Goal: Check status: Check status

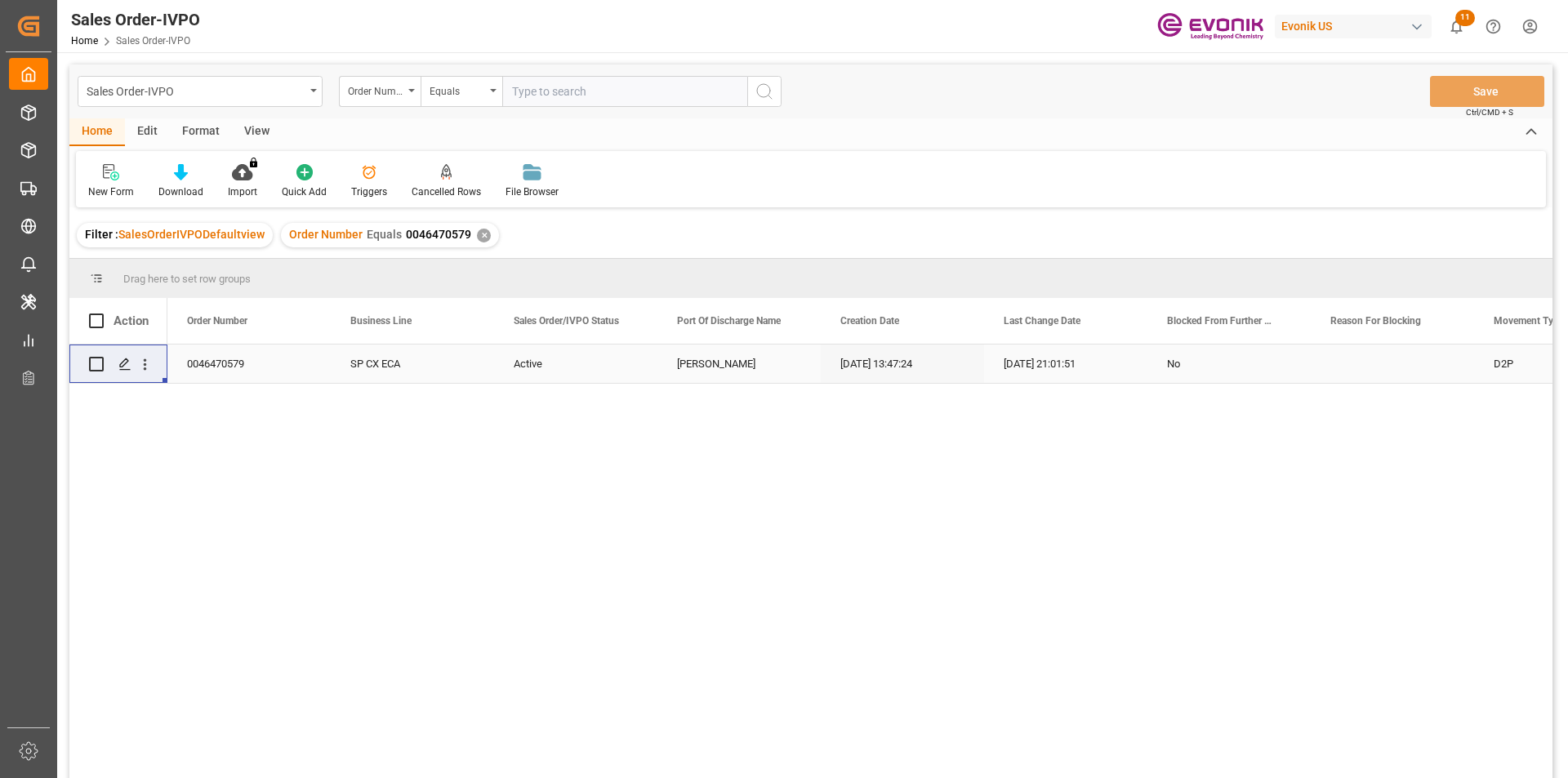
click at [478, 231] on div "✕" at bounding box center [484, 236] width 14 height 14
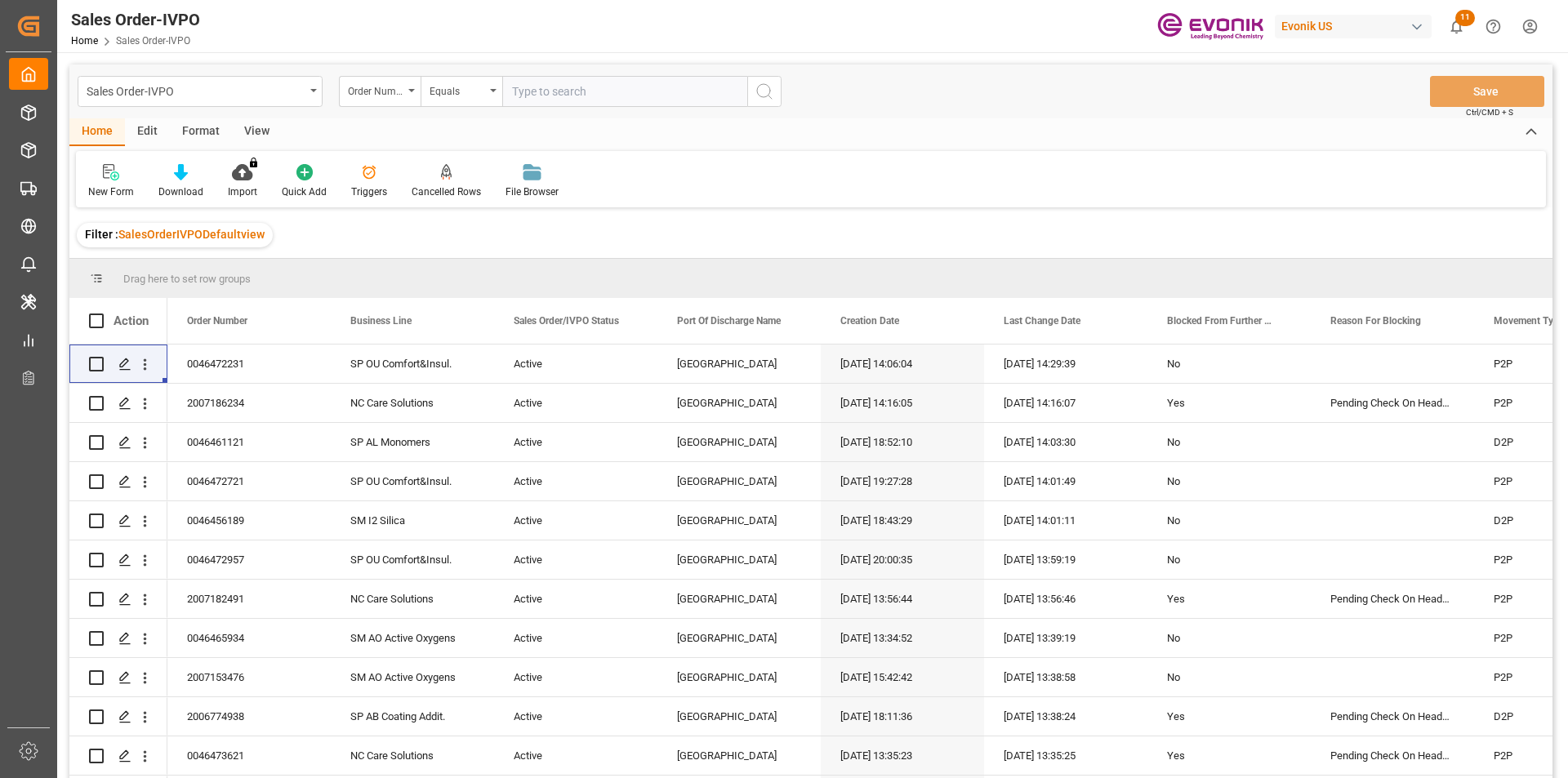
click at [609, 96] on input "text" at bounding box center [624, 91] width 245 height 31
paste input "2007115599"
type input "2007115599"
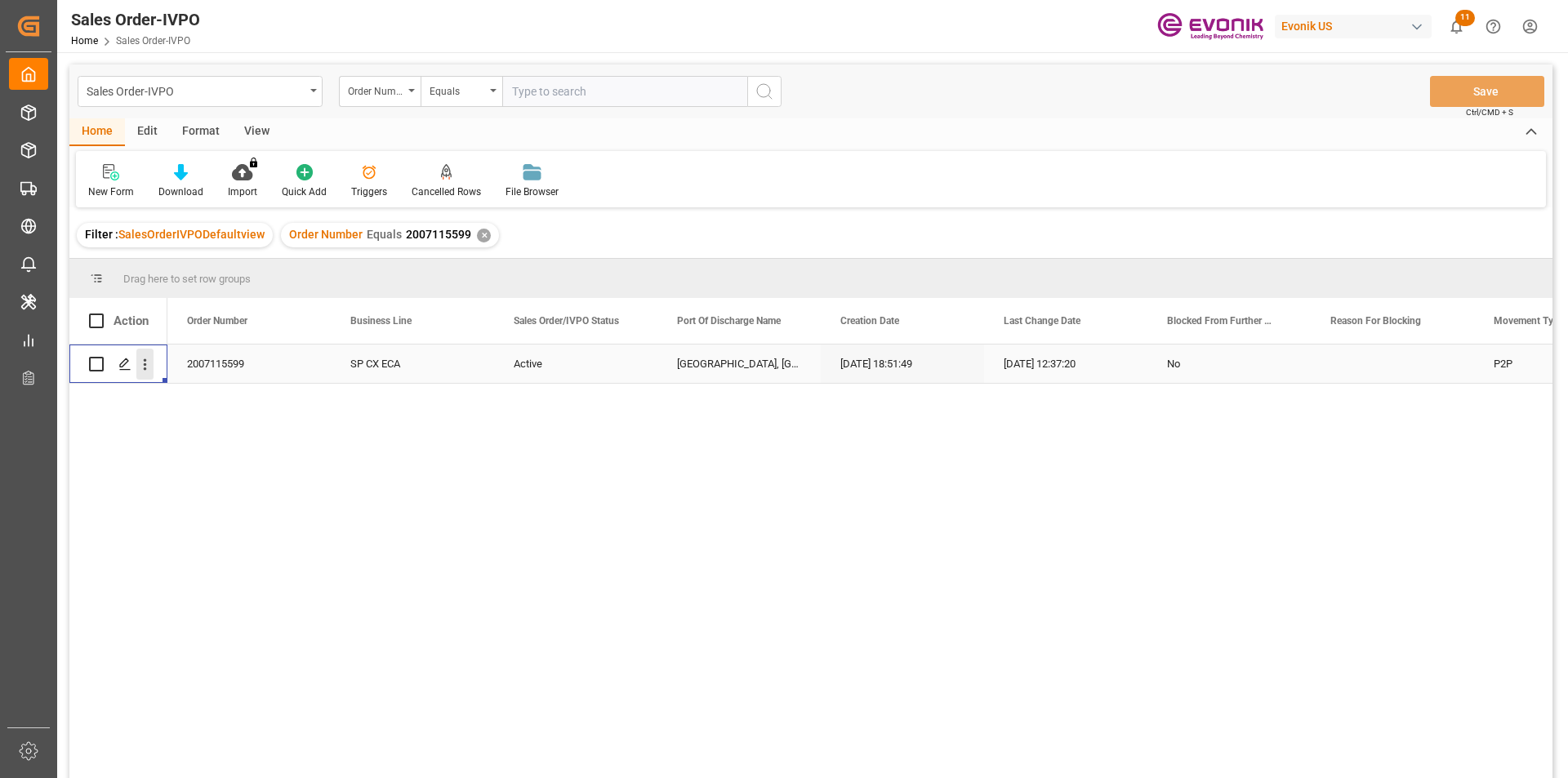
click at [141, 361] on icon "open menu" at bounding box center [145, 365] width 17 height 17
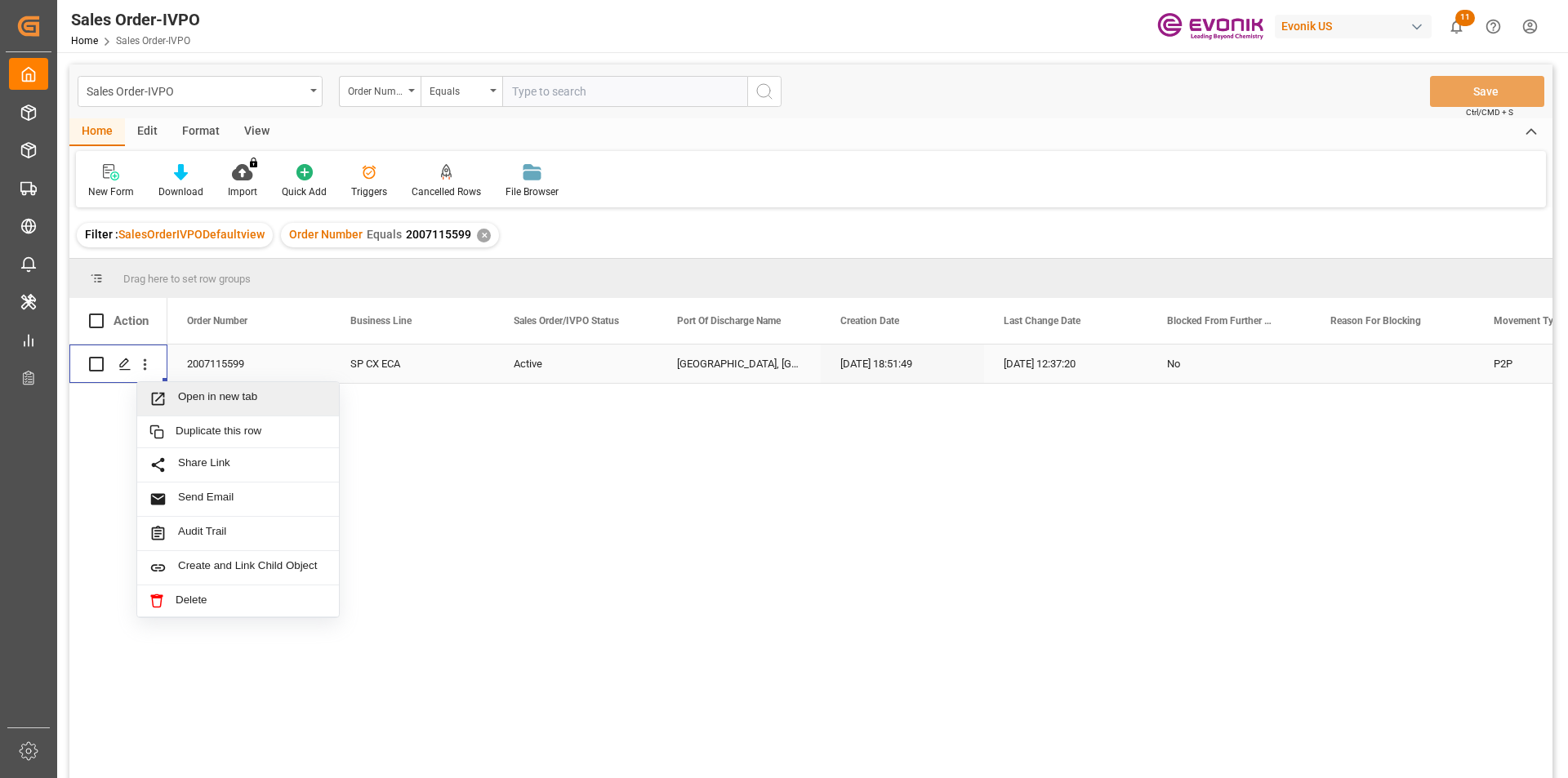
click at [231, 395] on span "Open in new tab" at bounding box center [252, 399] width 149 height 17
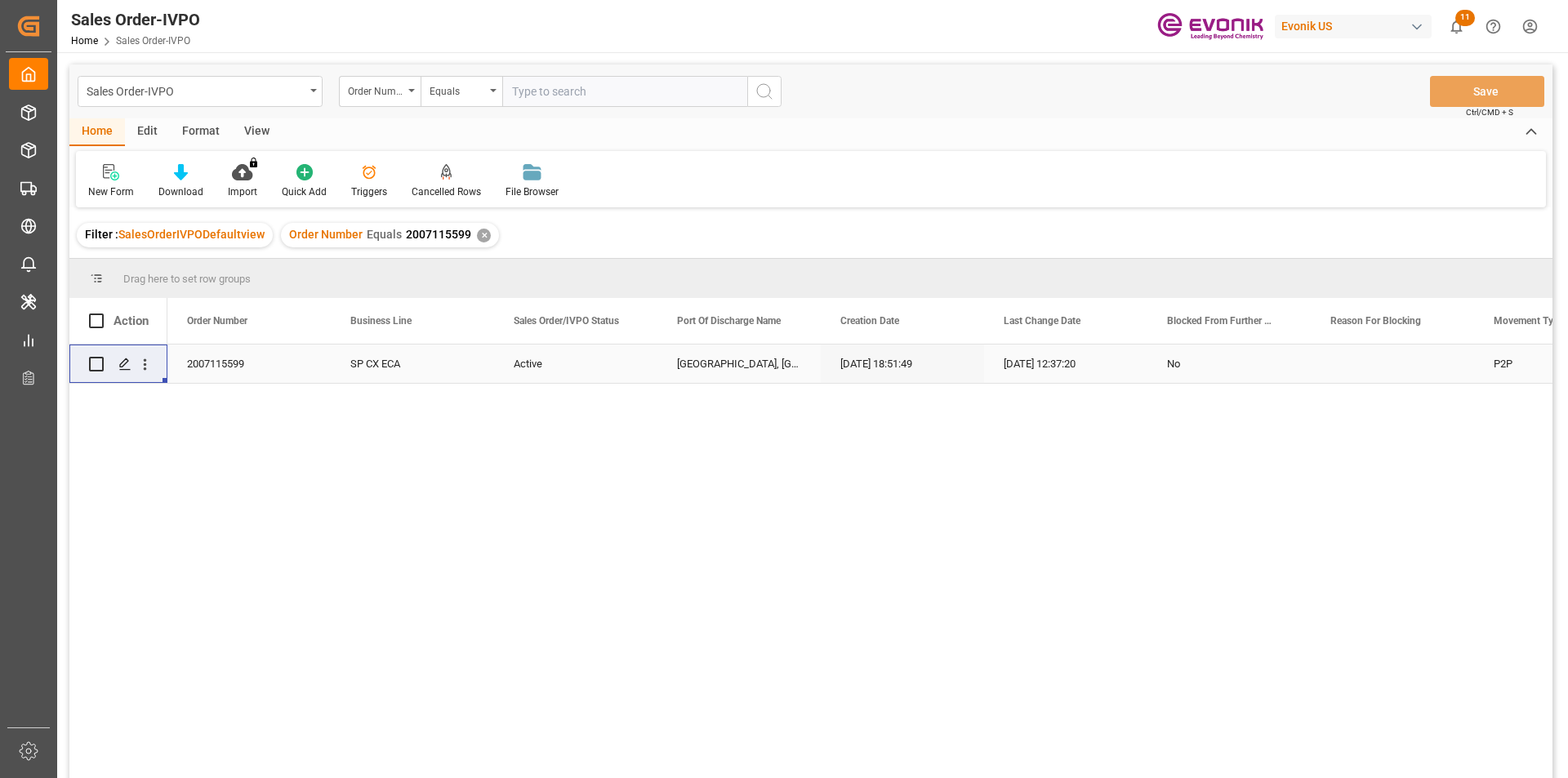
click at [477, 235] on div "✕" at bounding box center [484, 236] width 14 height 14
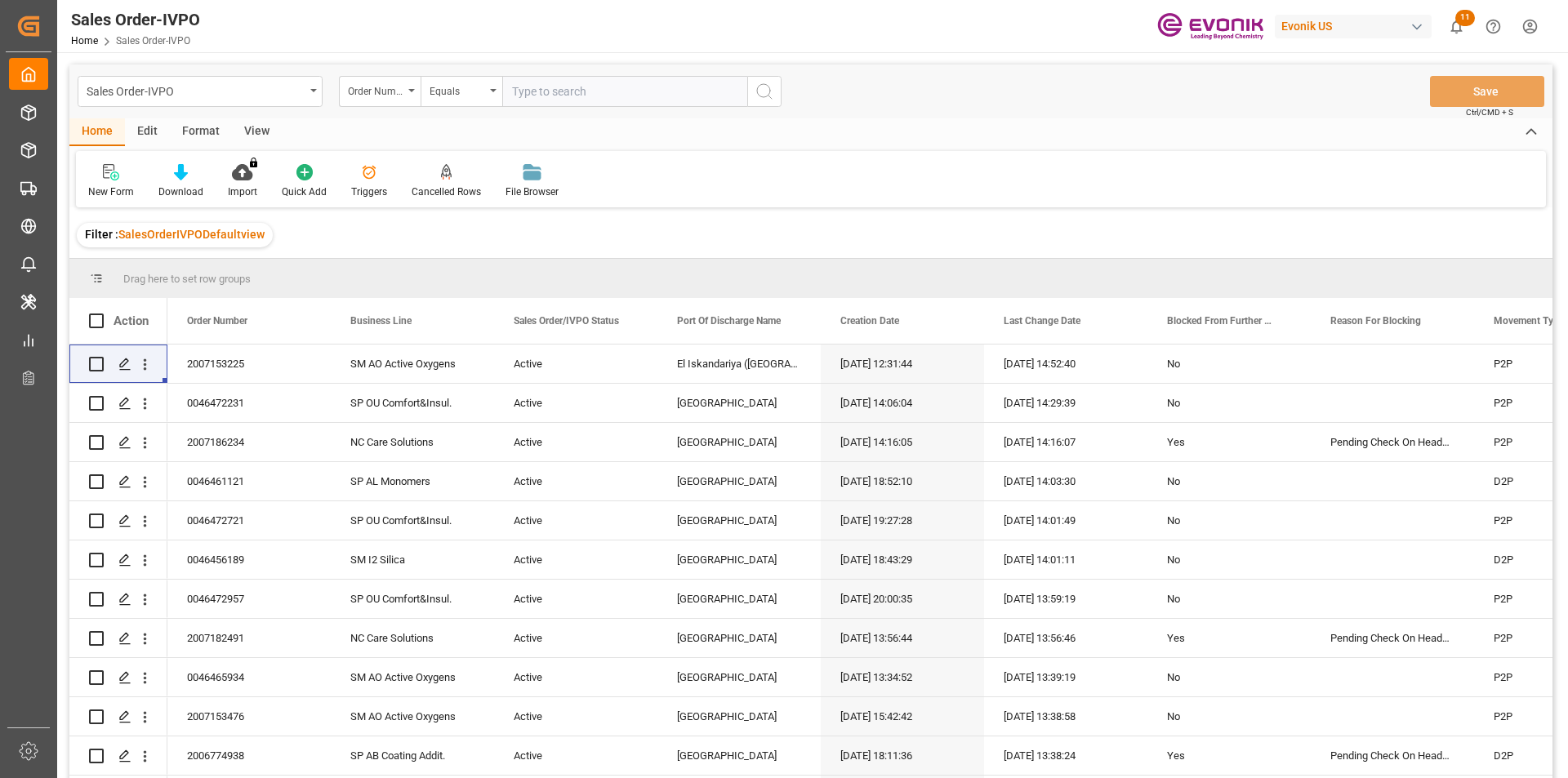
click at [630, 91] on input "text" at bounding box center [624, 91] width 245 height 31
paste input "46465884"
type input "46465884"
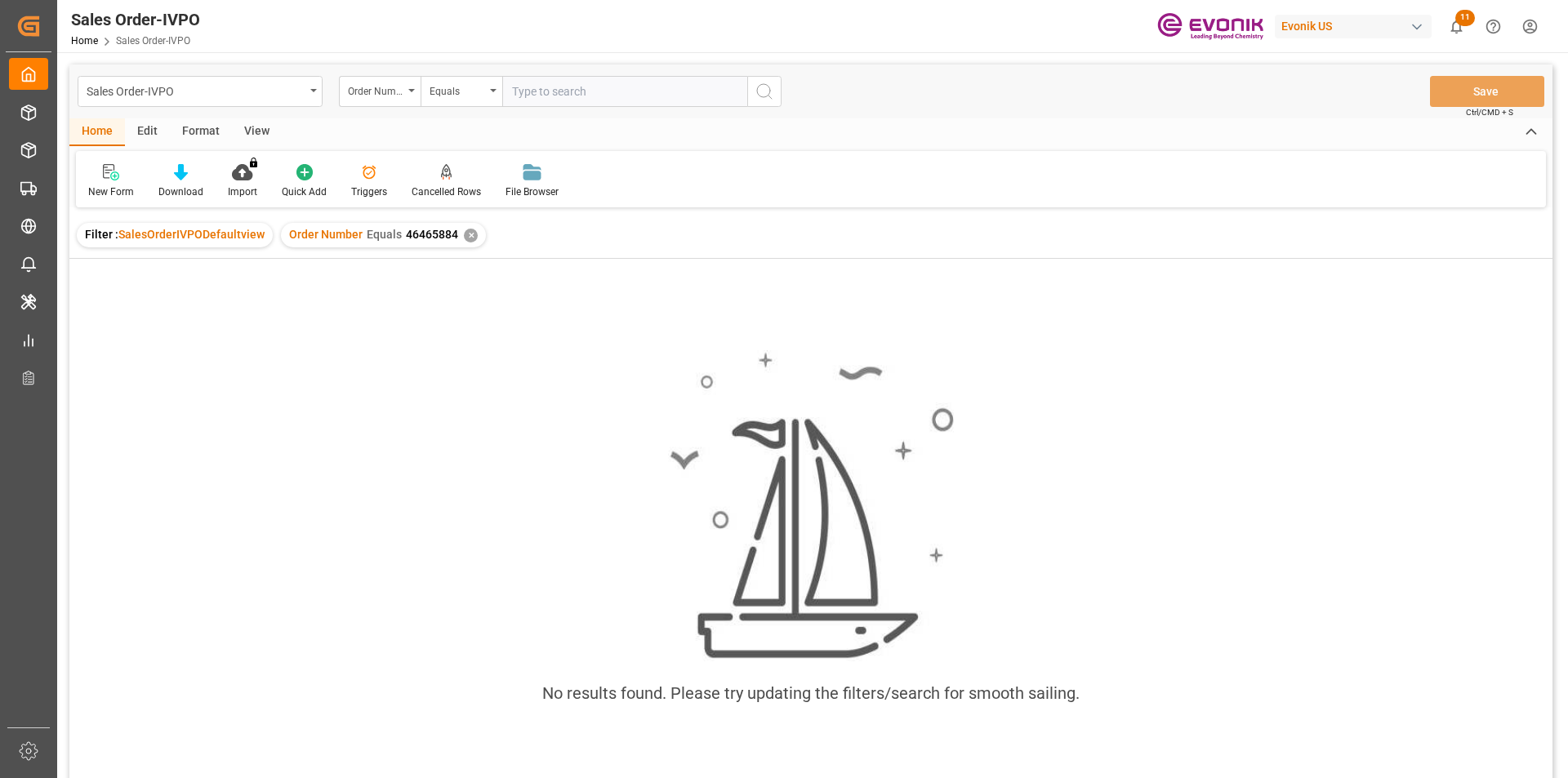
click at [466, 233] on div "✕" at bounding box center [470, 236] width 14 height 14
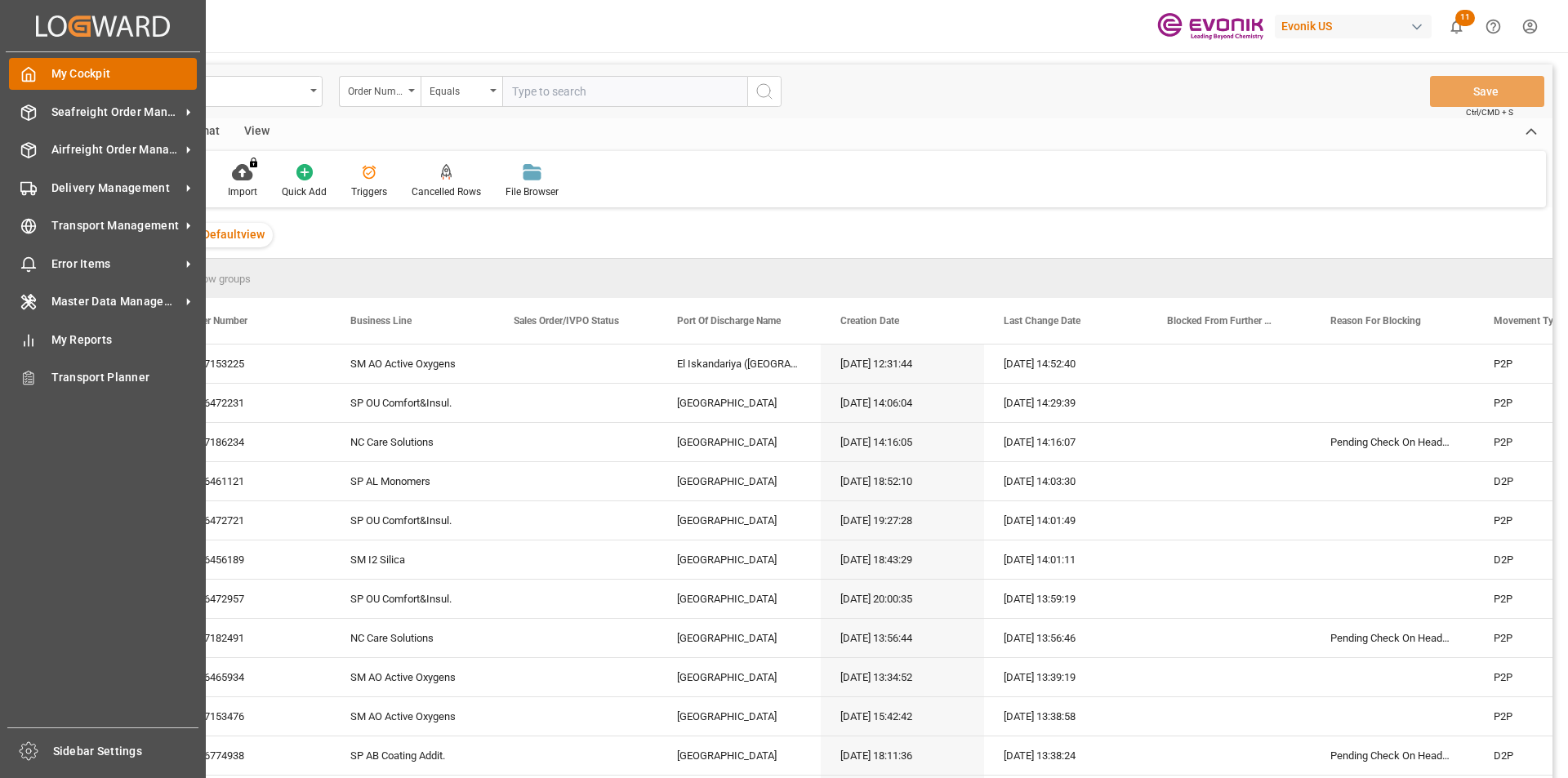
click at [27, 79] on polyline at bounding box center [29, 77] width 4 height 7
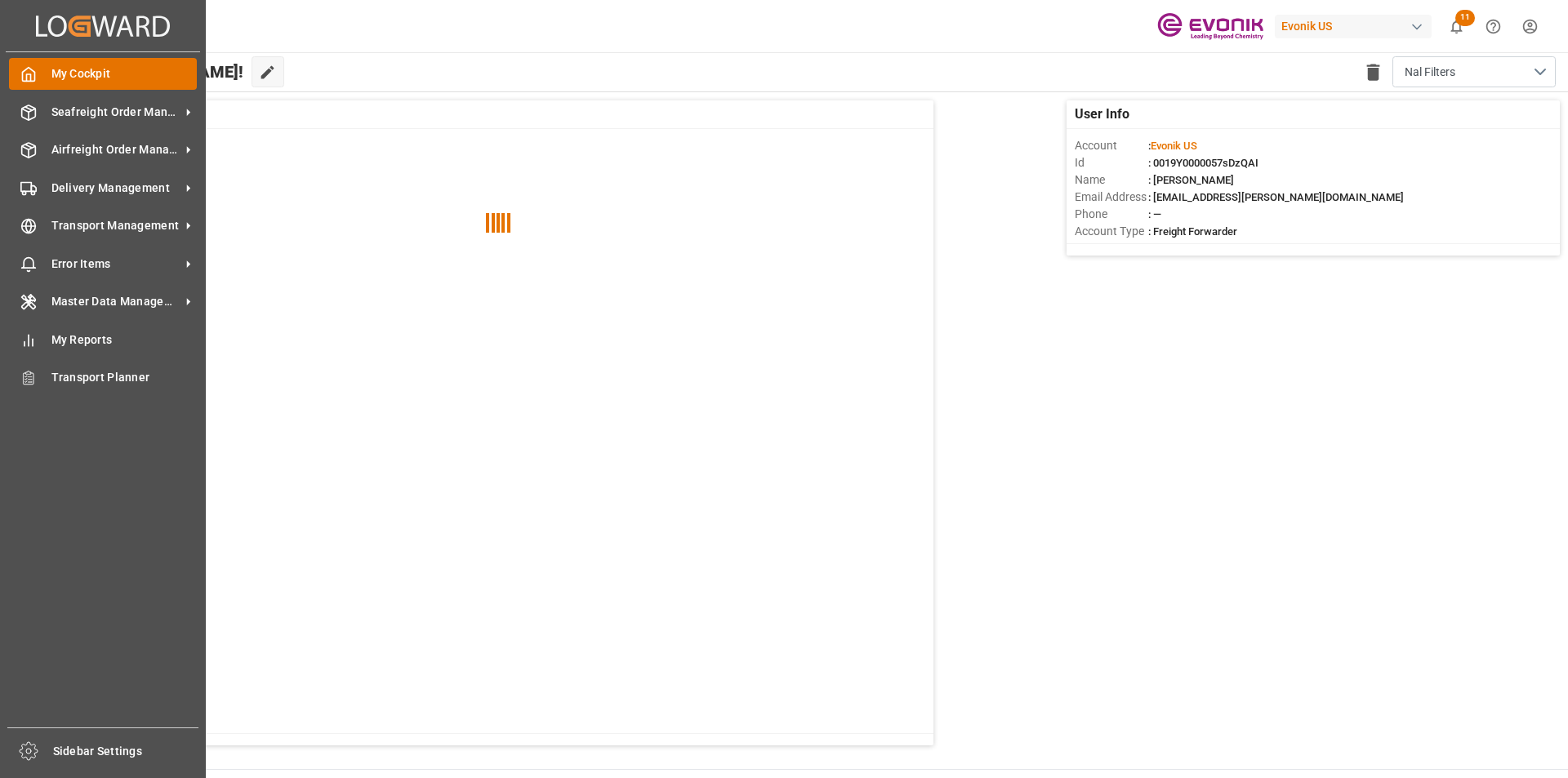
click at [95, 77] on span "My Cockpit" at bounding box center [124, 74] width 146 height 17
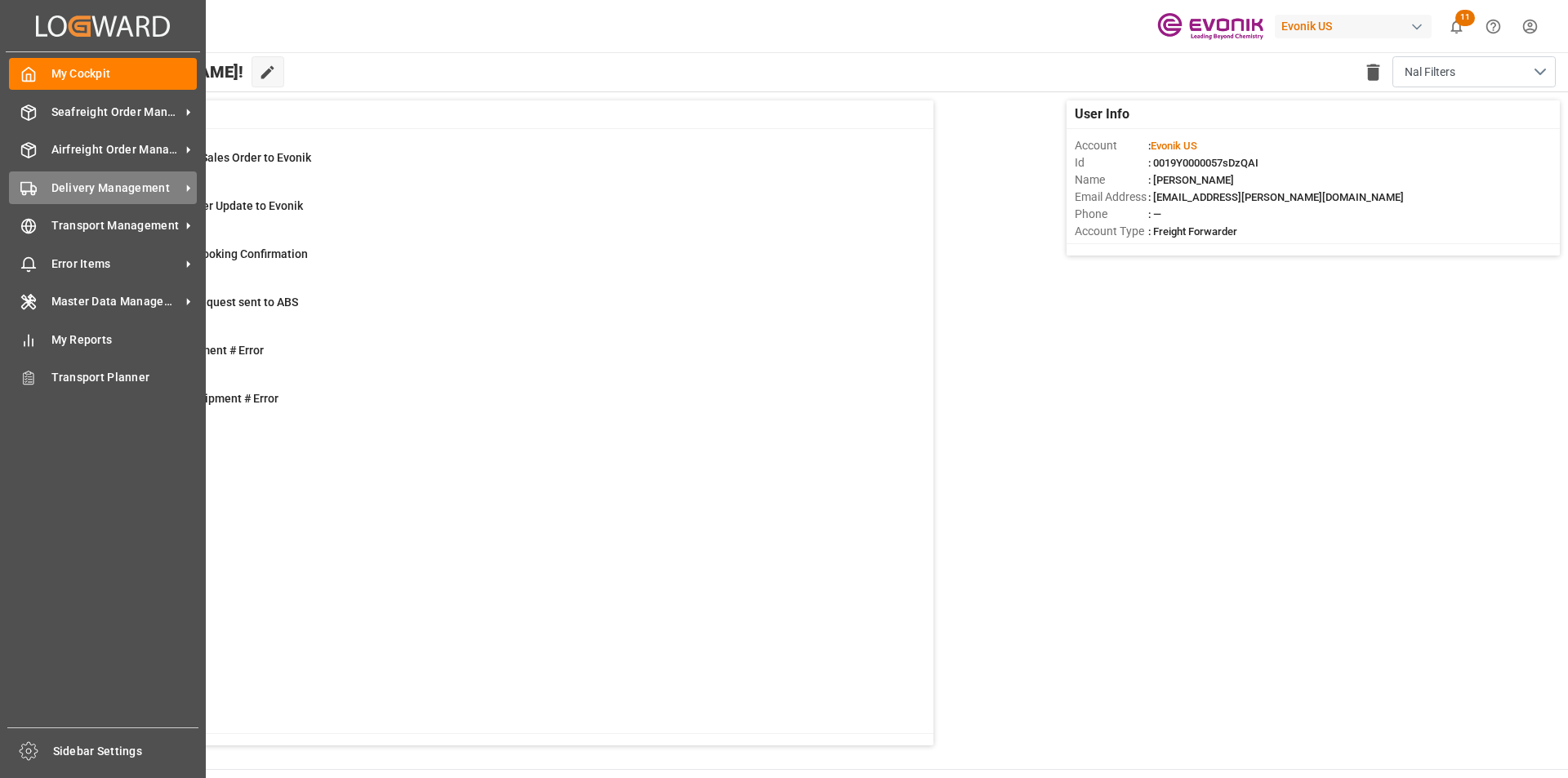
click at [115, 188] on span "Delivery Management" at bounding box center [116, 188] width 129 height 17
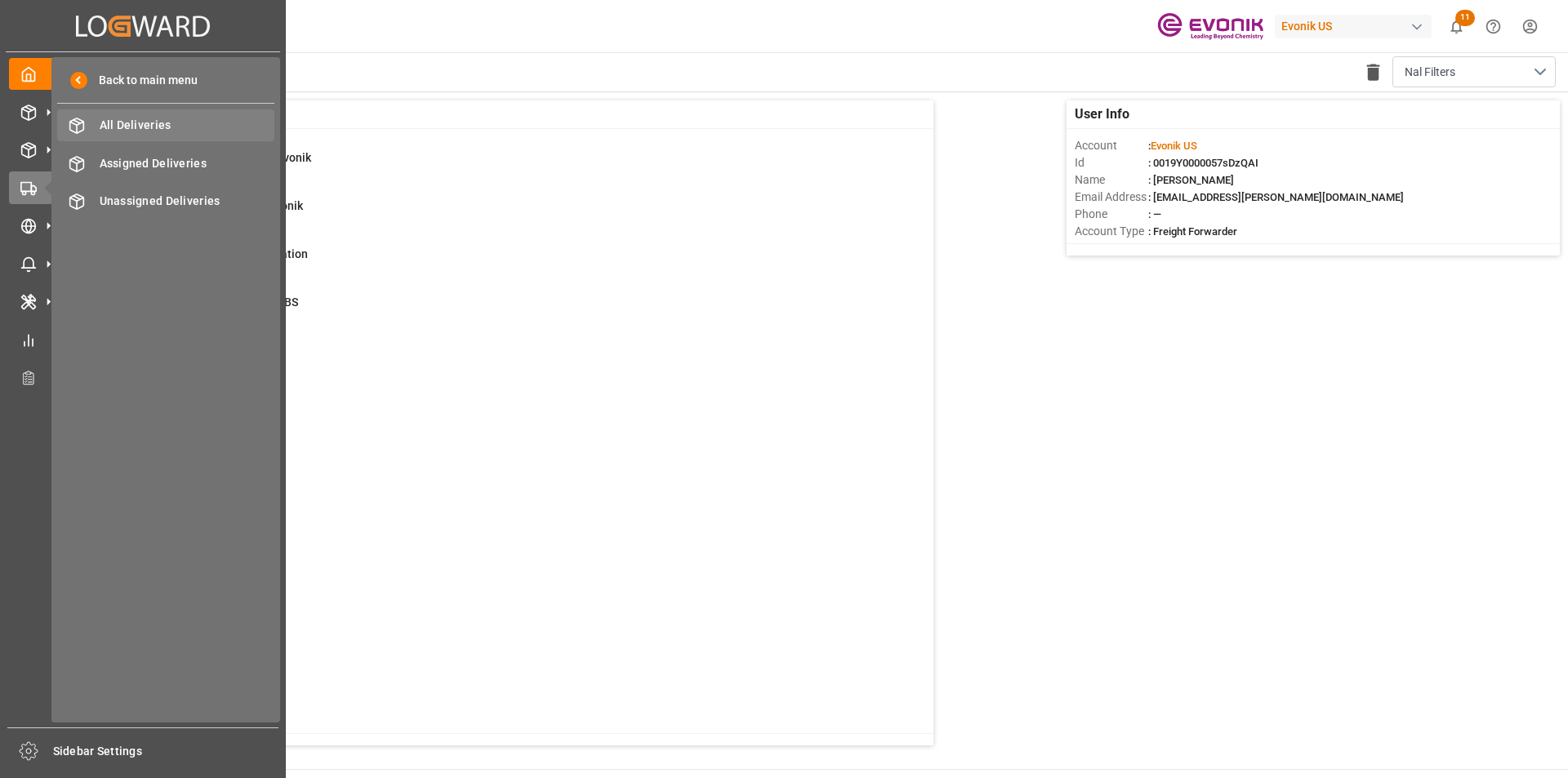
click at [135, 128] on span "All Deliveries" at bounding box center [187, 125] width 175 height 17
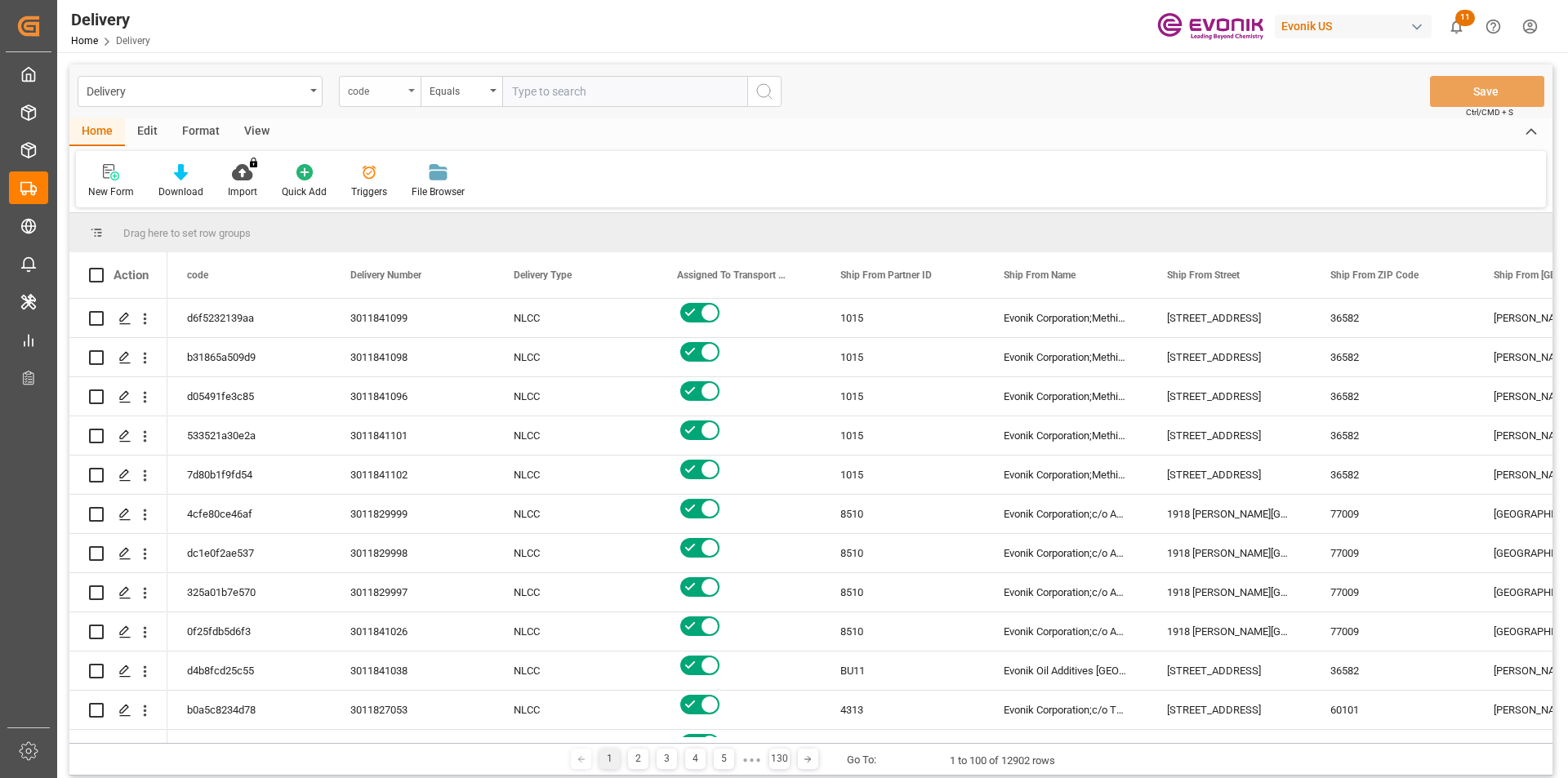
click at [407, 89] on div "code" at bounding box center [379, 91] width 82 height 31
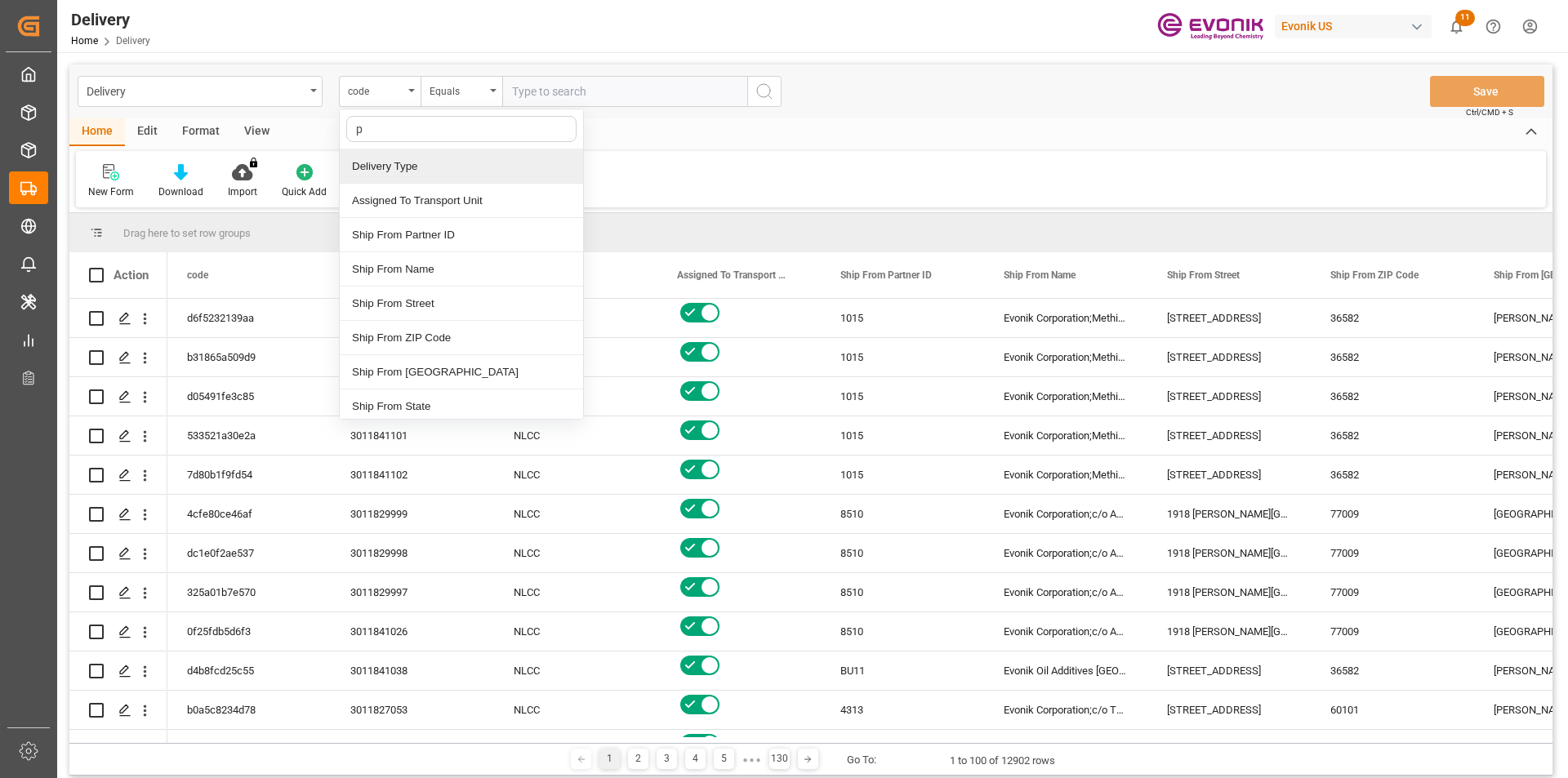
type input "pg"
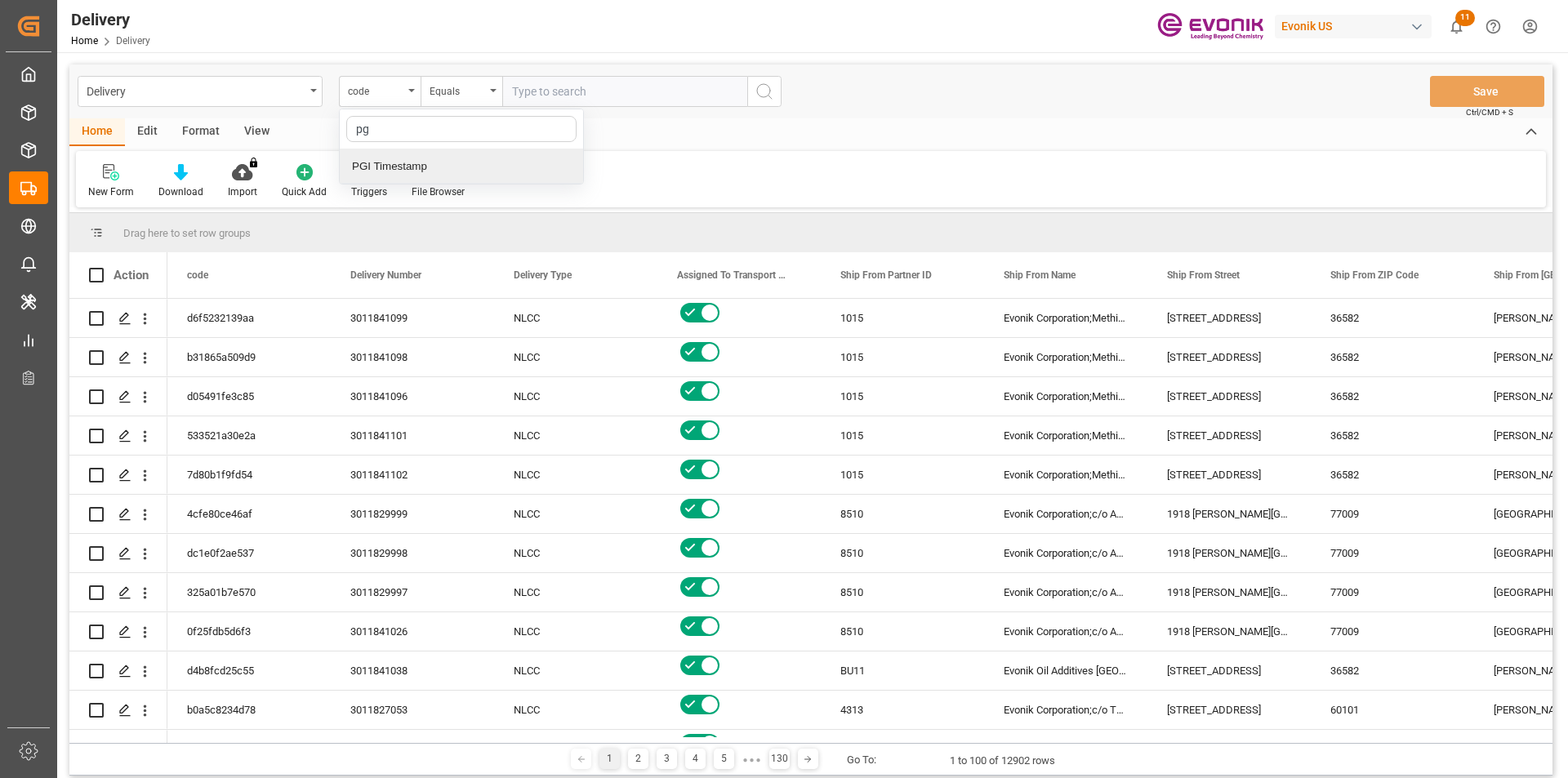
click at [401, 168] on div "PGI Timestamp" at bounding box center [461, 167] width 243 height 34
click at [468, 91] on div "Equals" at bounding box center [457, 89] width 55 height 19
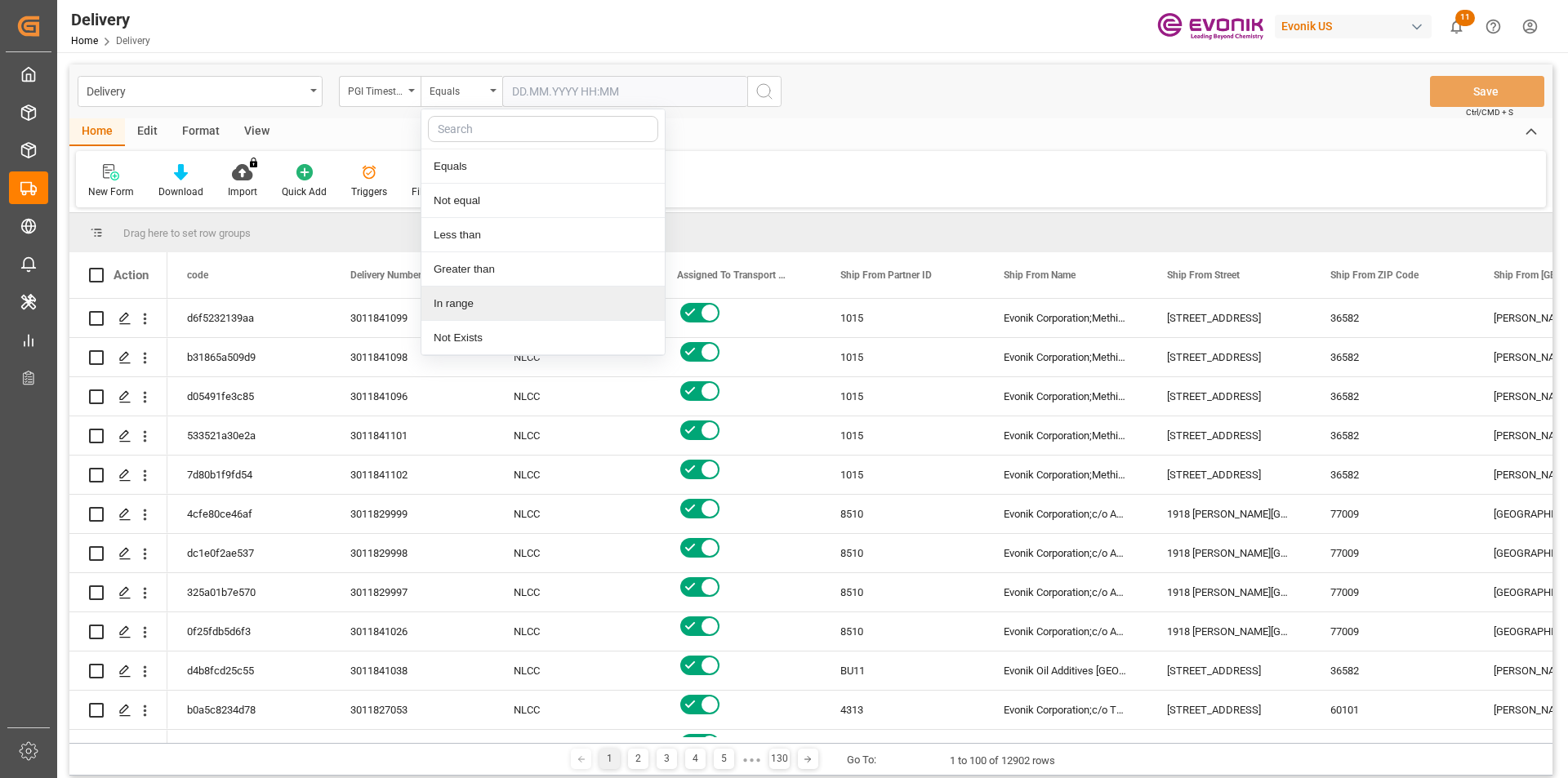
click at [458, 299] on div "In range" at bounding box center [543, 304] width 243 height 34
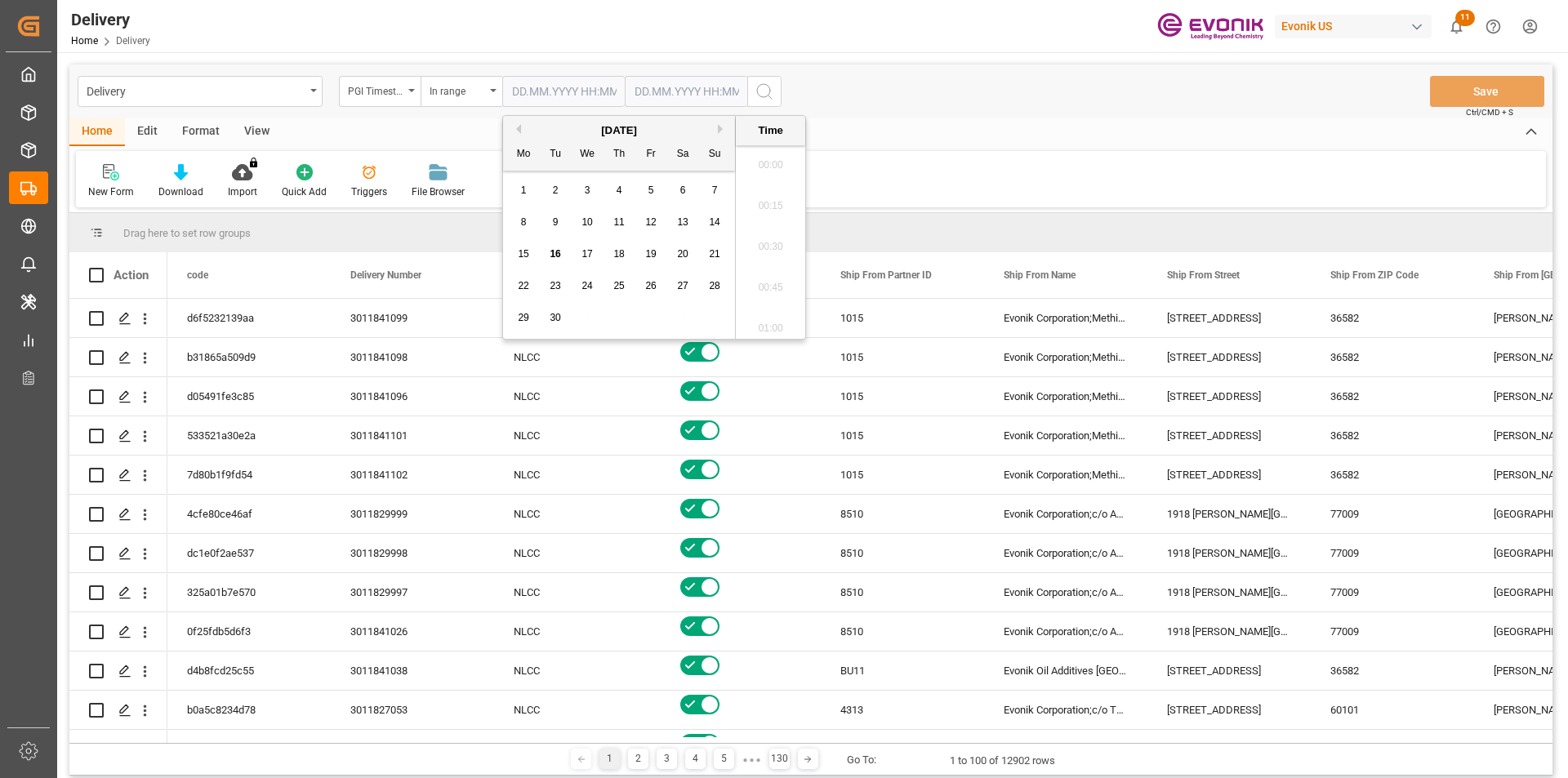
click at [543, 96] on input "text" at bounding box center [563, 91] width 123 height 31
click at [528, 258] on span "15" at bounding box center [523, 253] width 10 height 11
type input "15.09.2025 00:00"
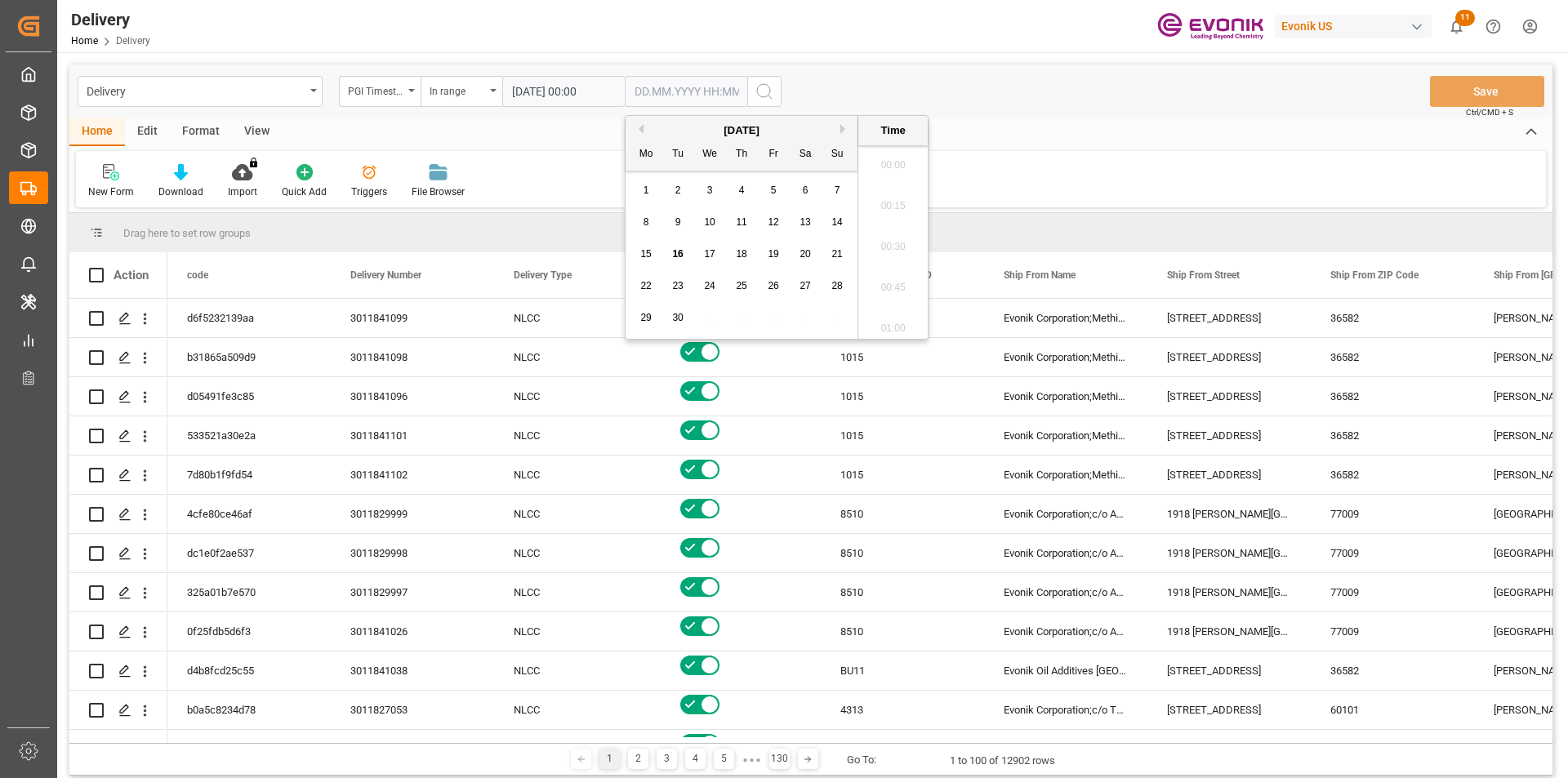
click at [661, 98] on input "text" at bounding box center [686, 91] width 123 height 31
click at [680, 251] on span "16" at bounding box center [677, 253] width 10 height 11
type input "16.09.2025 00:00"
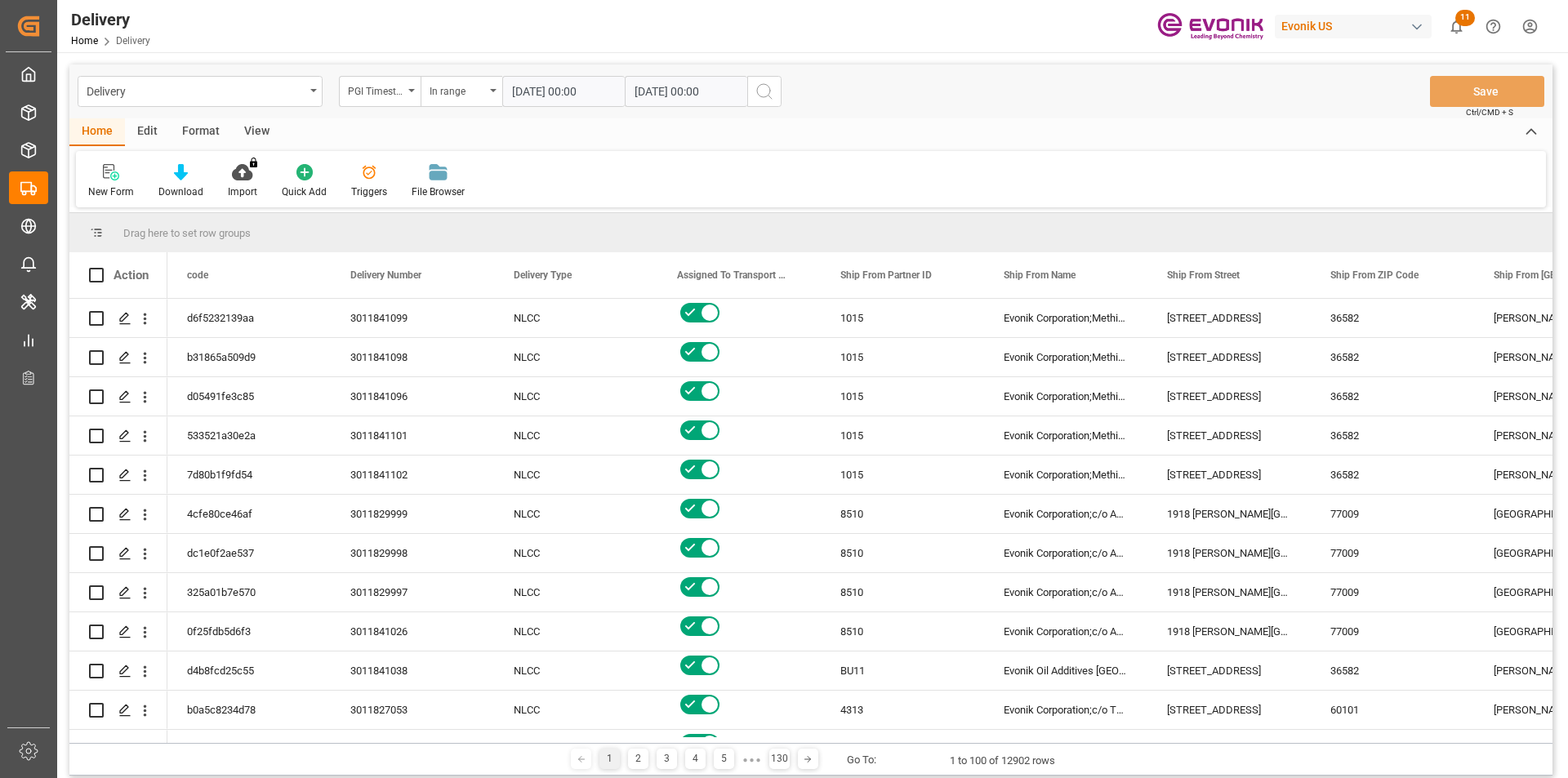
click at [767, 94] on icon "search button" at bounding box center [764, 91] width 20 height 20
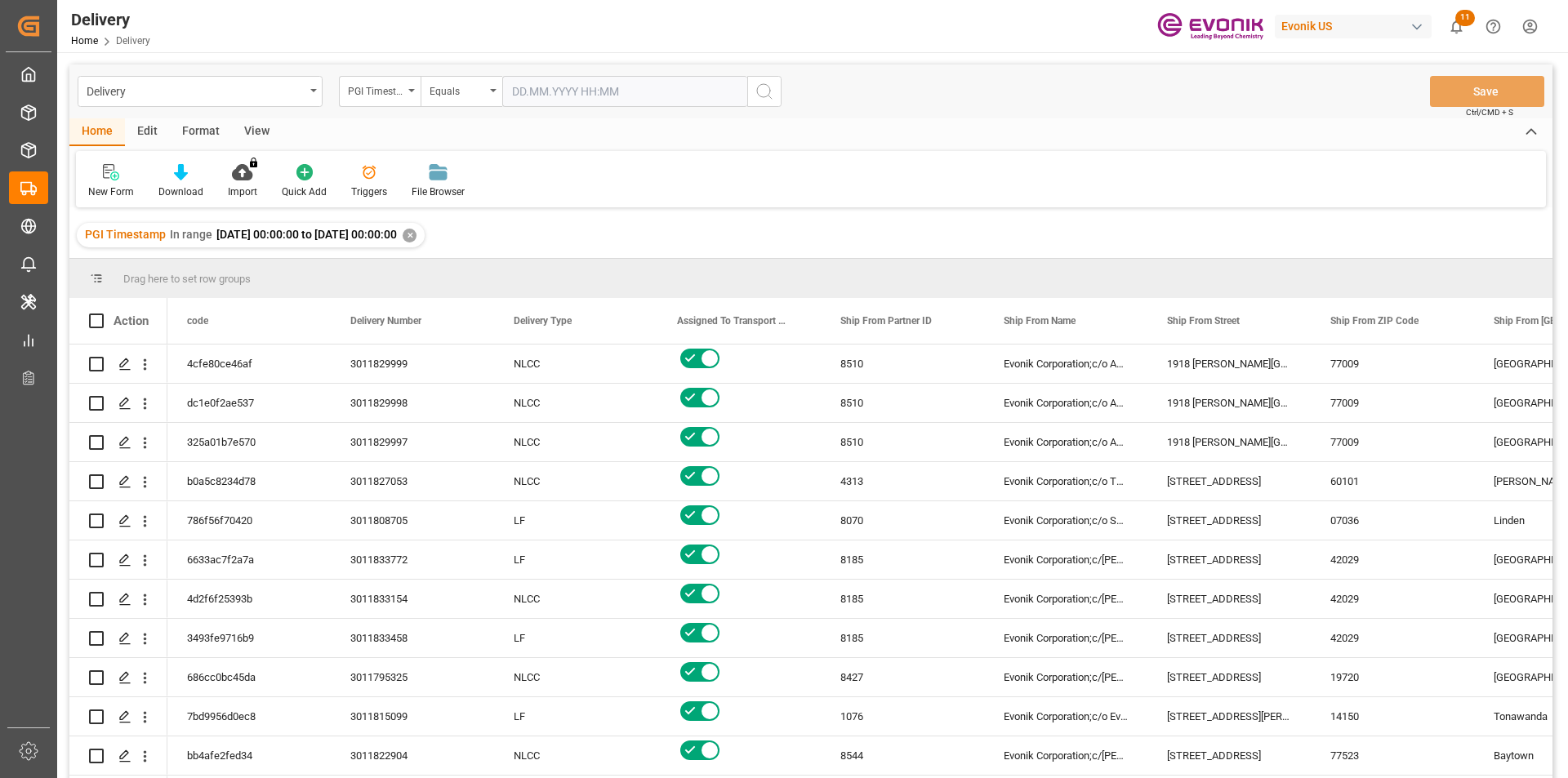
click at [259, 133] on div "View" at bounding box center [257, 132] width 50 height 28
click at [181, 185] on div "Standard Templates" at bounding box center [185, 191] width 82 height 14
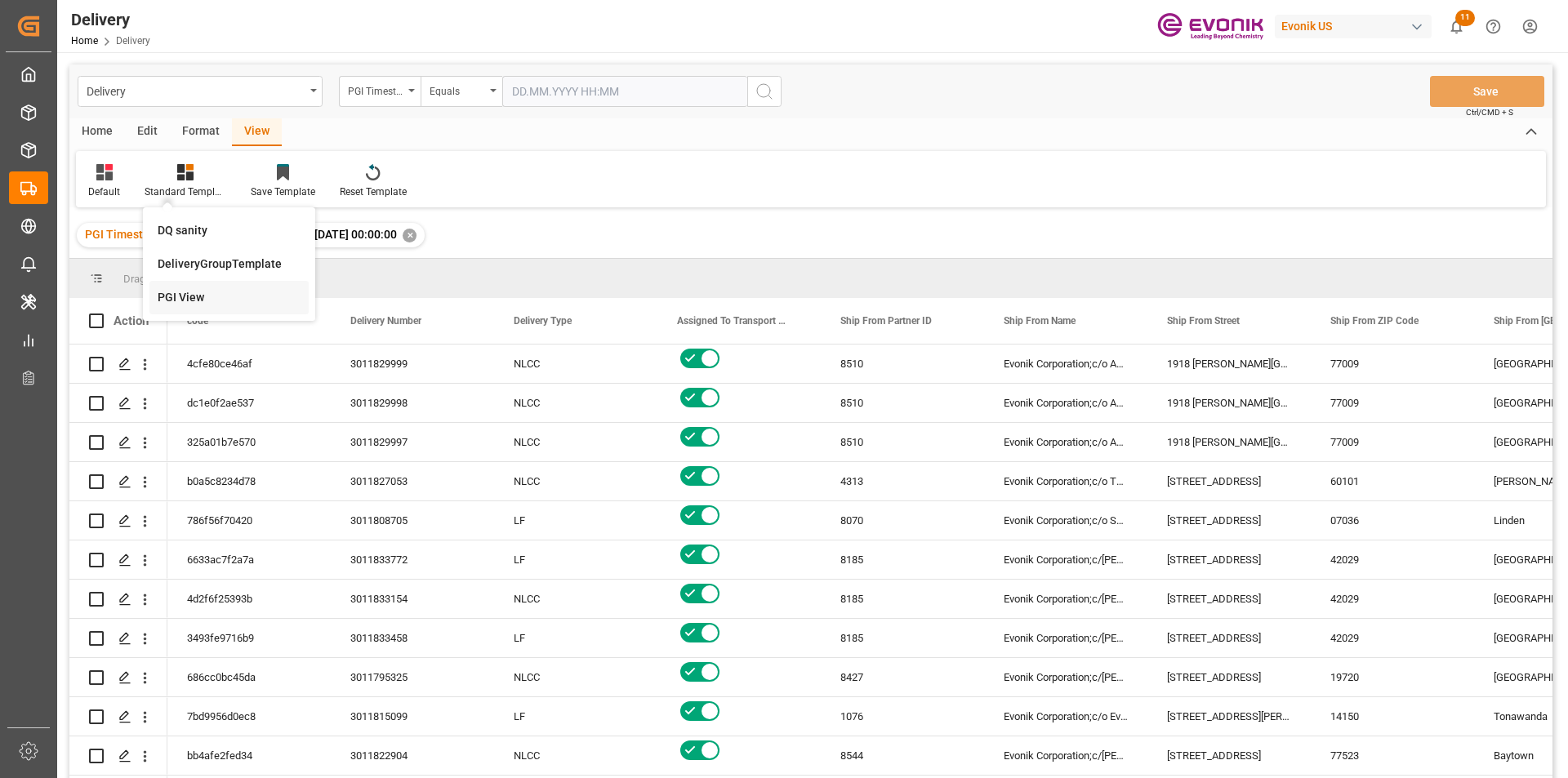
click at [180, 290] on div "PGI View" at bounding box center [229, 298] width 143 height 17
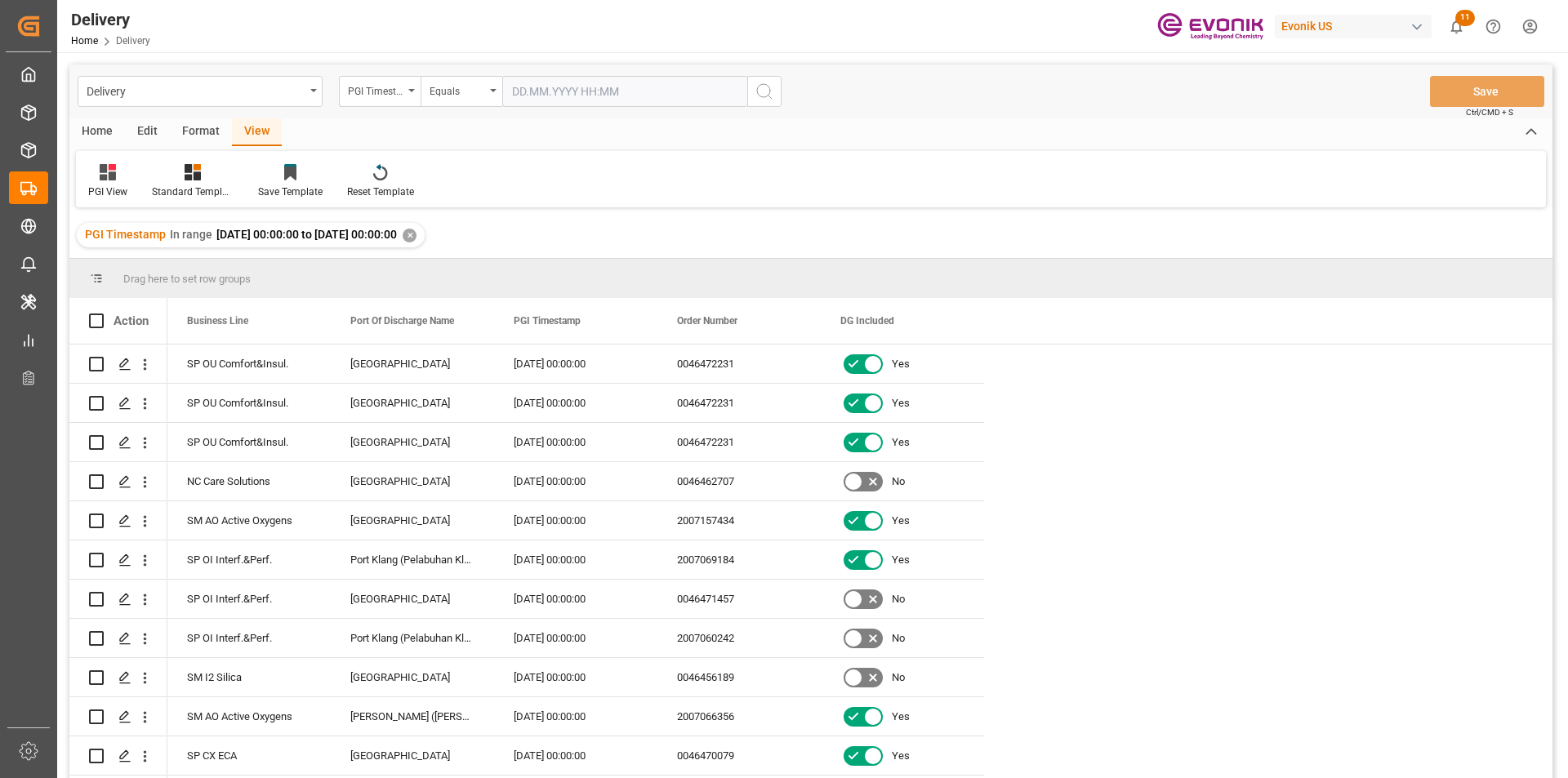
click at [102, 135] on div "Home" at bounding box center [97, 132] width 55 height 28
click at [170, 179] on div at bounding box center [180, 172] width 45 height 17
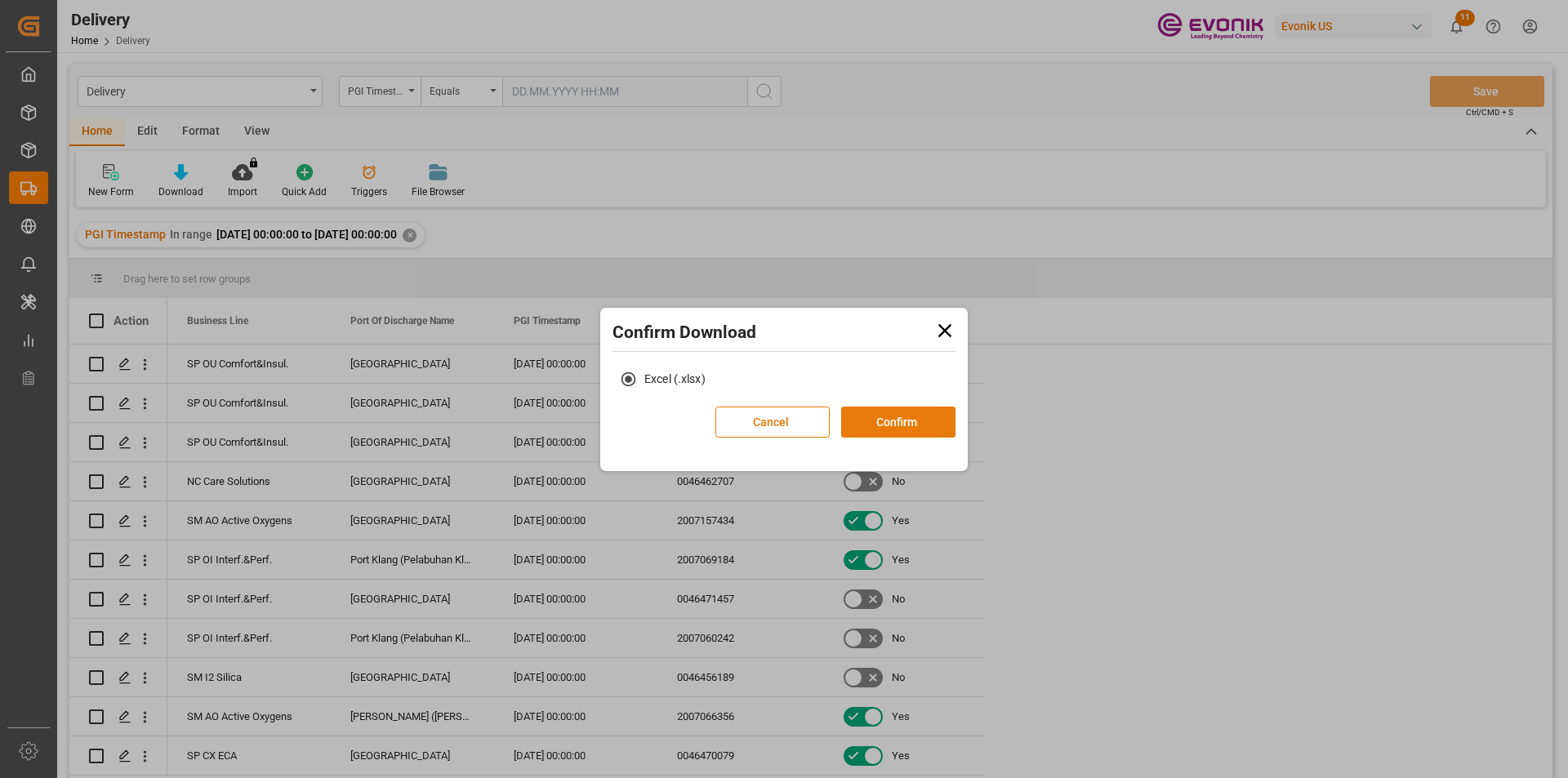
click at [904, 423] on button "Confirm" at bounding box center [898, 422] width 114 height 31
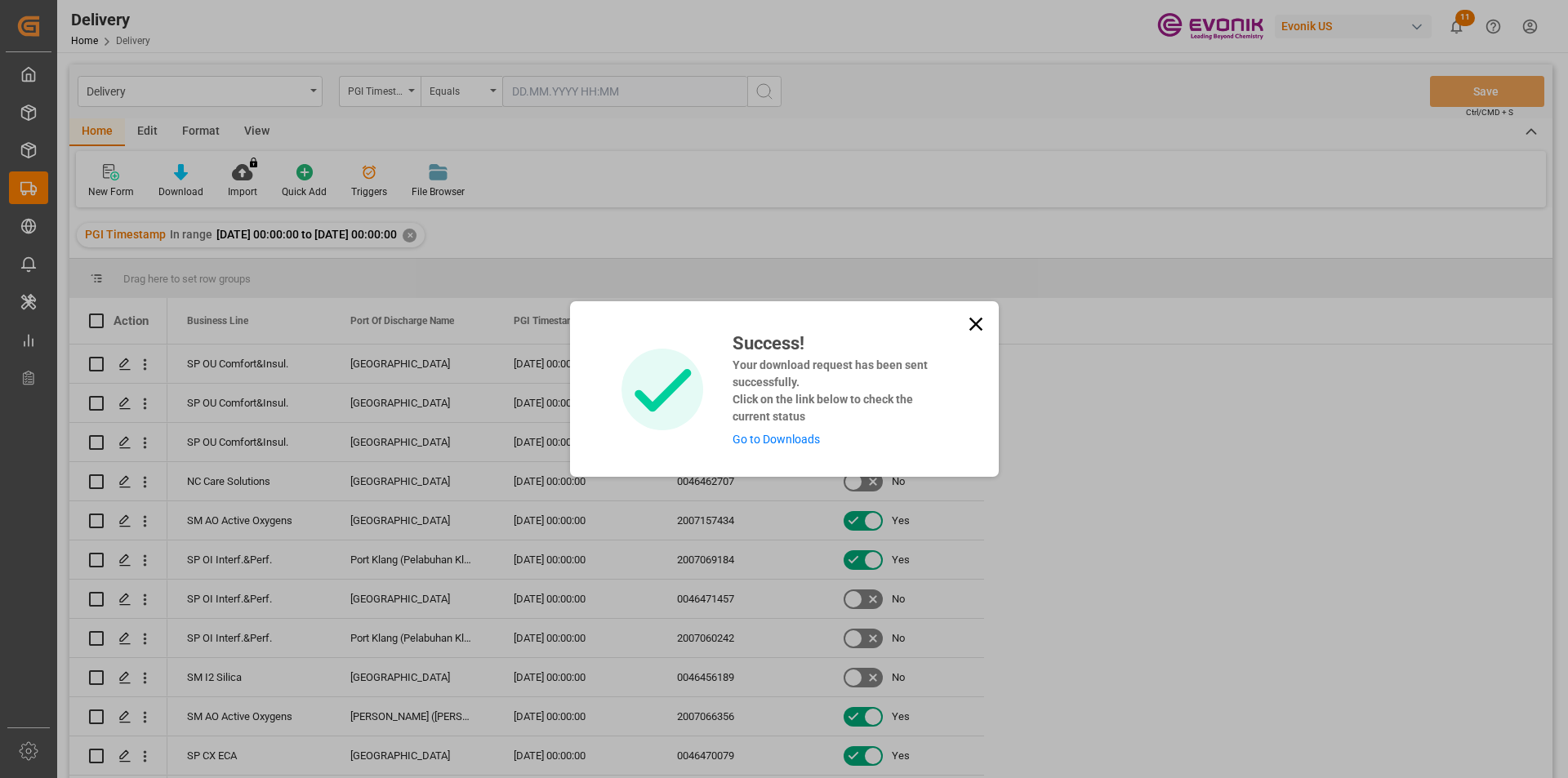
click at [757, 435] on link "Go to Downloads" at bounding box center [776, 439] width 88 height 13
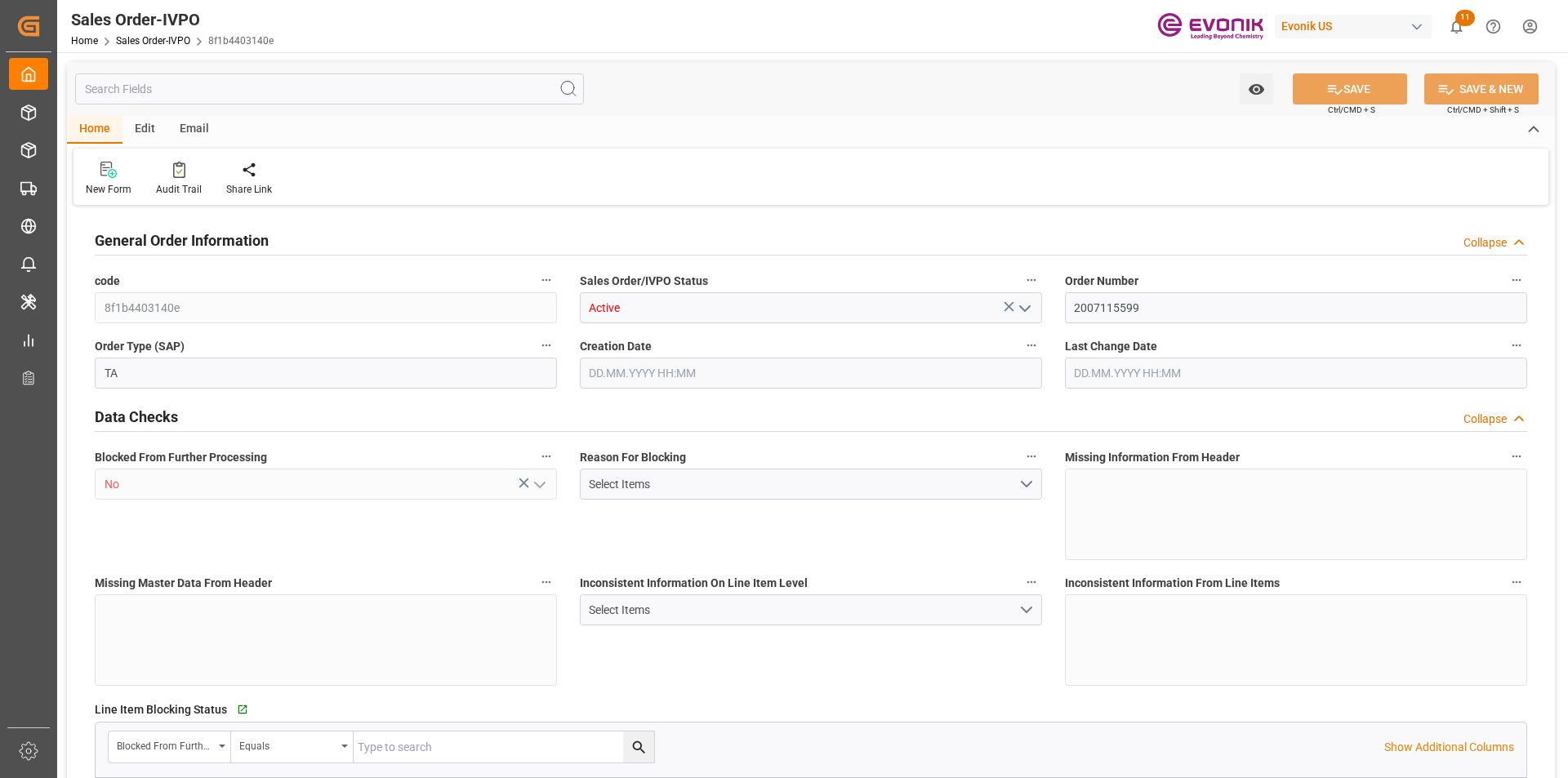
type input "IDJKT"
type input "0"
type input "1"
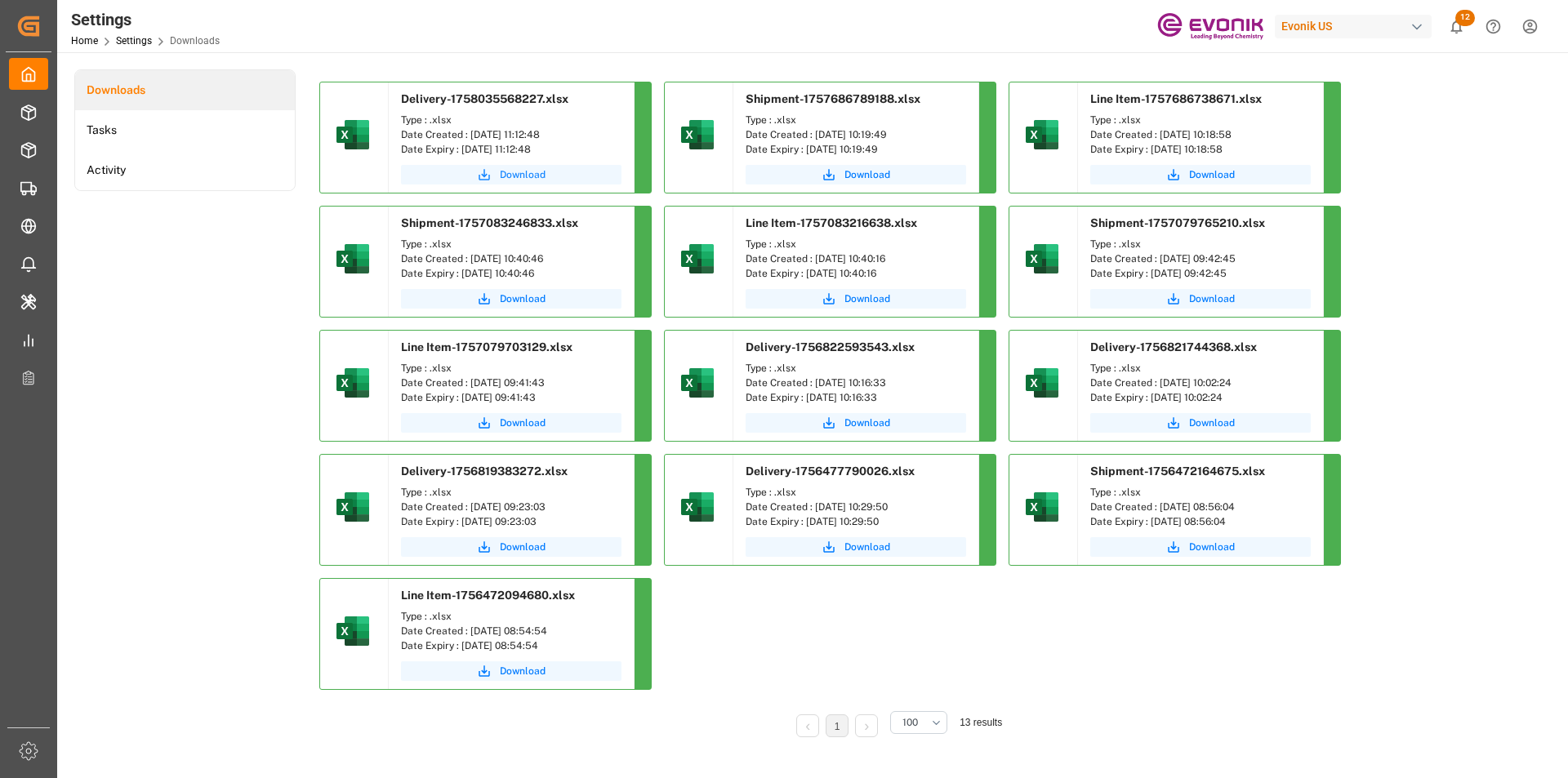
click at [493, 173] on button "Download" at bounding box center [510, 174] width 220 height 20
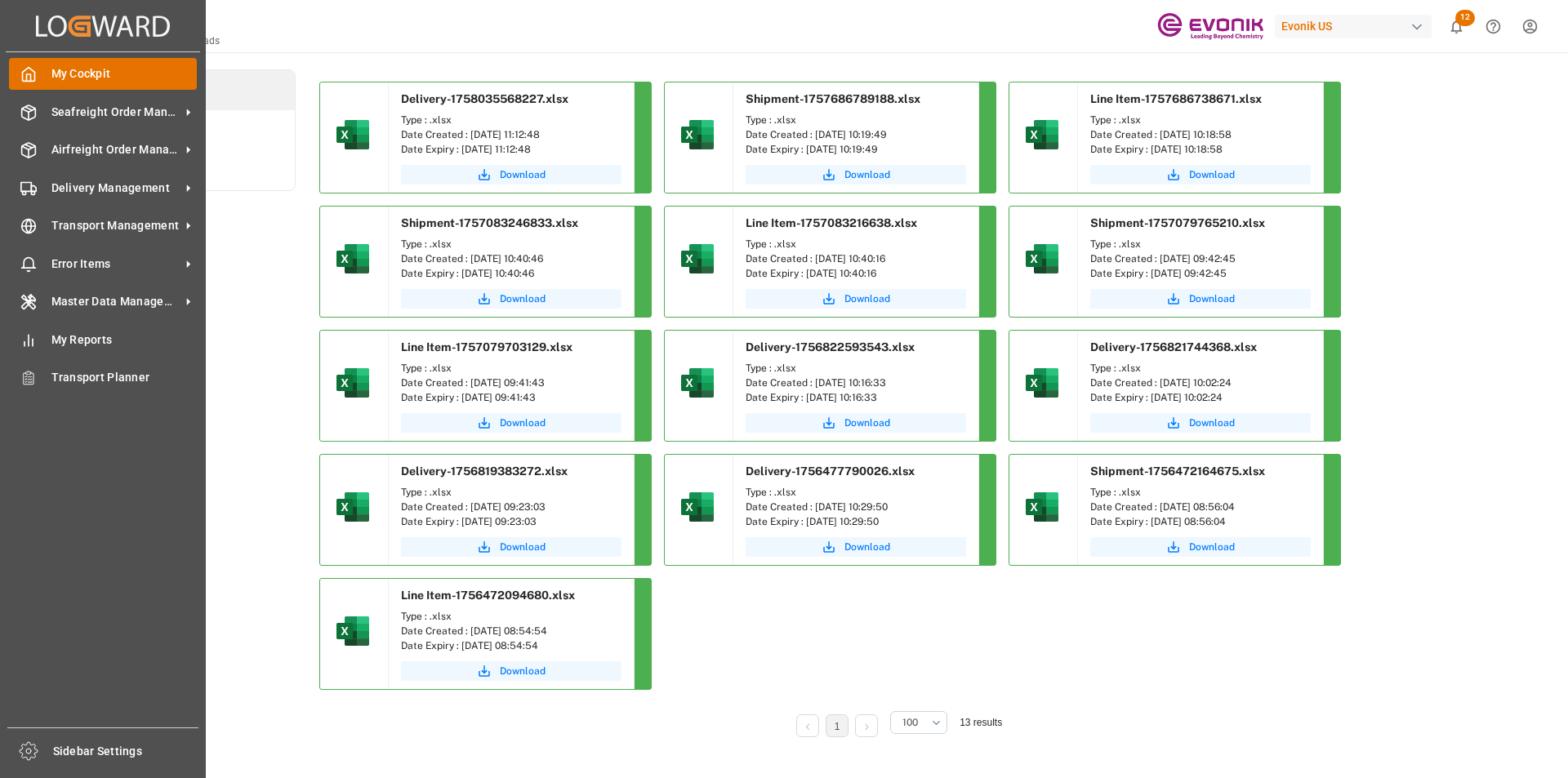
click at [67, 73] on span "My Cockpit" at bounding box center [124, 74] width 146 height 17
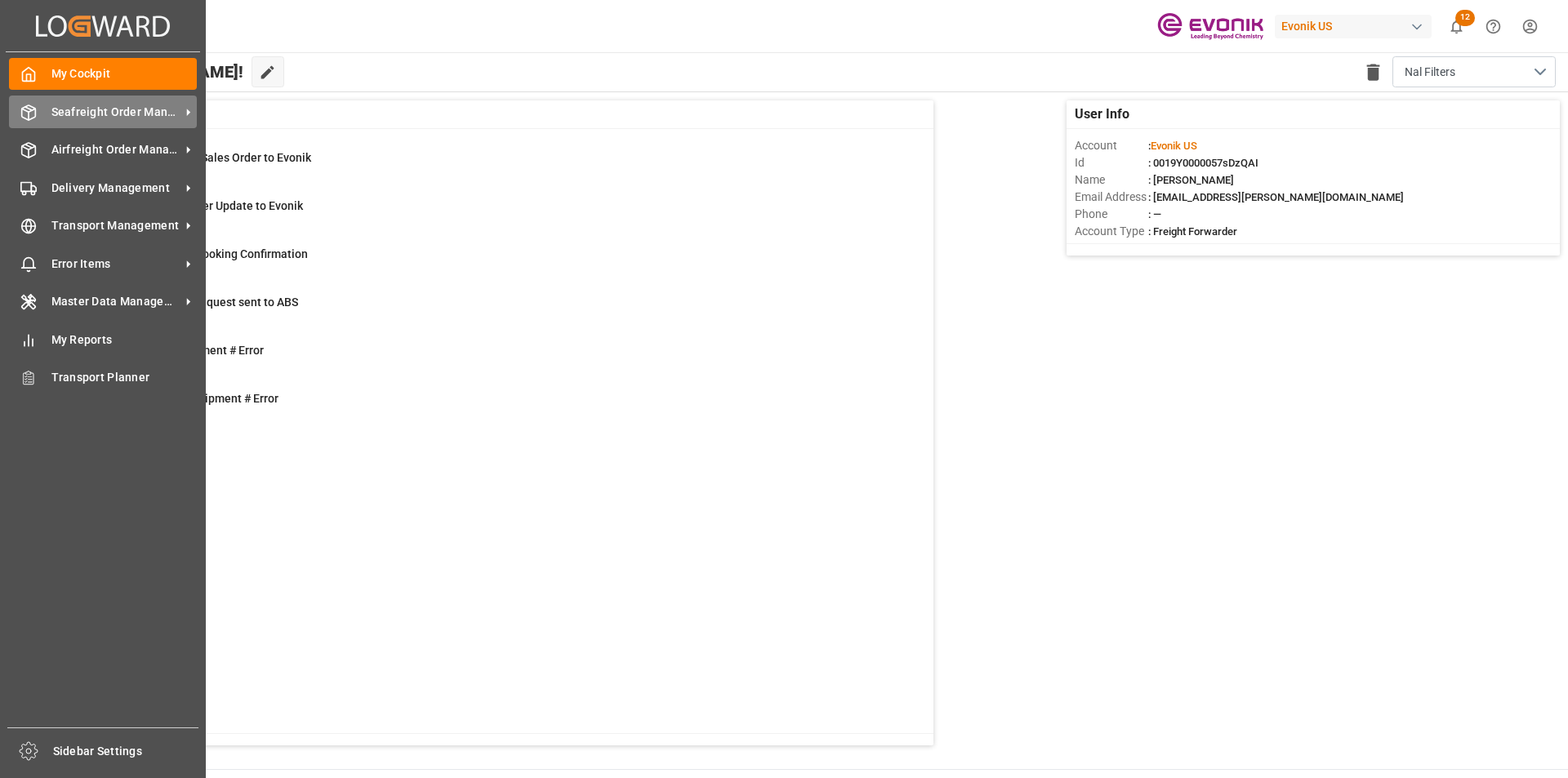
click at [129, 115] on span "Seafreight Order Management" at bounding box center [116, 112] width 129 height 17
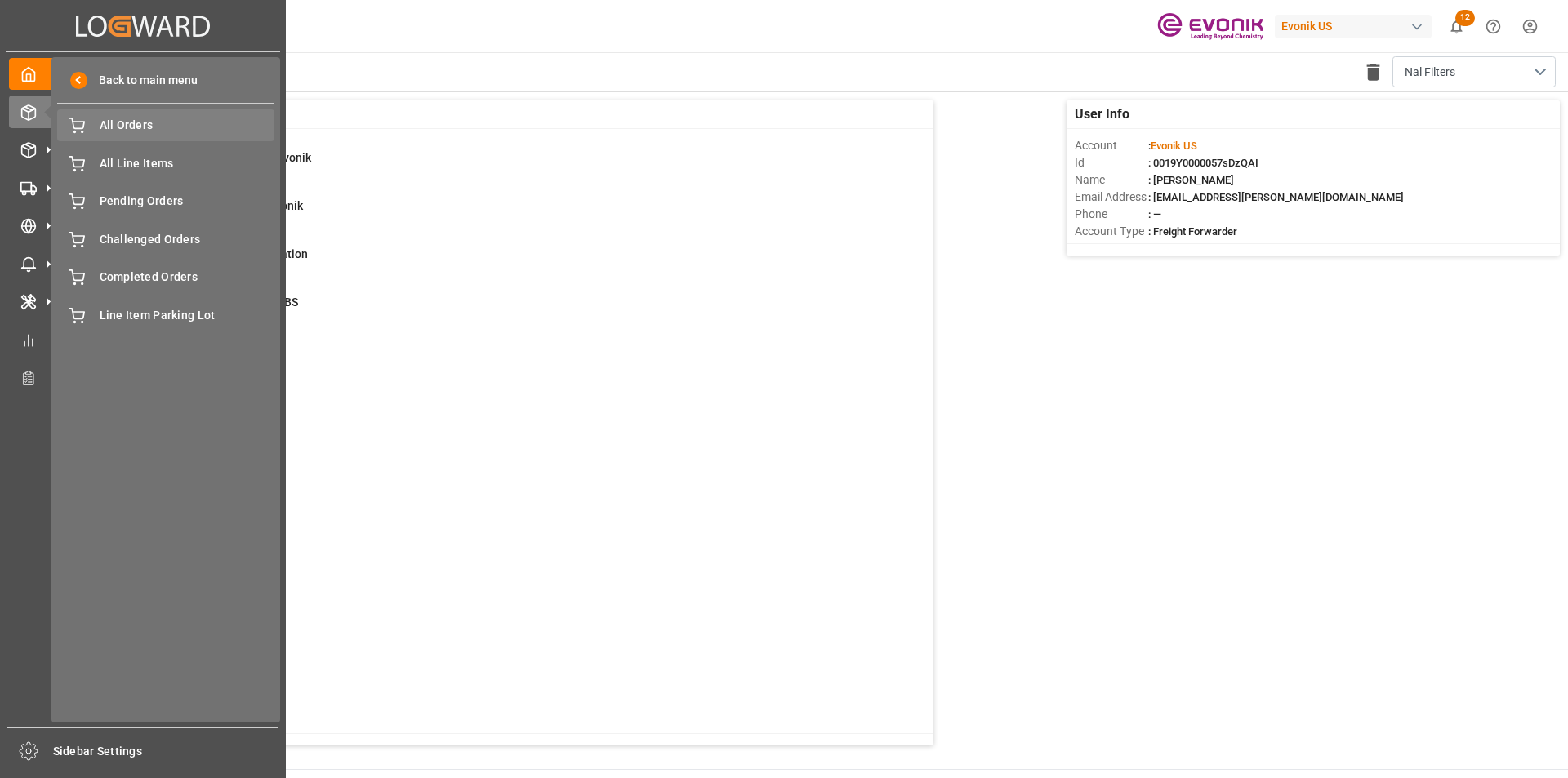
click at [233, 131] on span "All Orders" at bounding box center [187, 125] width 175 height 17
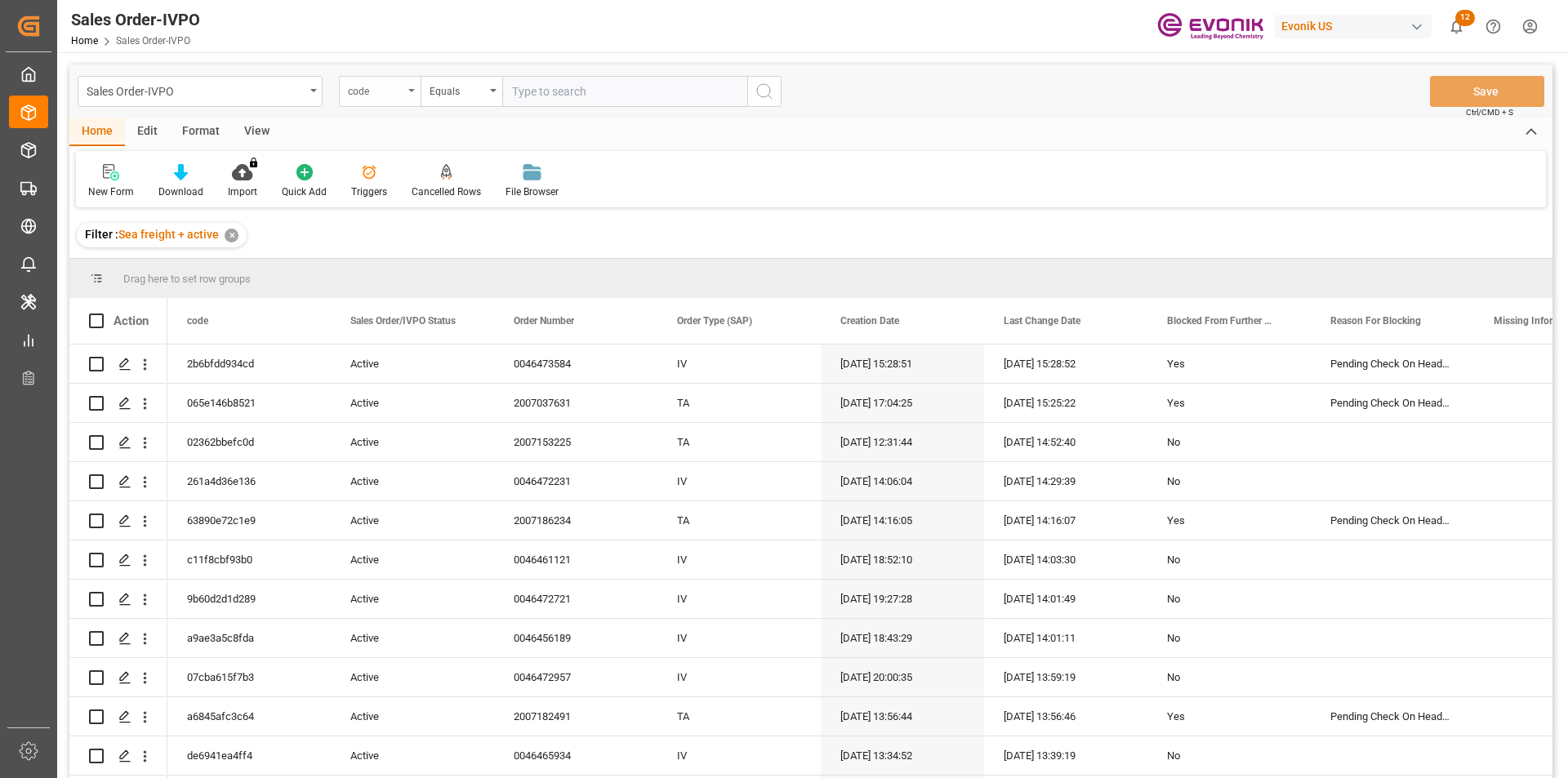
click at [396, 97] on div "code" at bounding box center [375, 89] width 55 height 19
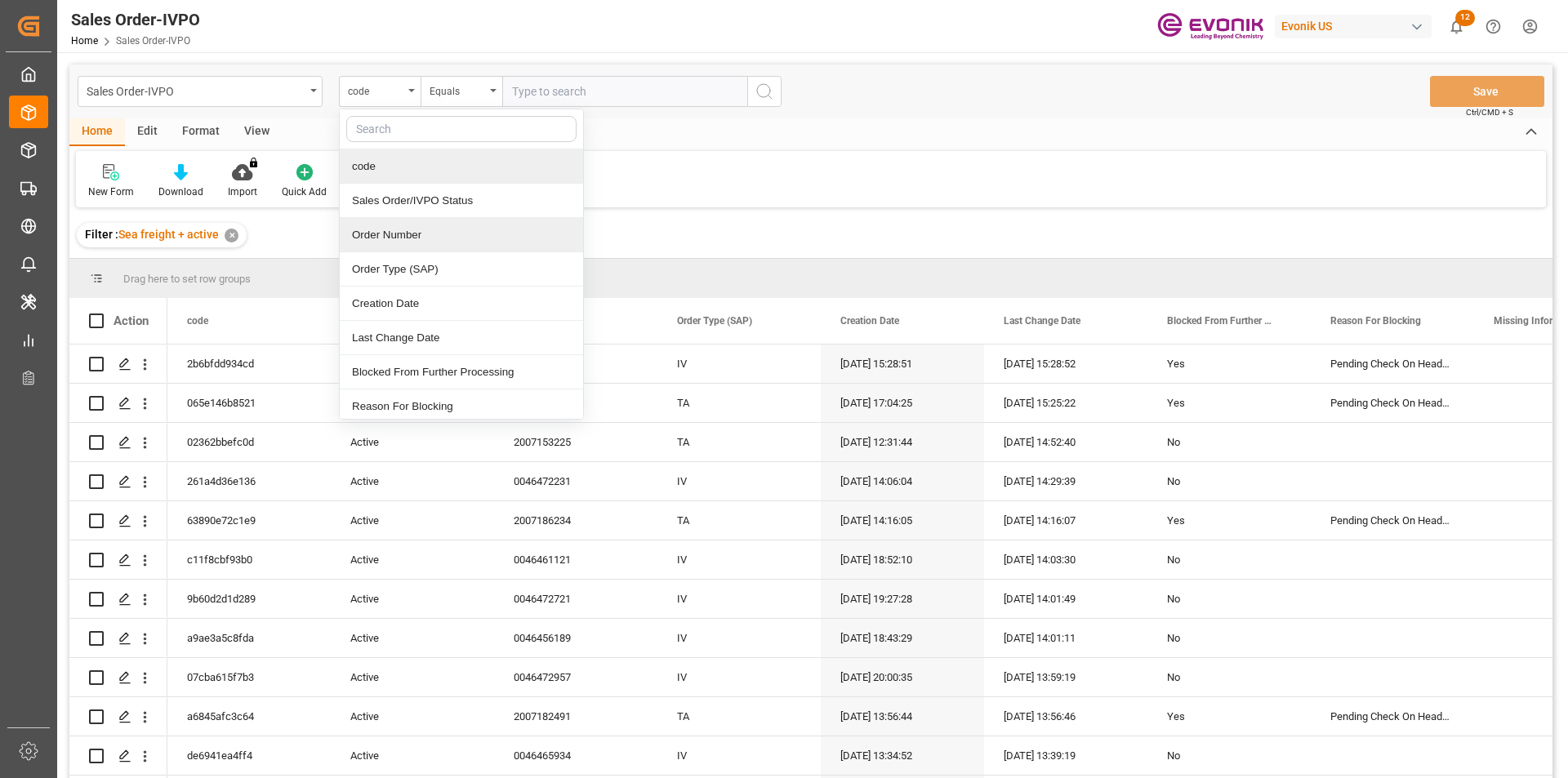
click at [402, 236] on div "Order Number" at bounding box center [461, 235] width 243 height 34
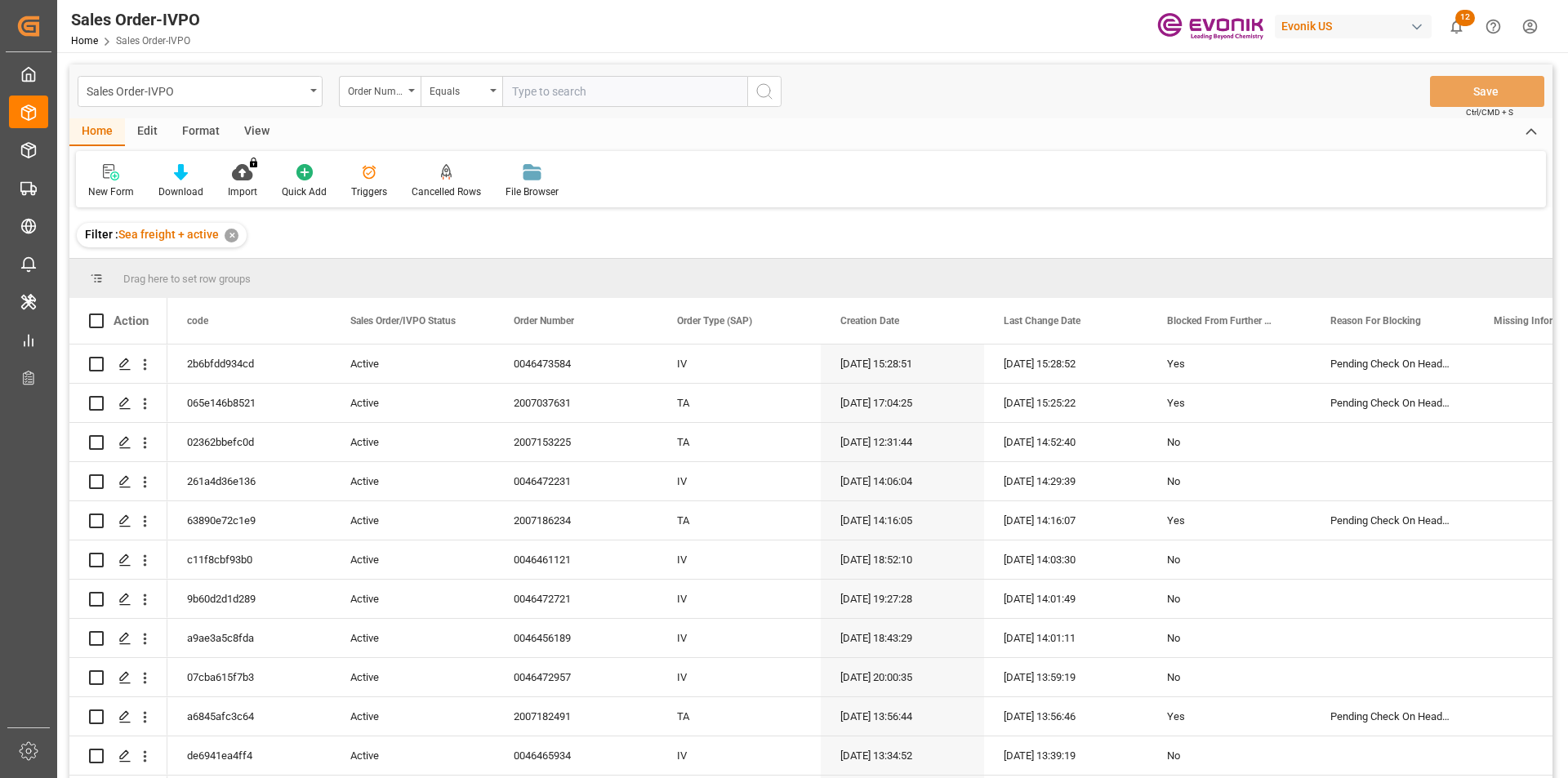
click at [539, 94] on input "text" at bounding box center [624, 91] width 245 height 31
paste input "2007037631"
type input "2007037631"
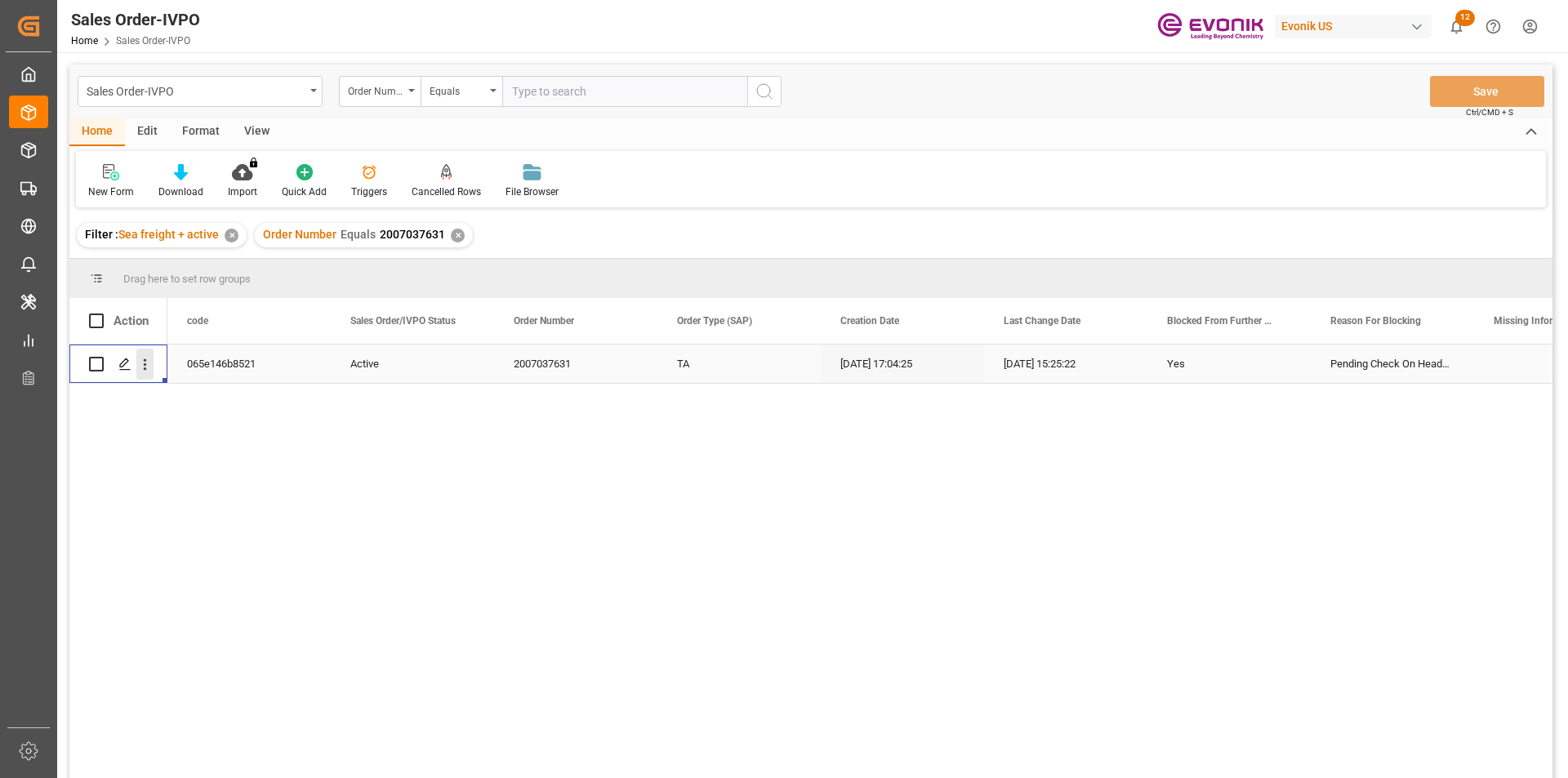
click at [142, 371] on icon "open menu" at bounding box center [145, 365] width 17 height 17
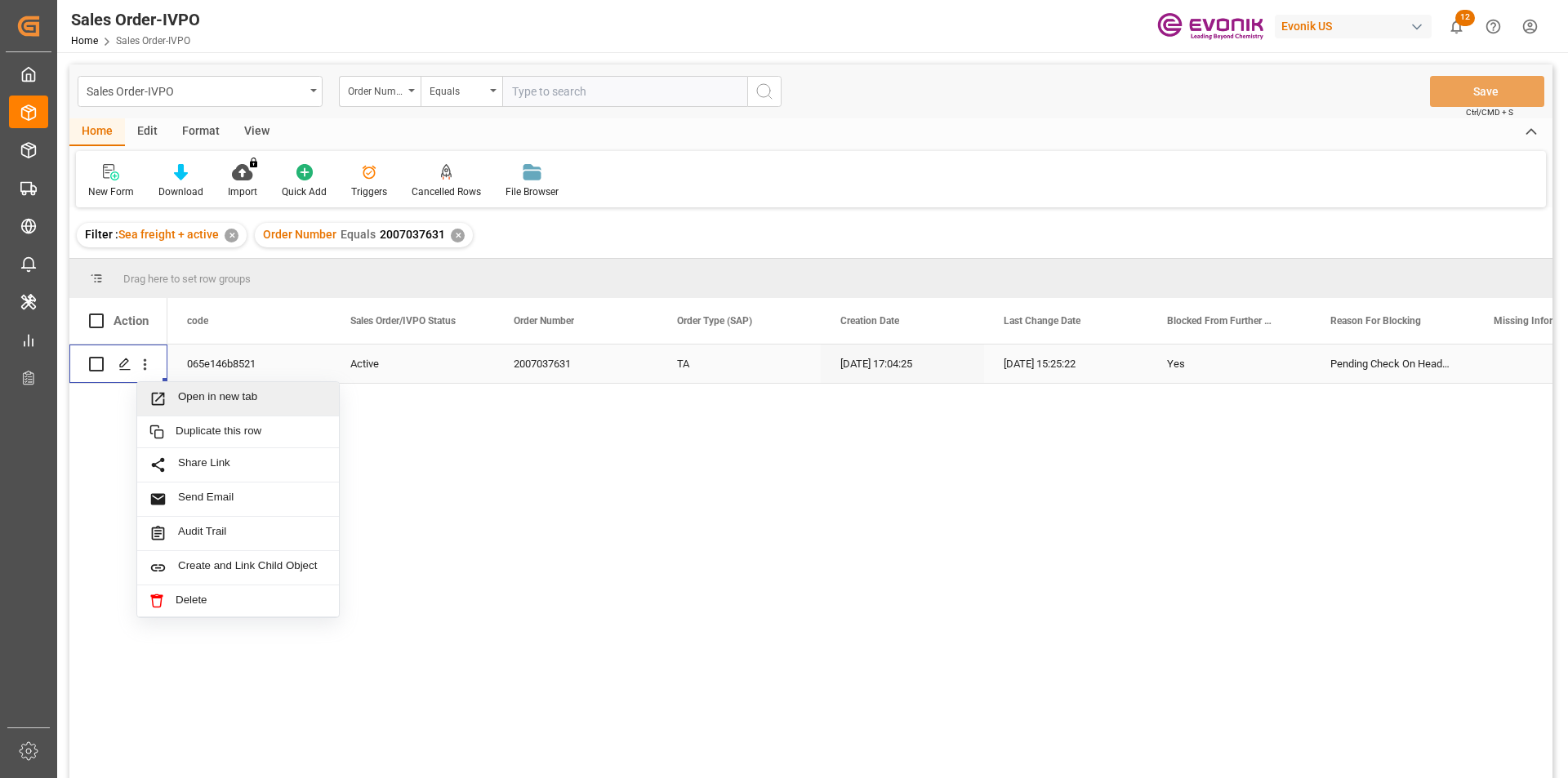
click at [221, 403] on span "Open in new tab" at bounding box center [252, 399] width 149 height 17
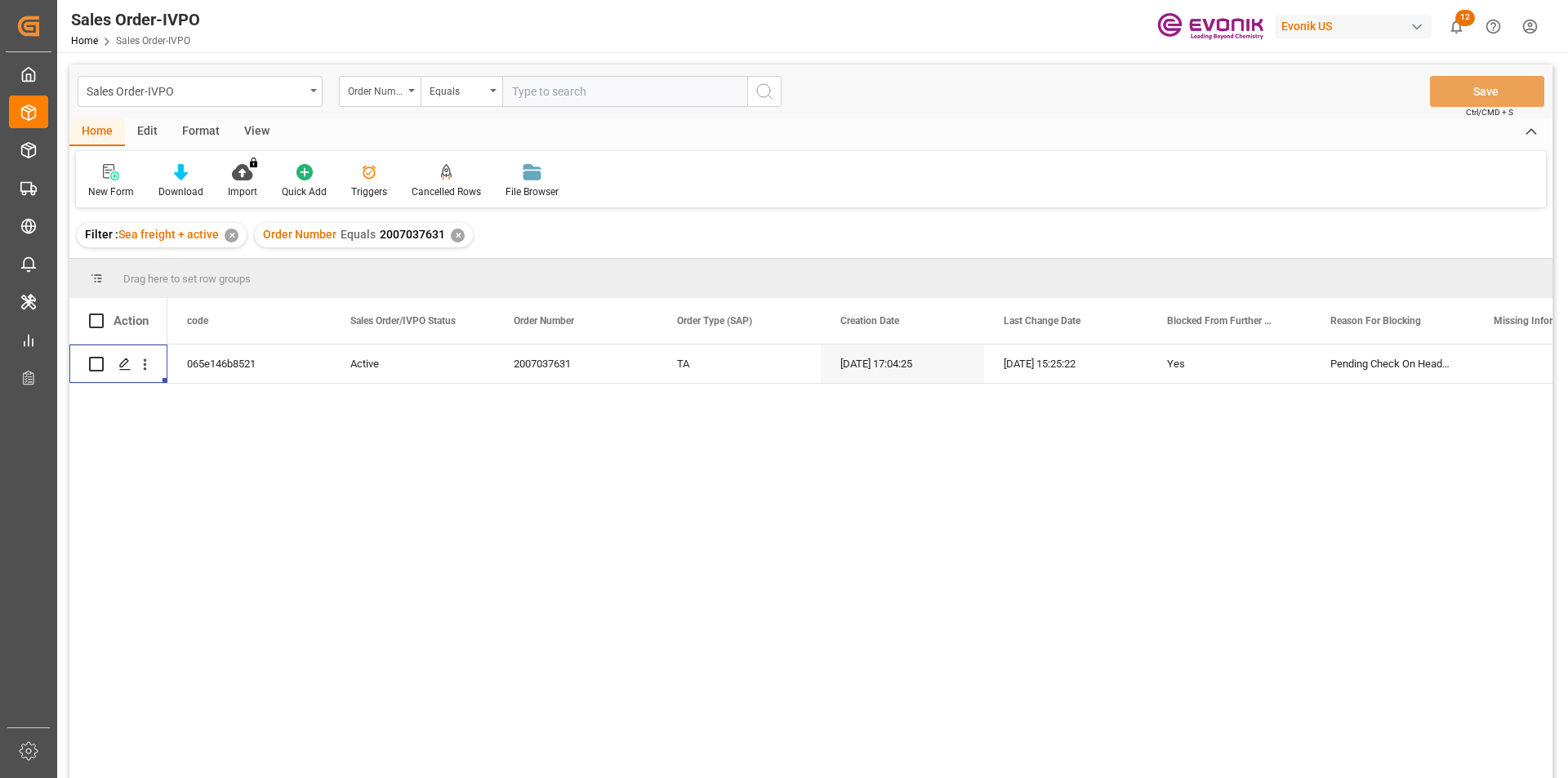
click at [451, 240] on div "✕" at bounding box center [458, 236] width 14 height 14
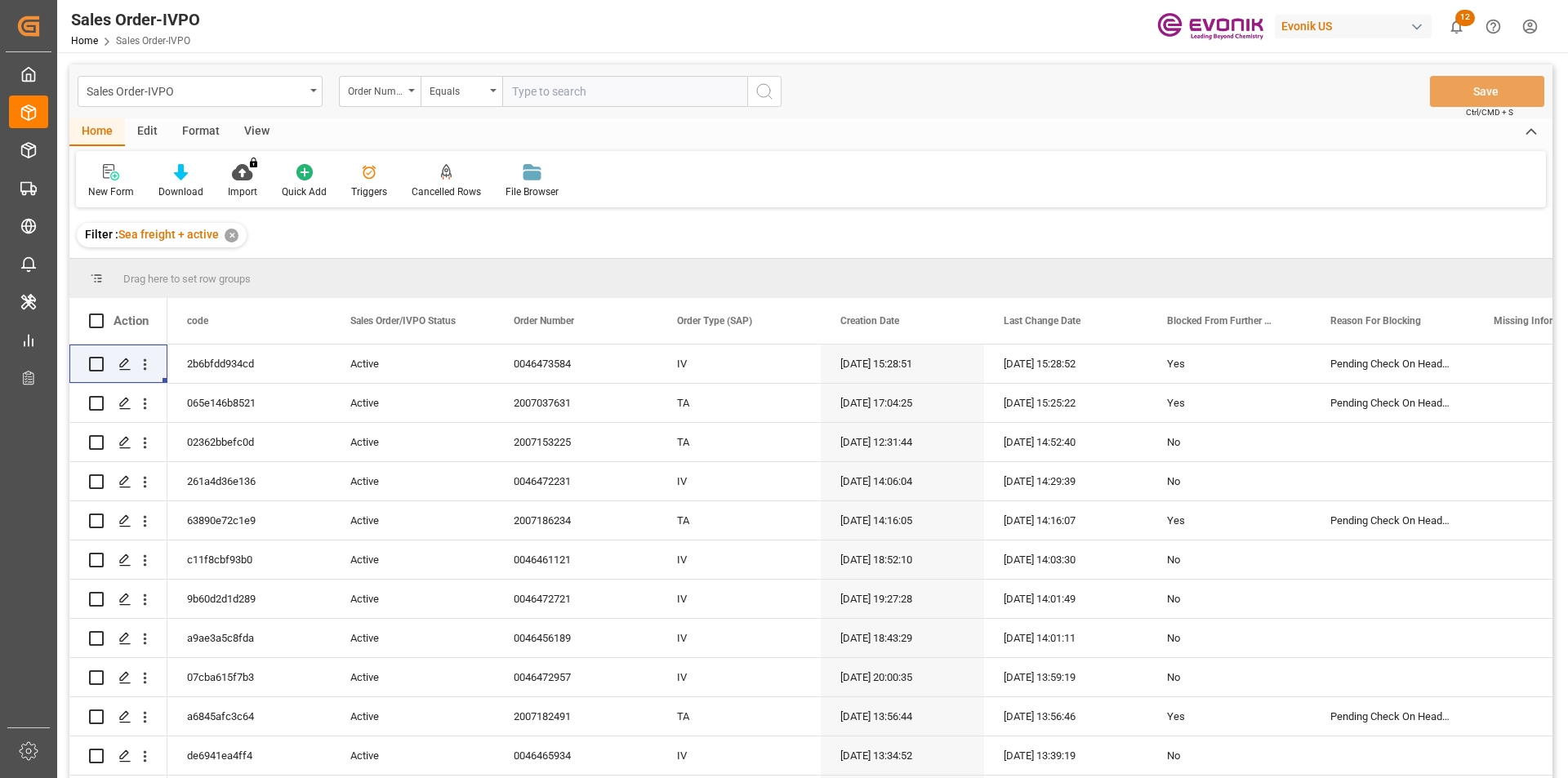
click at [552, 94] on input "text" at bounding box center [624, 91] width 245 height 31
paste input "250905000359"
type input "250905000359"
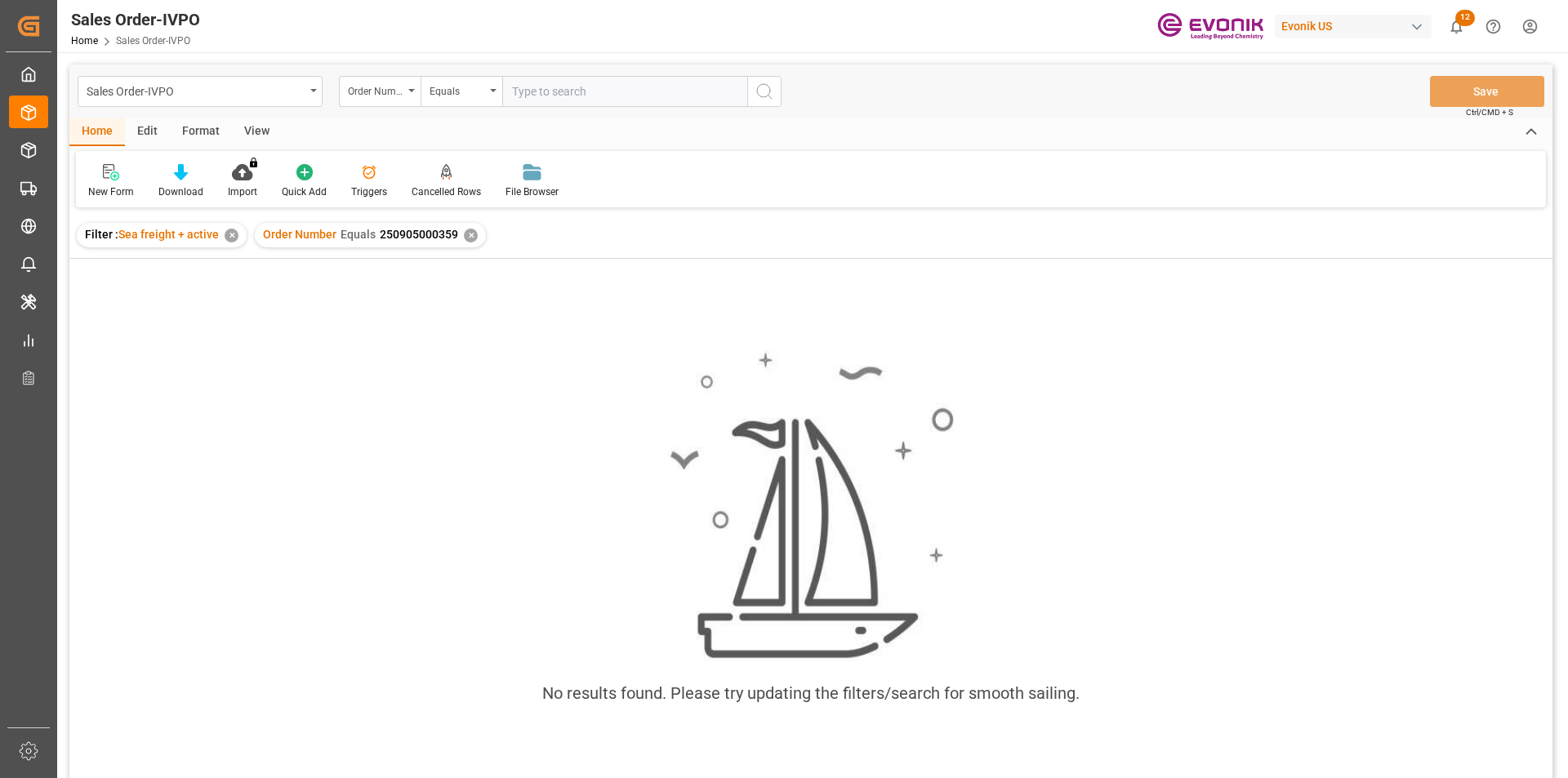
click at [469, 241] on div "✕" at bounding box center [470, 236] width 14 height 14
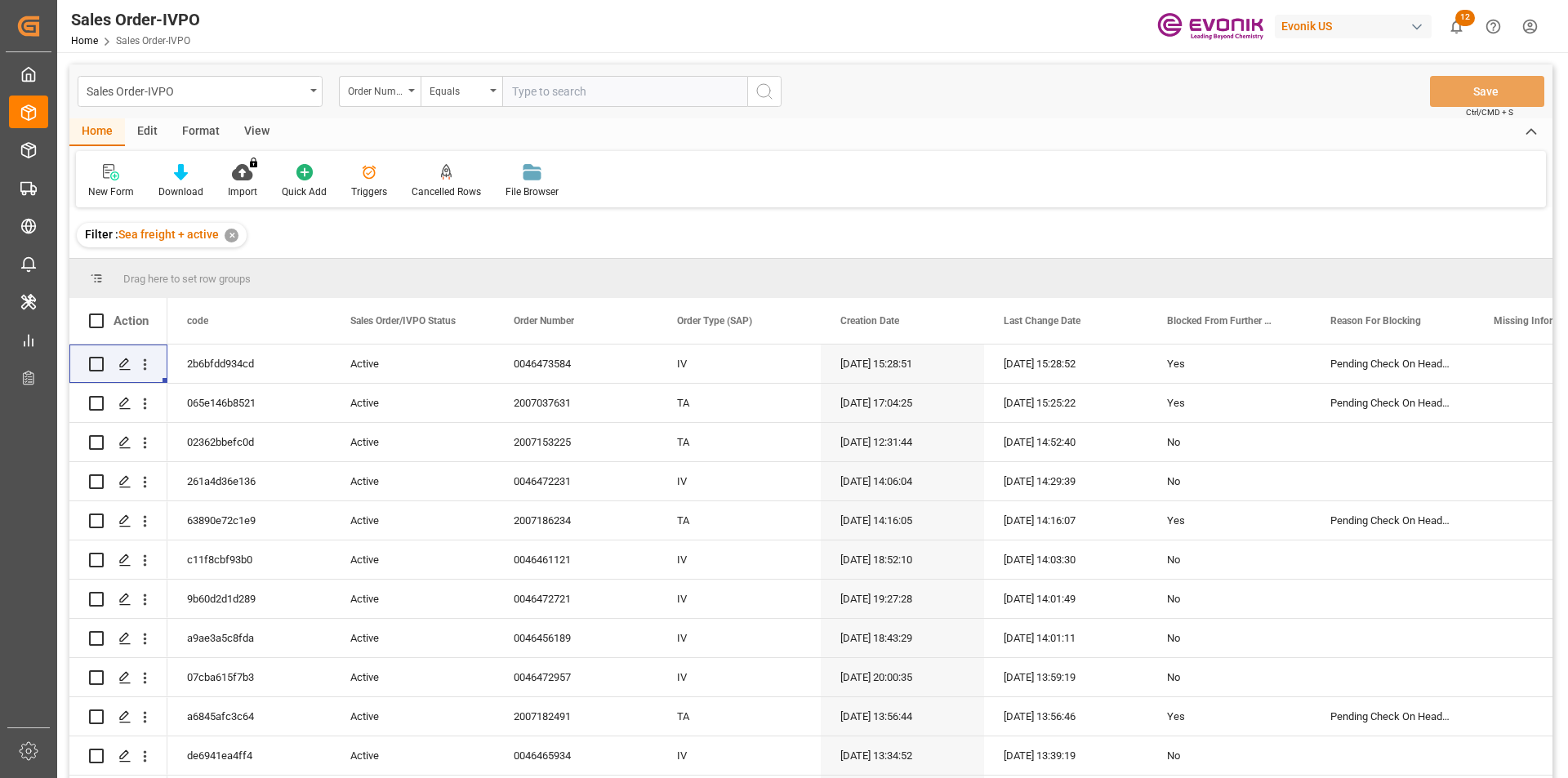
click at [606, 100] on input "text" at bounding box center [624, 91] width 245 height 31
paste input "0046472721"
type input "0046472721"
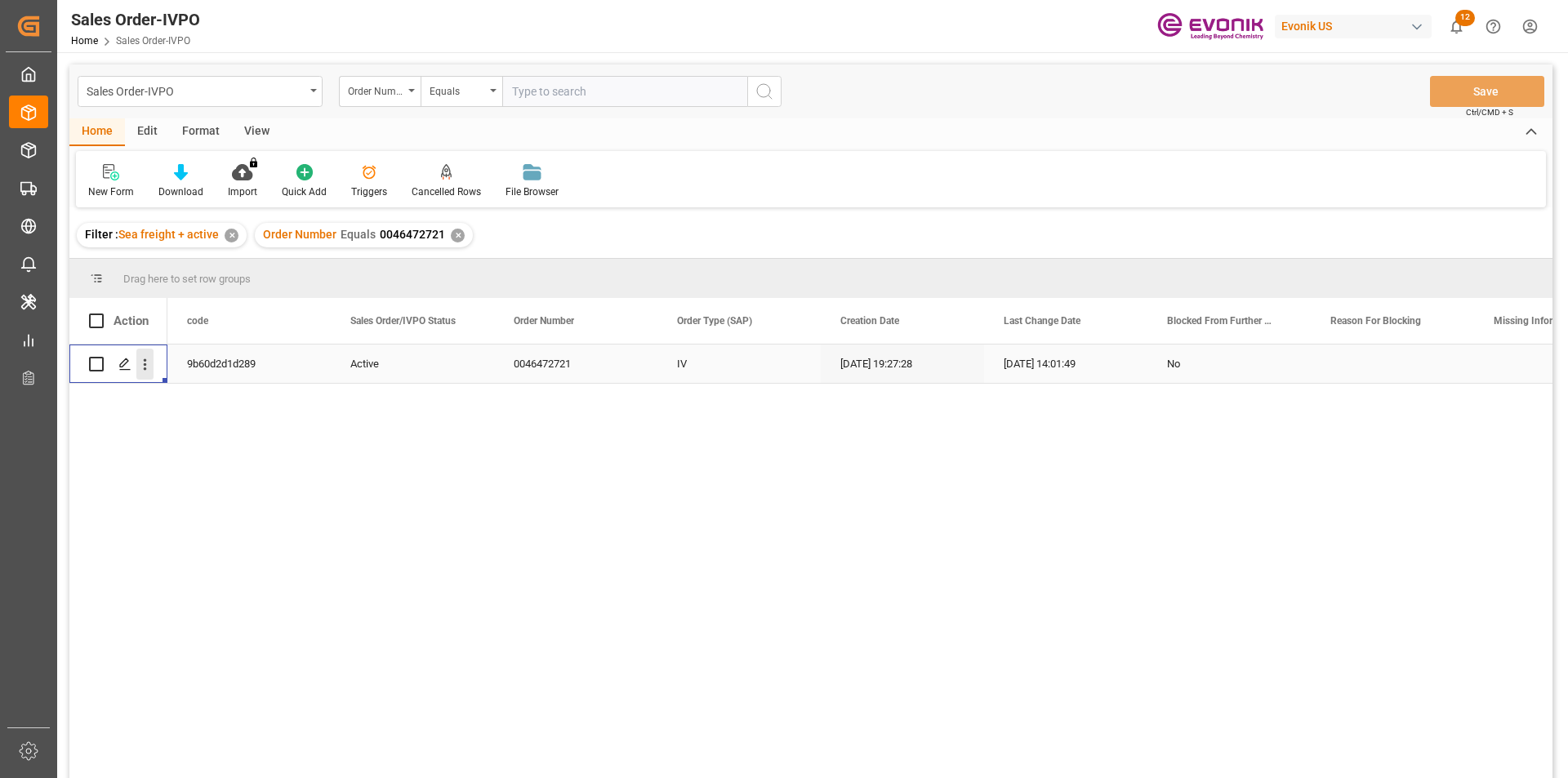
click at [143, 360] on icon "open menu" at bounding box center [145, 365] width 17 height 17
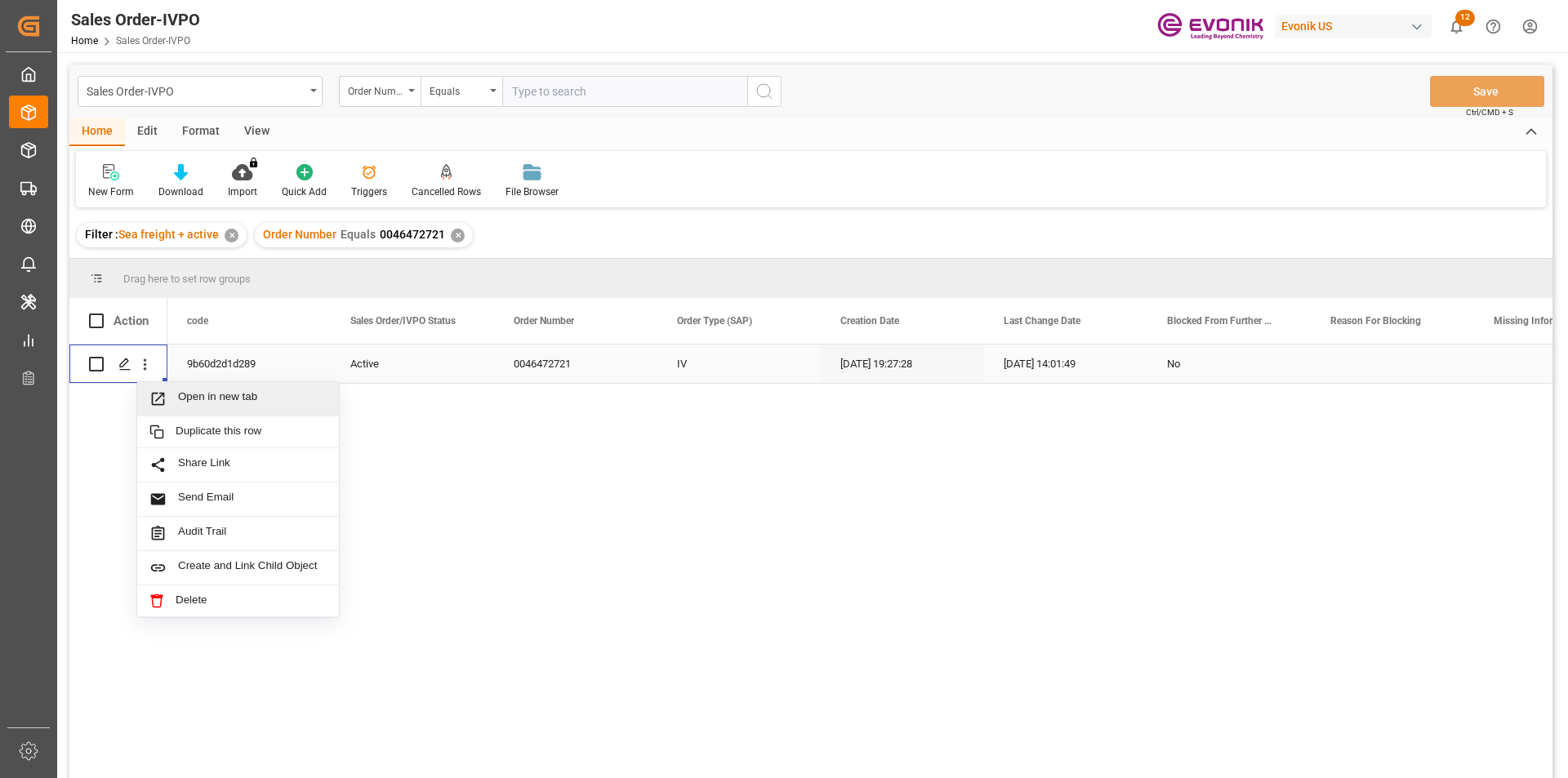
click at [280, 392] on span "Open in new tab" at bounding box center [252, 399] width 149 height 17
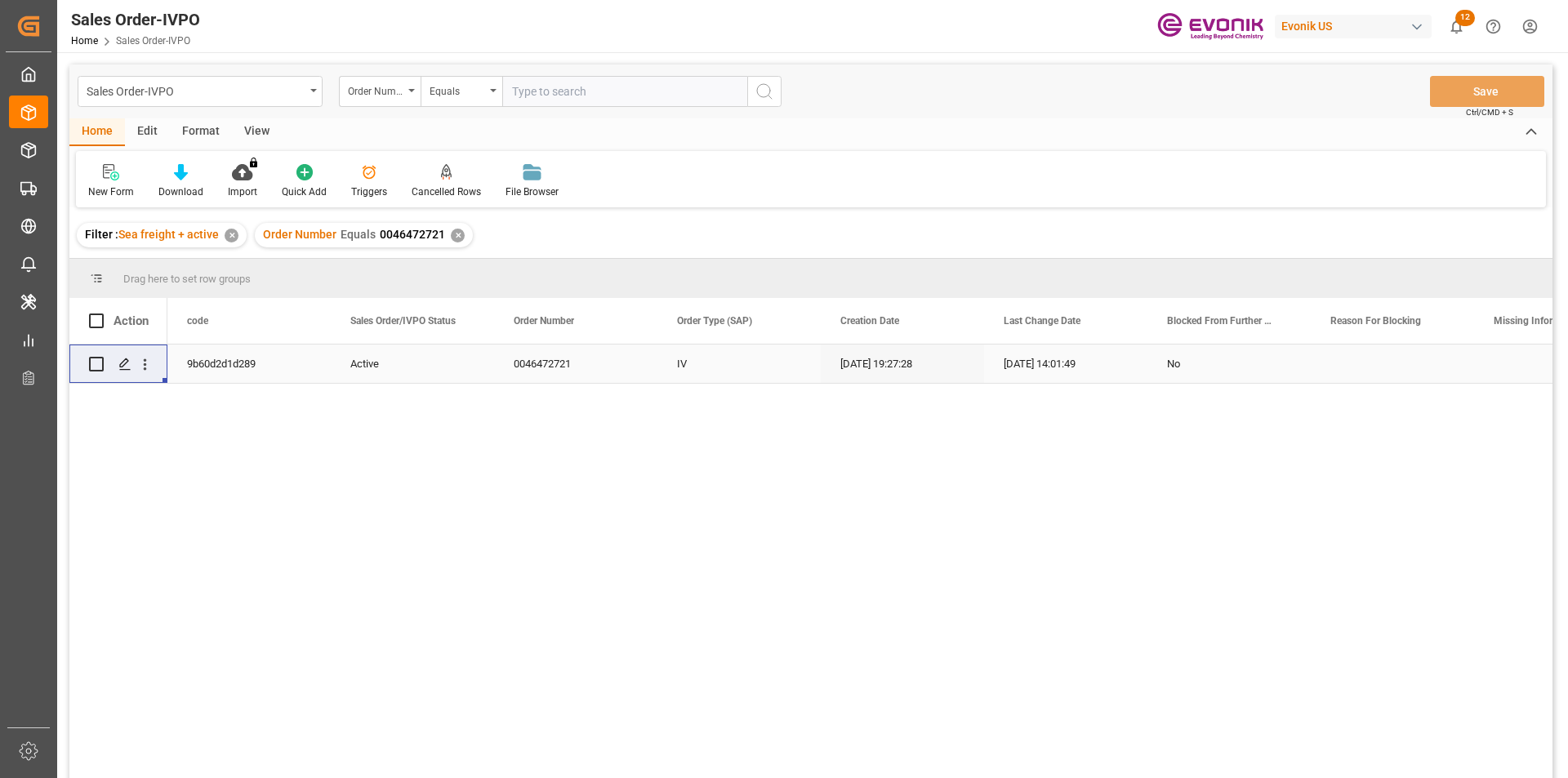
click at [459, 235] on div "✕" at bounding box center [458, 236] width 14 height 14
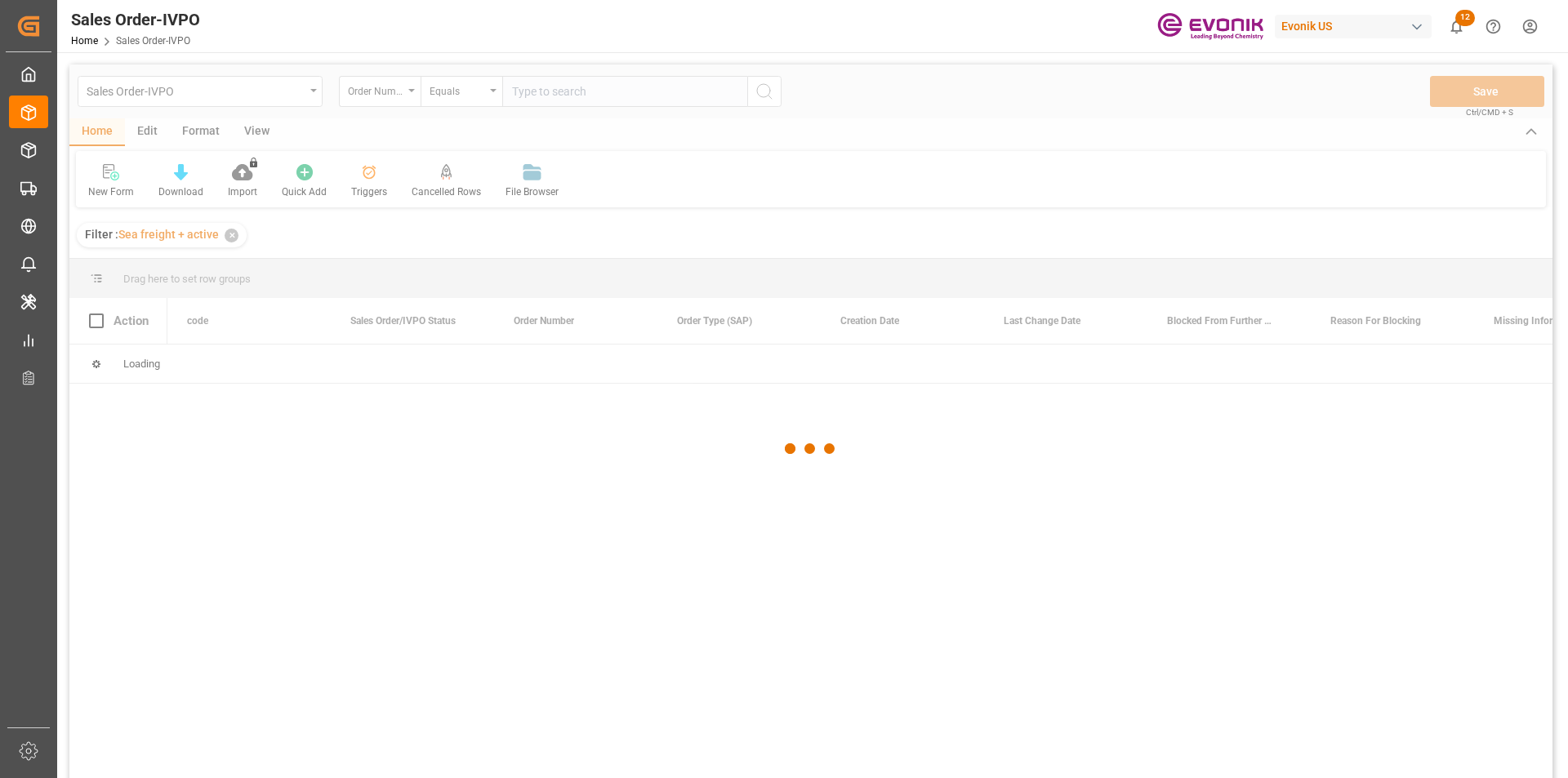
click at [551, 89] on div at bounding box center [811, 448] width 1483 height 768
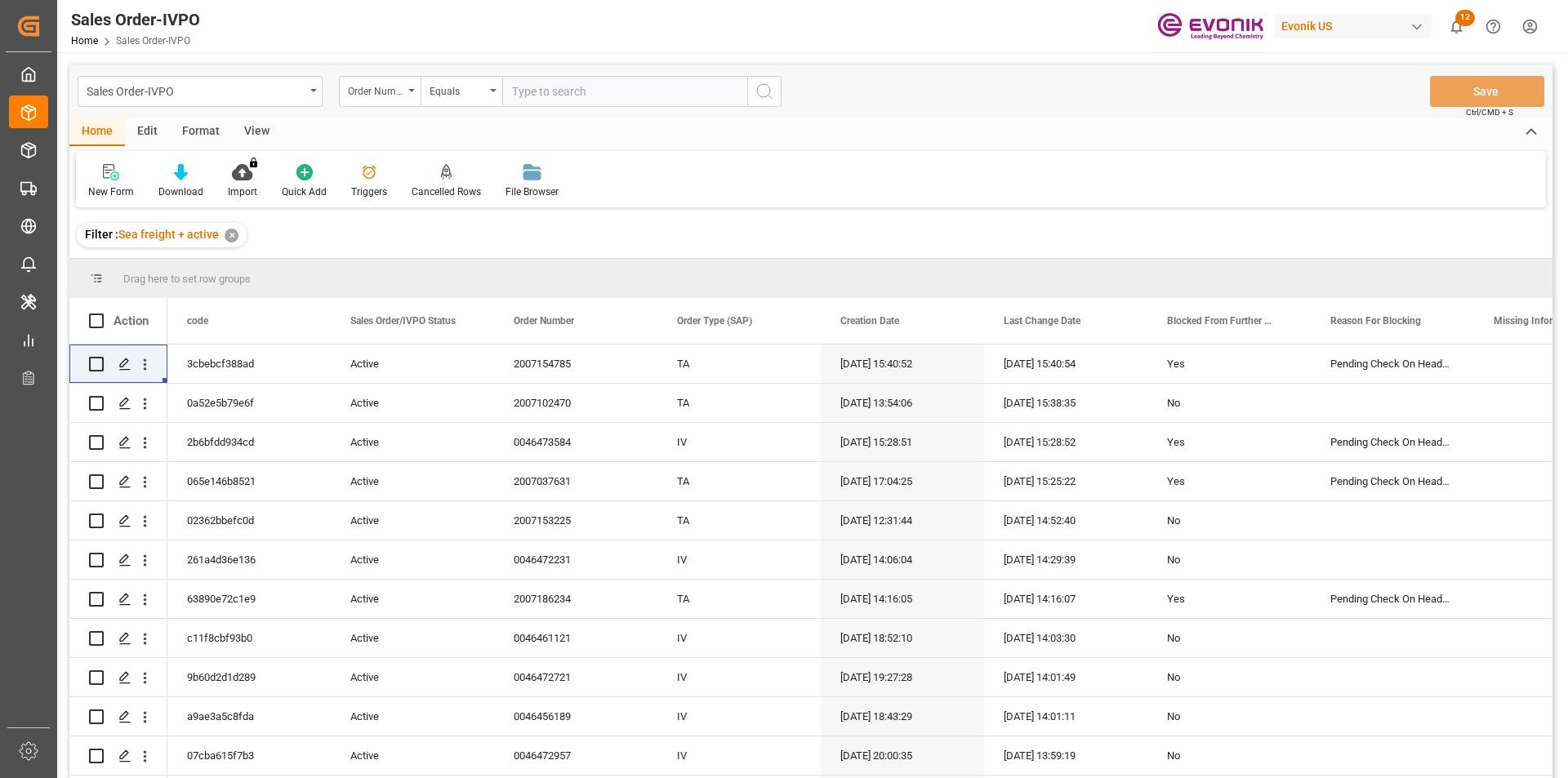
click at [556, 89] on input "text" at bounding box center [624, 91] width 245 height 31
paste input "0046464863"
type input "0046464863"
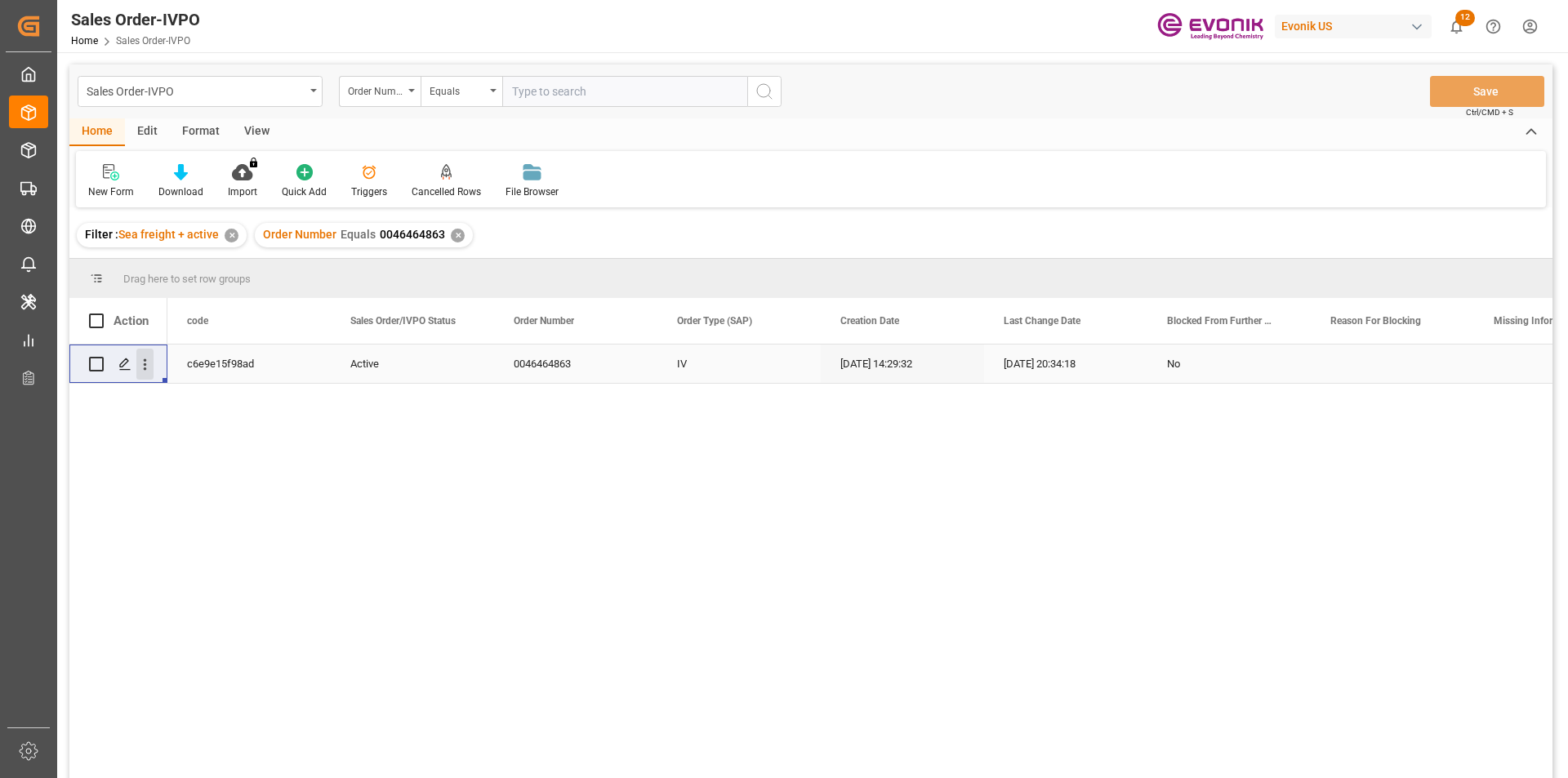
click at [142, 365] on icon "open menu" at bounding box center [145, 365] width 17 height 17
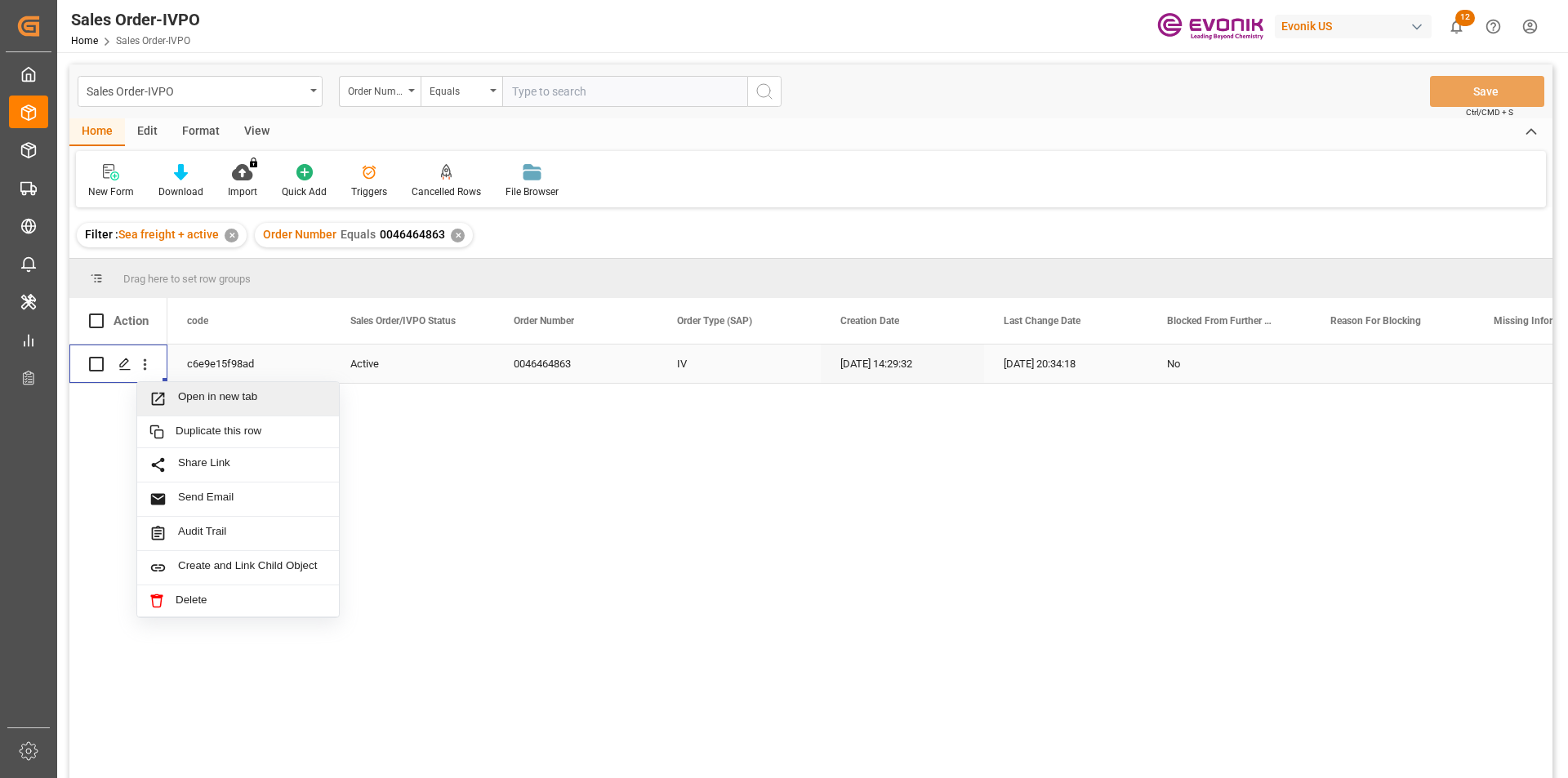
click at [228, 396] on span "Open in new tab" at bounding box center [252, 399] width 149 height 17
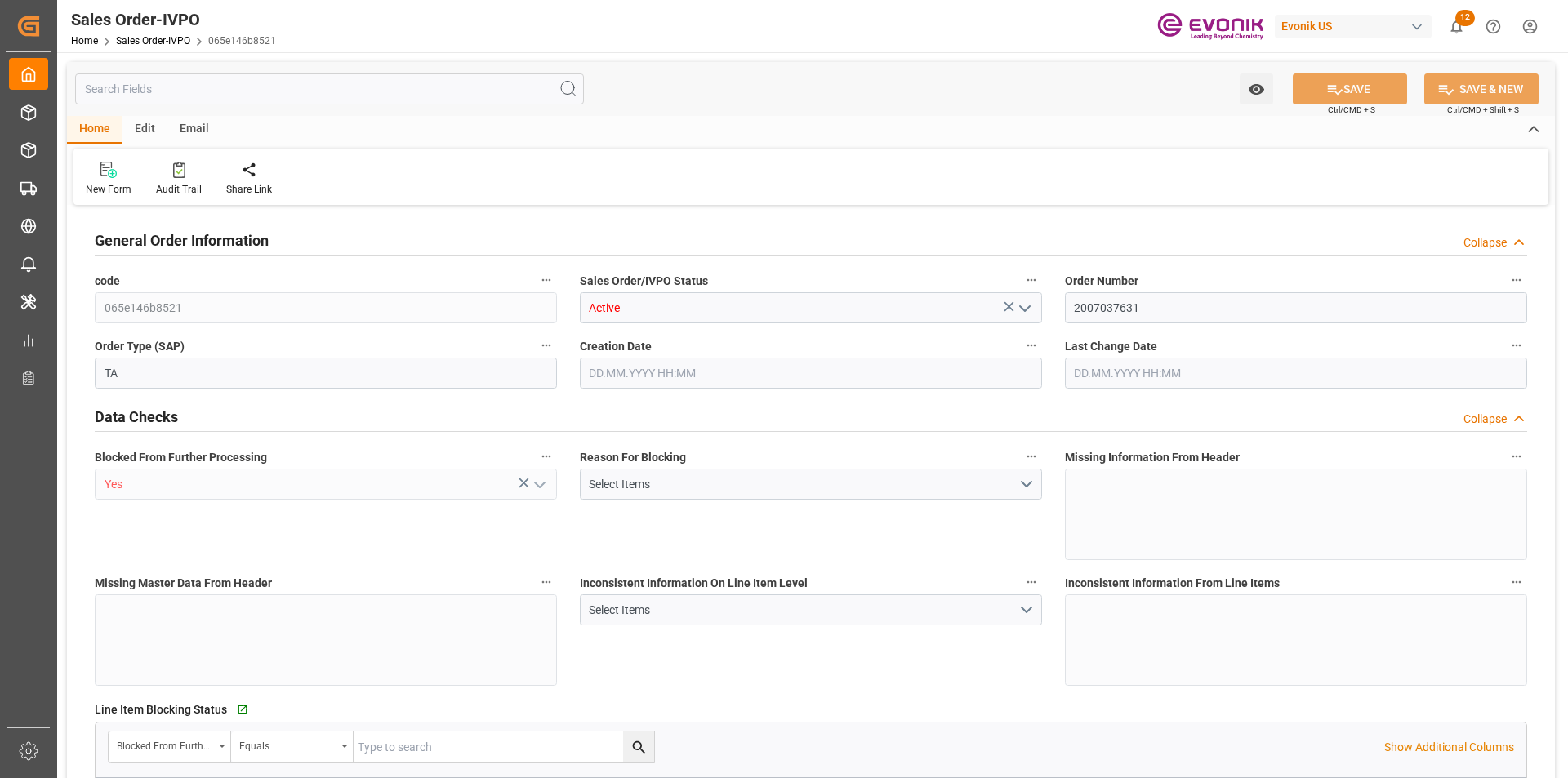
type input "SGSIN"
type input "0"
type input "1"
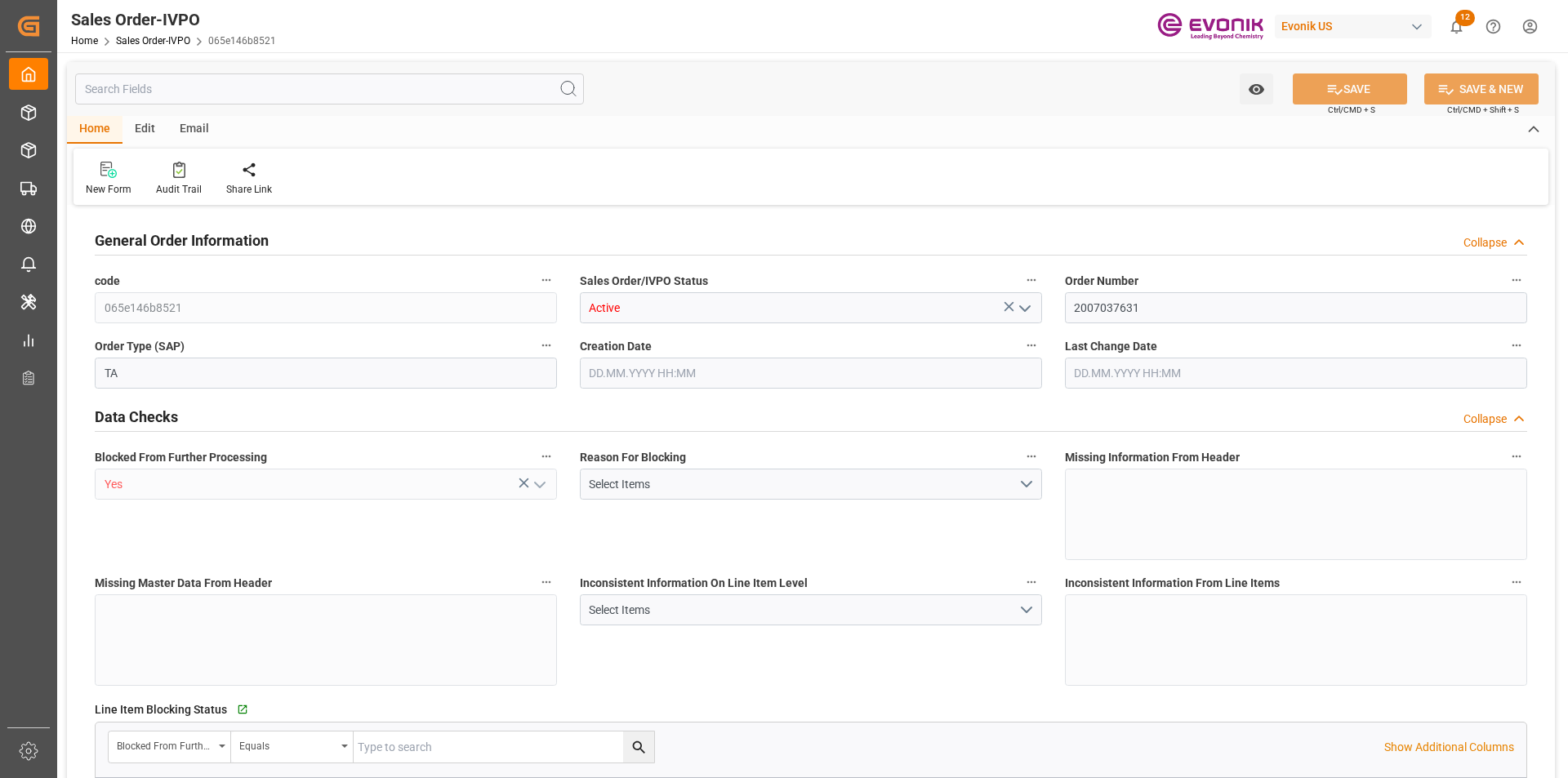
type input "11990"
type input "14.04"
type input "17000"
type input "30"
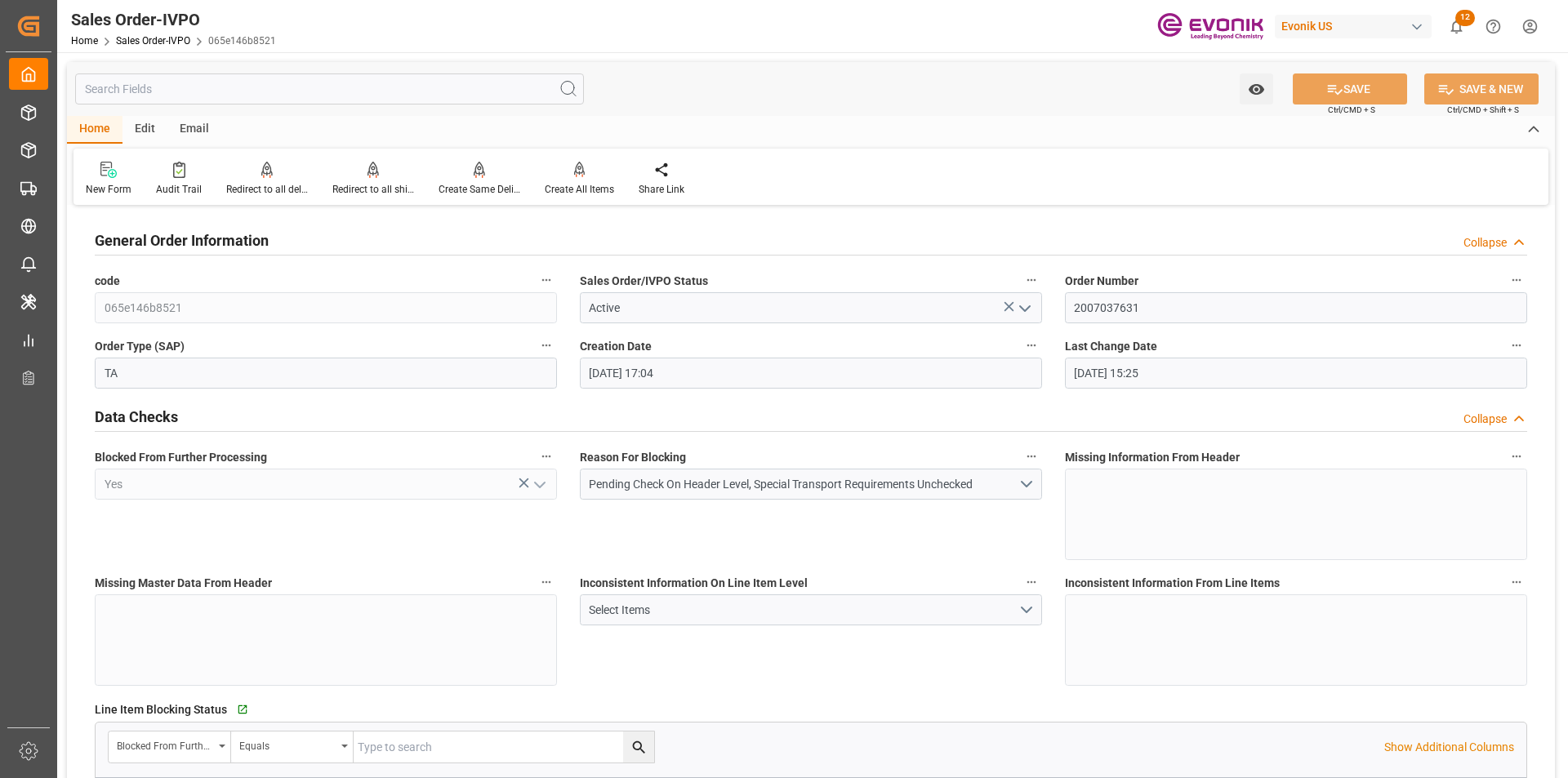
type input "15.09.2025 17:04"
type input "16.09.2025 15:25"
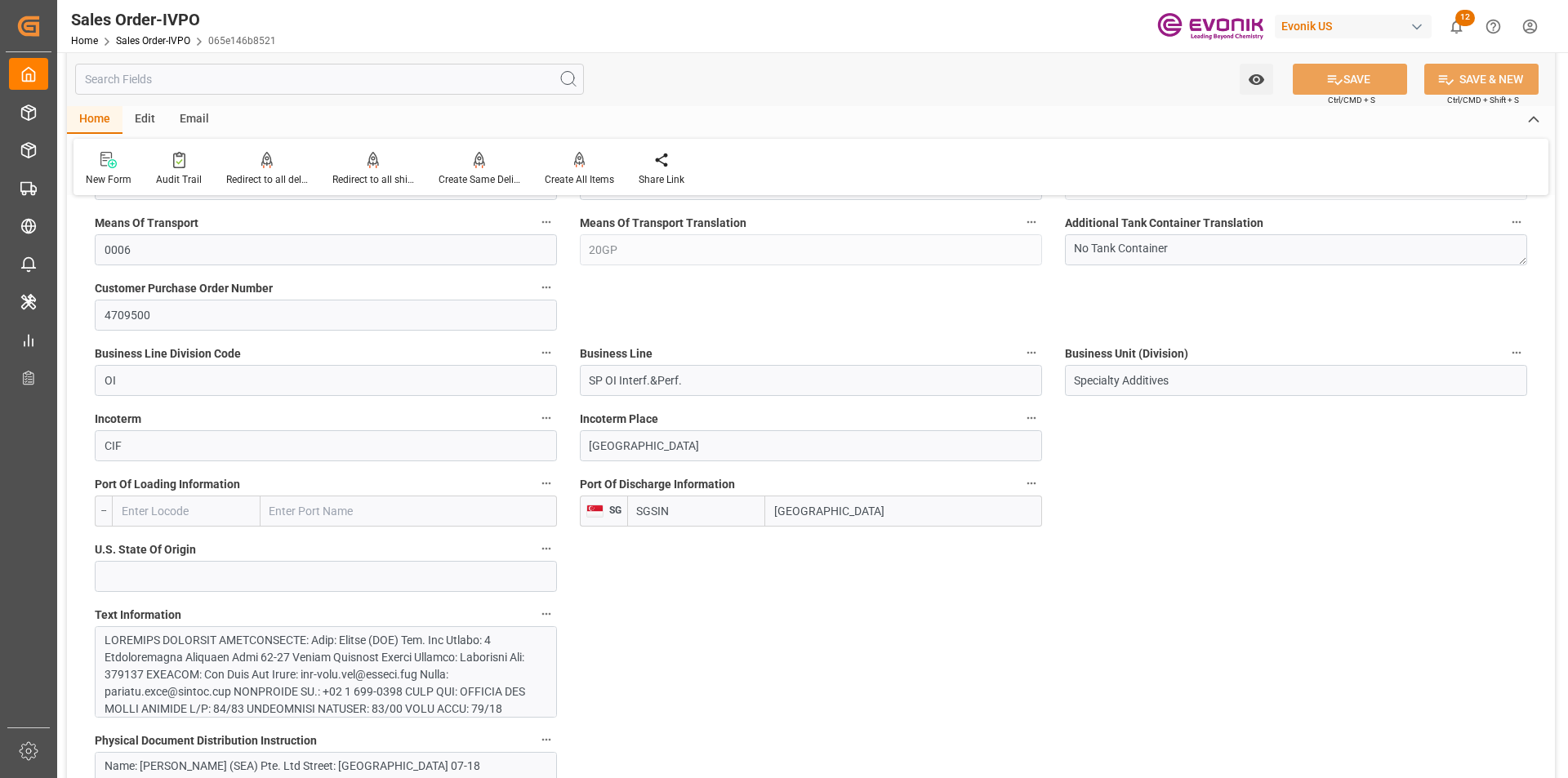
scroll to position [571, 0]
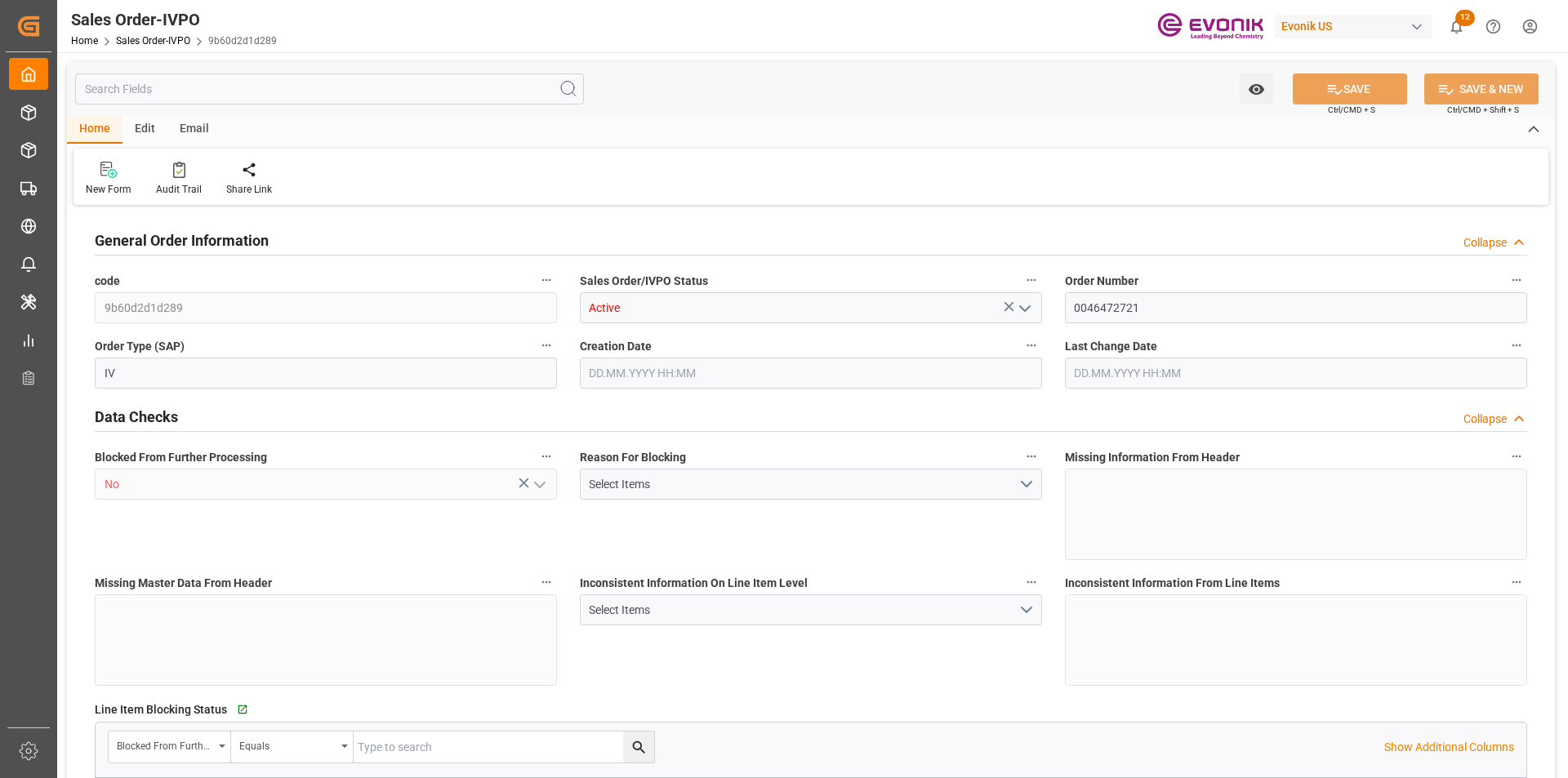
type input "NLRTM"
type input "0"
type input "1"
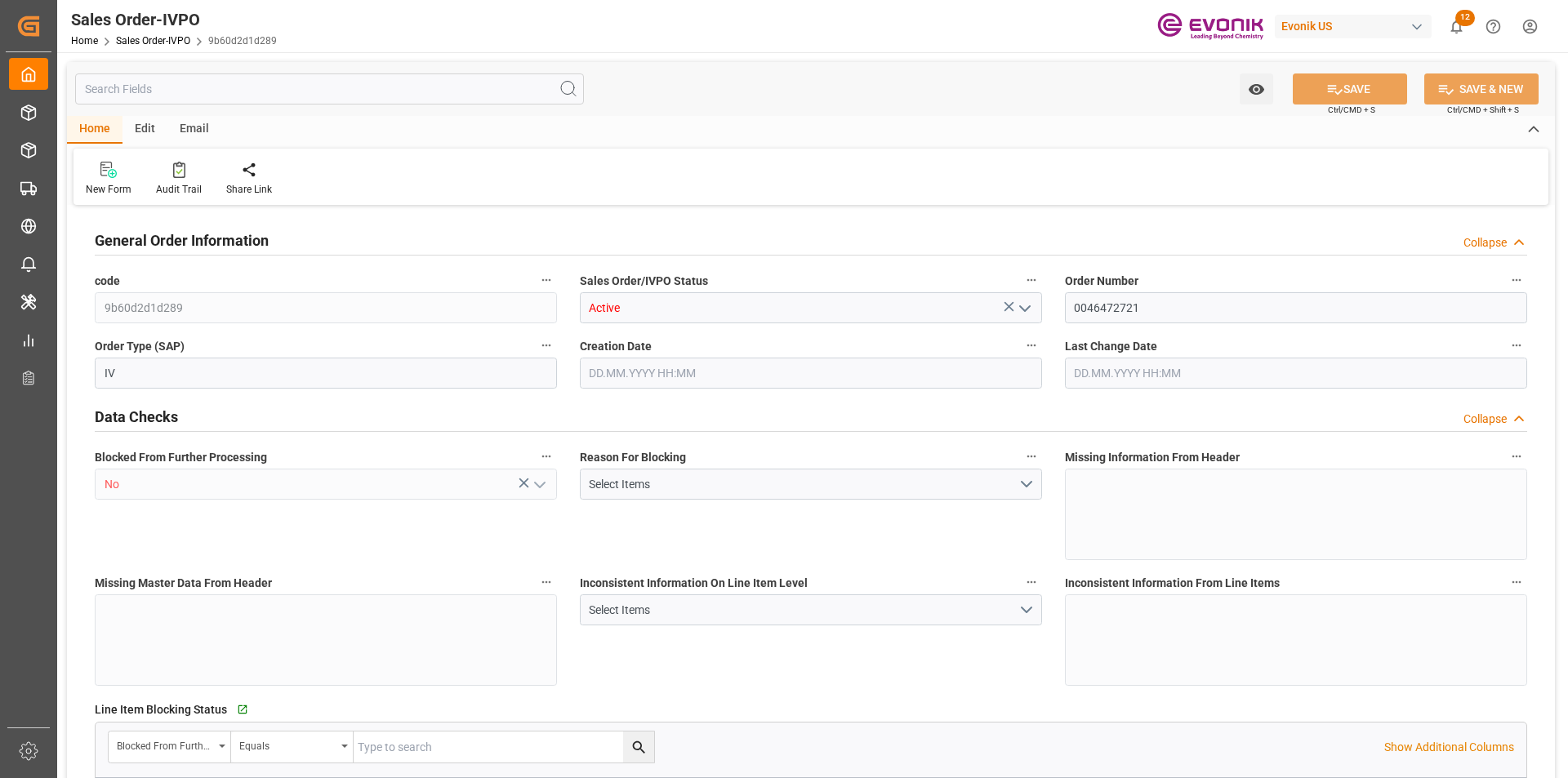
type input "13206.2"
type input "25.19"
type input "17000"
type input "30"
type input "[DATE] 19:27"
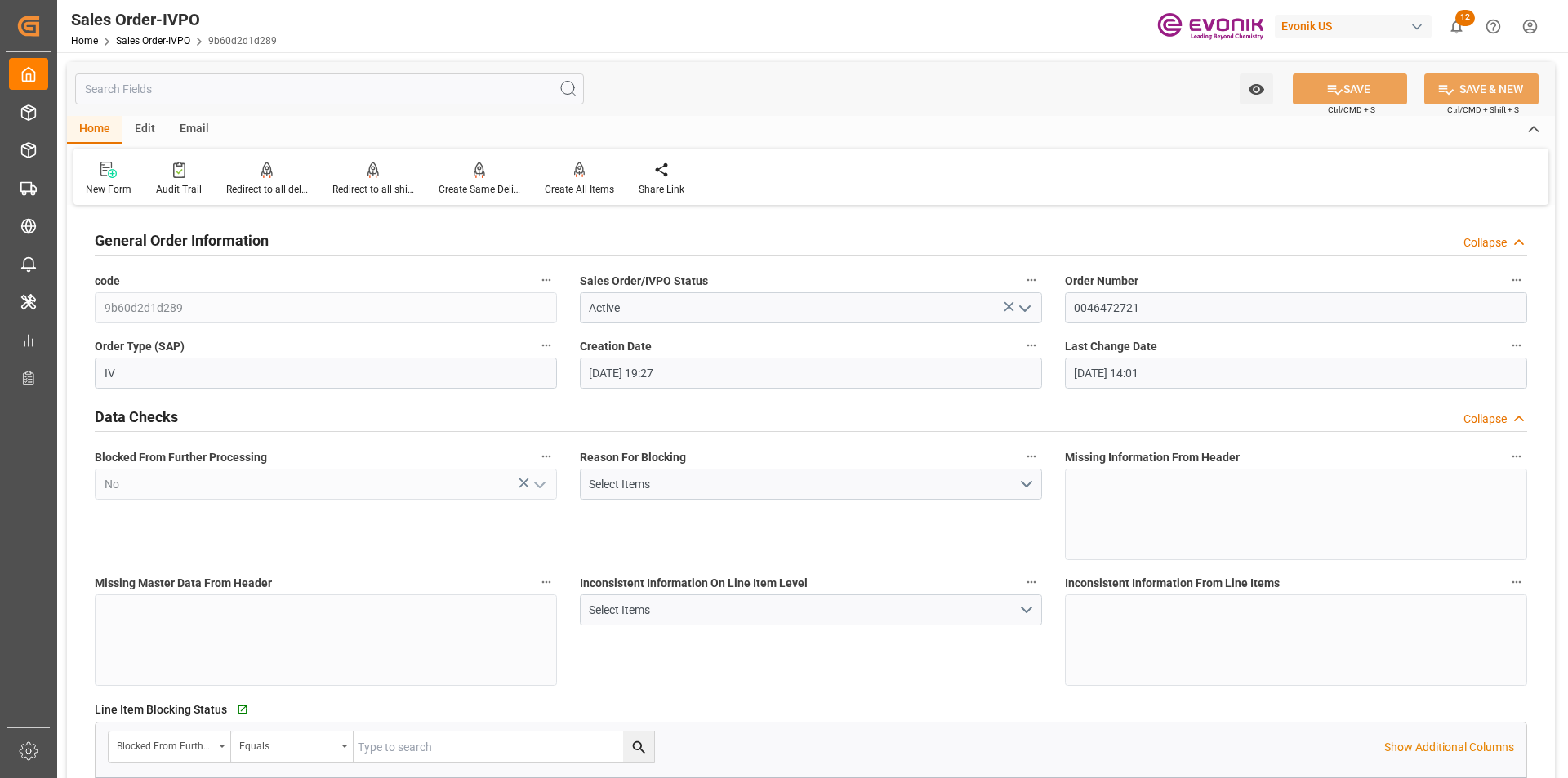
type input "[DATE] 14:01"
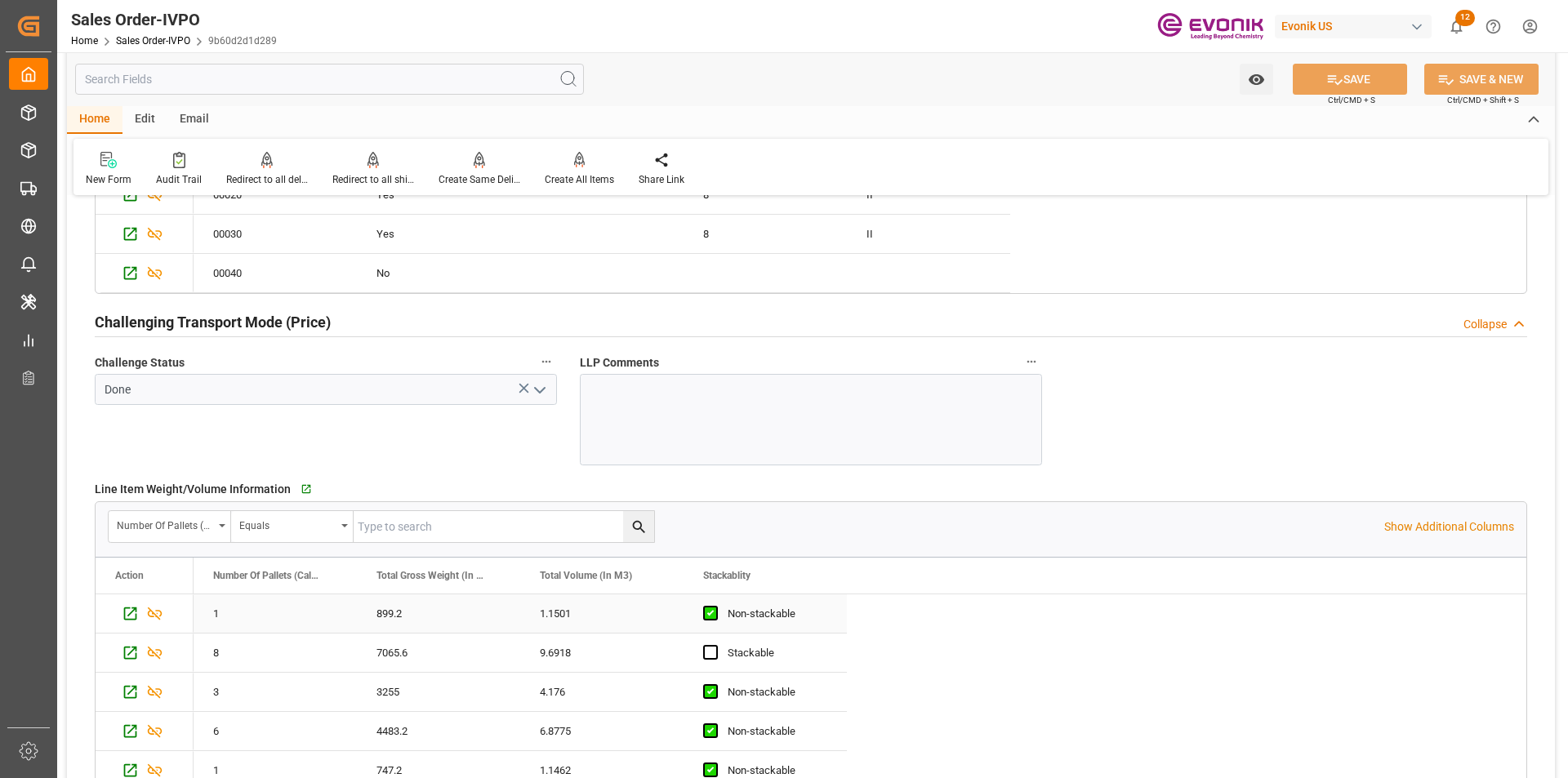
scroll to position [2286, 0]
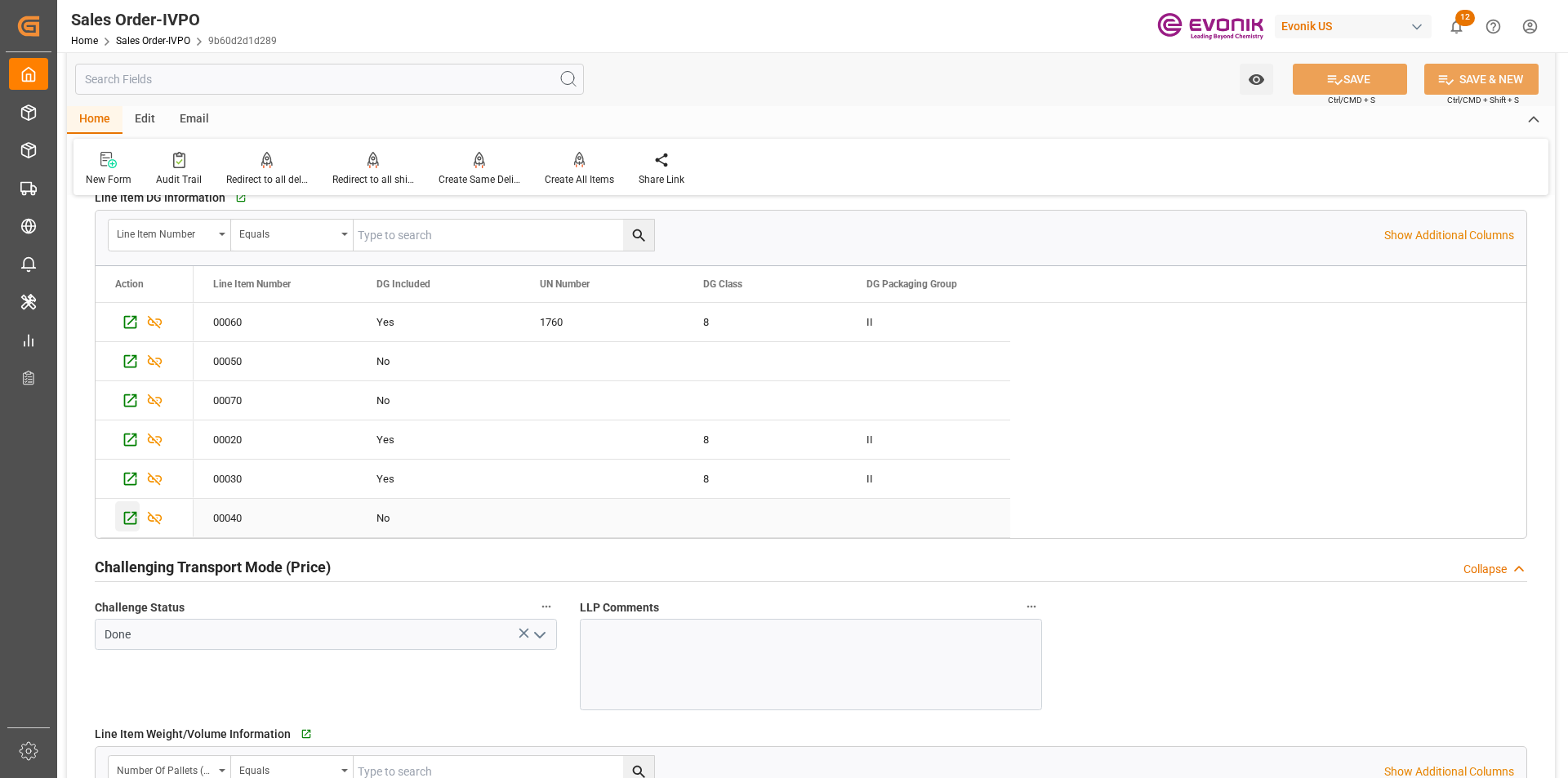
click at [128, 516] on icon "Press SPACE to select this row." at bounding box center [130, 518] width 17 height 17
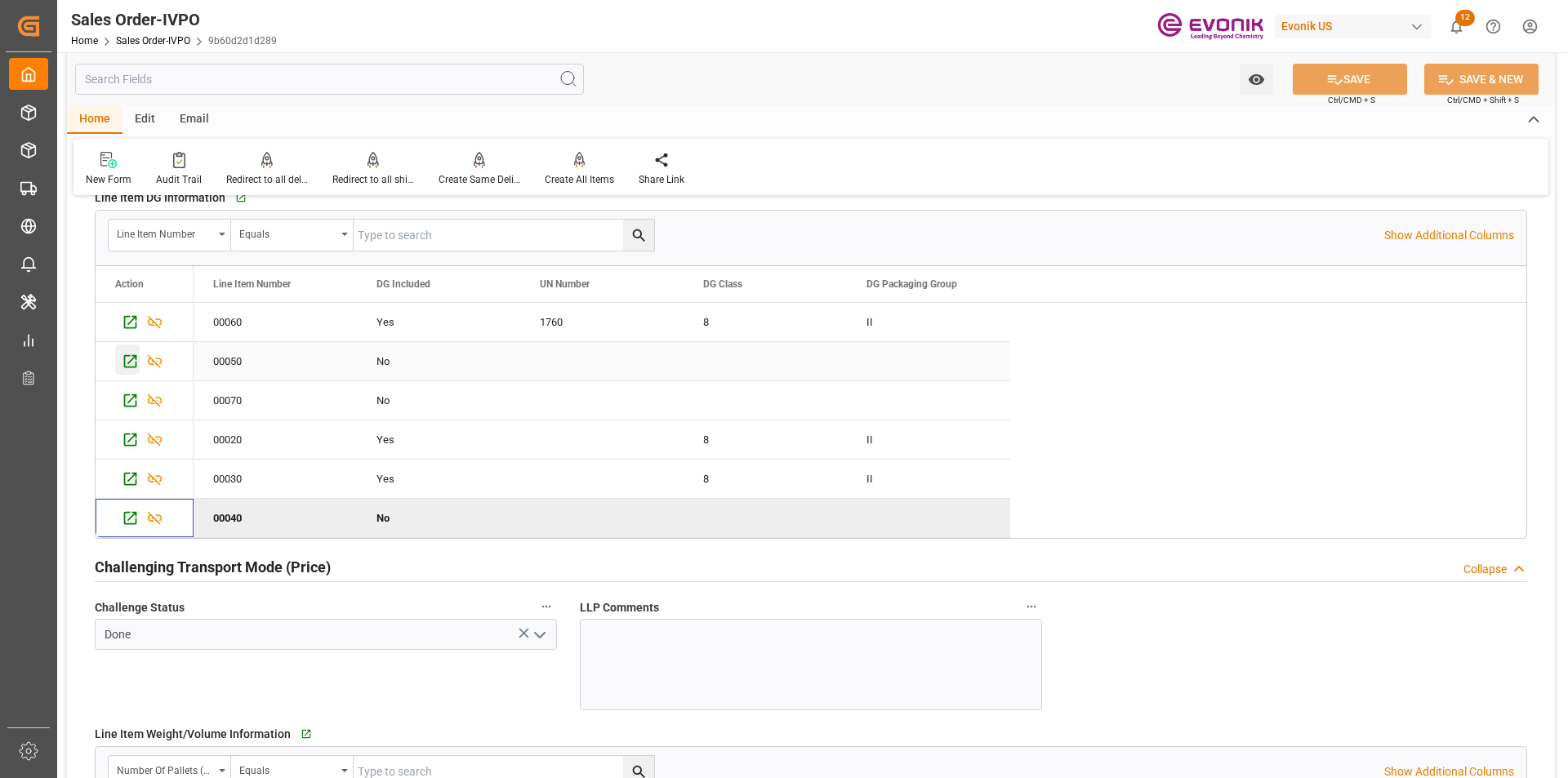
click at [133, 356] on icon "Press SPACE to select this row." at bounding box center [130, 361] width 17 height 17
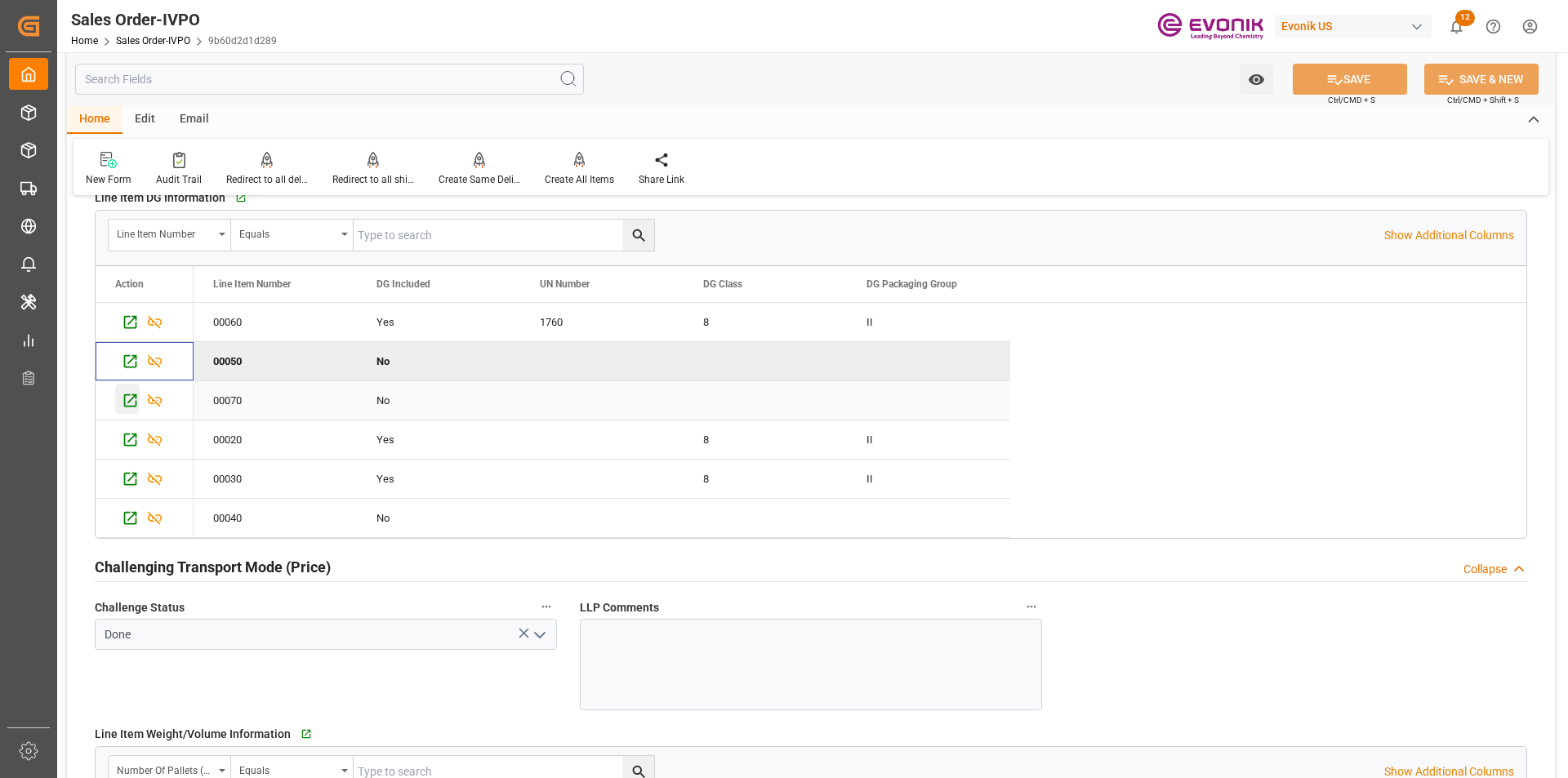
click at [131, 397] on icon "Press SPACE to select this row." at bounding box center [130, 400] width 17 height 17
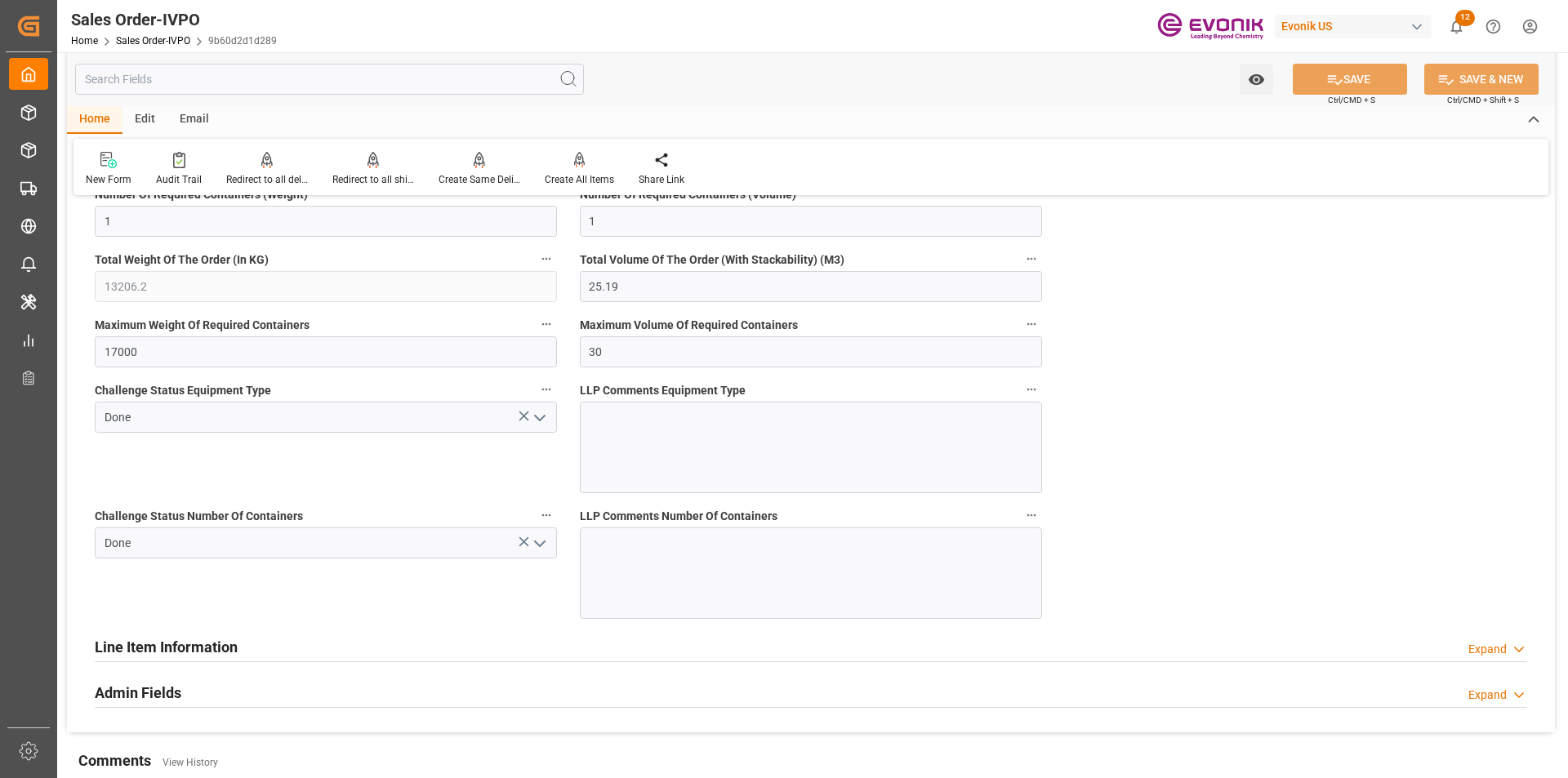
scroll to position [4080, 0]
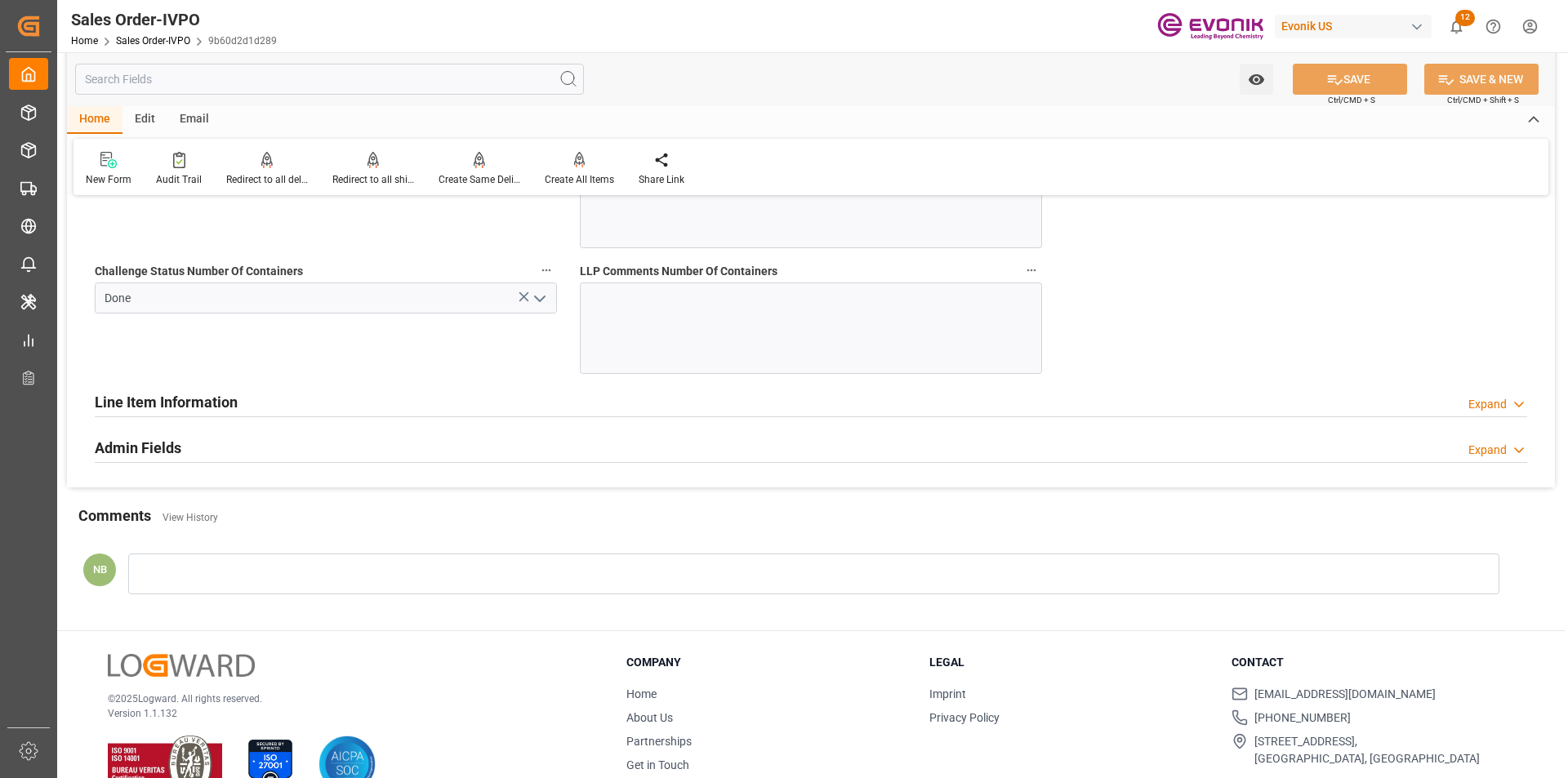
click at [1502, 400] on div "Expand" at bounding box center [1487, 405] width 38 height 17
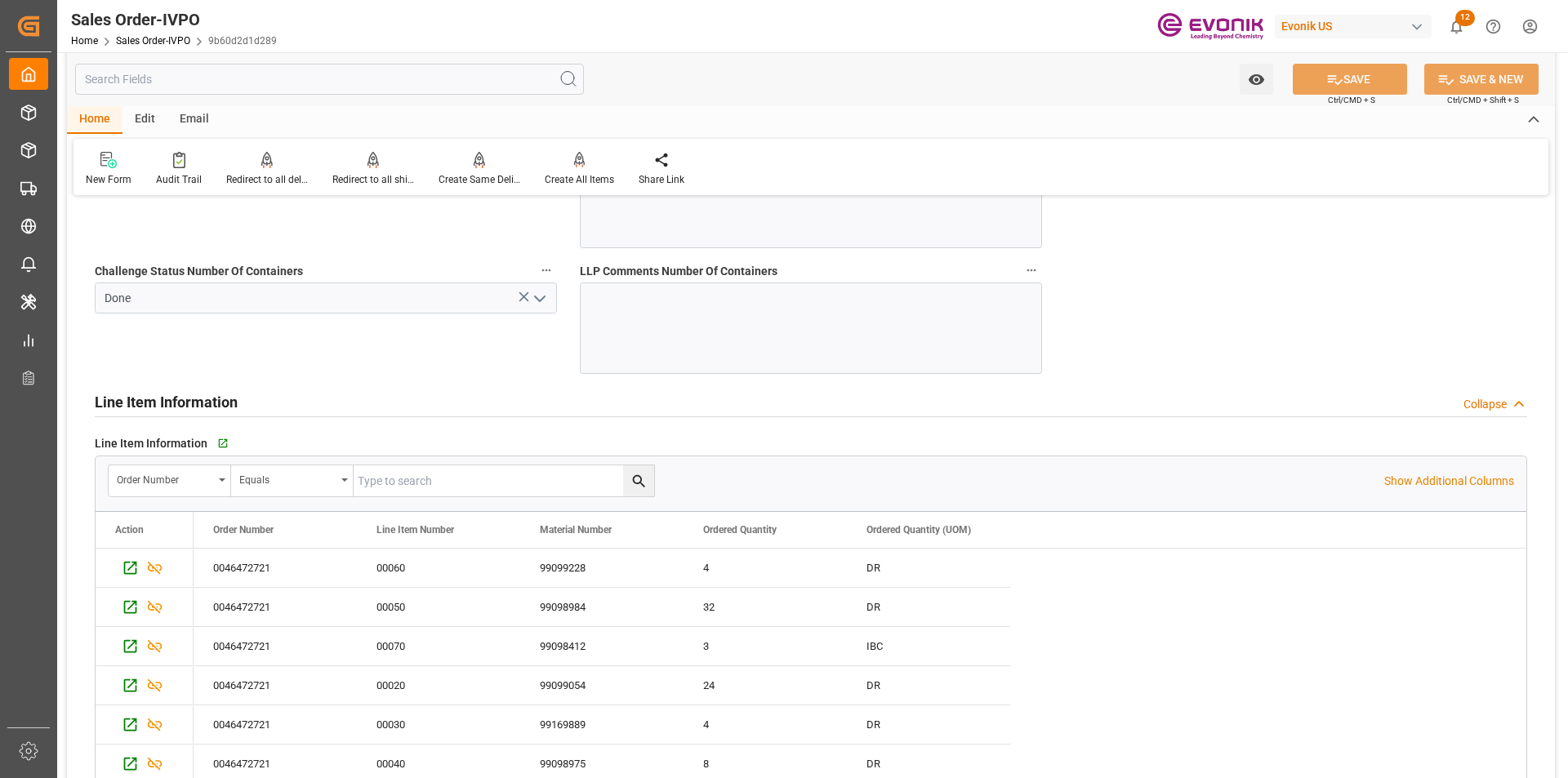
scroll to position [4244, 0]
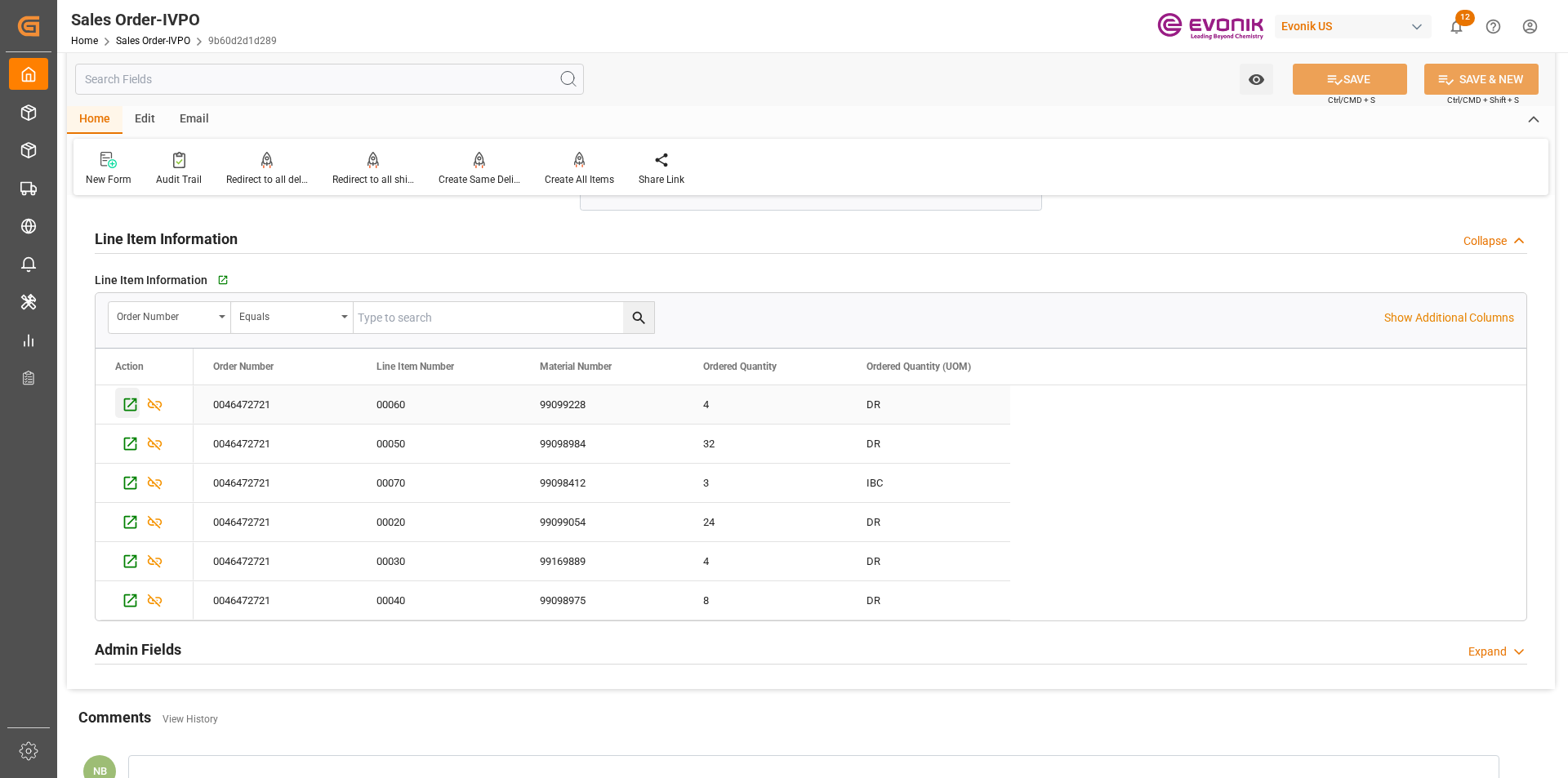
click at [125, 402] on icon "Press SPACE to select this row." at bounding box center [130, 404] width 13 height 13
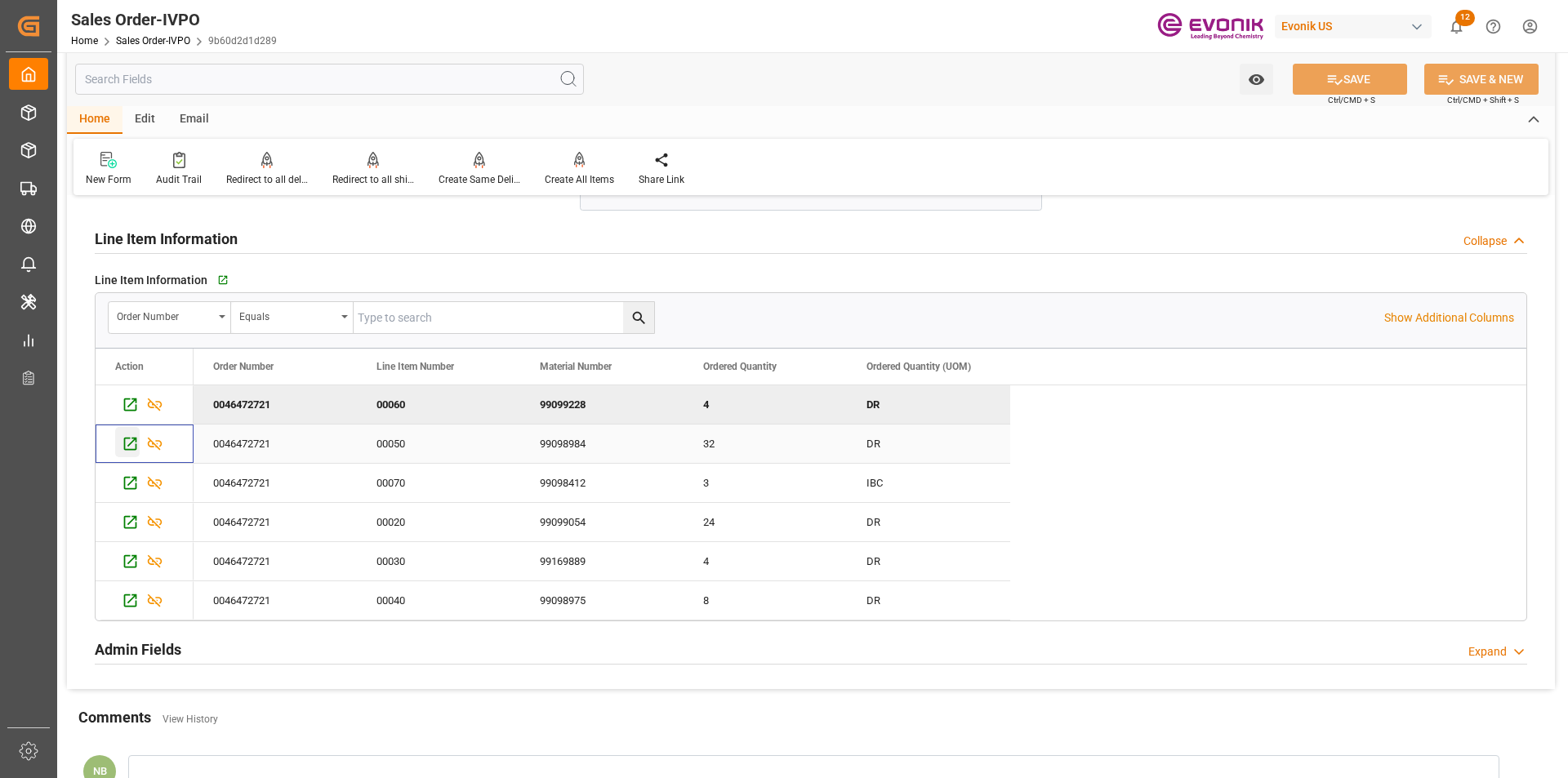
click at [134, 443] on icon "Press SPACE to select this row." at bounding box center [130, 444] width 17 height 17
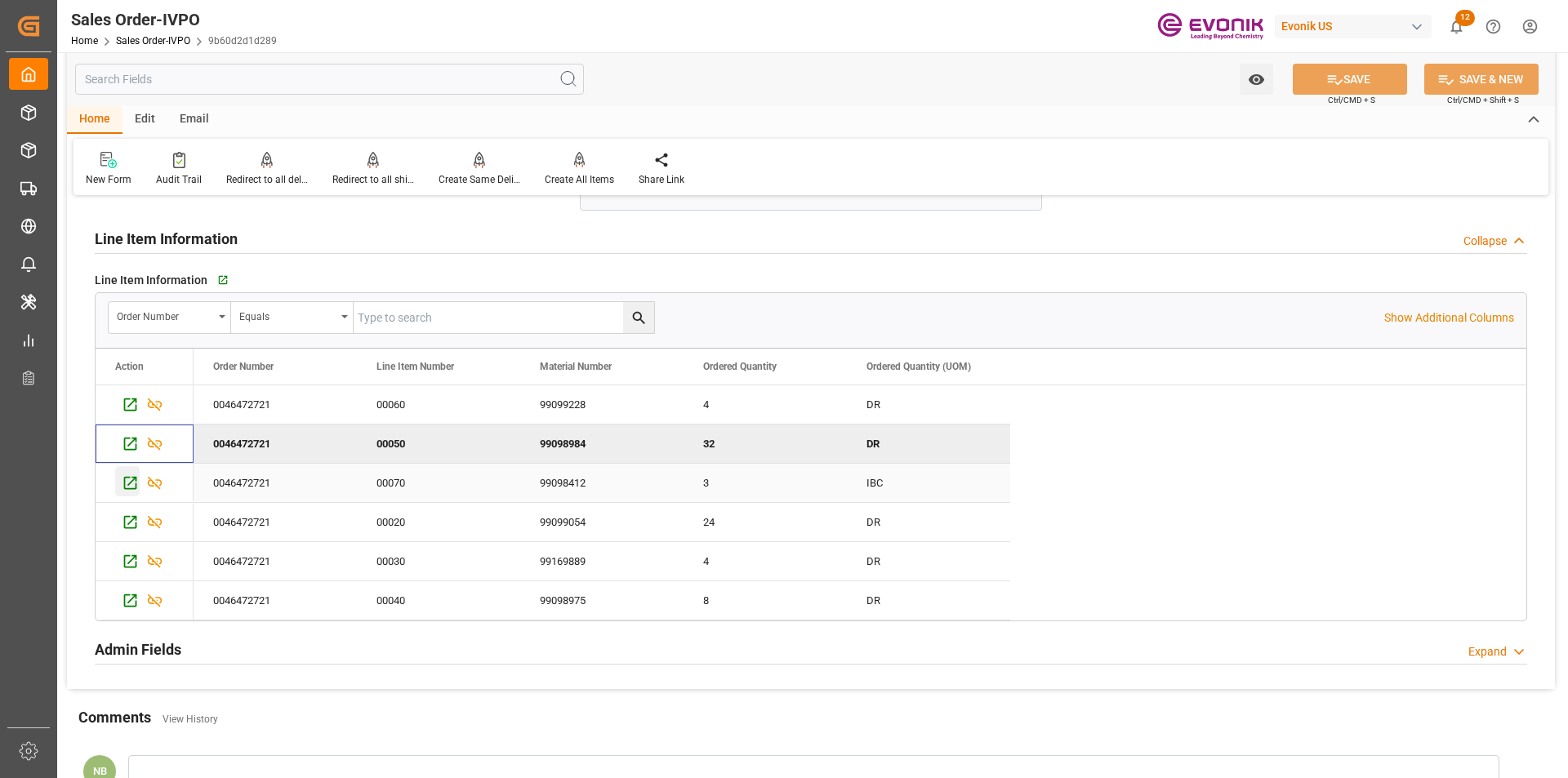
click at [133, 487] on icon "Press SPACE to select this row." at bounding box center [130, 483] width 17 height 17
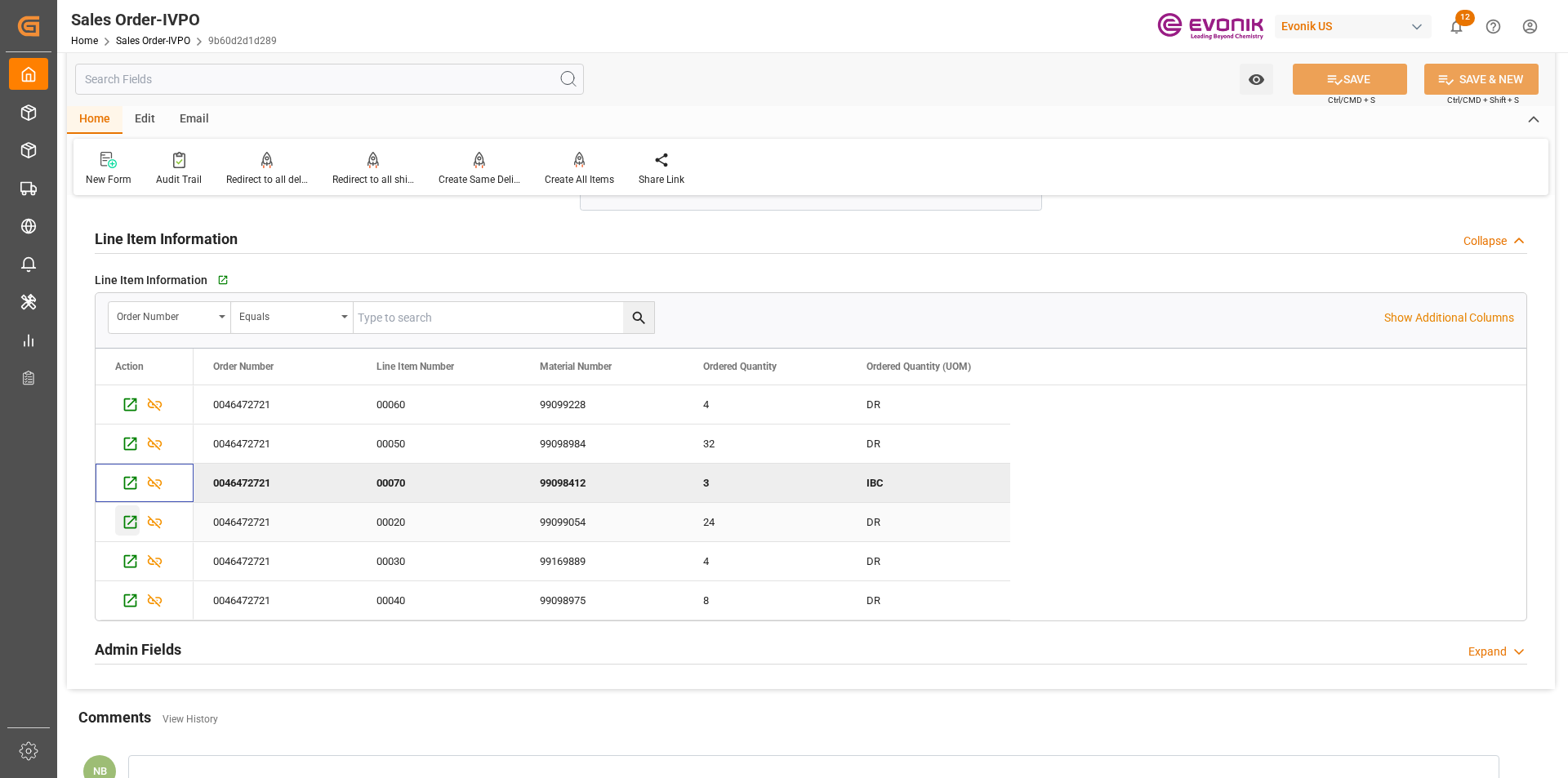
click at [132, 521] on icon "Press SPACE to select this row." at bounding box center [130, 522] width 13 height 13
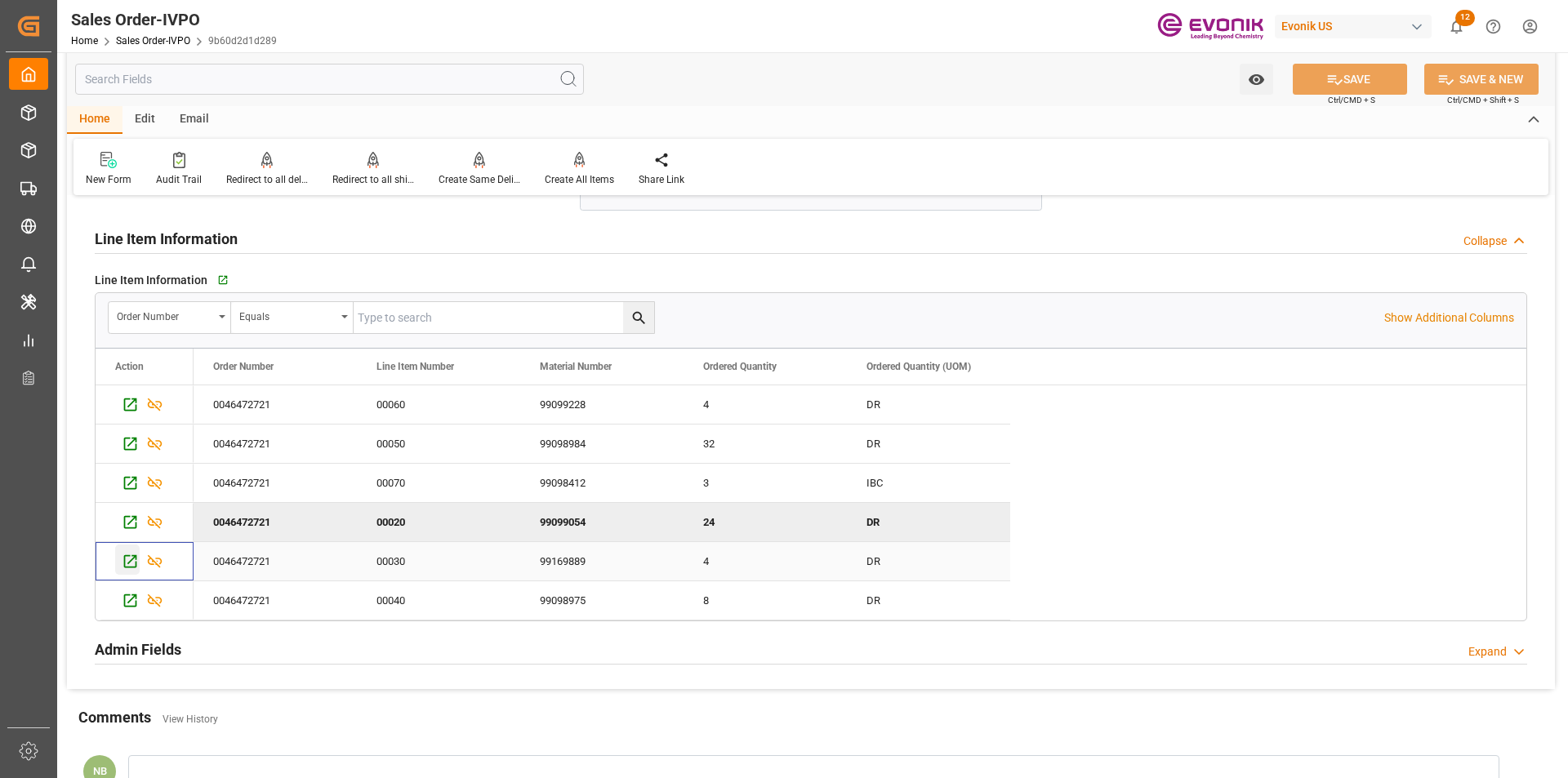
click at [133, 559] on icon "Press SPACE to select this row." at bounding box center [130, 561] width 13 height 13
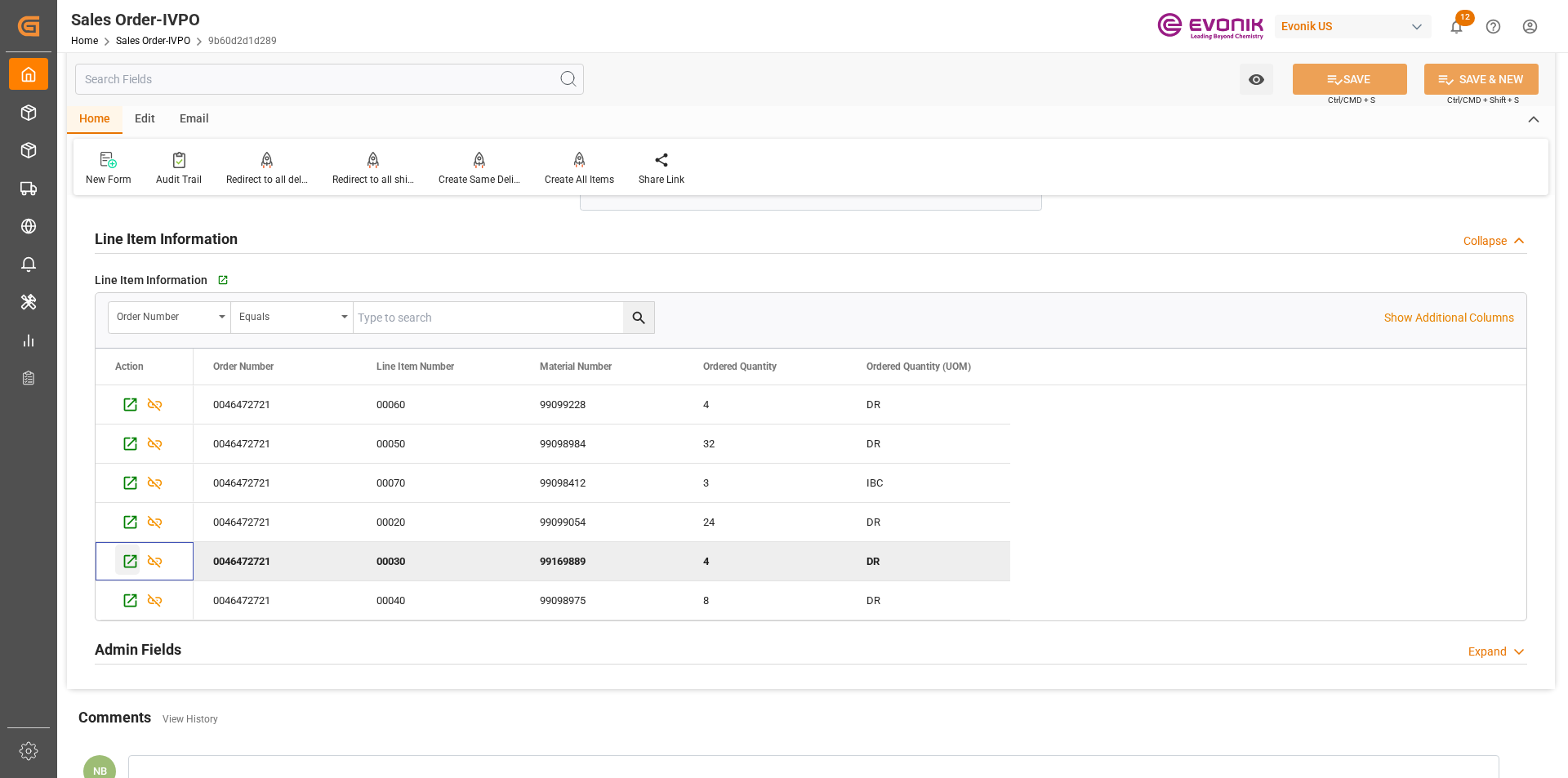
click at [132, 561] on icon "Press SPACE to deselect this row." at bounding box center [130, 561] width 17 height 17
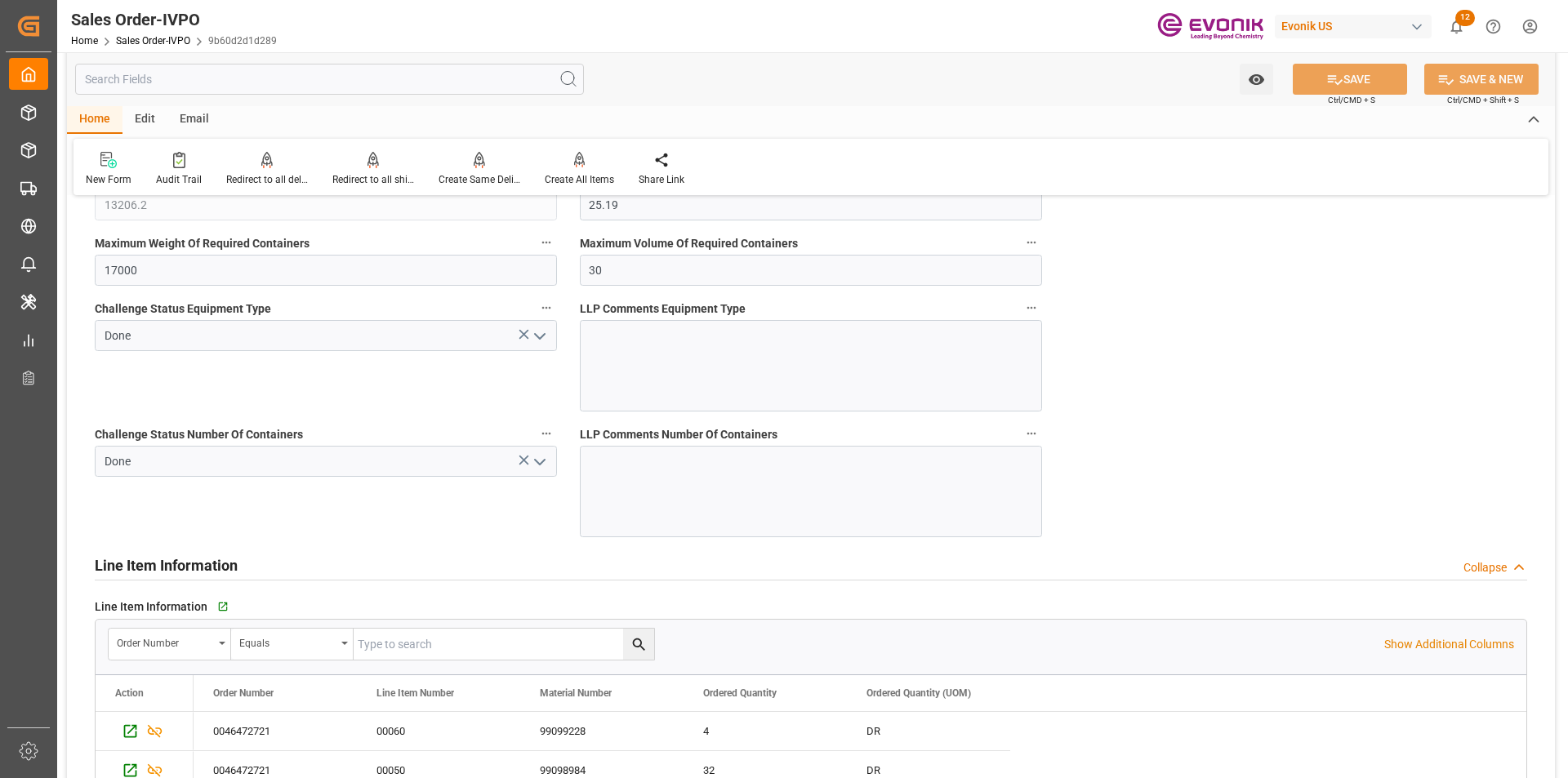
scroll to position [4325, 0]
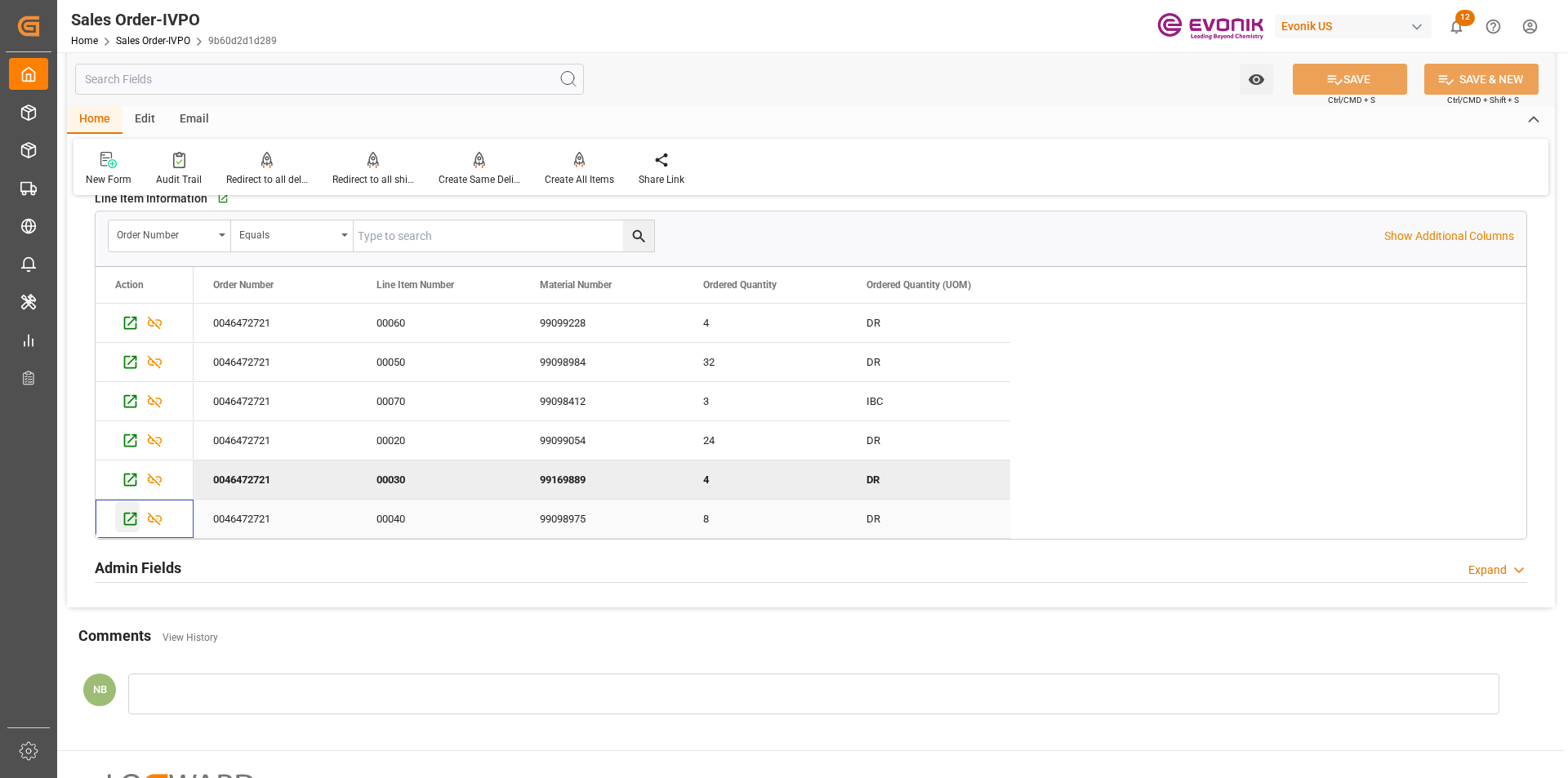
click at [129, 521] on icon "Press SPACE to select this row." at bounding box center [130, 519] width 17 height 17
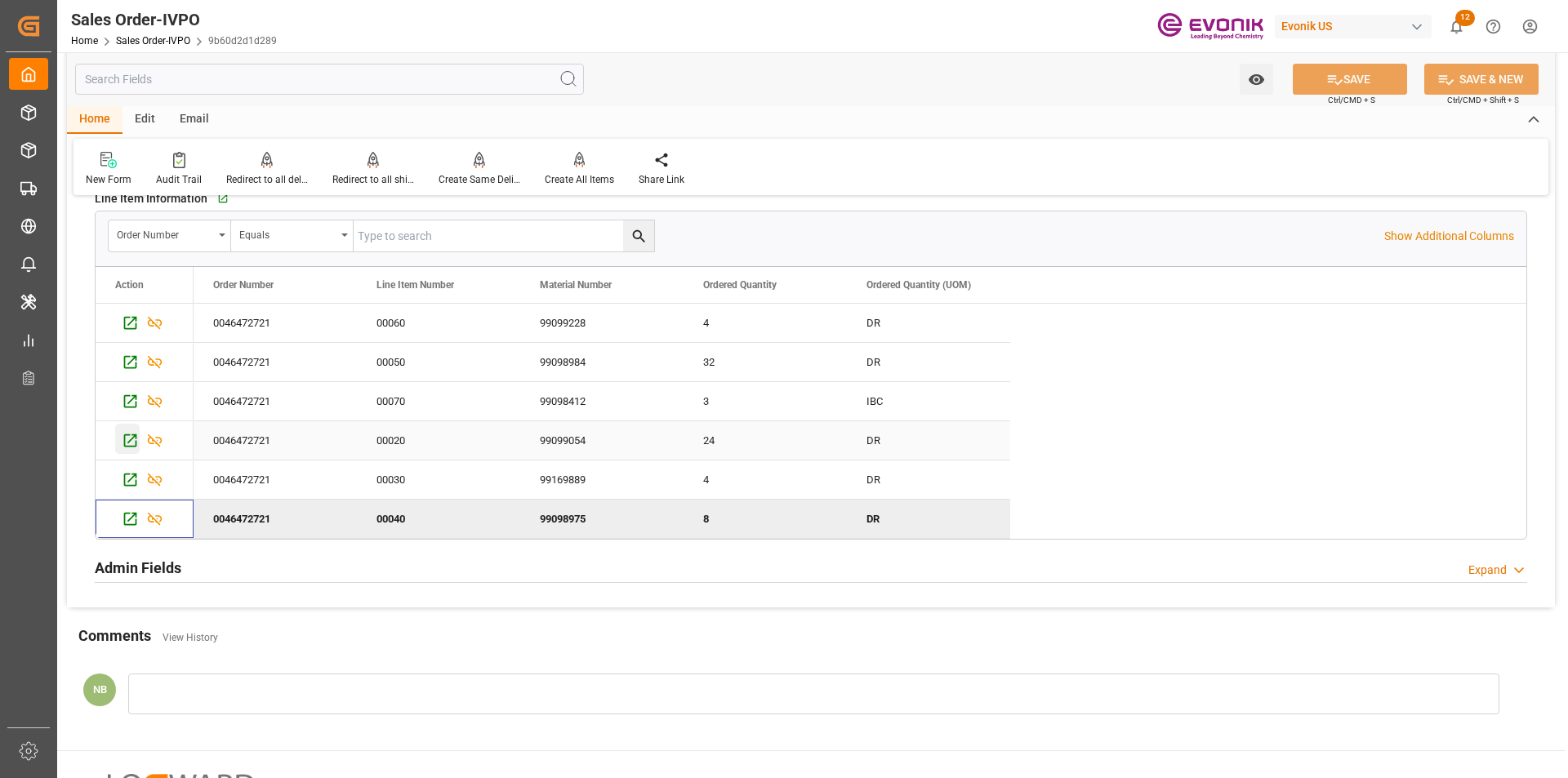
click at [127, 440] on icon "Press SPACE to select this row." at bounding box center [130, 440] width 17 height 17
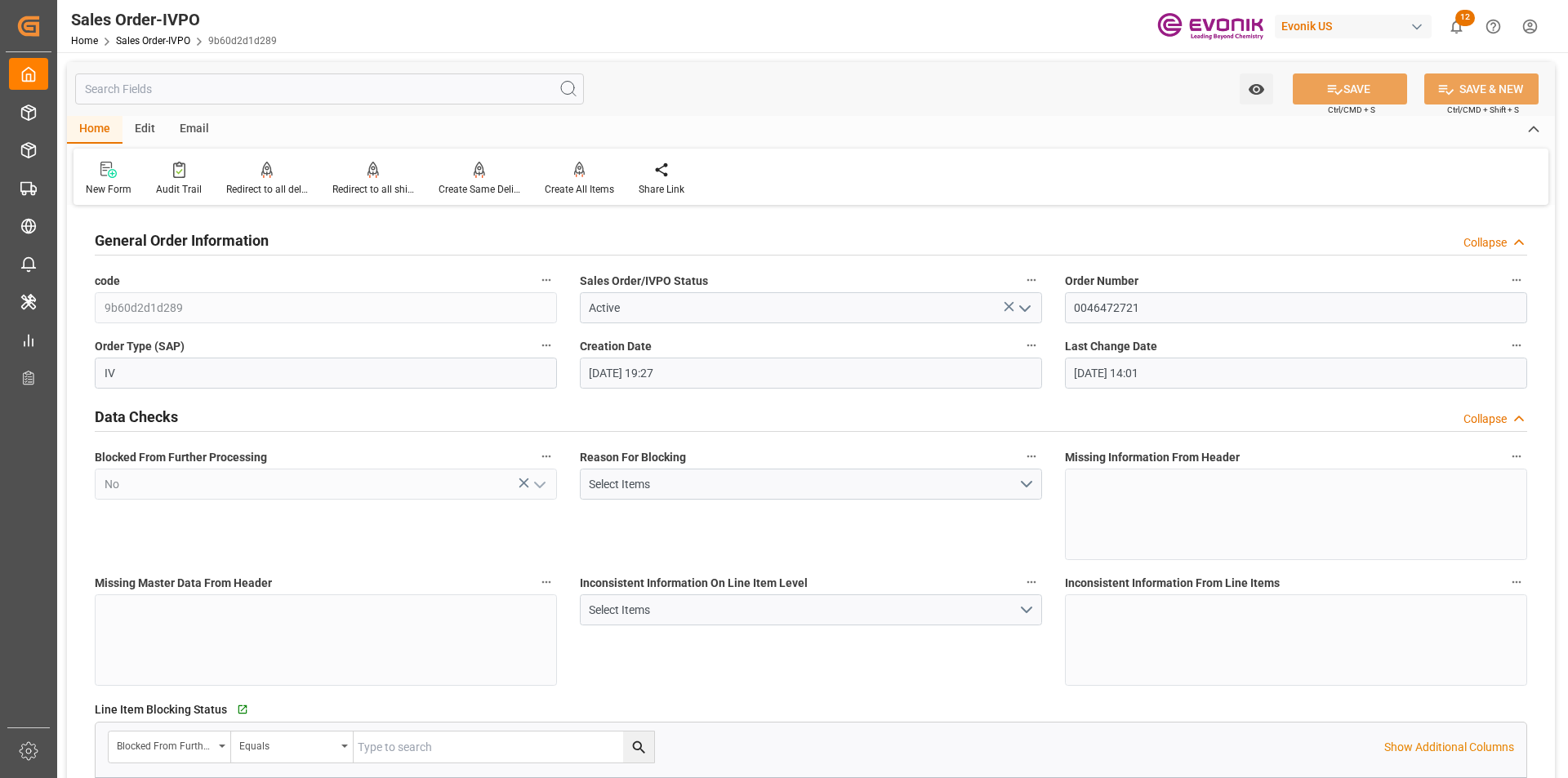
scroll to position [82, 0]
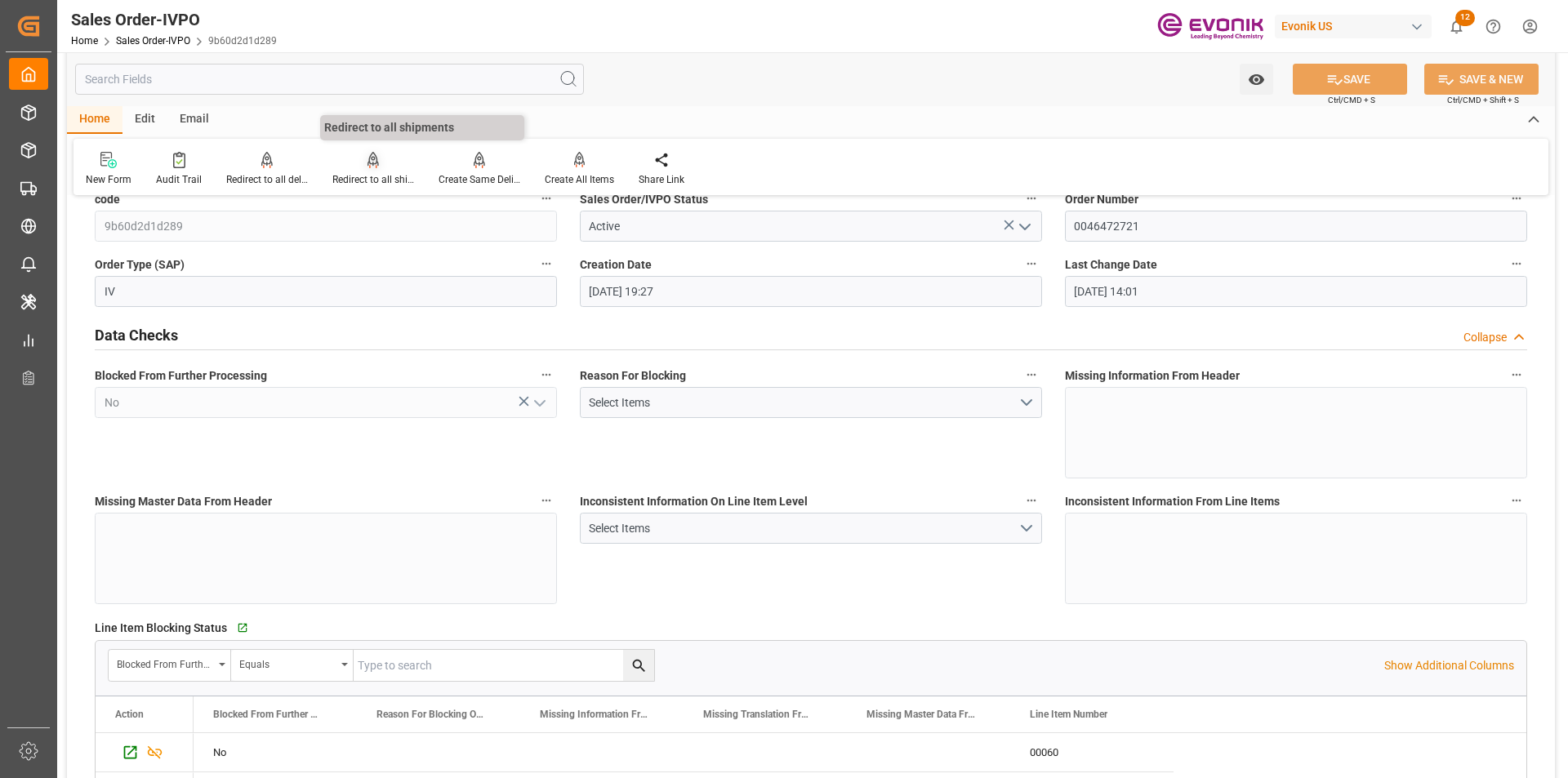
click at [376, 177] on div "Redirect to all shipments" at bounding box center [373, 179] width 82 height 14
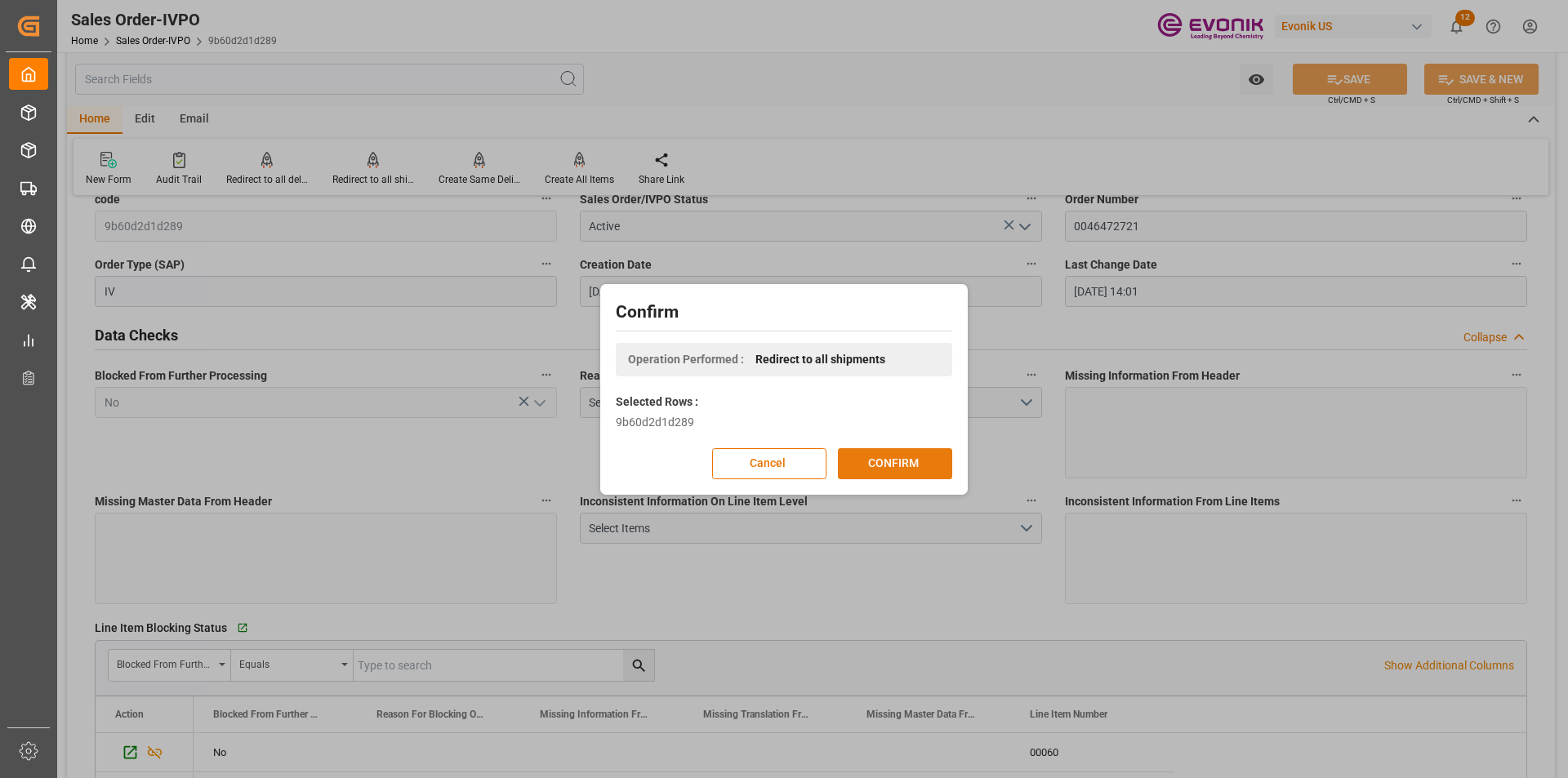
click at [875, 463] on button "CONFIRM" at bounding box center [895, 463] width 114 height 31
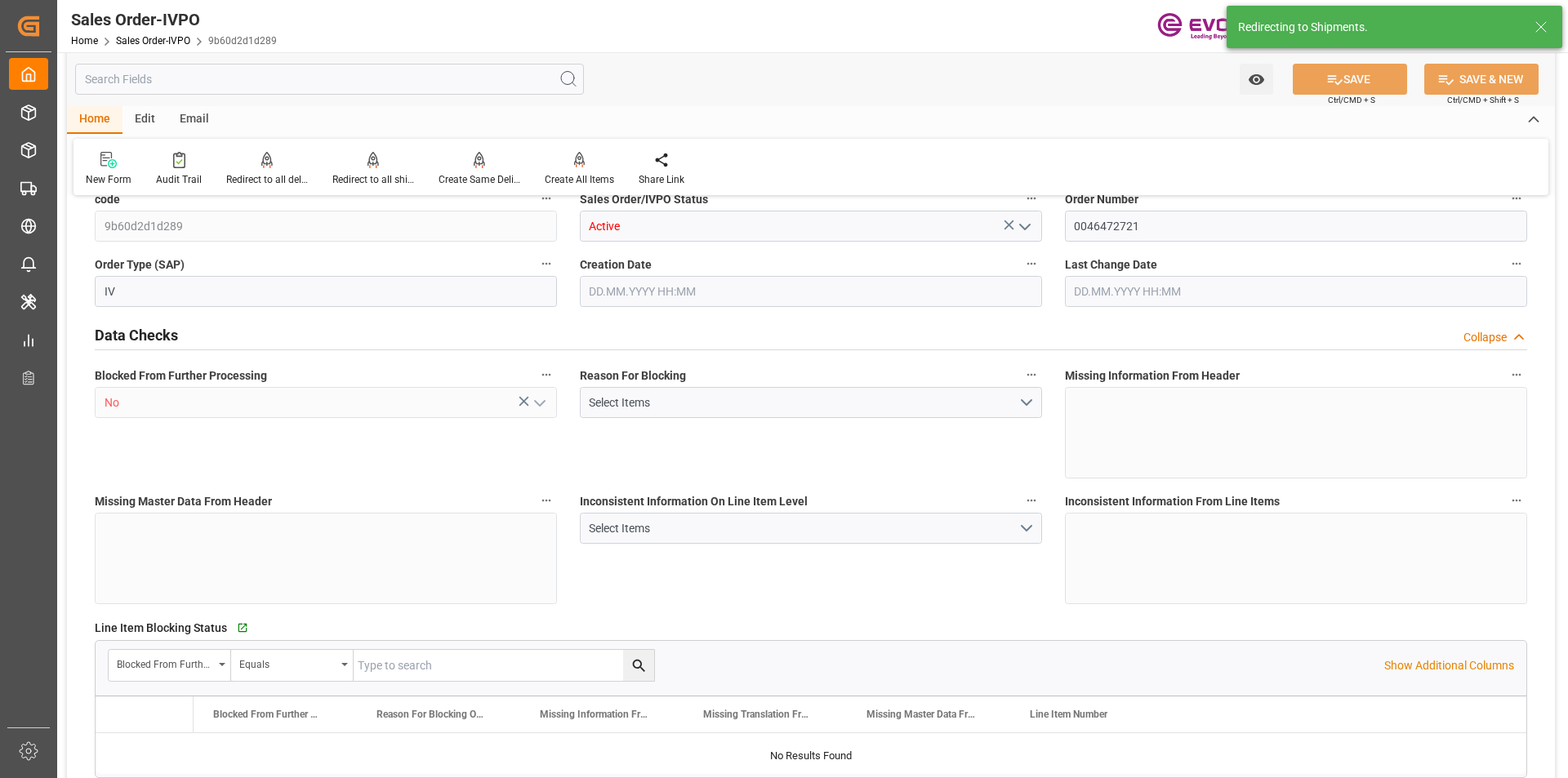
type input "NLRTM"
type input "0"
type input "1"
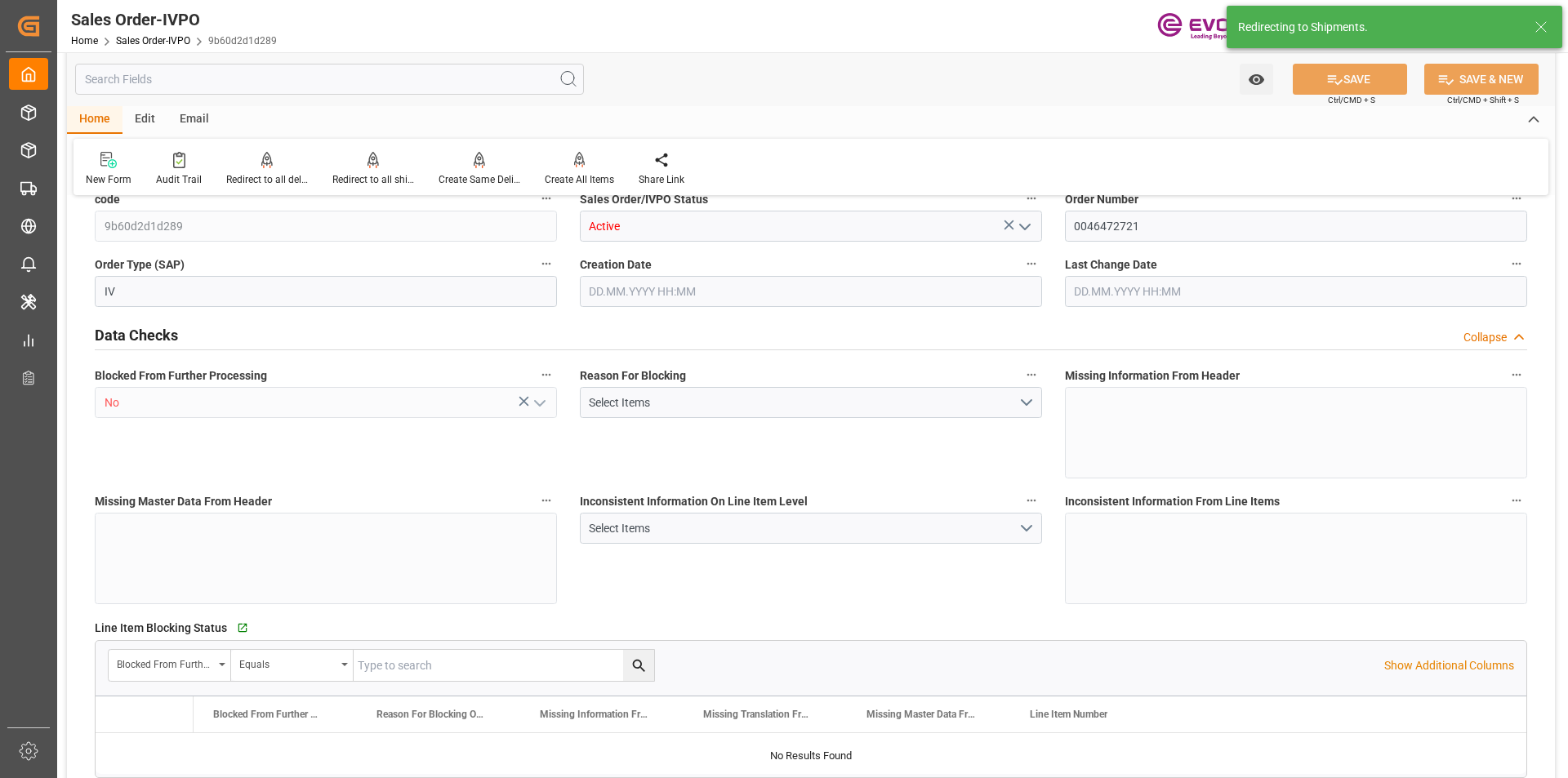
type input "13206.2"
type input "25.19"
type input "17000"
type input "30"
type input "[DATE] 19:27"
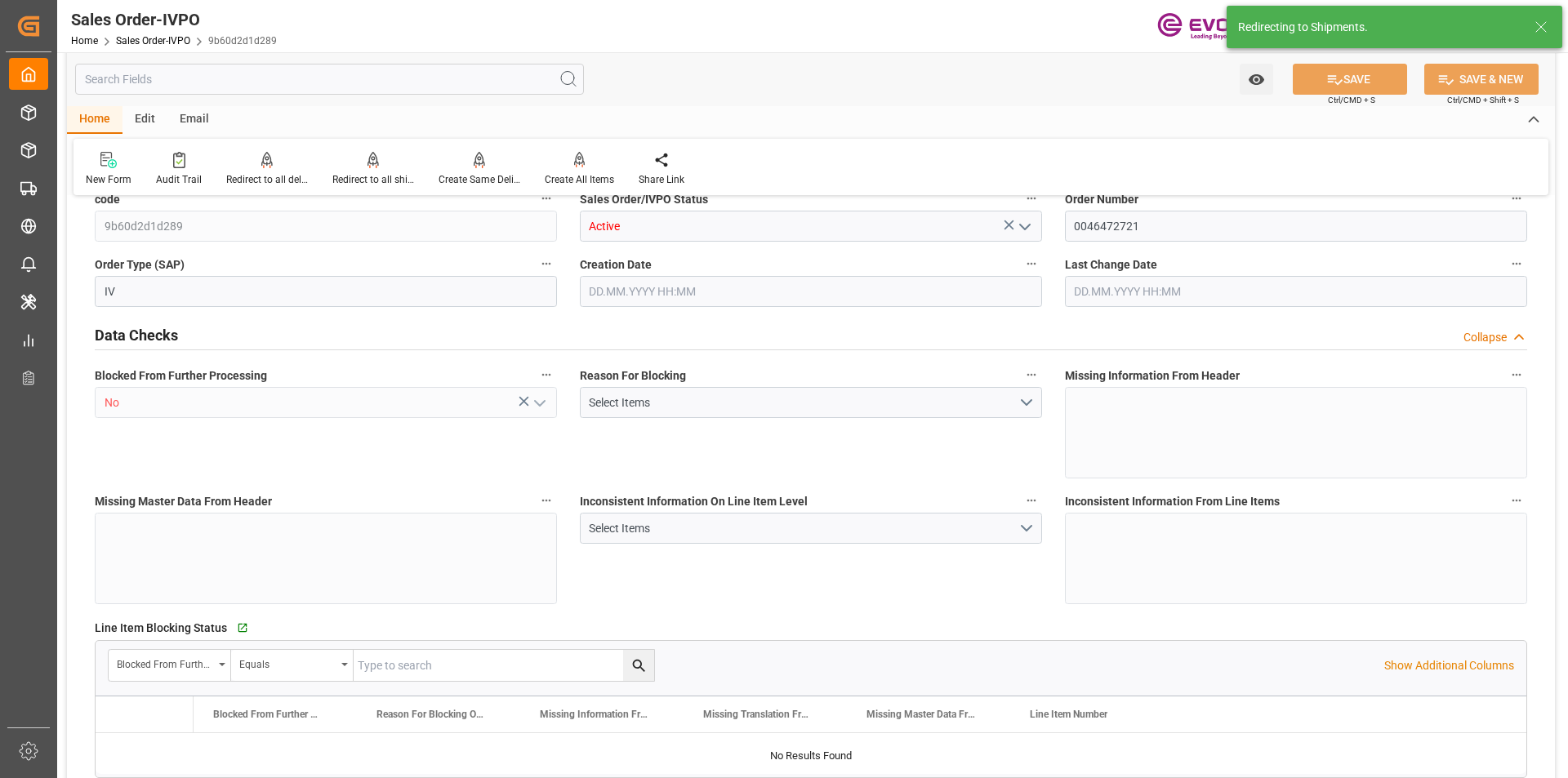
type input "[DATE] 14:01"
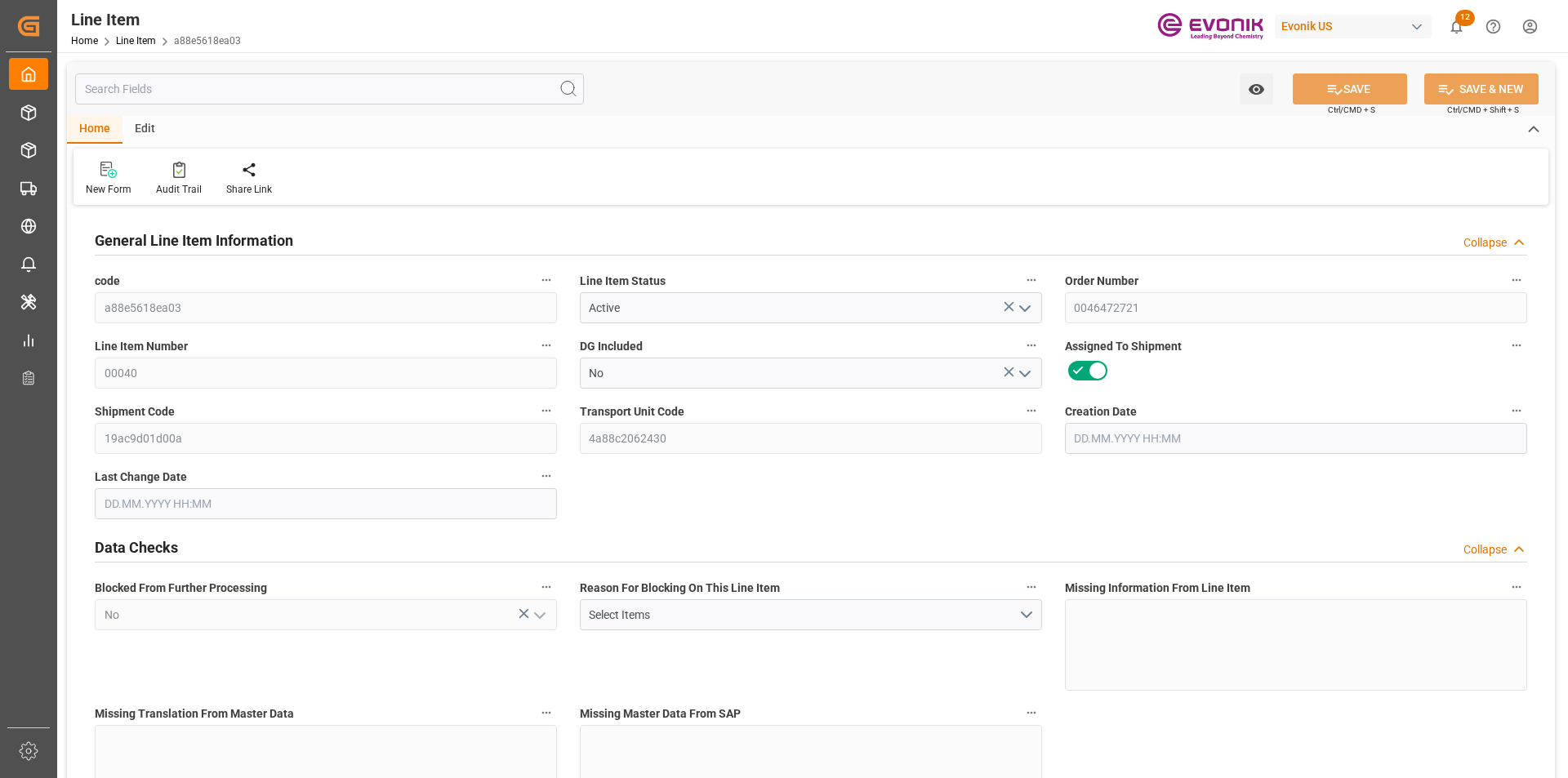
type input "2"
type input "1766.4"
type input "1632"
type input "2.423"
type input "8"
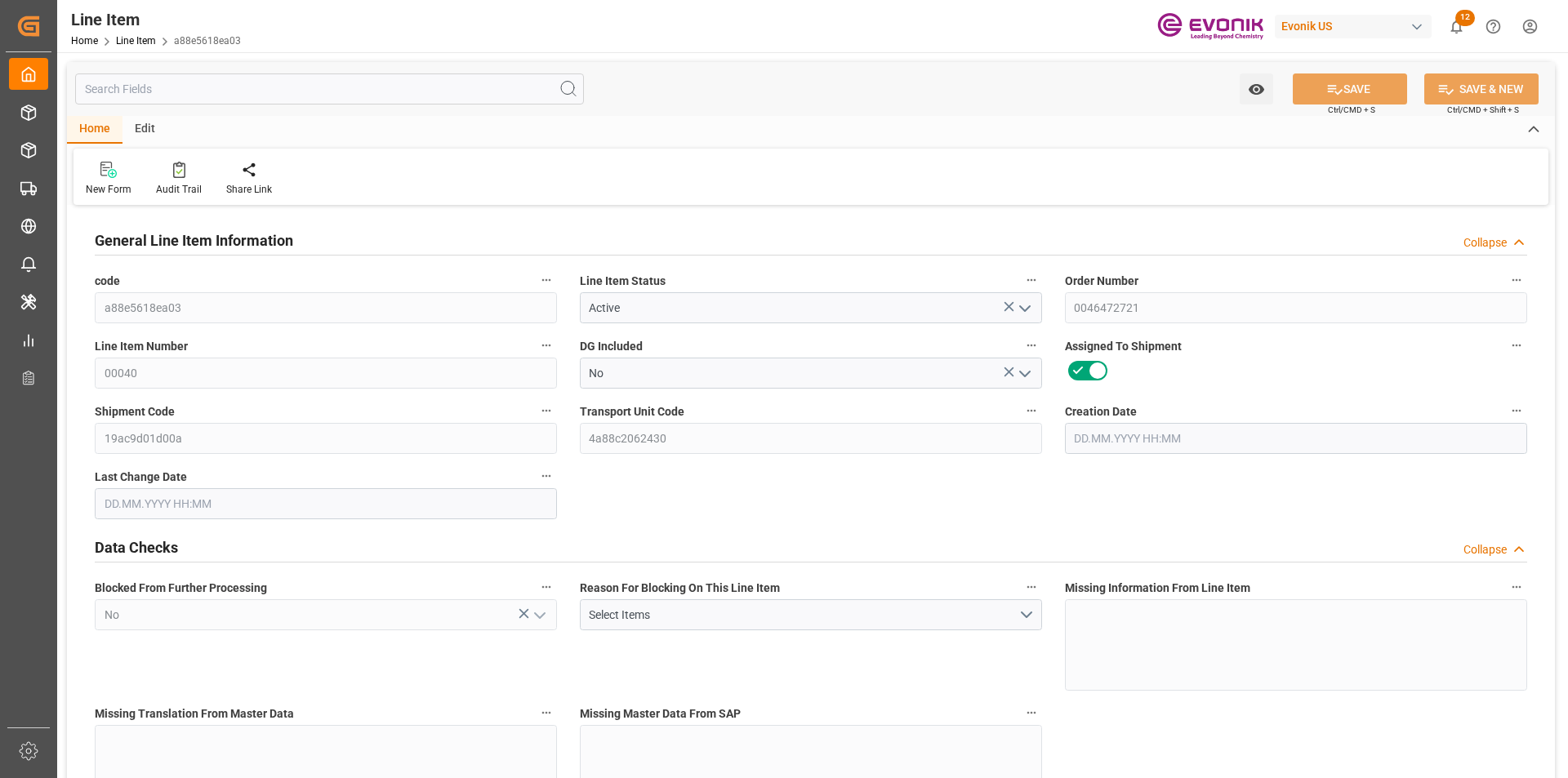
type input "18098.88"
type input "8"
type input "1766.4"
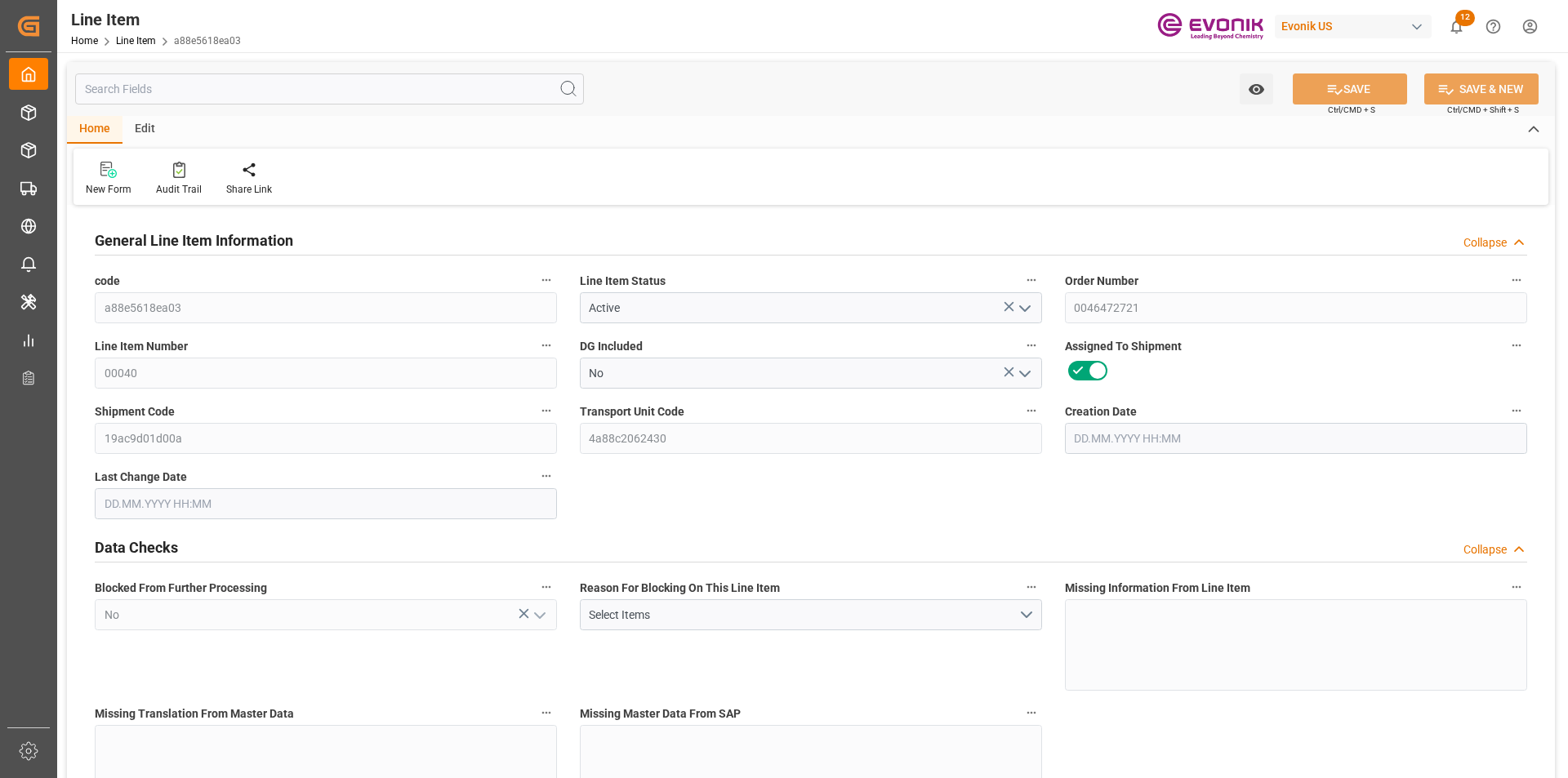
type input "1806.4"
type input "1632"
type input "2.423"
type input "2422.952"
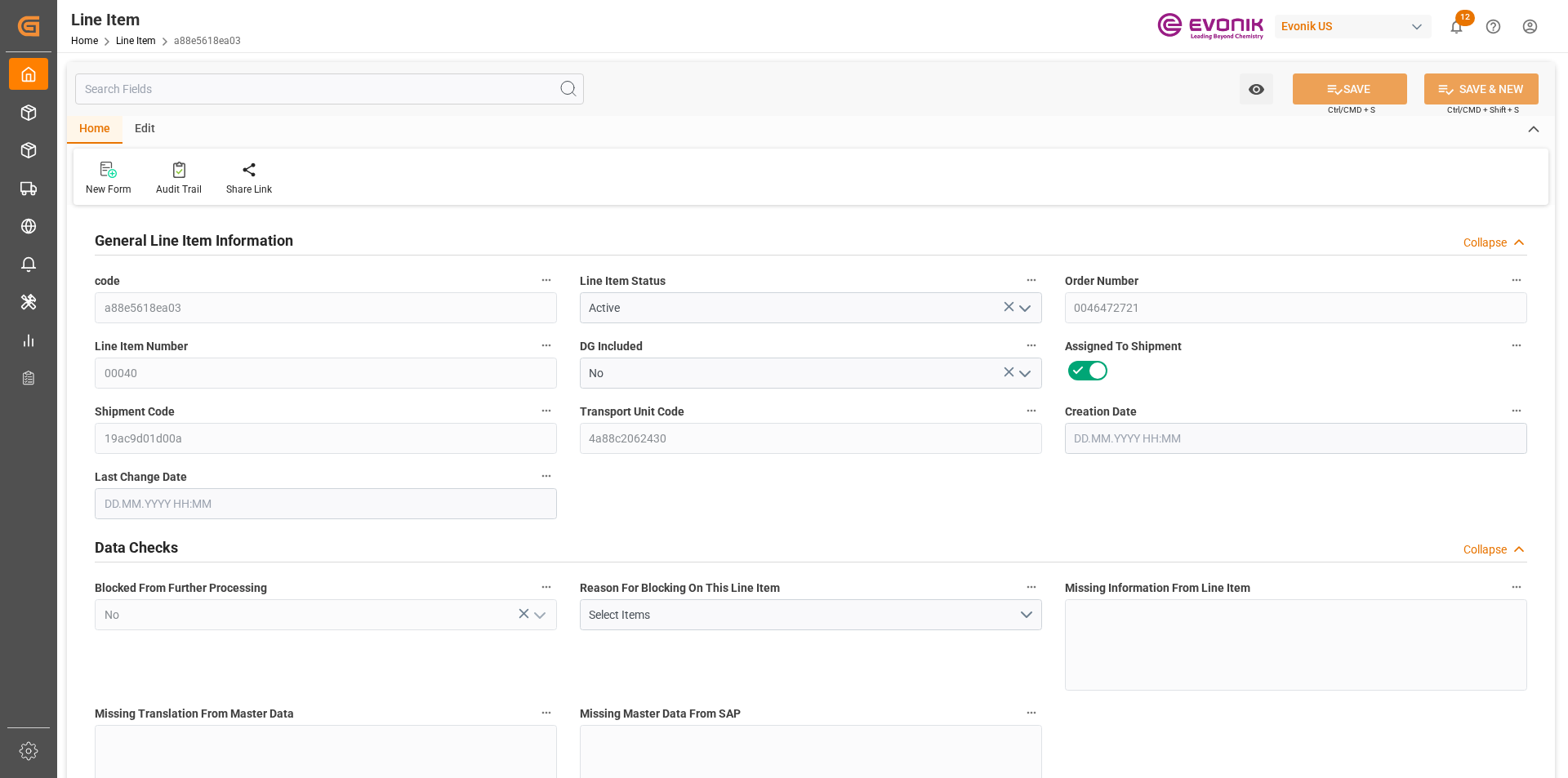
type input "0"
type input "[DATE] 19:27"
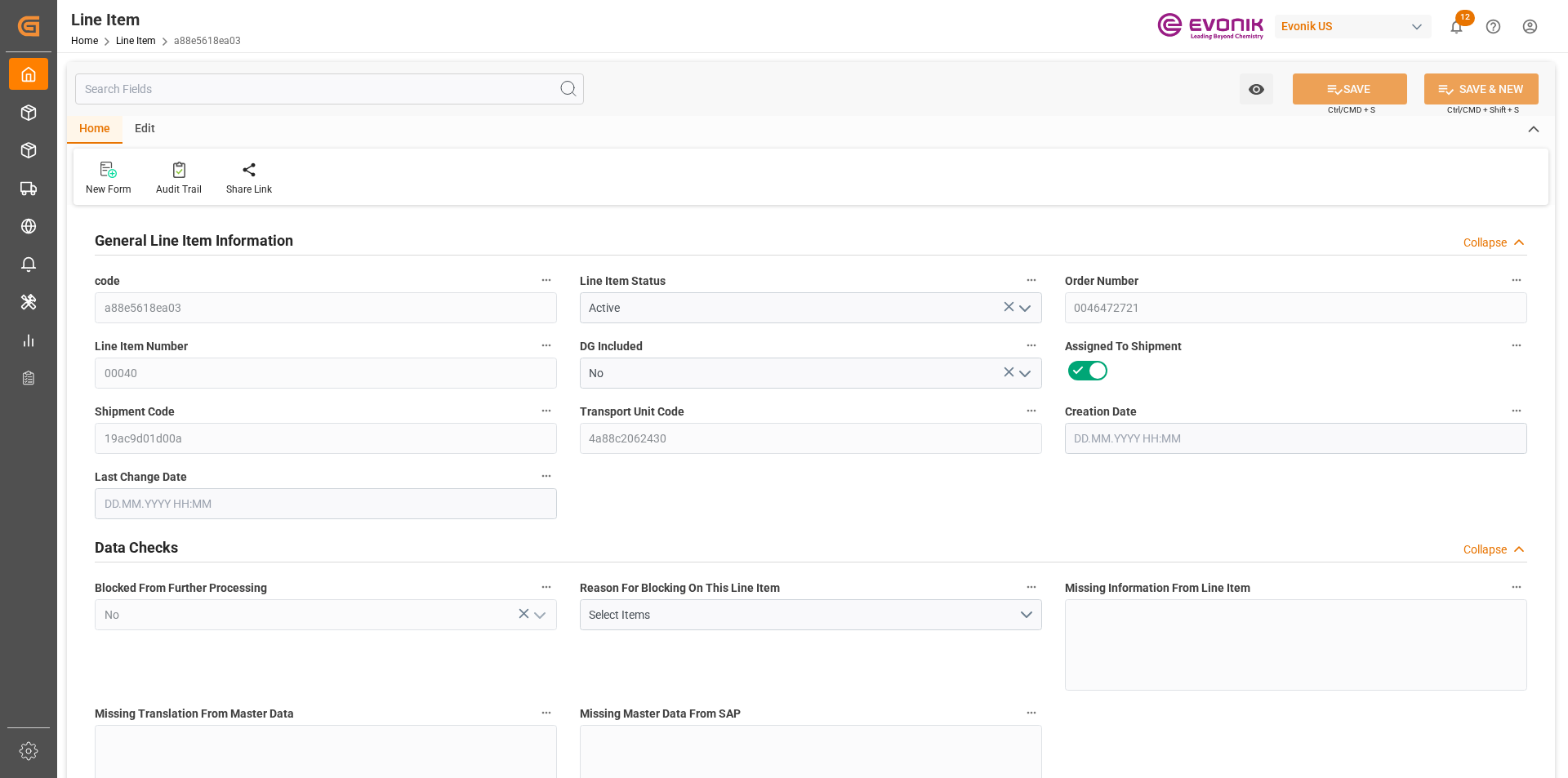
type input "[DATE] 12:25"
type input "[DATE]"
type input "8"
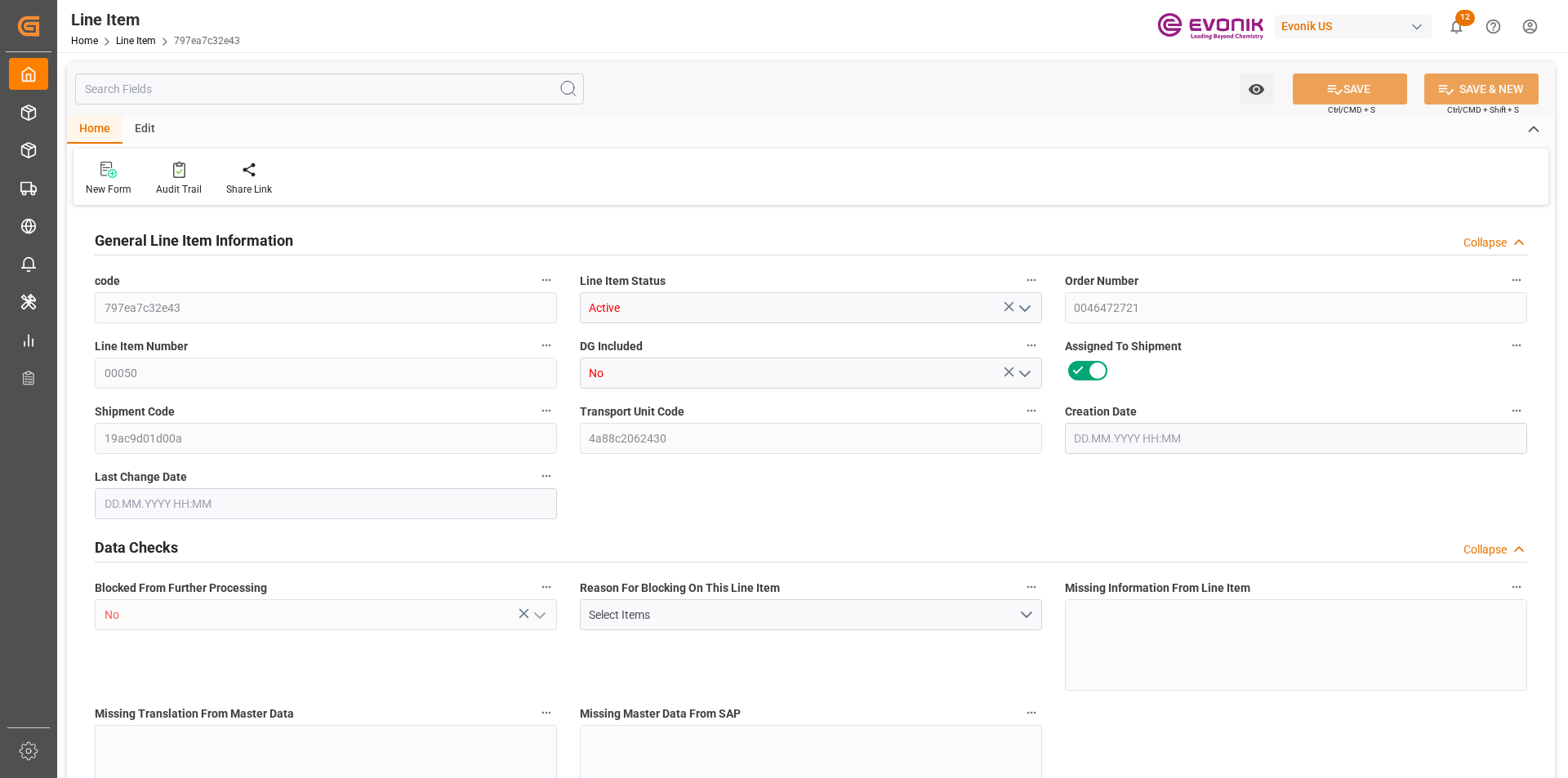
type input "7065.6"
type input "6528"
type input "9.6918"
type input "32"
type input "67695.36"
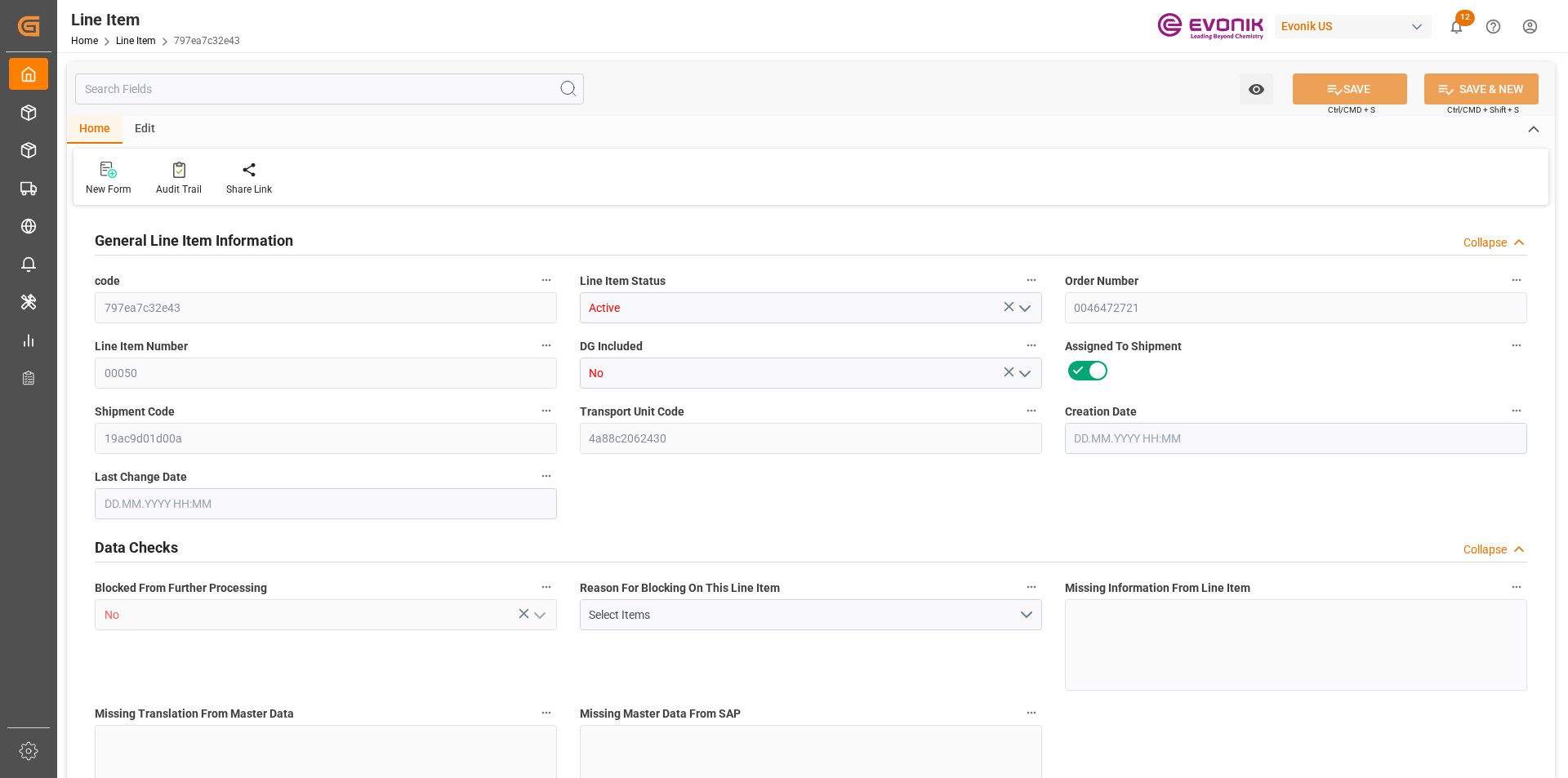
type input "32"
type input "7065.6"
type input "7225.6"
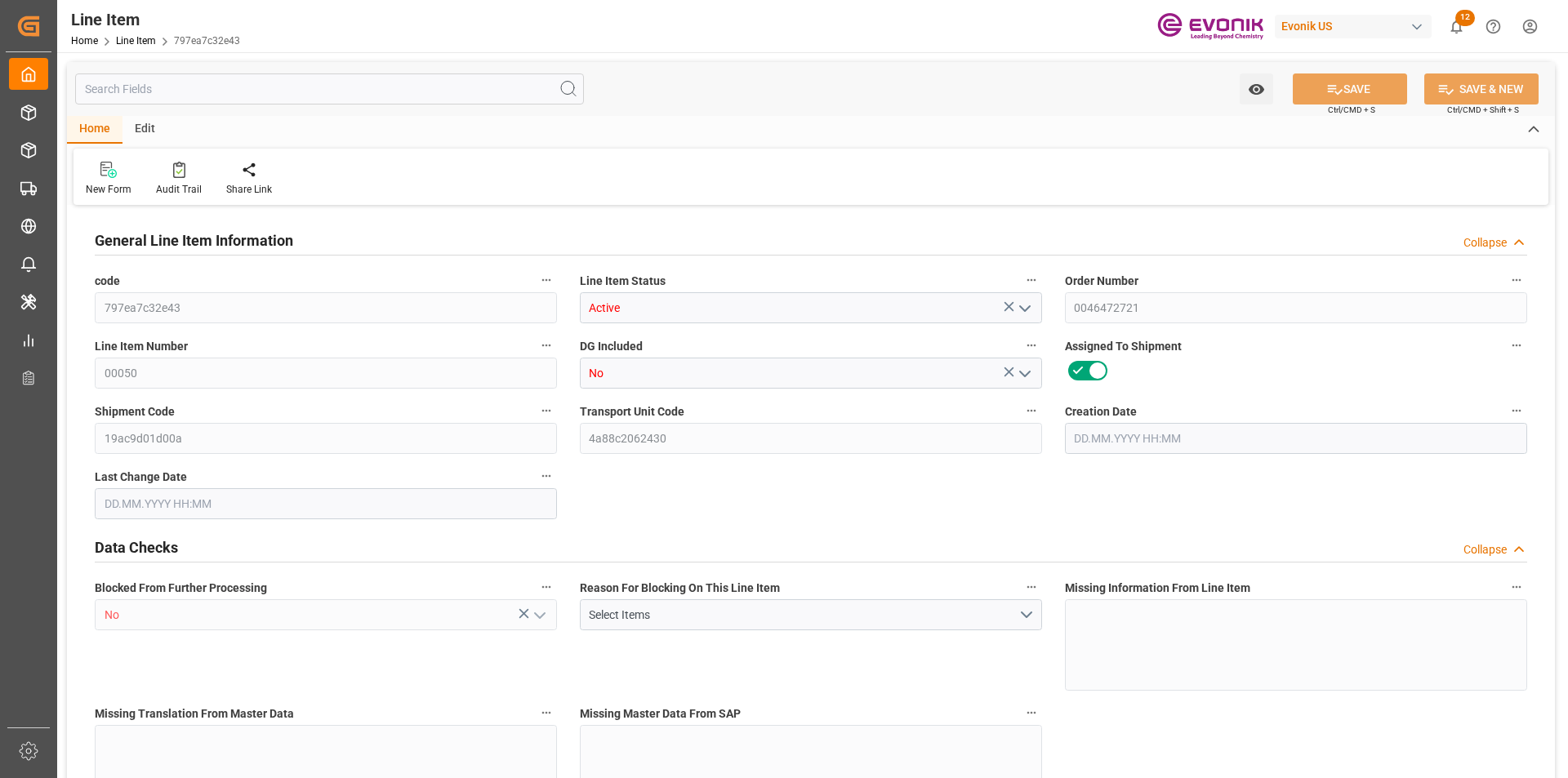
type input "6528"
type input "9.6918"
type input "9691.808"
type input "0"
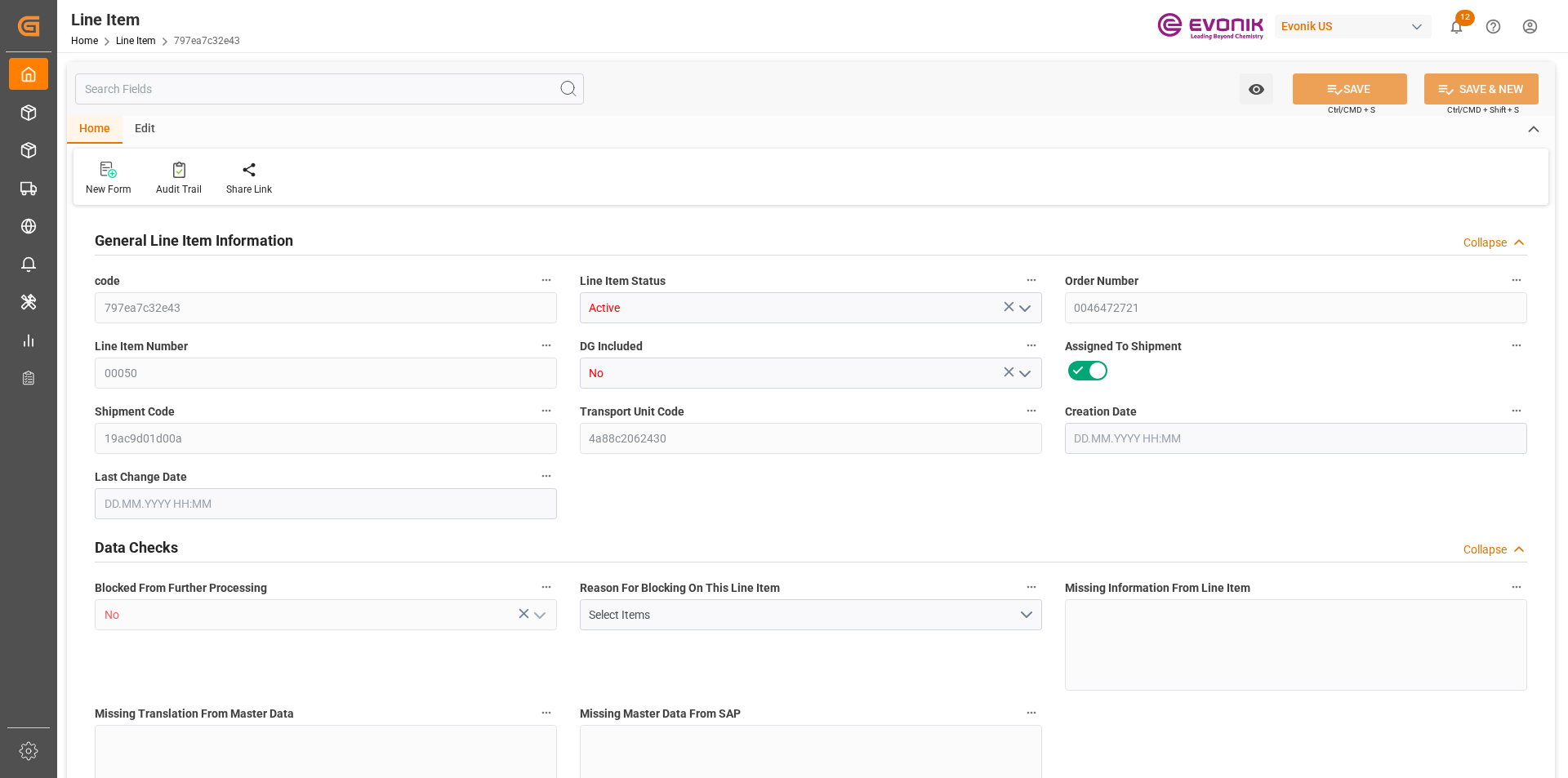
type input "0"
type input "[DATE] 19:27"
type input "[DATE] 14:01"
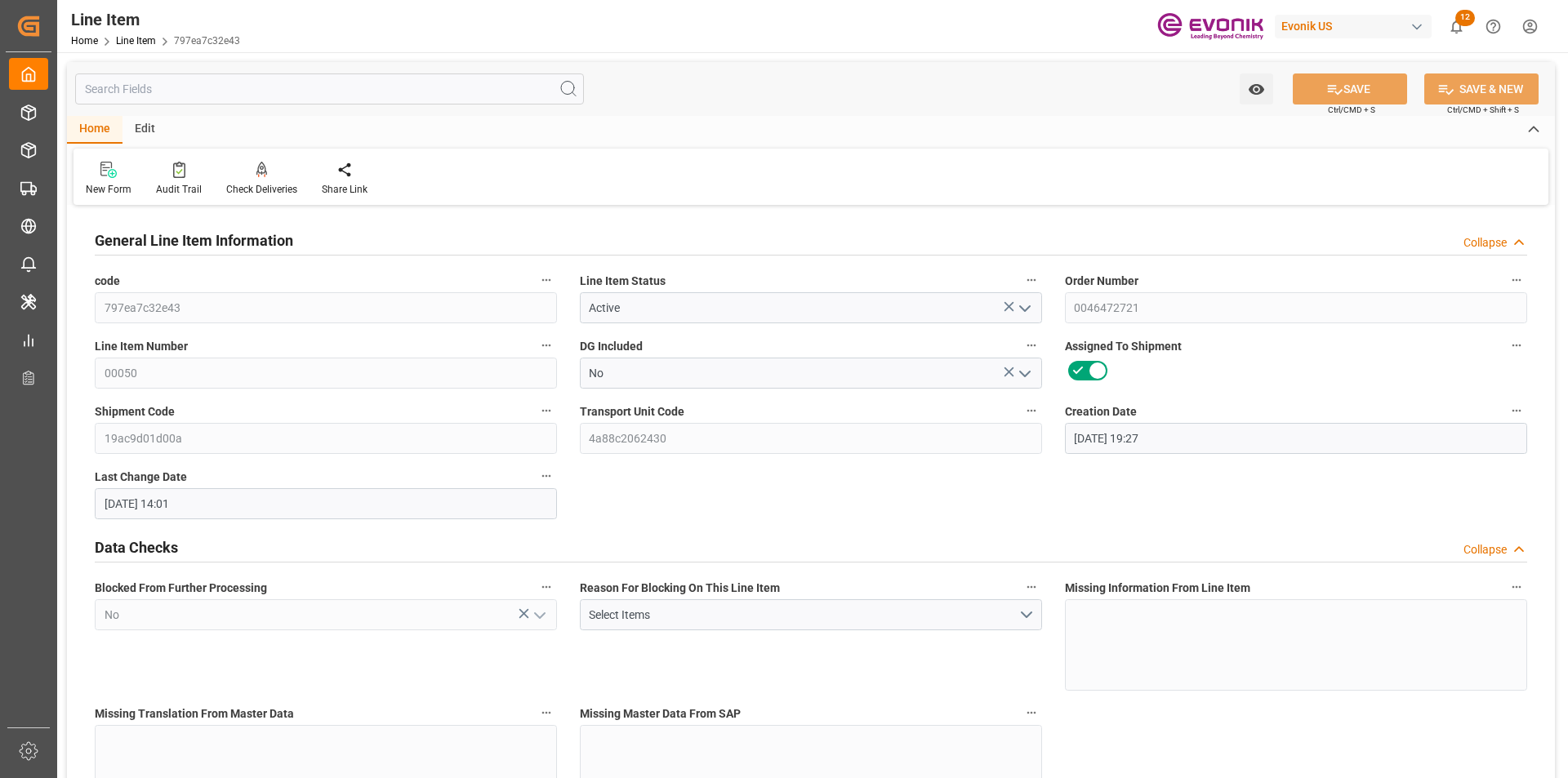
type input "[DATE]"
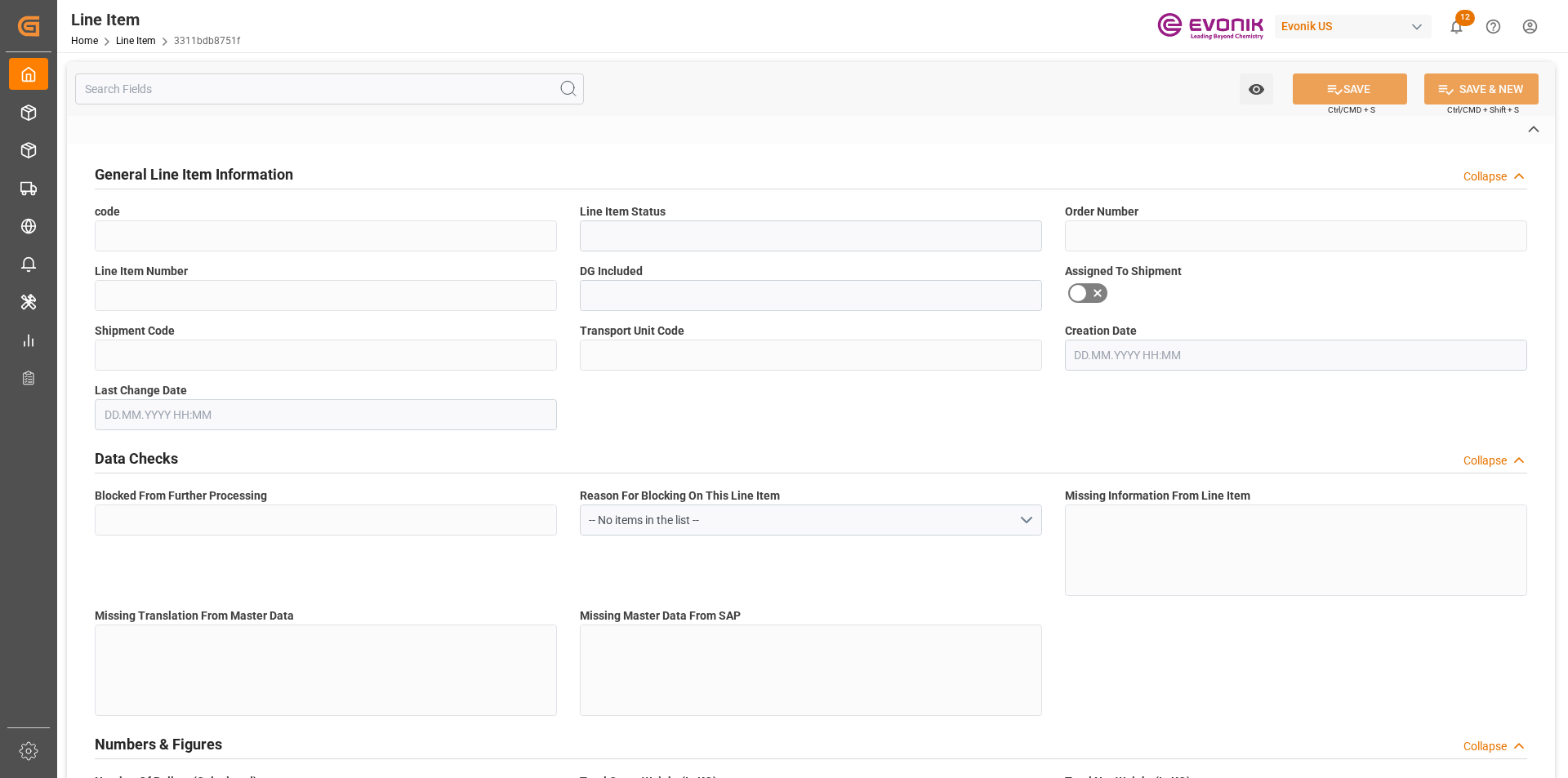
type input "3311bdb8751f"
type input "Active"
type input "0046472721"
type input "00070"
type input "No"
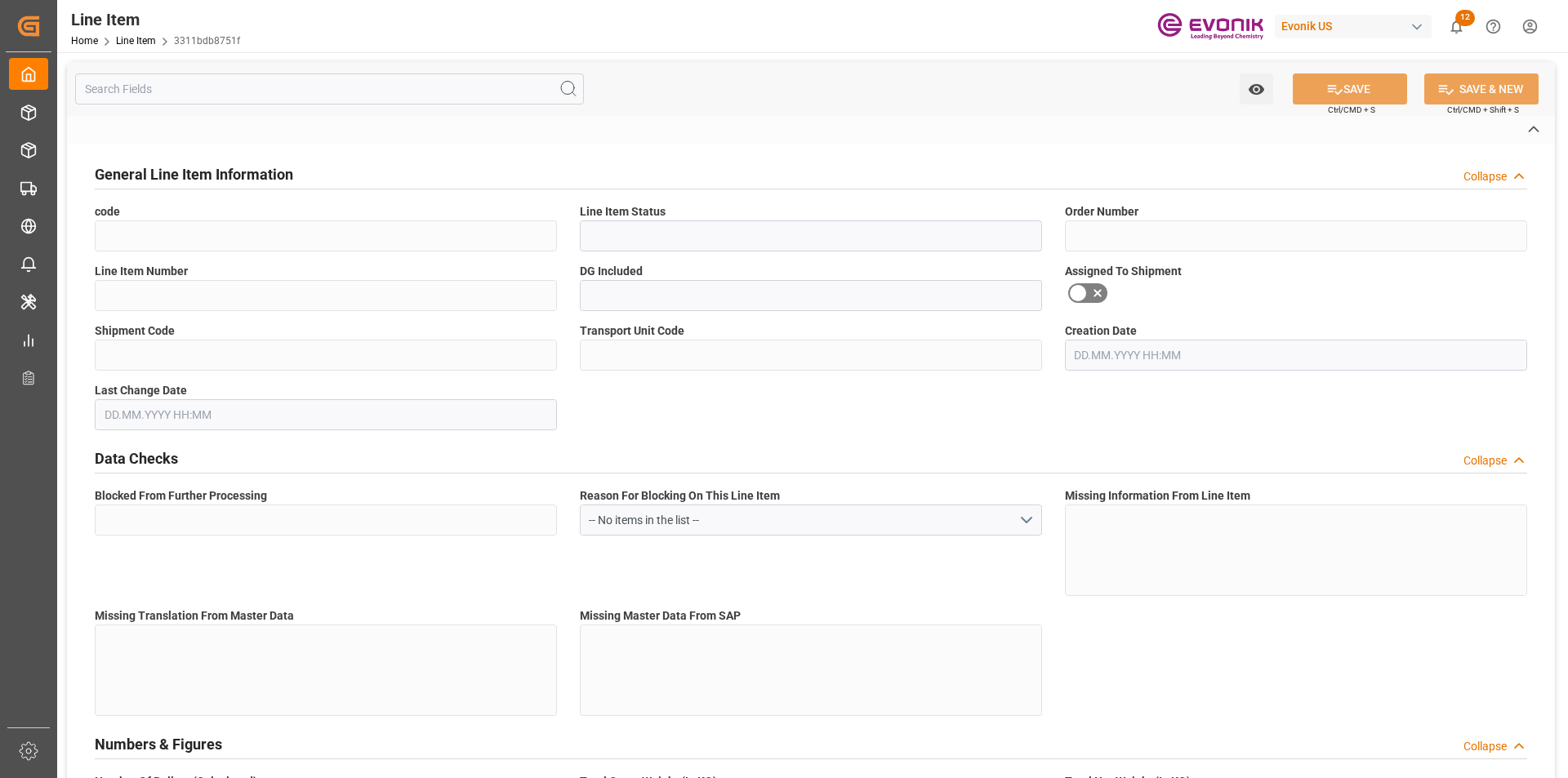
type input "No"
type input "IBC"
type input "99098412"
type textarea "DABCO NE 1060:2450:1030:OU:P"
type input "USD"
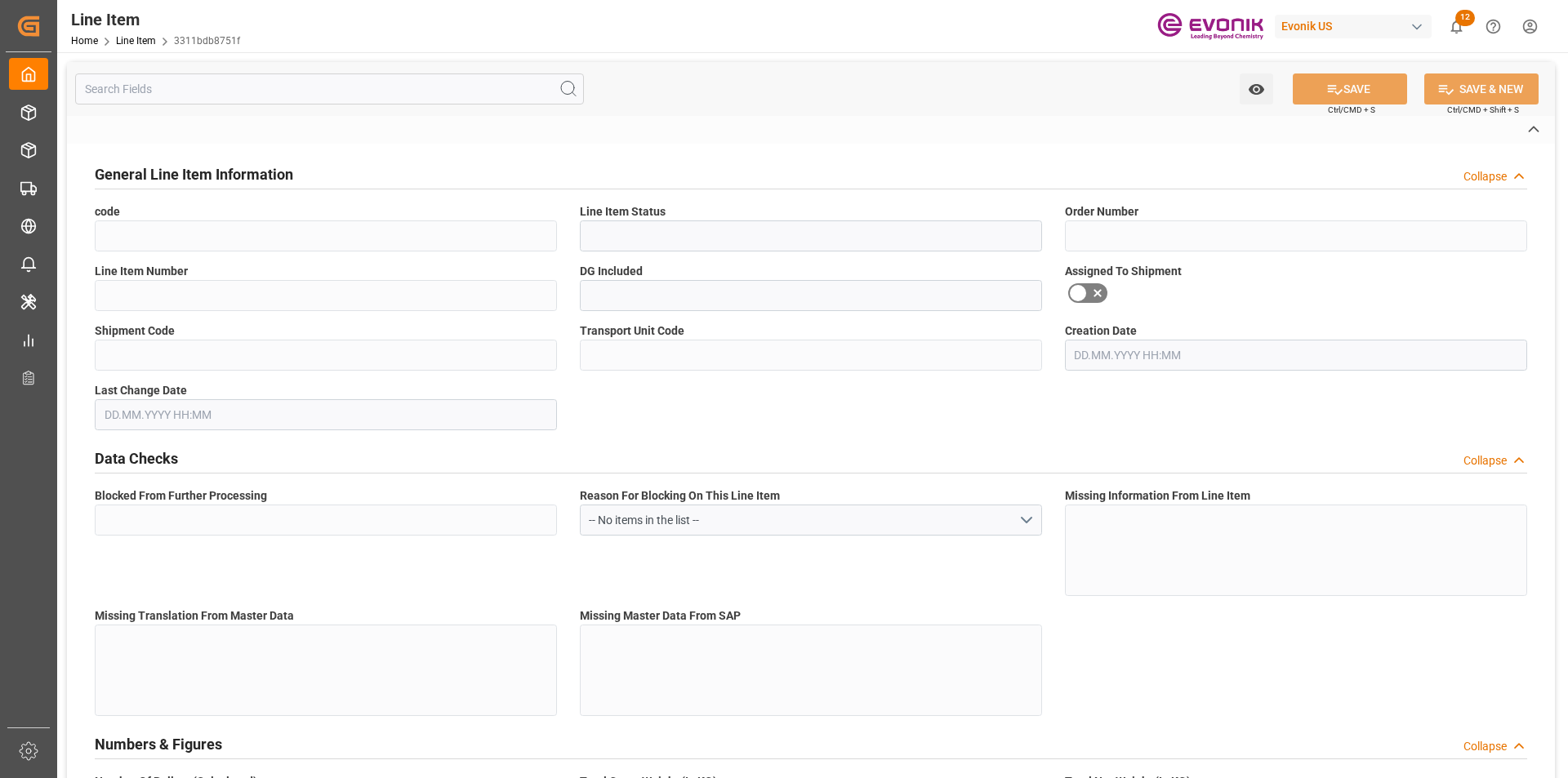
type input "PACK"
type input "38159090"
type input "EAR99"
type input "US"
type input "IBC"
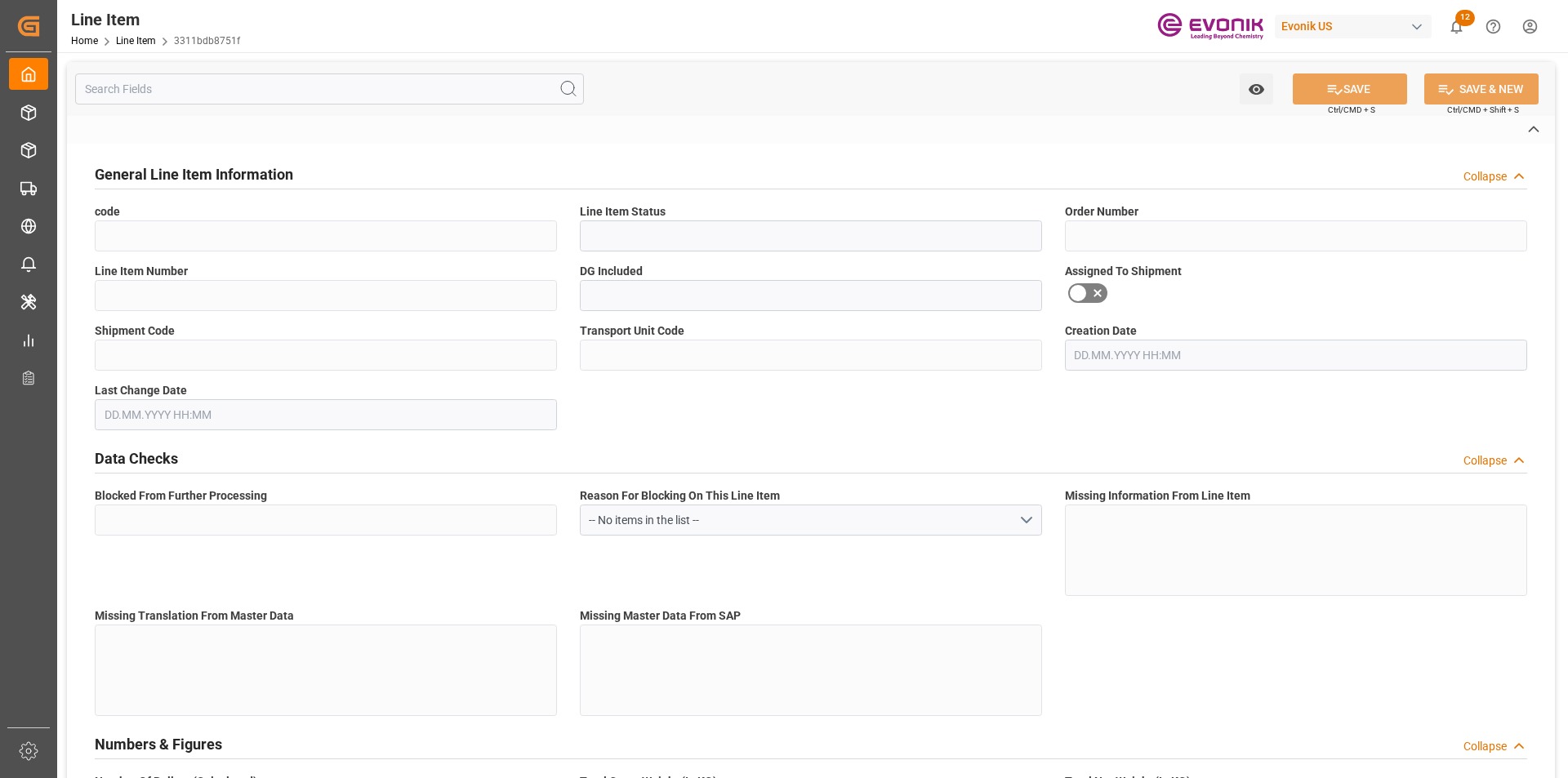
type input "[MEDICAL_DATA]"
type input "KGM"
type textarea "KGM"
type input "KGM"
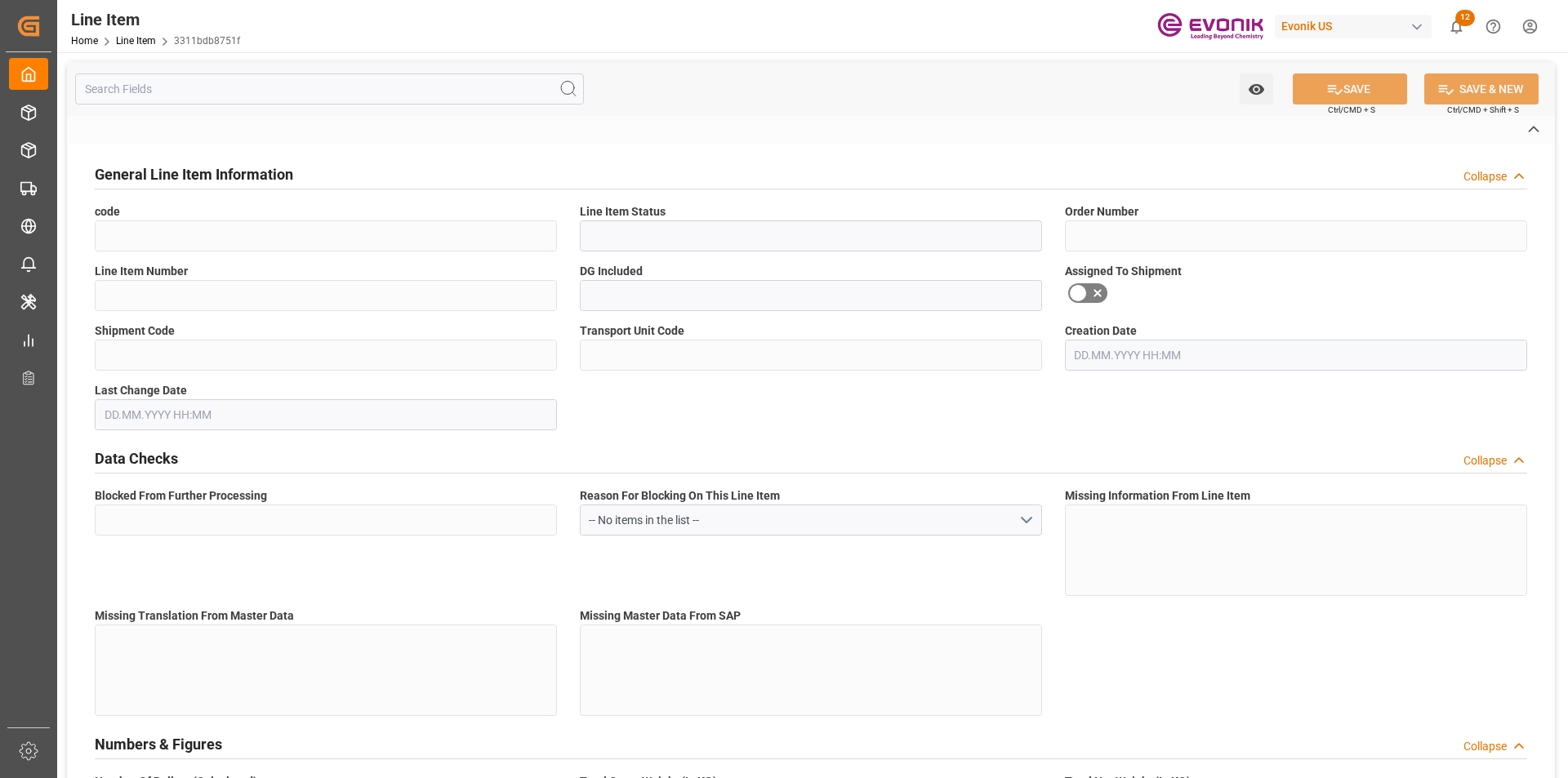
type textarea "KGM"
type input "M3"
type textarea "DMQ"
type input "M3"
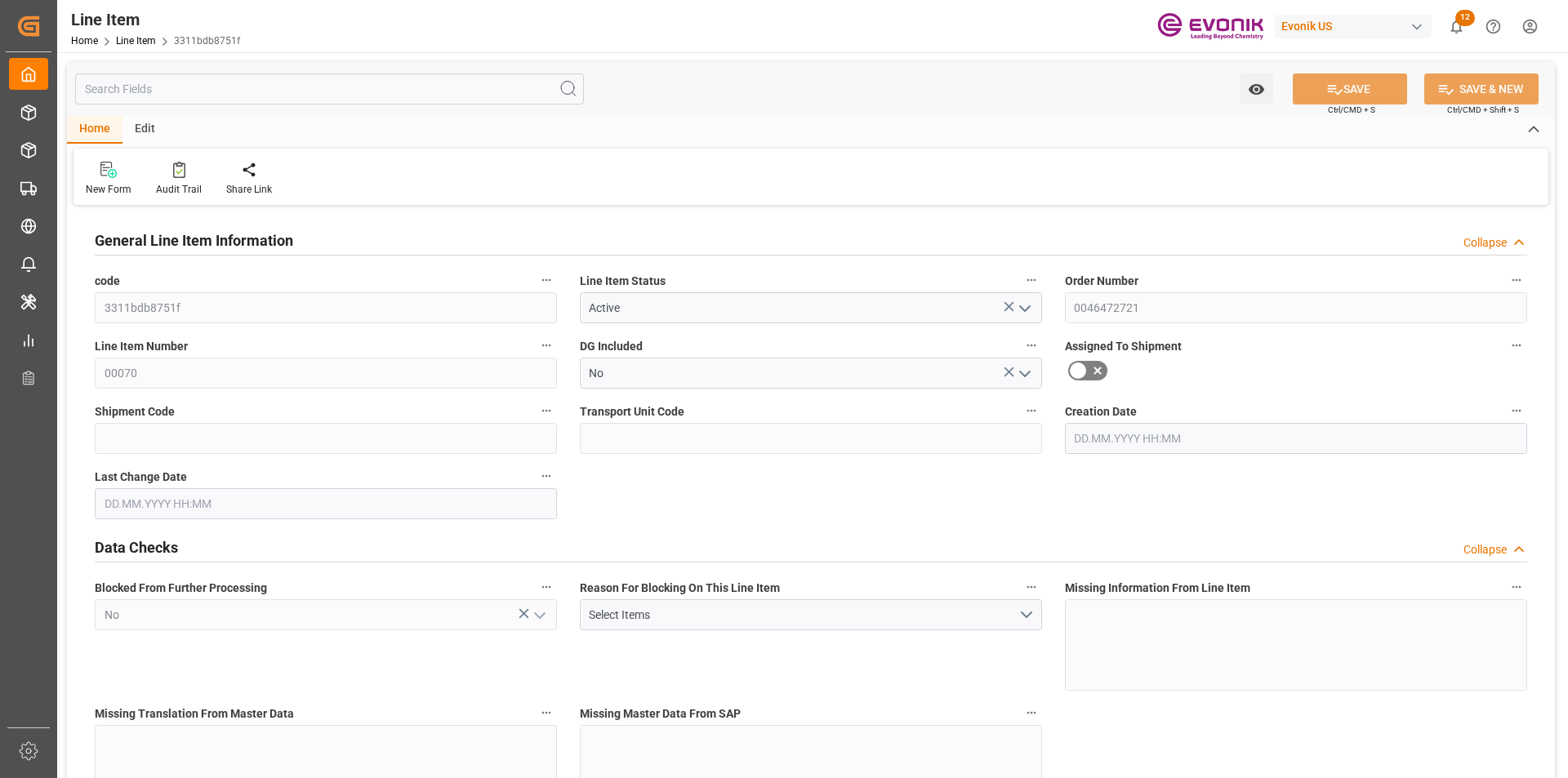
type input "3"
type input "3255"
type input "3090"
type input "4.176"
type input "3"
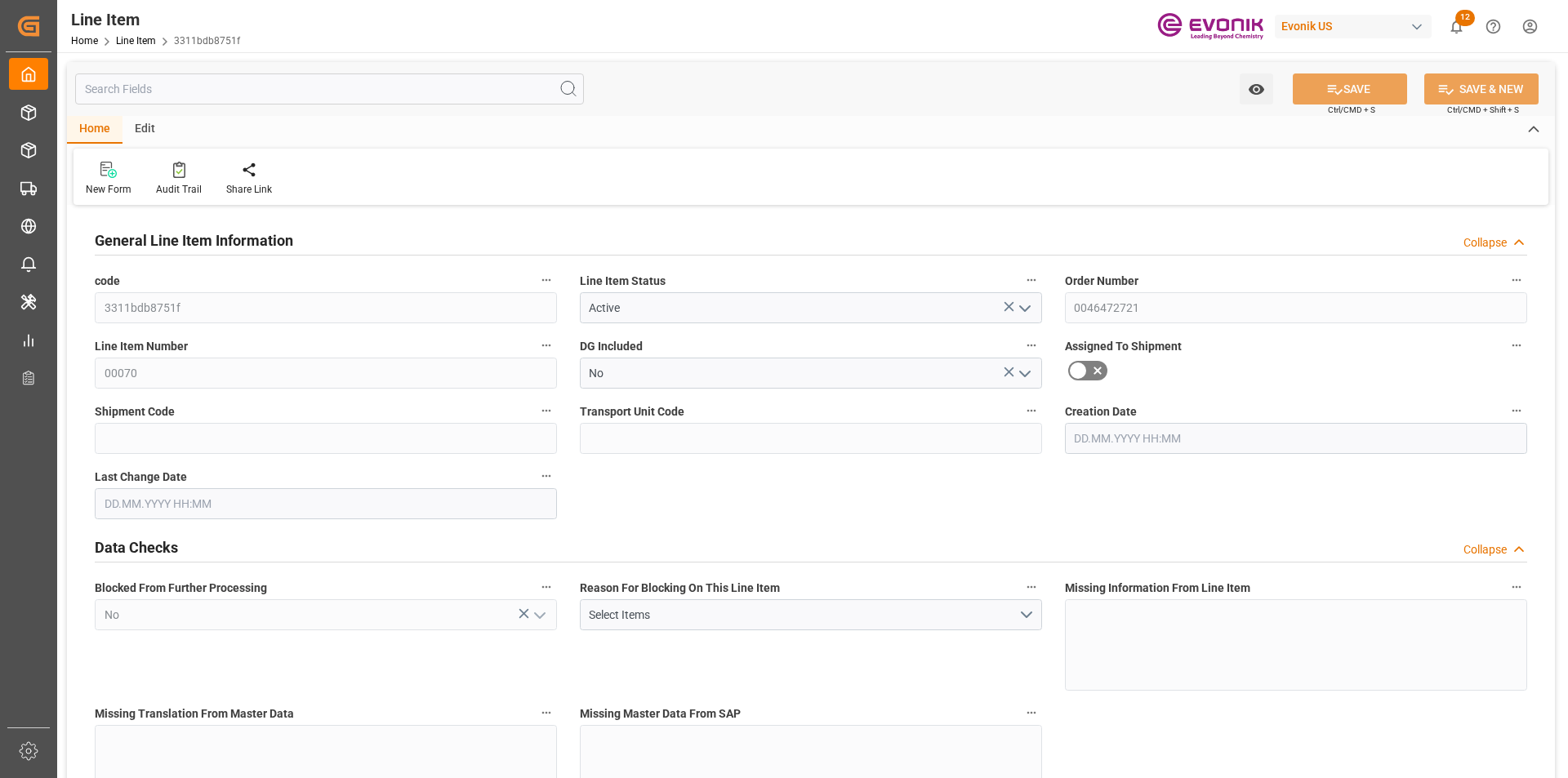
type input "34793.4"
type input "3"
type input "3255"
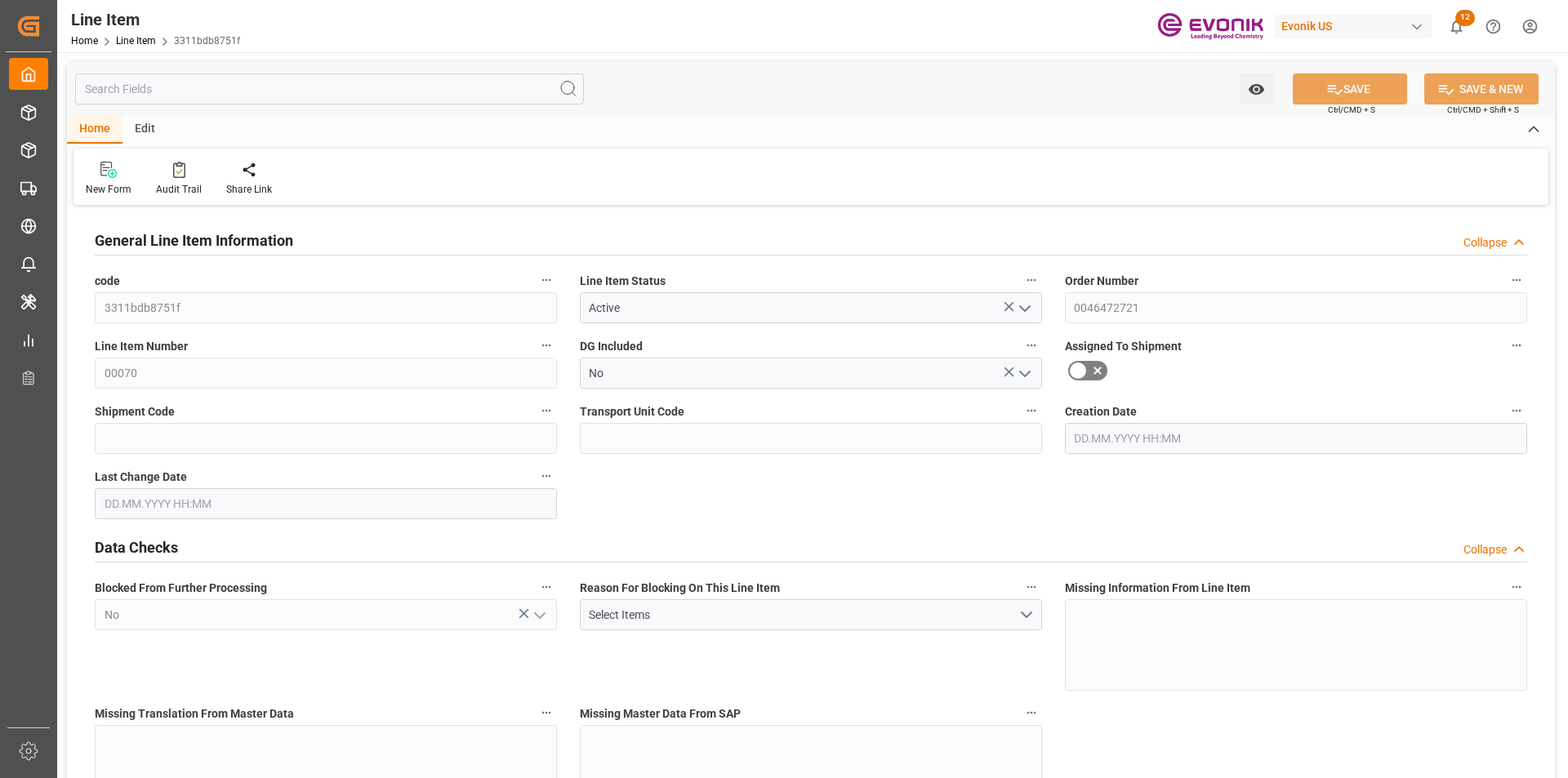
type input "3255"
type input "3090"
type input "4.176"
type input "4176"
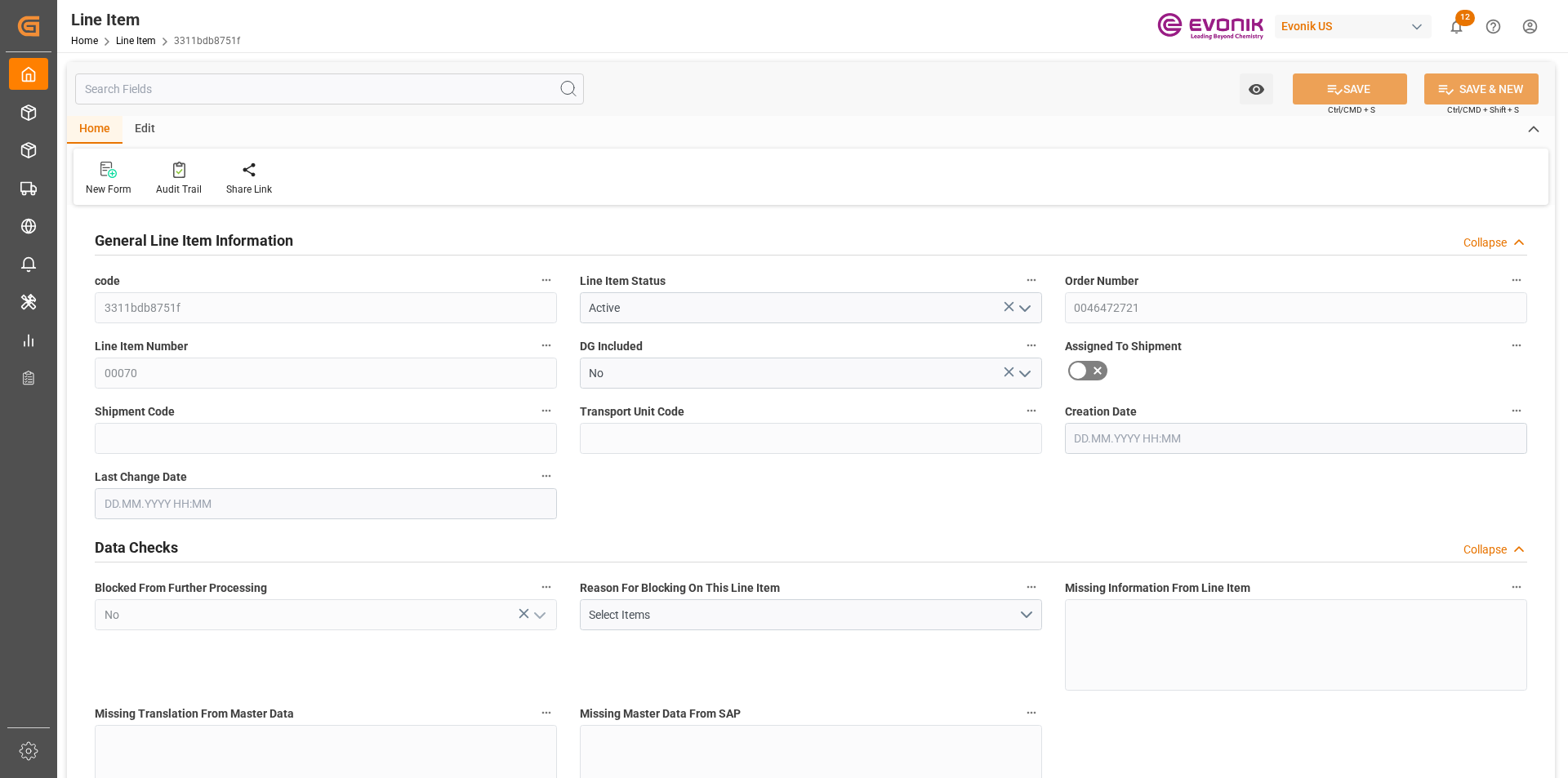
type input "0"
type input "[DATE] 12:25"
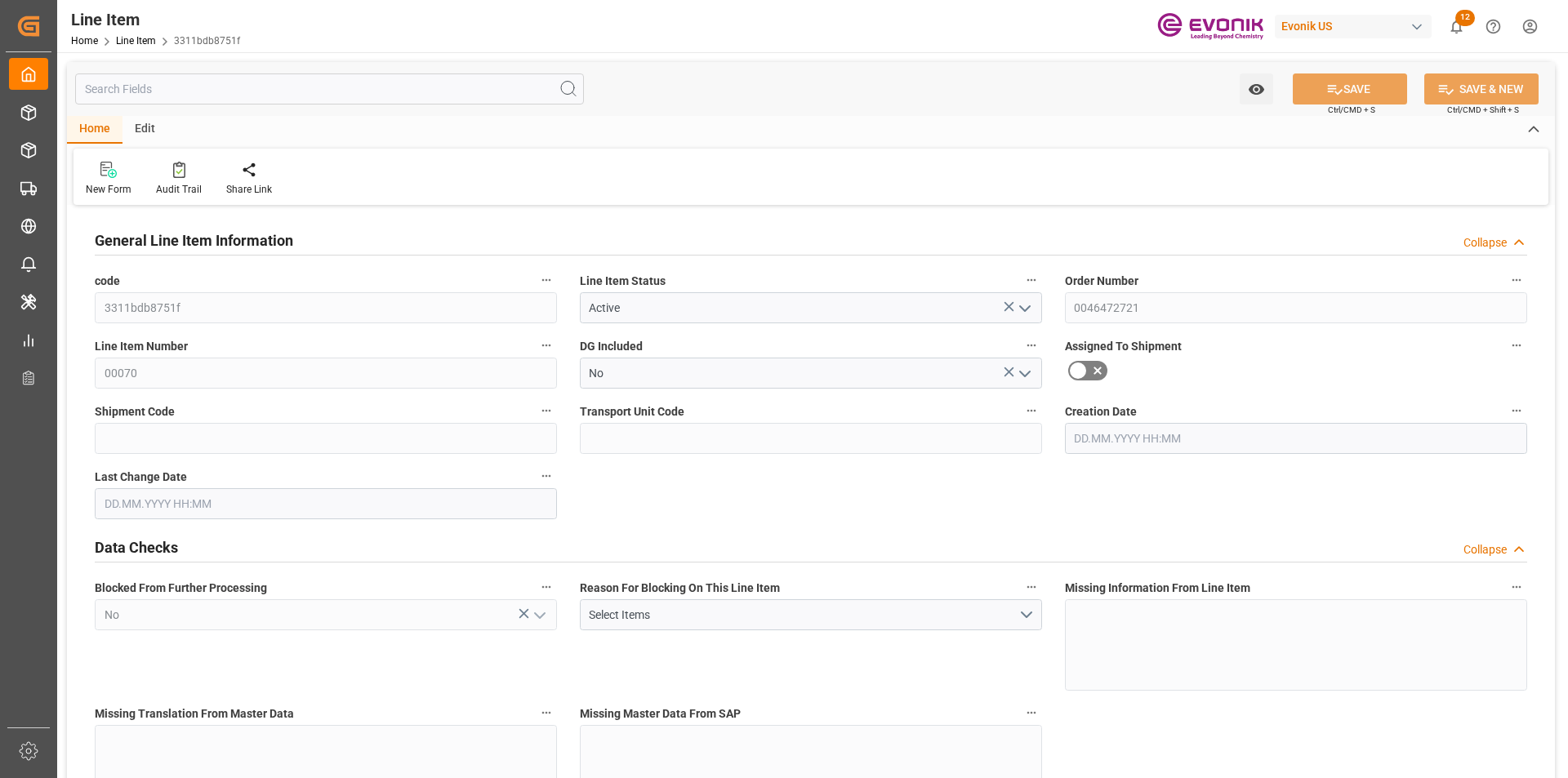
type input "[DATE] 13:16"
type input "[DATE]"
type input "1"
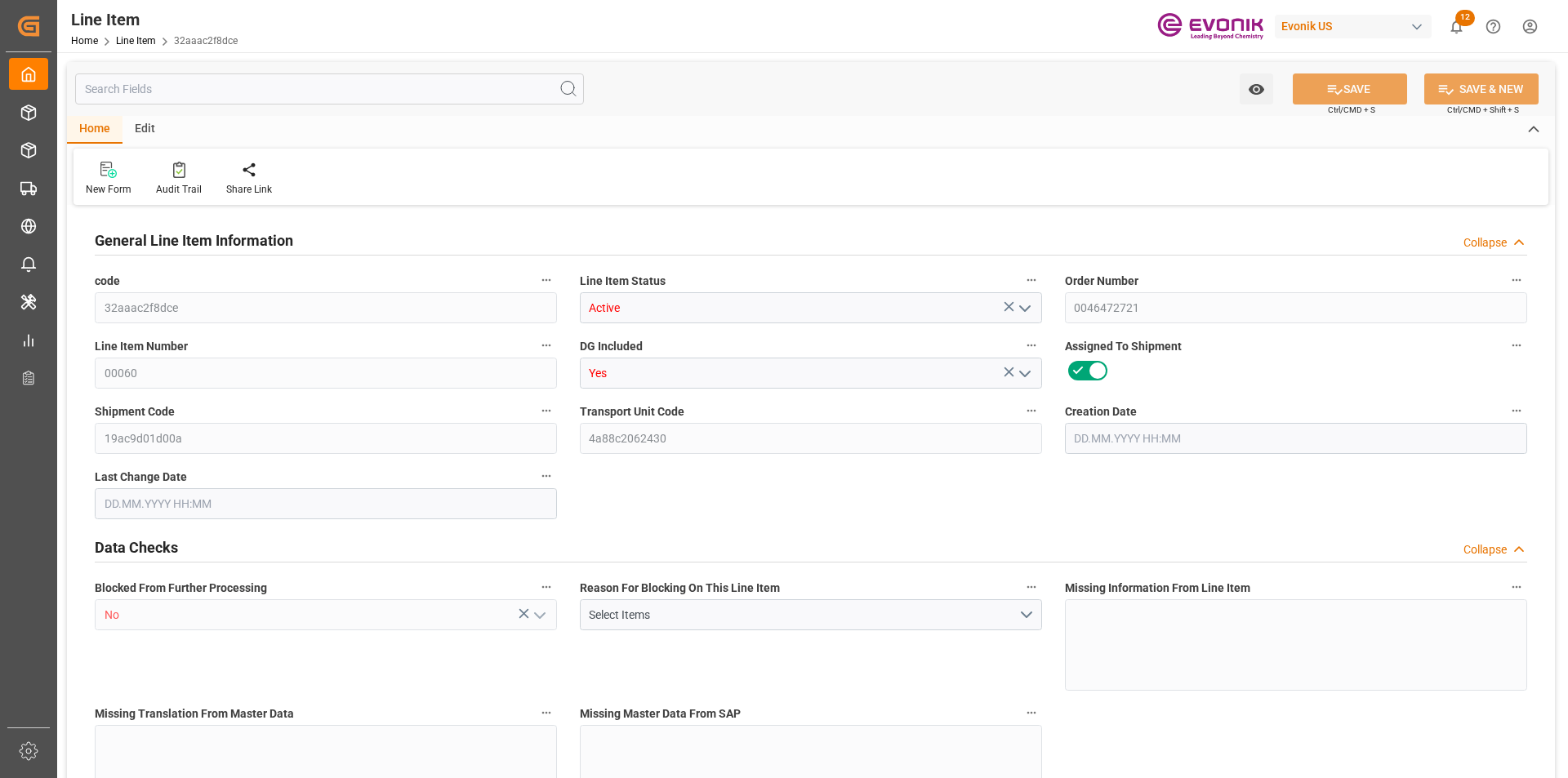
type input "899.2"
type input "832"
type input "1.1501"
type input "4"
type input "11764.48"
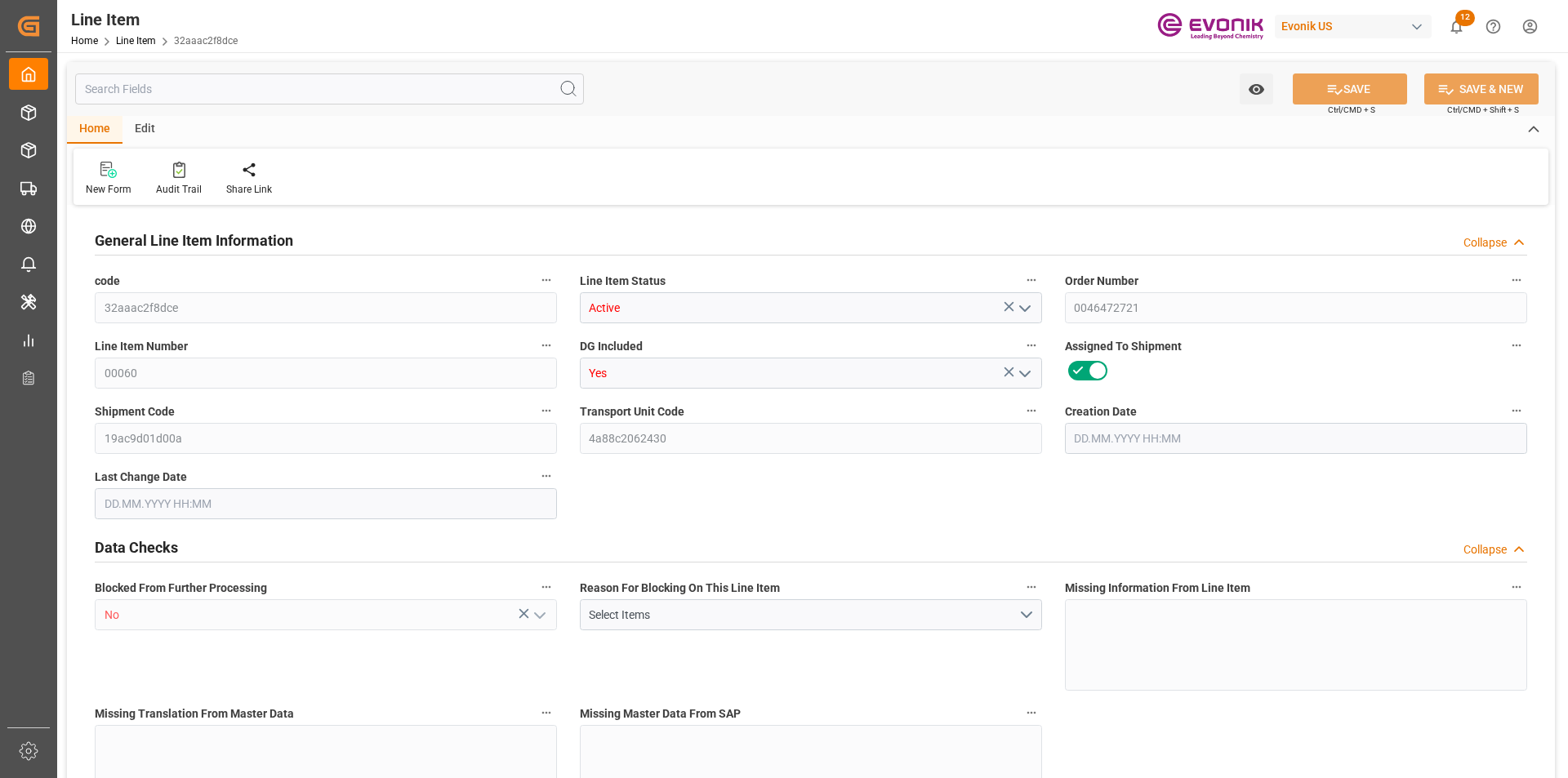
type input "4"
type input "899.2"
type input "919.2"
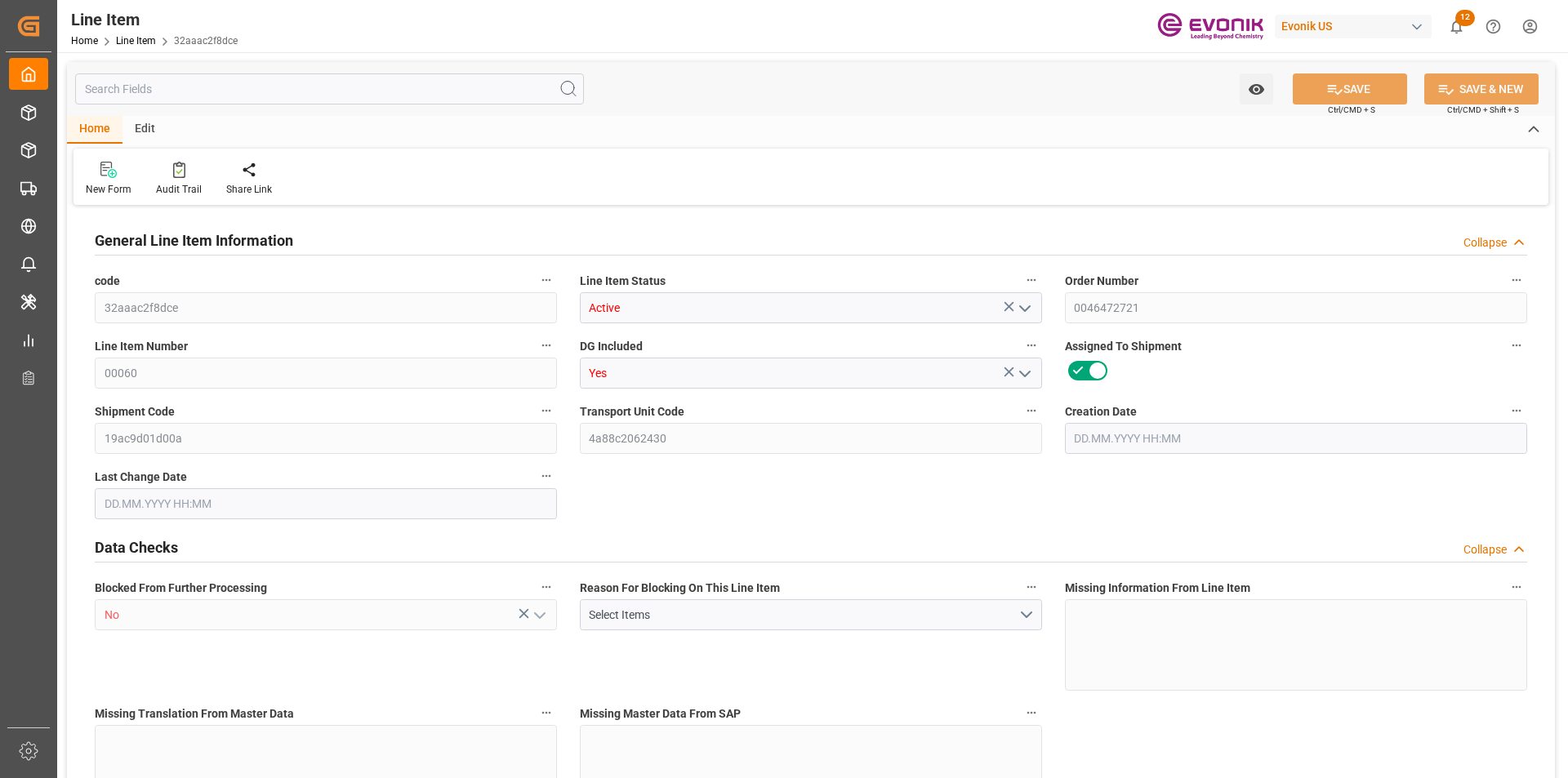
type input "832"
type input "1.1501"
type input "1150.148"
type input "0"
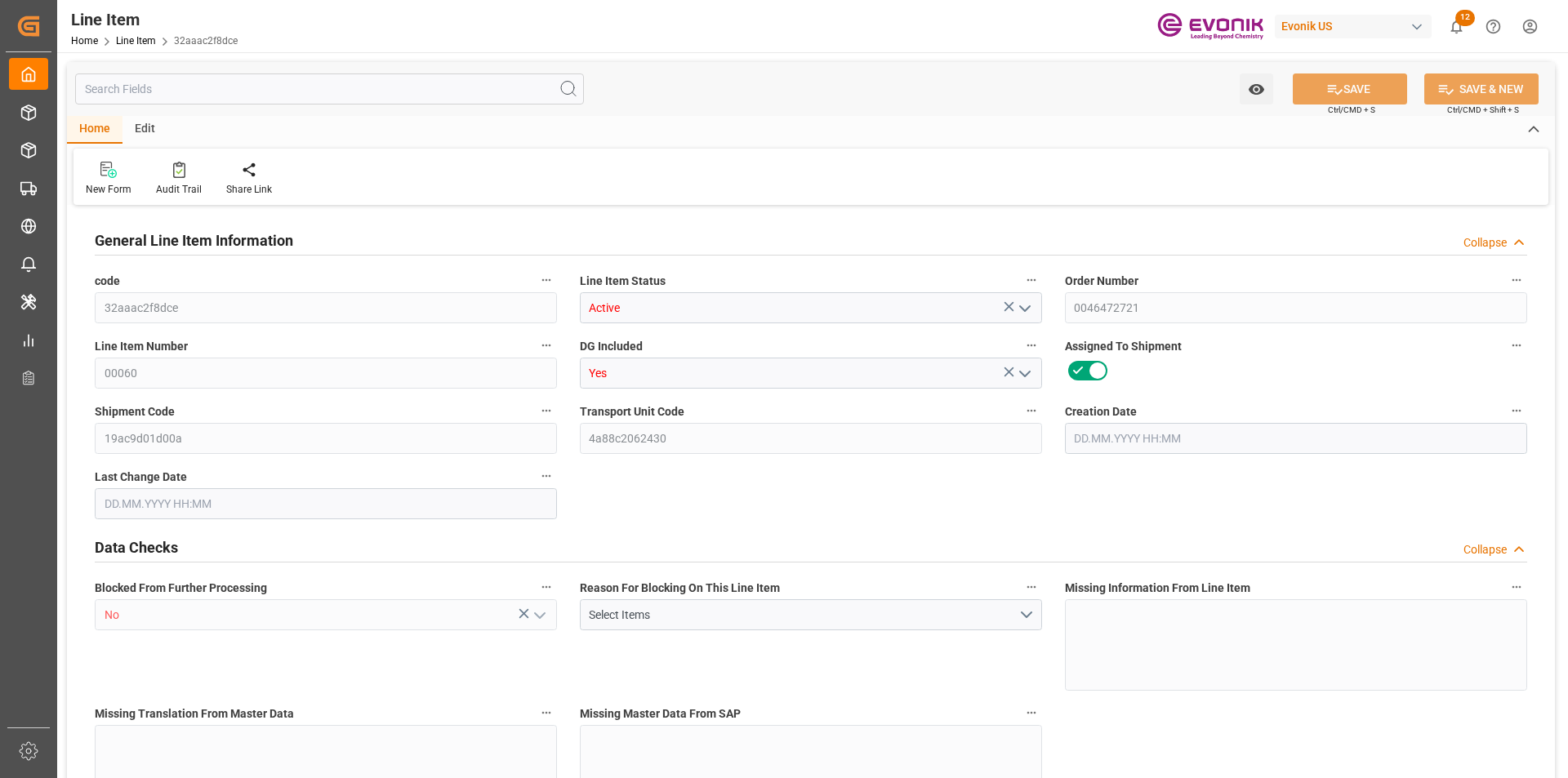
type input "0"
type input "10.09.2025 19:27"
type input "16.09.2025 14:01"
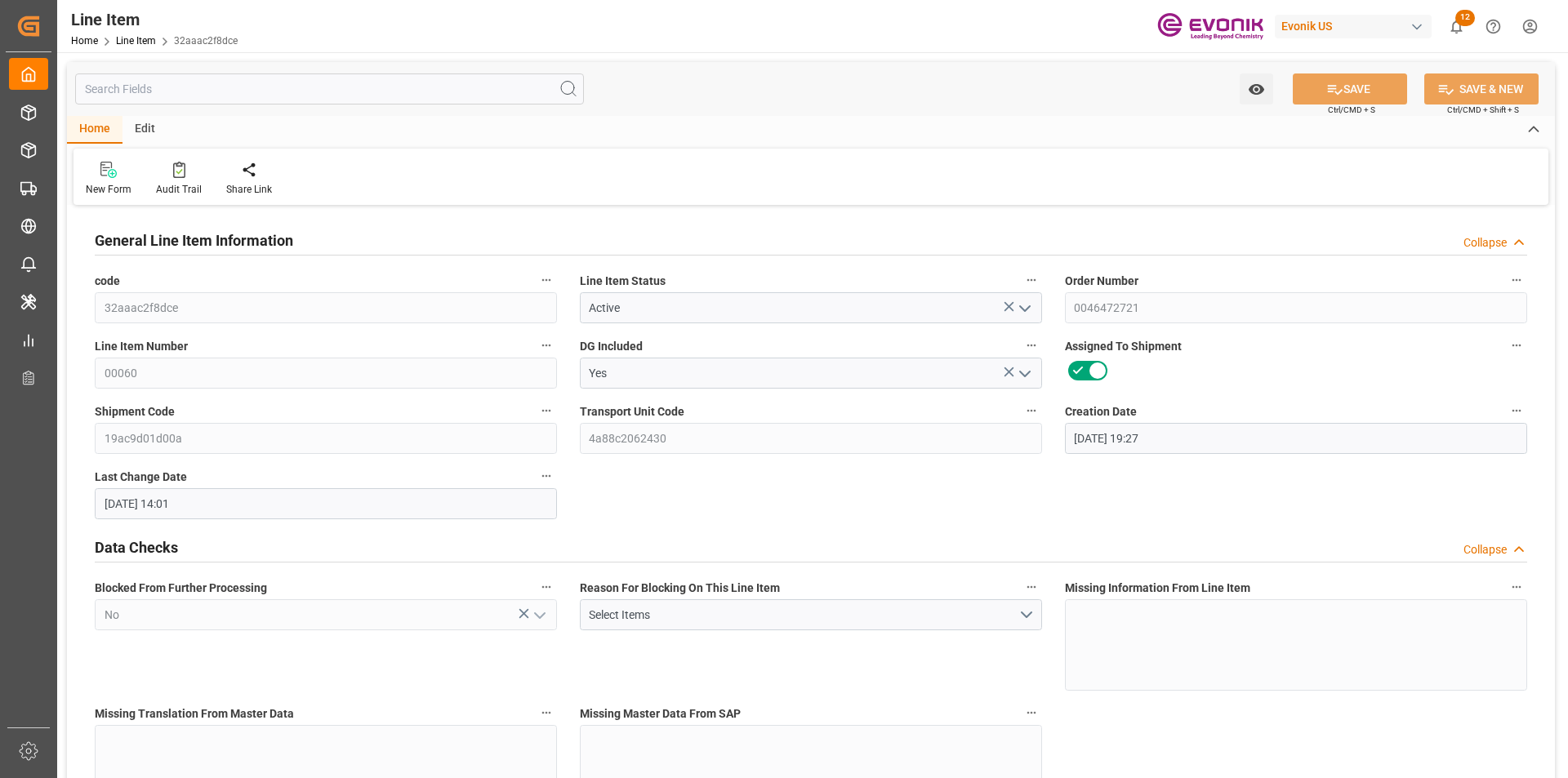
type input "17.10.2025"
type input "18.09.2025"
type input "11.09.2025"
type input "8"
type input "7065.6"
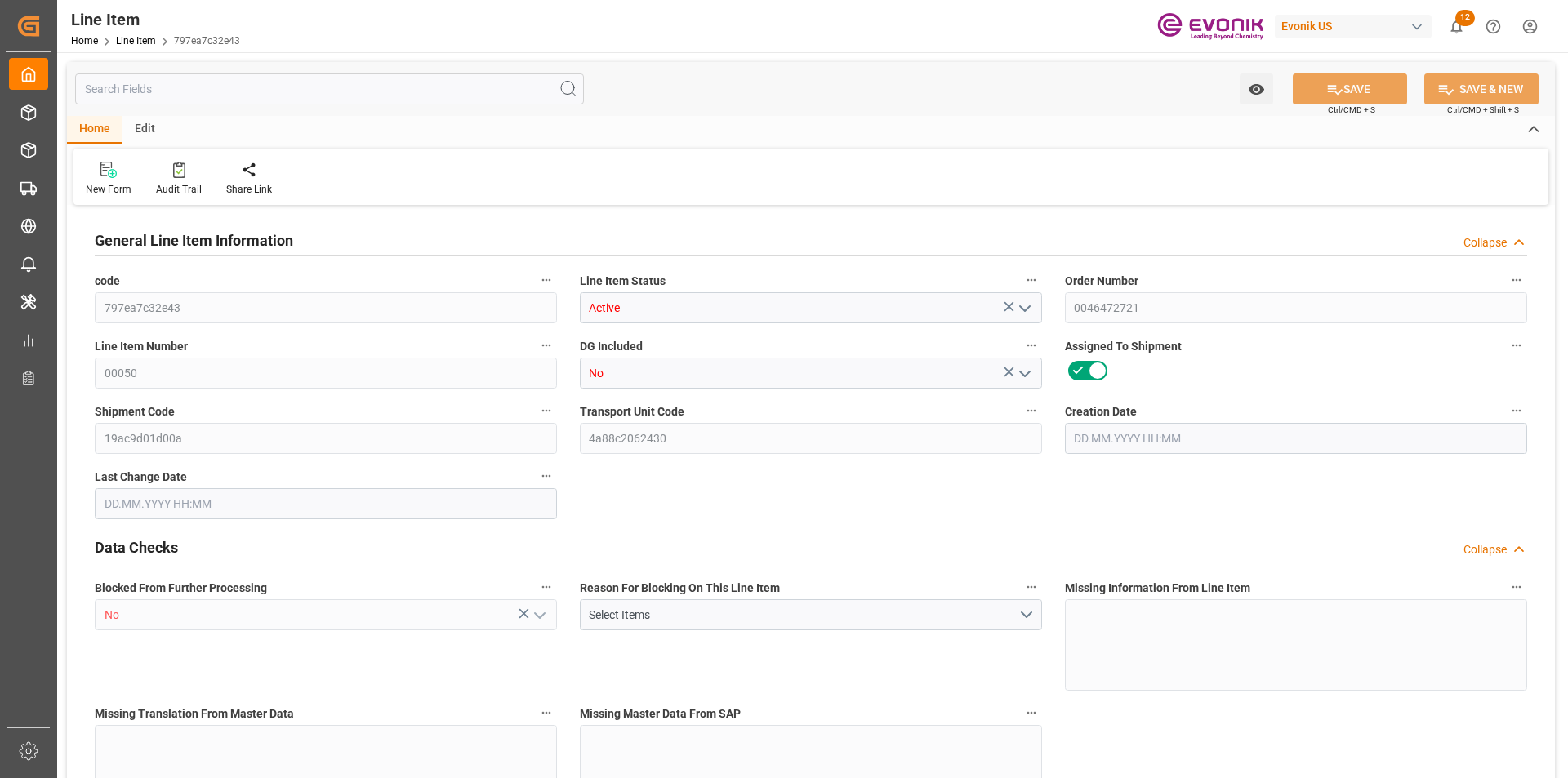
type input "6528"
type input "9.6918"
type input "32"
type input "67695.36"
type input "32"
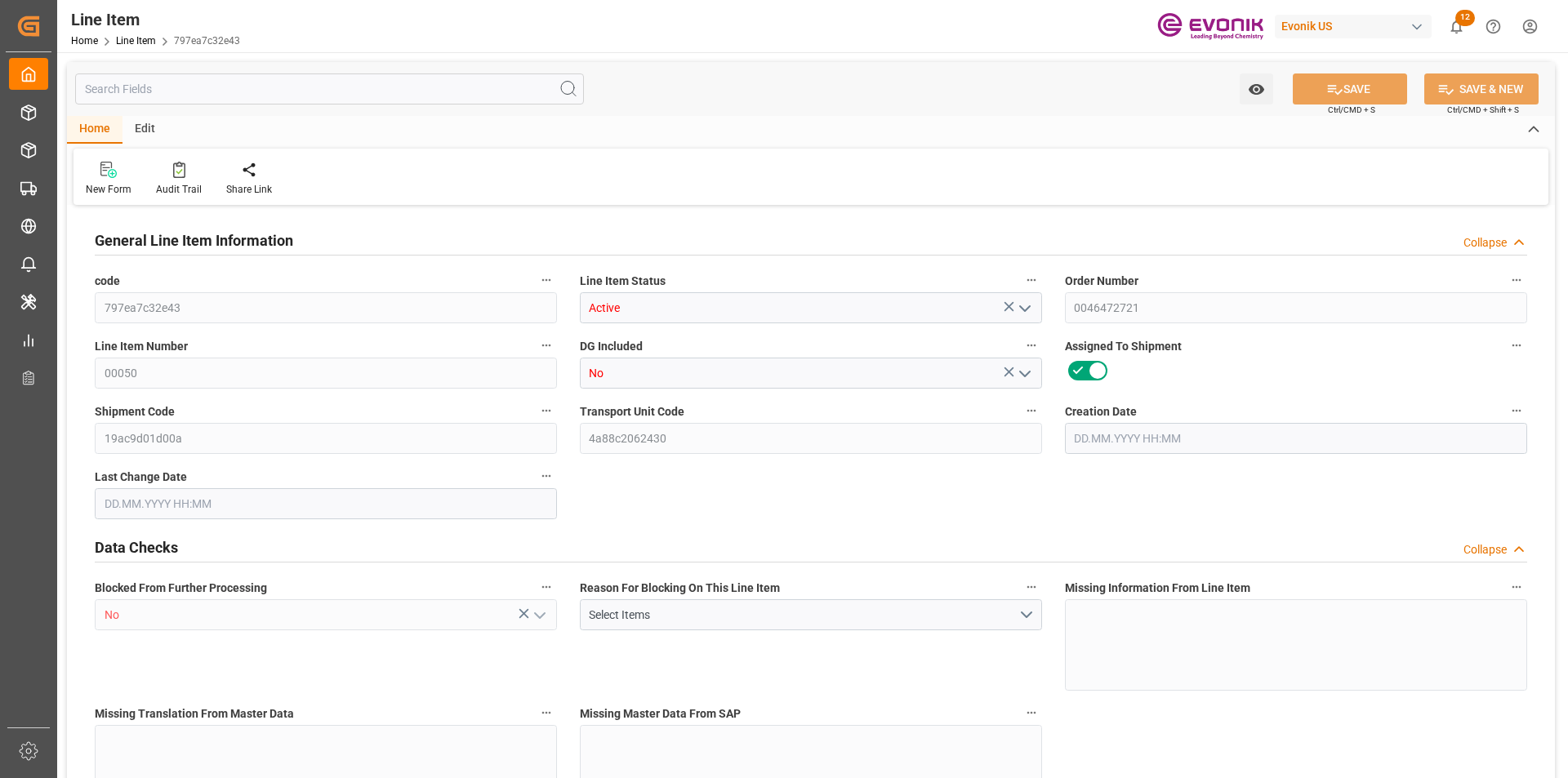
type input "32"
type input "7065.6"
type input "7225.6"
type input "6528"
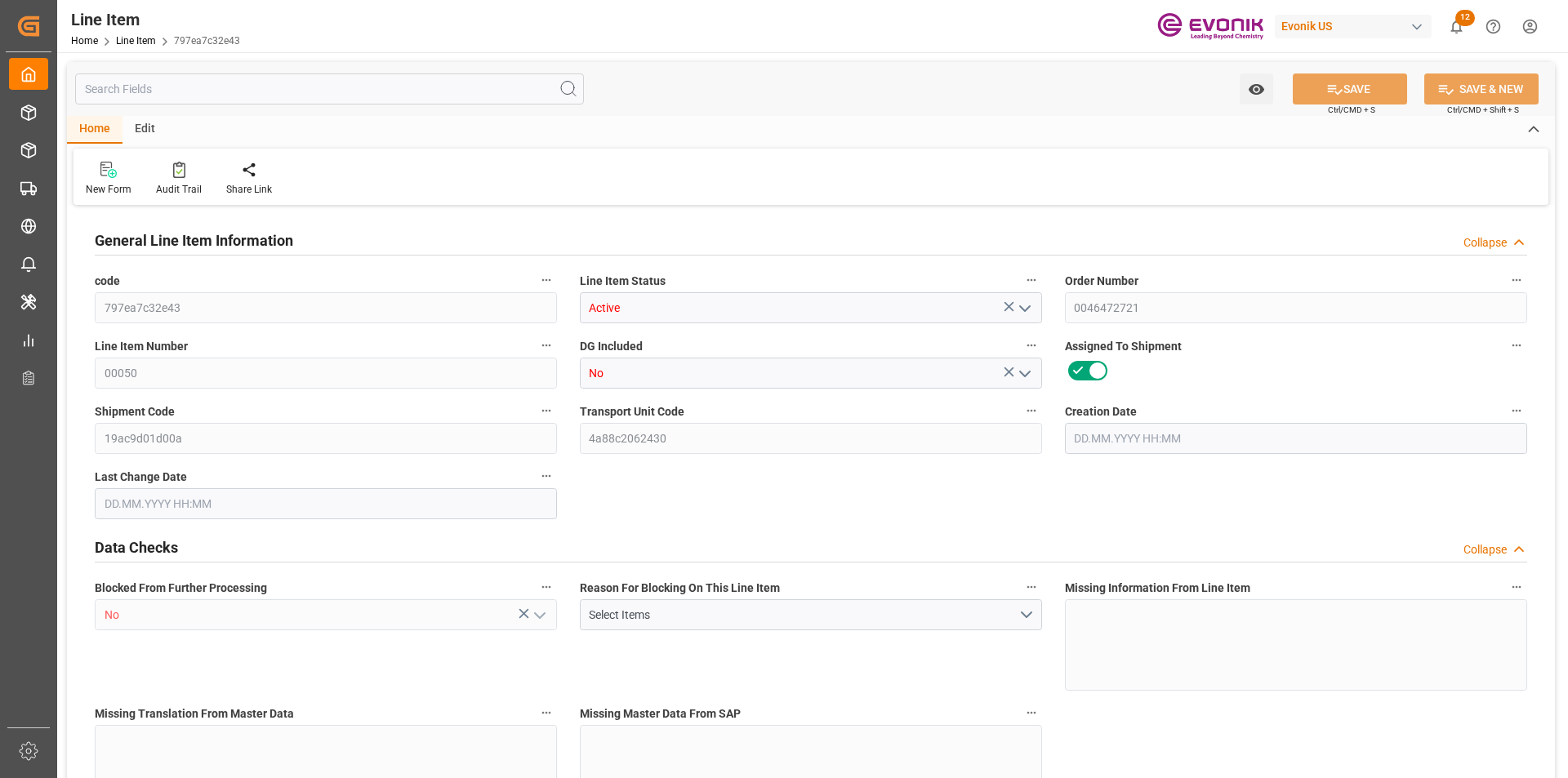
type input "6528"
type input "9.6918"
type input "9691.808"
type input "0"
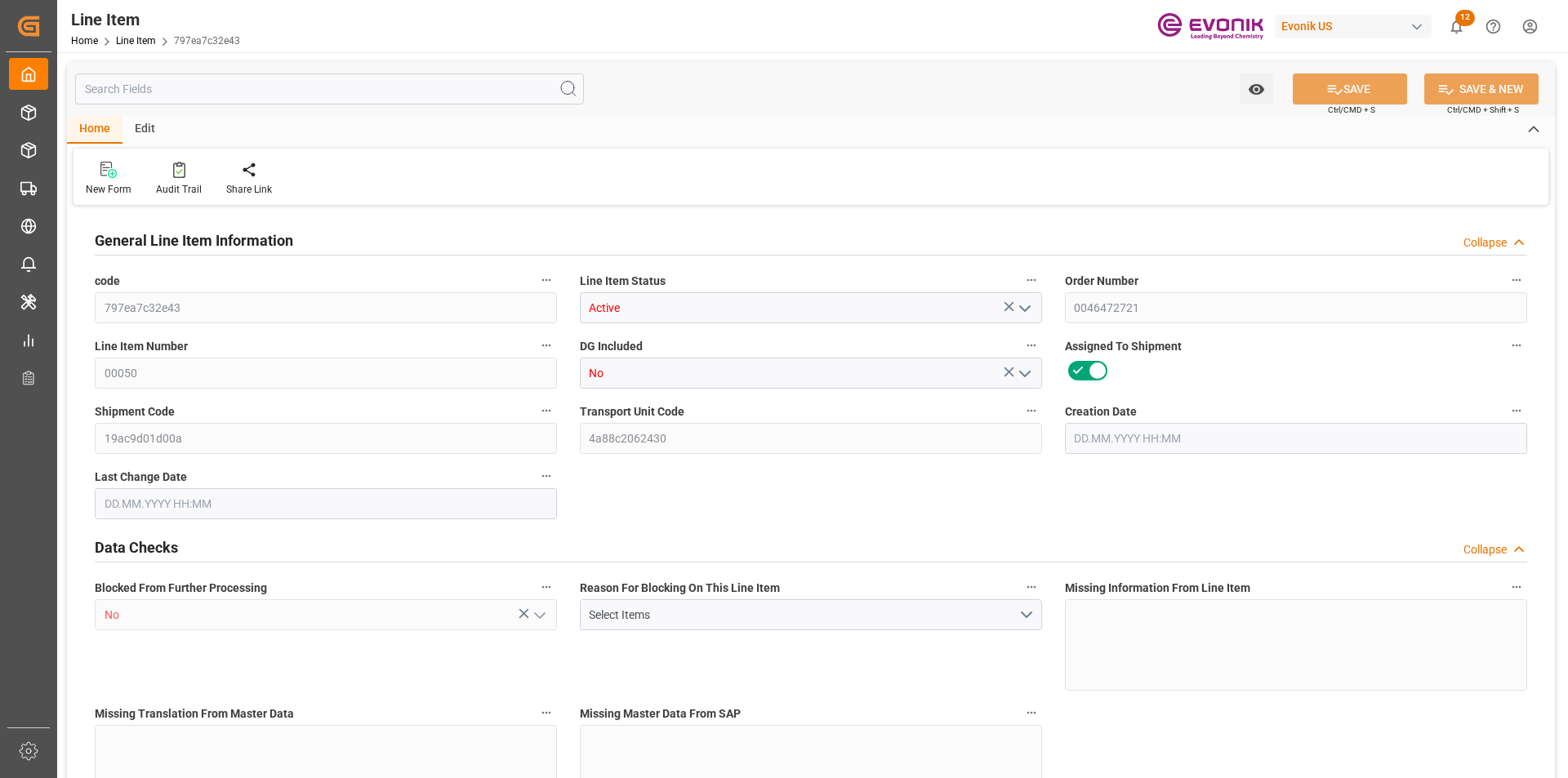
type input "0"
type input "[DATE] 19:27"
type input "[DATE] 14:01"
type input "[DATE]"
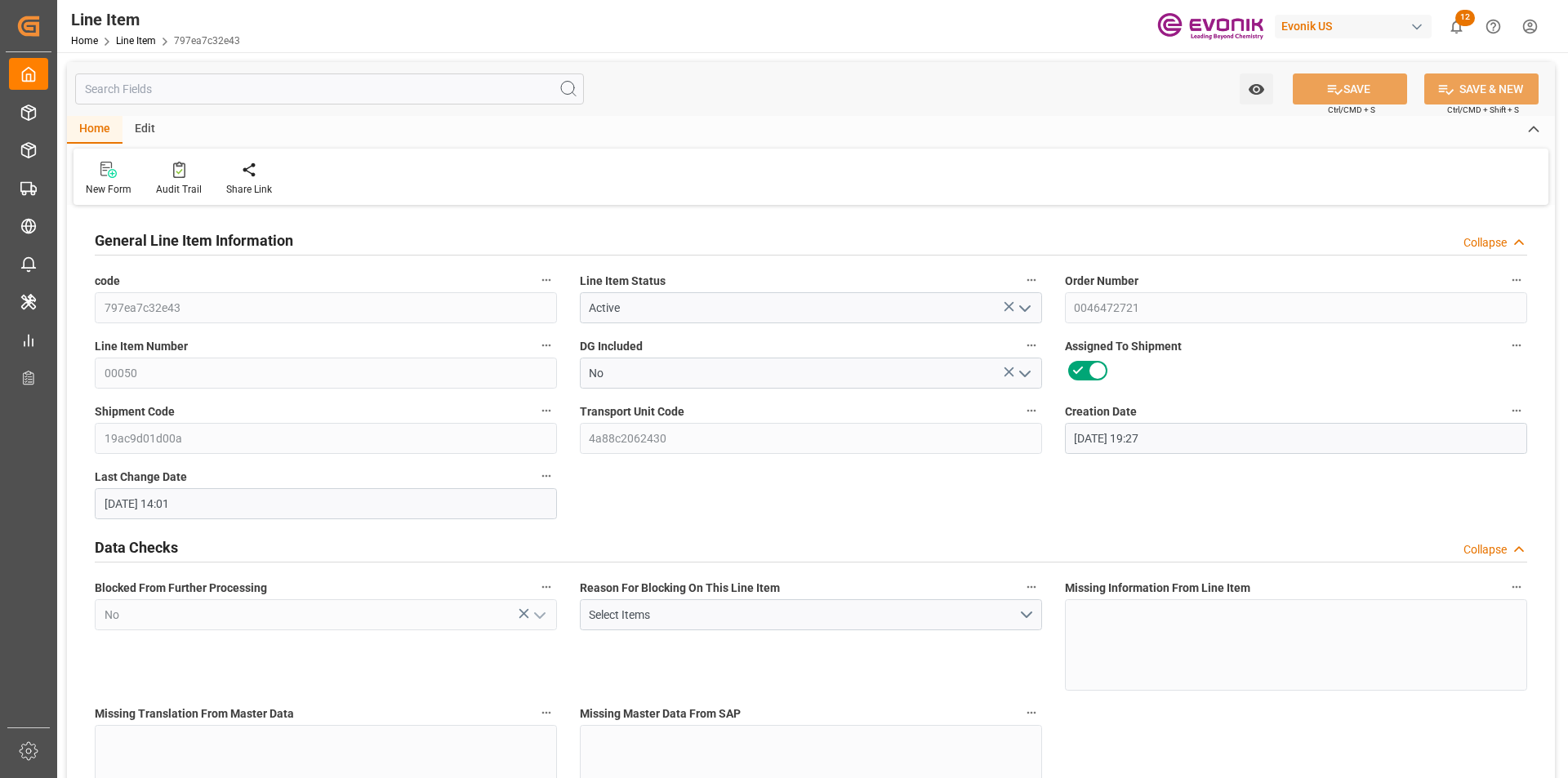
type input "[DATE]"
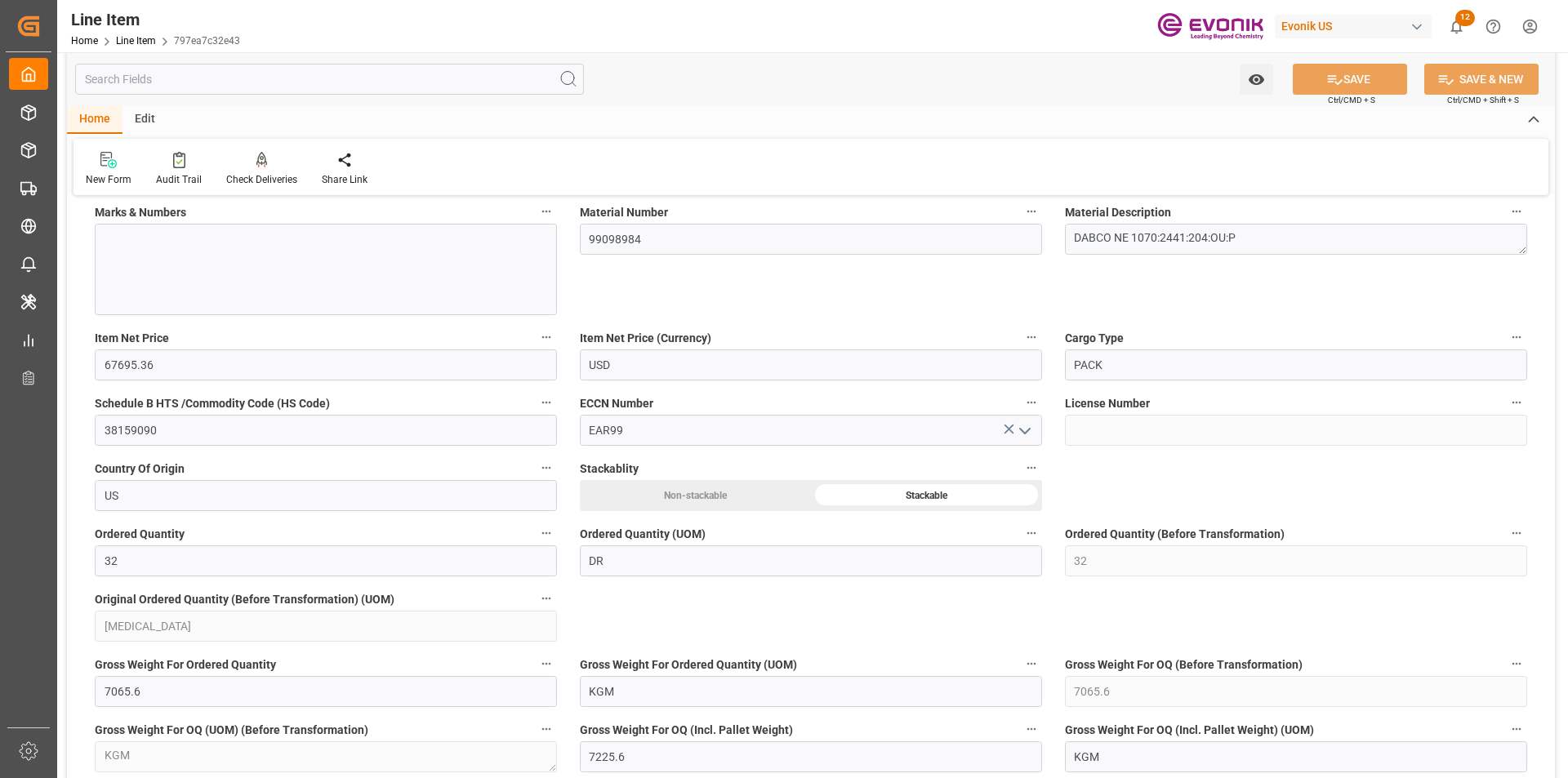
scroll to position [1306, 0]
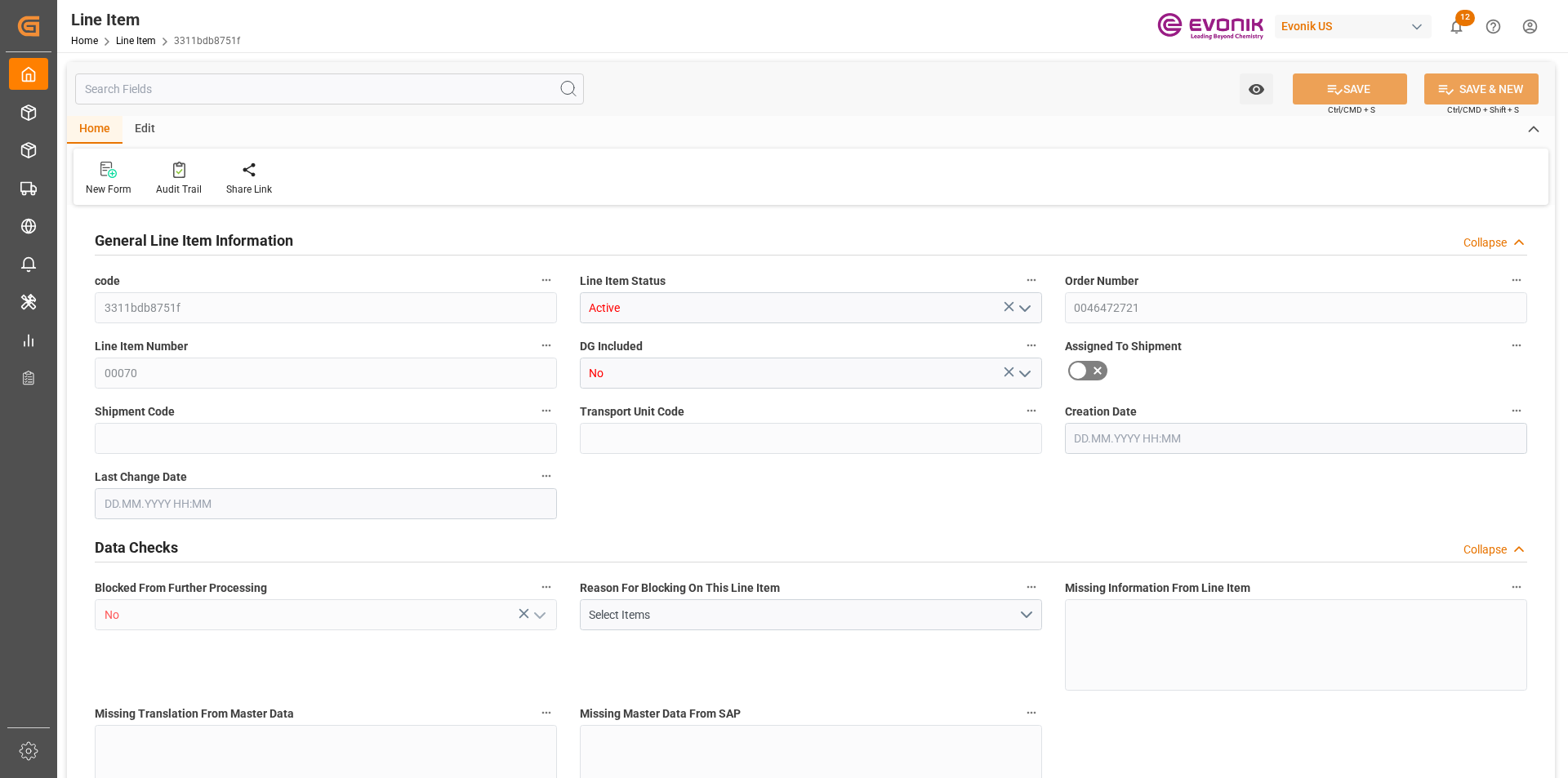
type input "3"
type input "3255"
type input "3090"
type input "4.176"
type input "3"
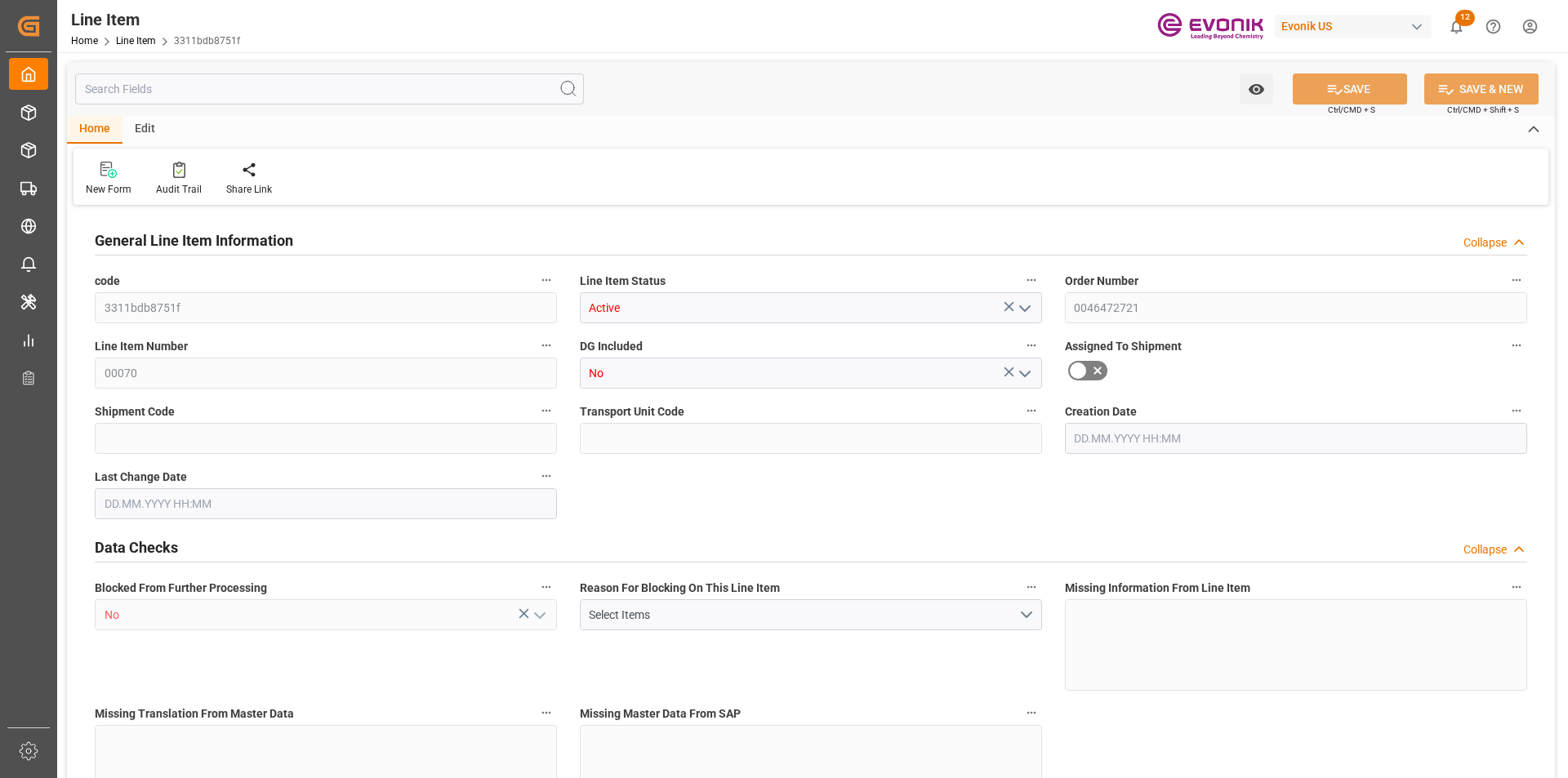
type input "34793.4"
type input "3"
type input "3255"
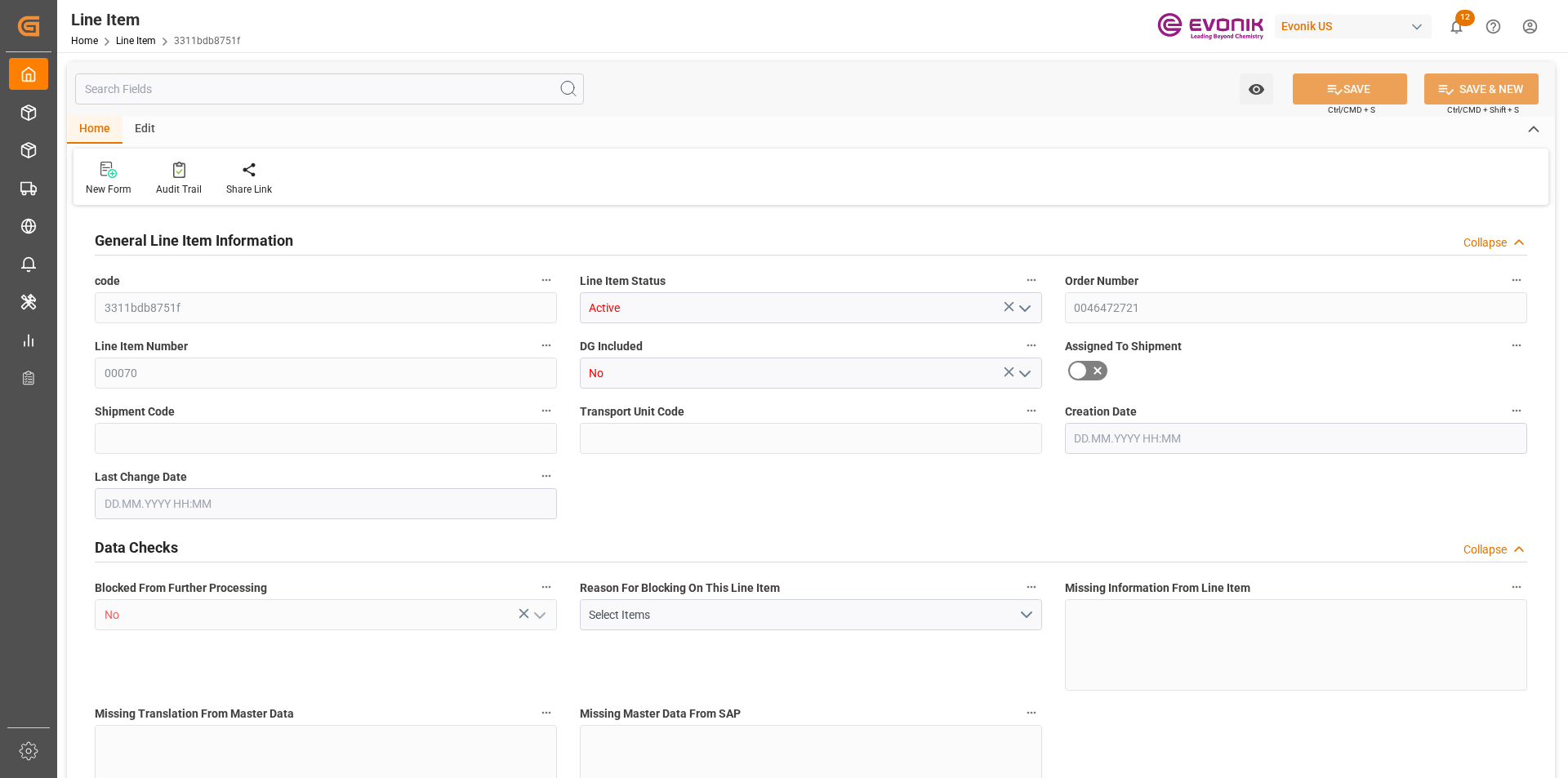
type input "3255"
type input "3090"
type input "4.176"
type input "4176"
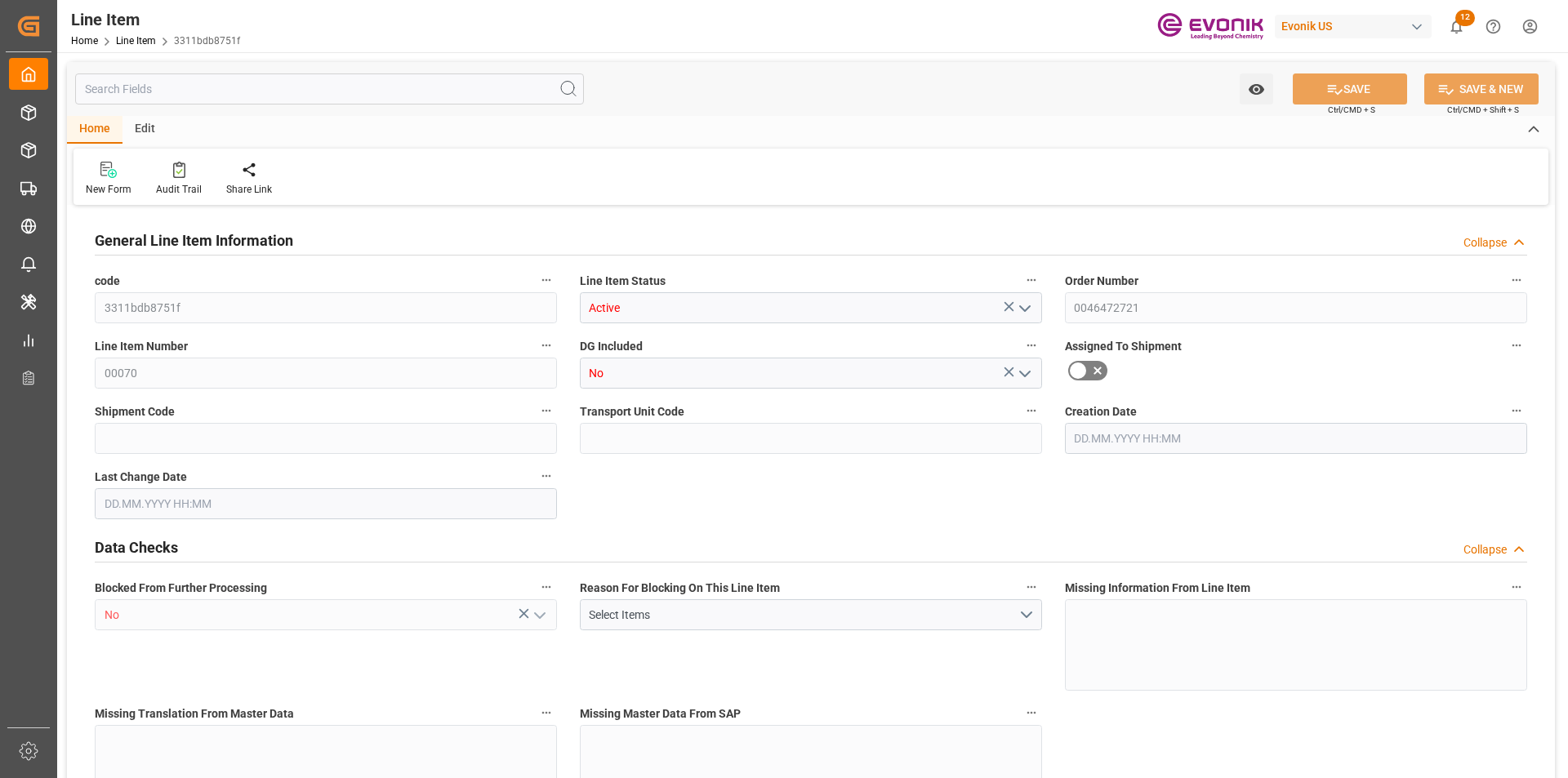
type input "0"
type input "[DATE] 12:25"
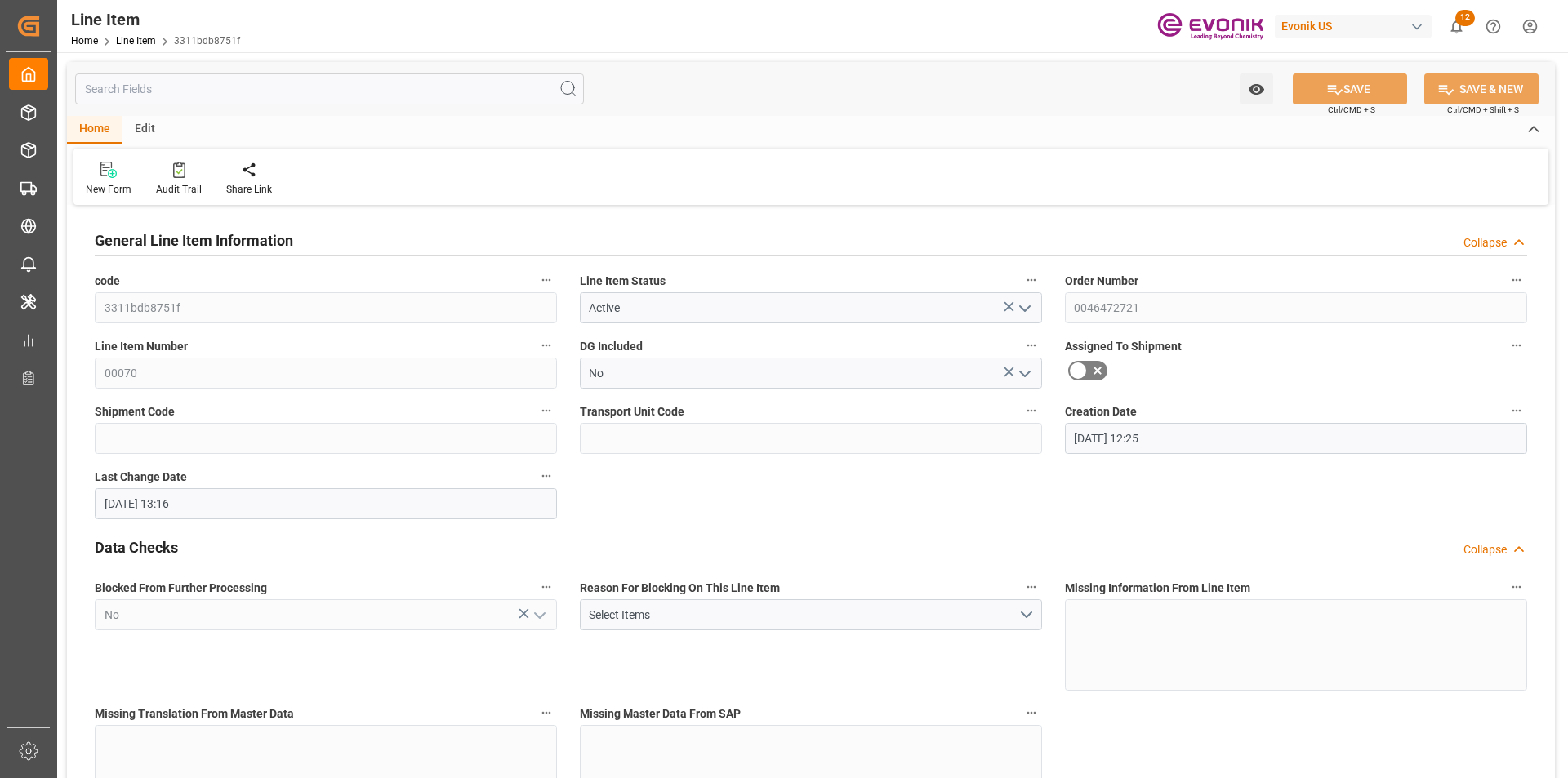
type input "16.09.2025 13:16"
type input "21.10.2025"
type input "22.09.2025"
type input "15.09.2025"
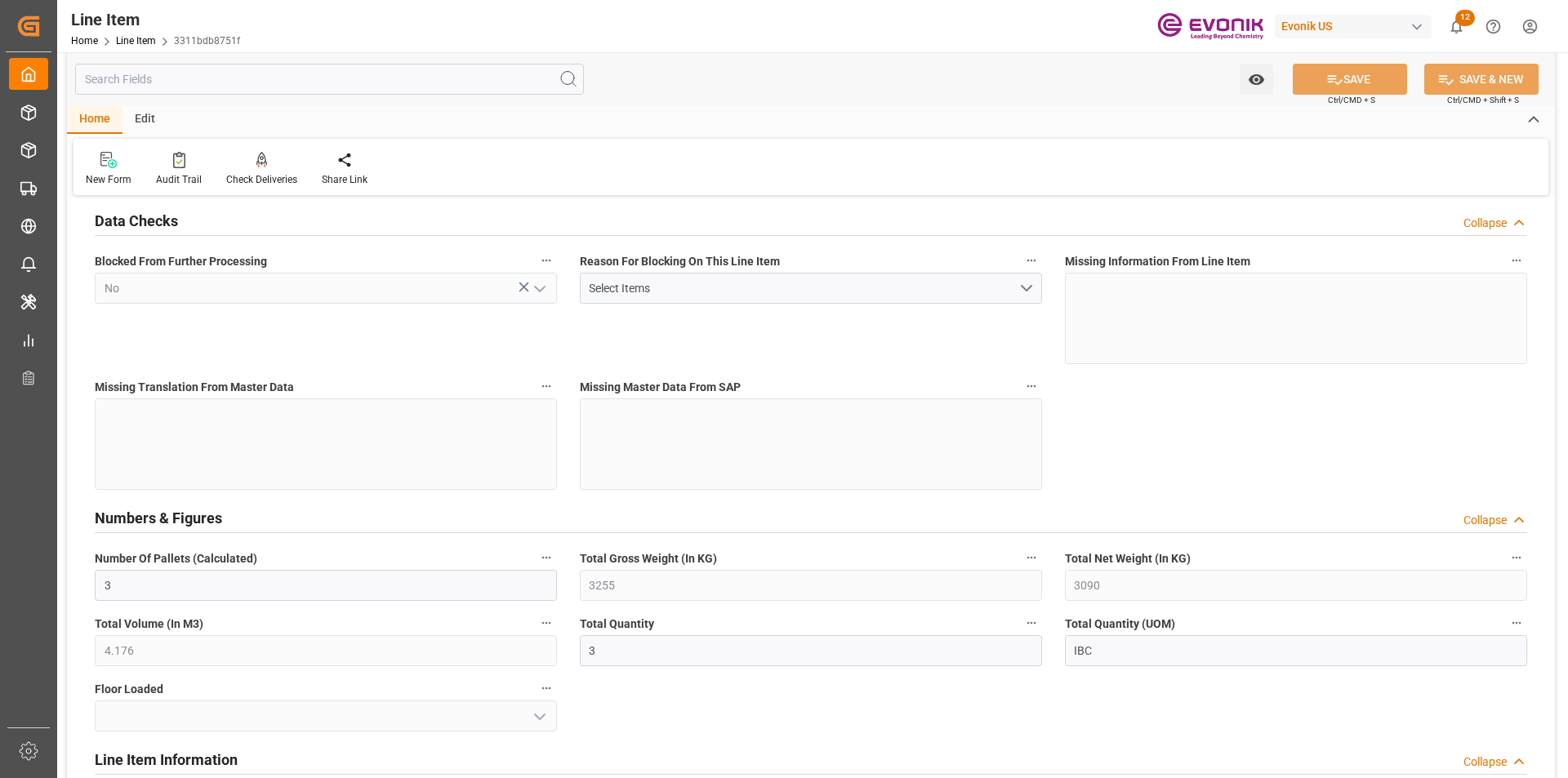
scroll to position [408, 0]
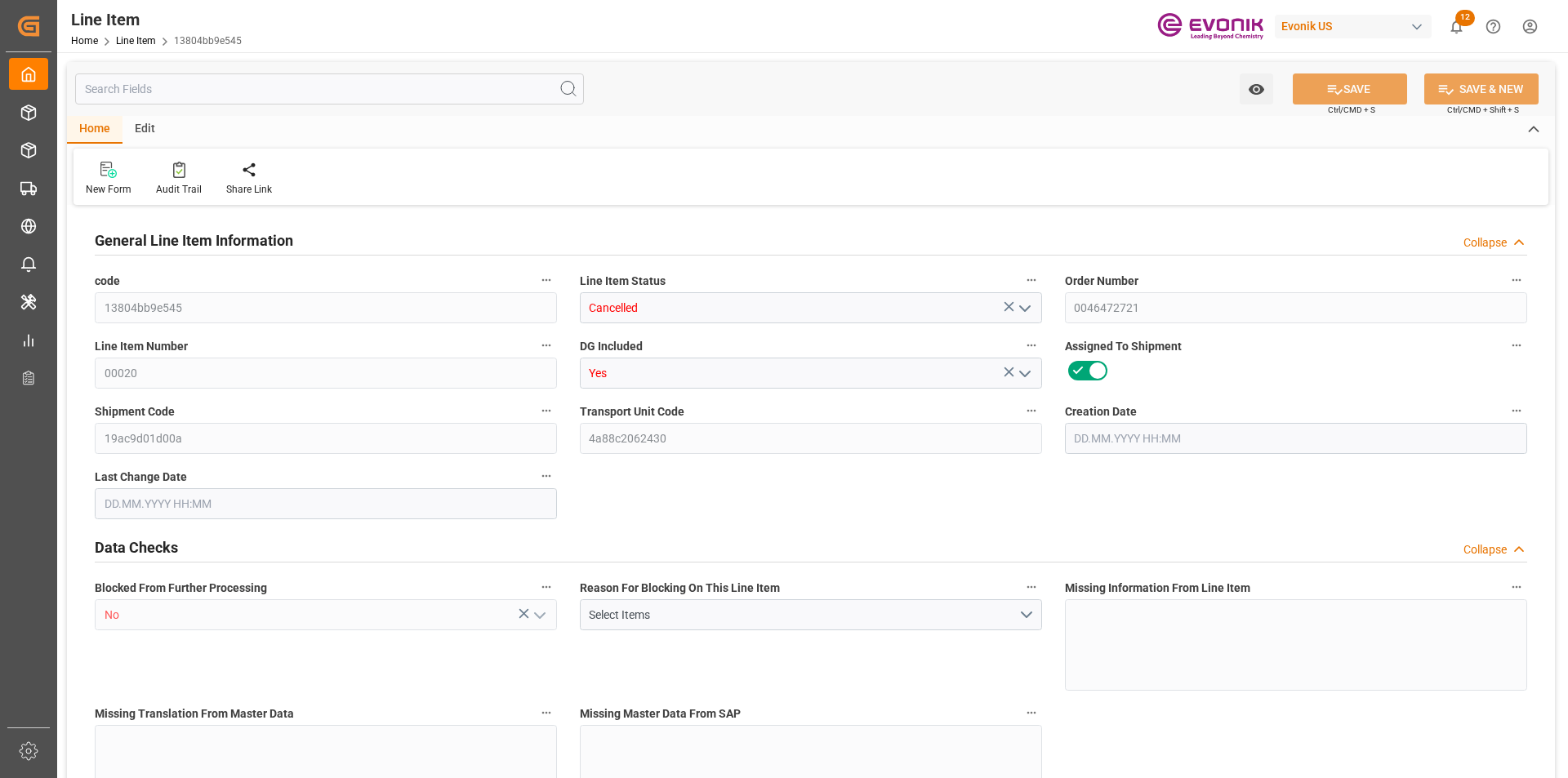
type input "6"
type input "4483.2"
type input "4080"
type input "6.8775"
type input "24"
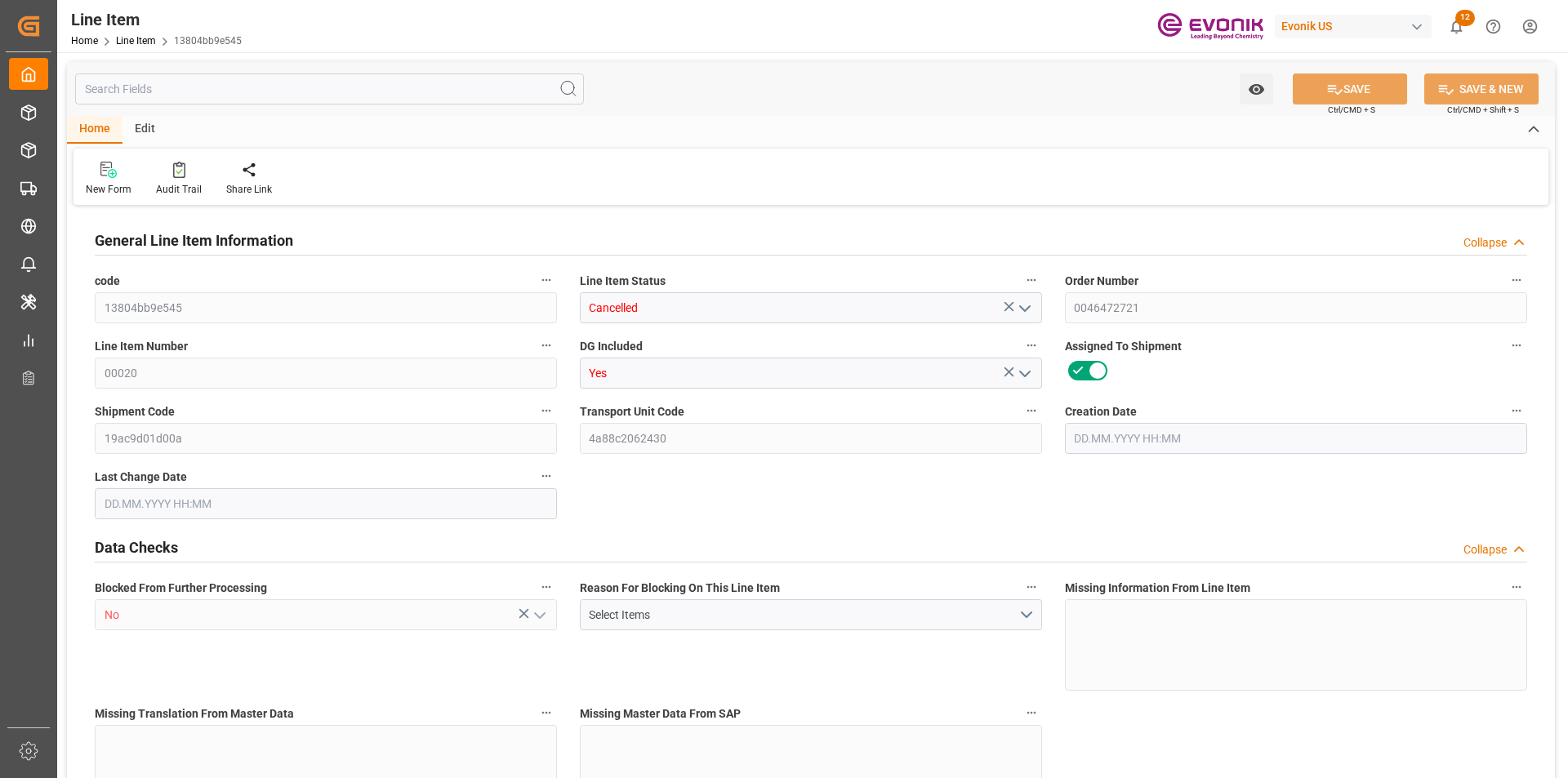
type input "31048.8"
type input "24"
type input "4483.2"
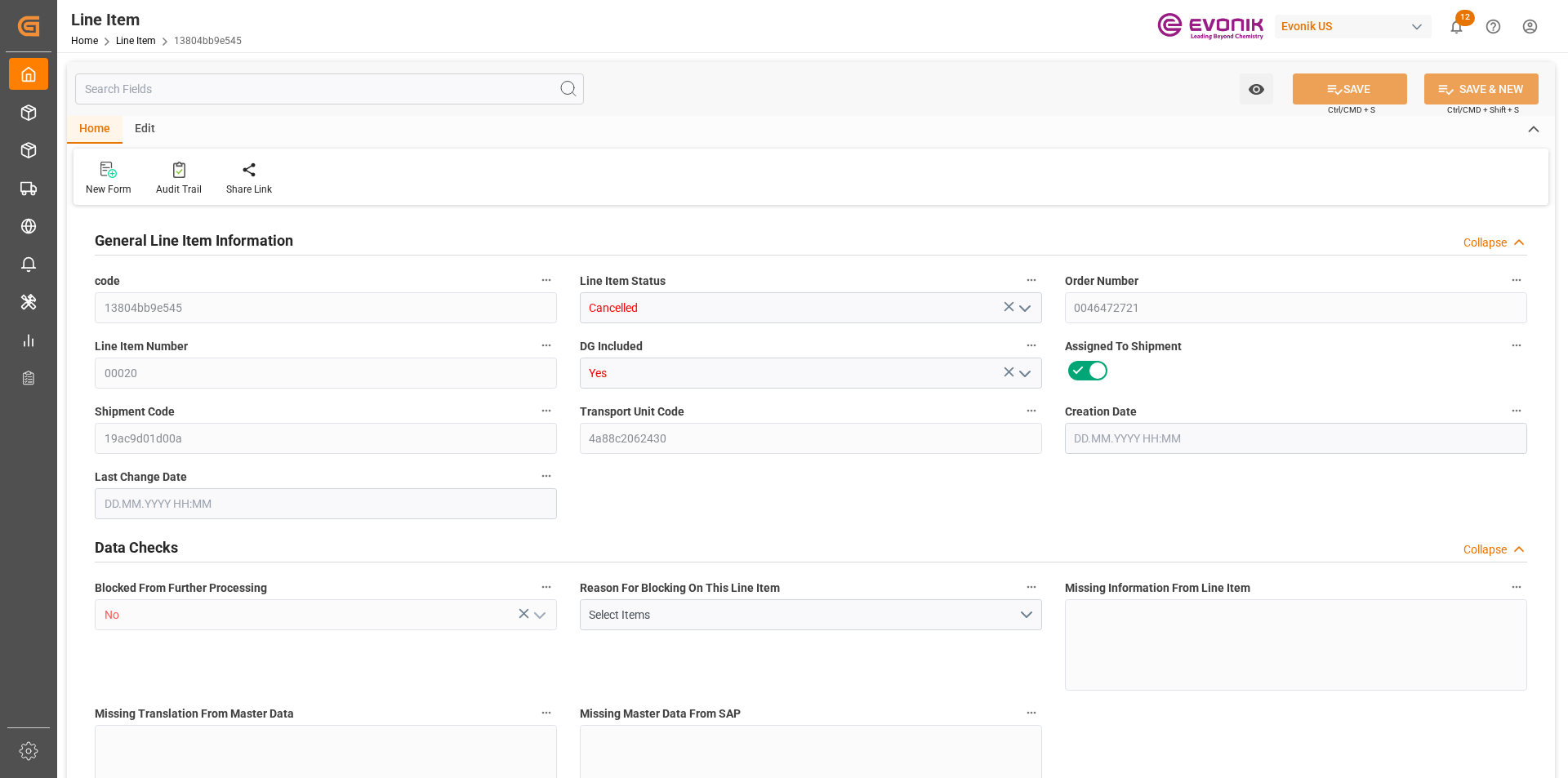
type input "4603.2"
type input "4080"
type input "6.8775"
type input "6877.488"
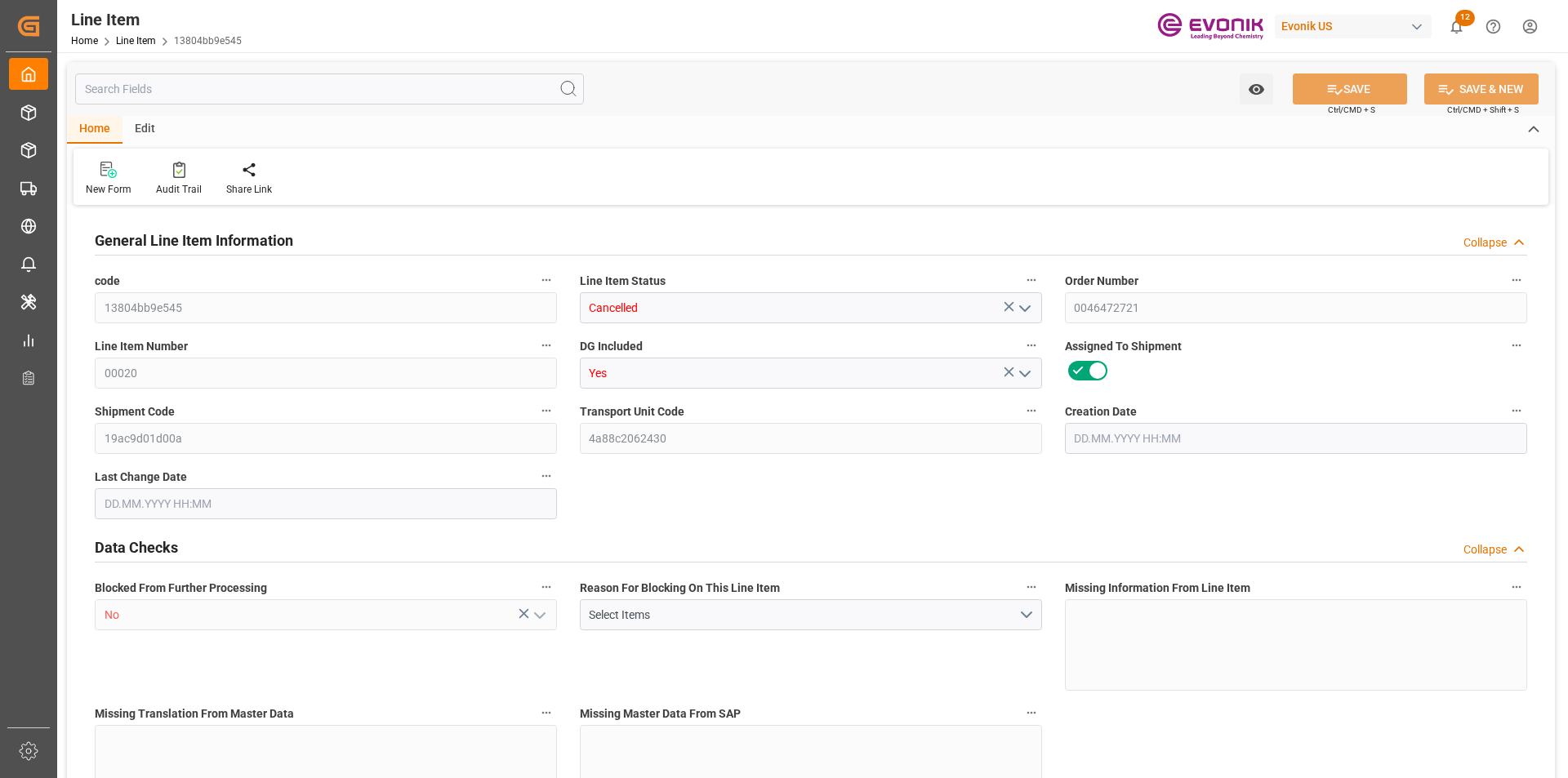
type input "0"
type input "[DATE] 19:27"
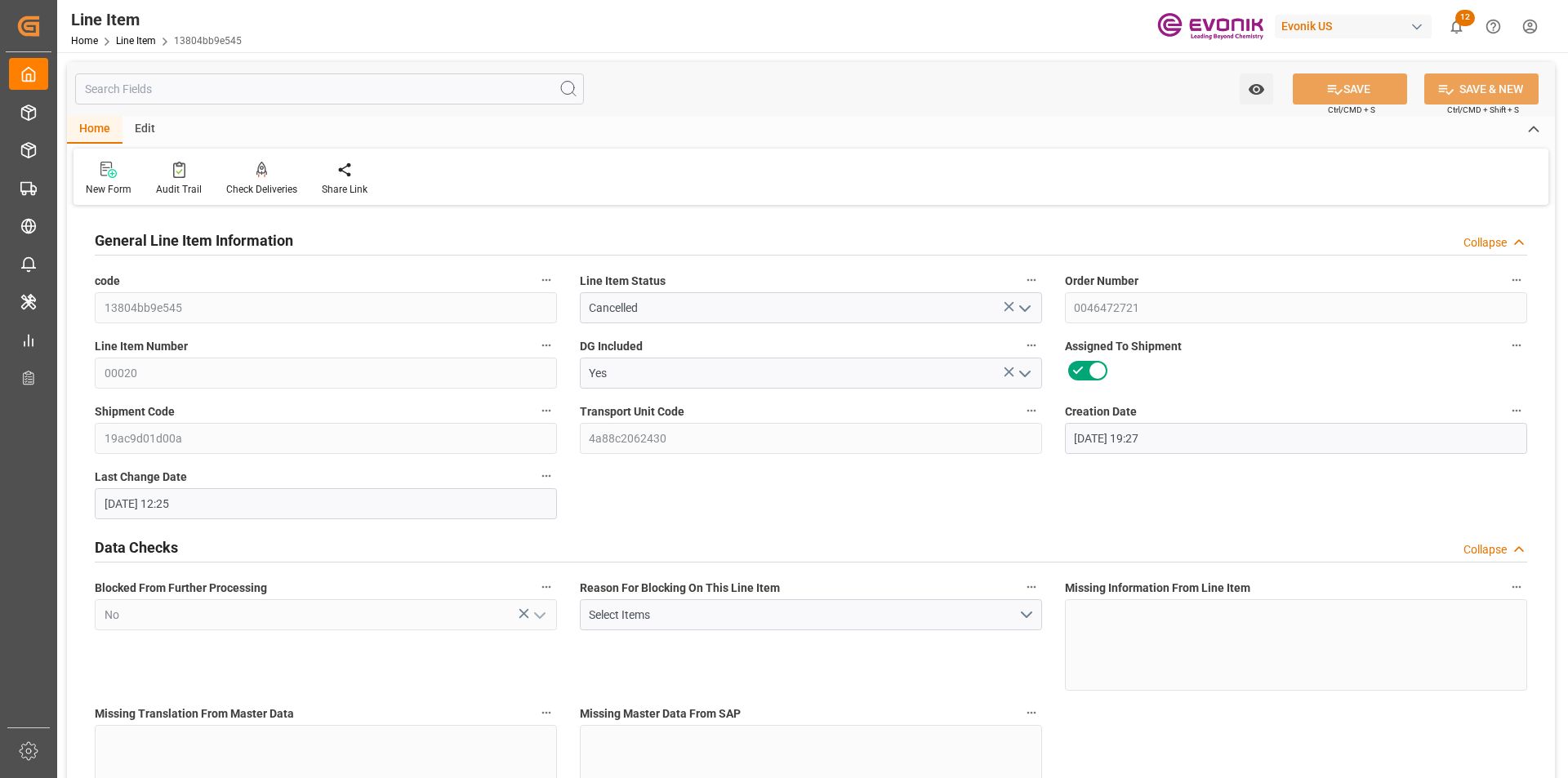
type input "[DATE] 12:25"
type input "[DATE]"
type input "1"
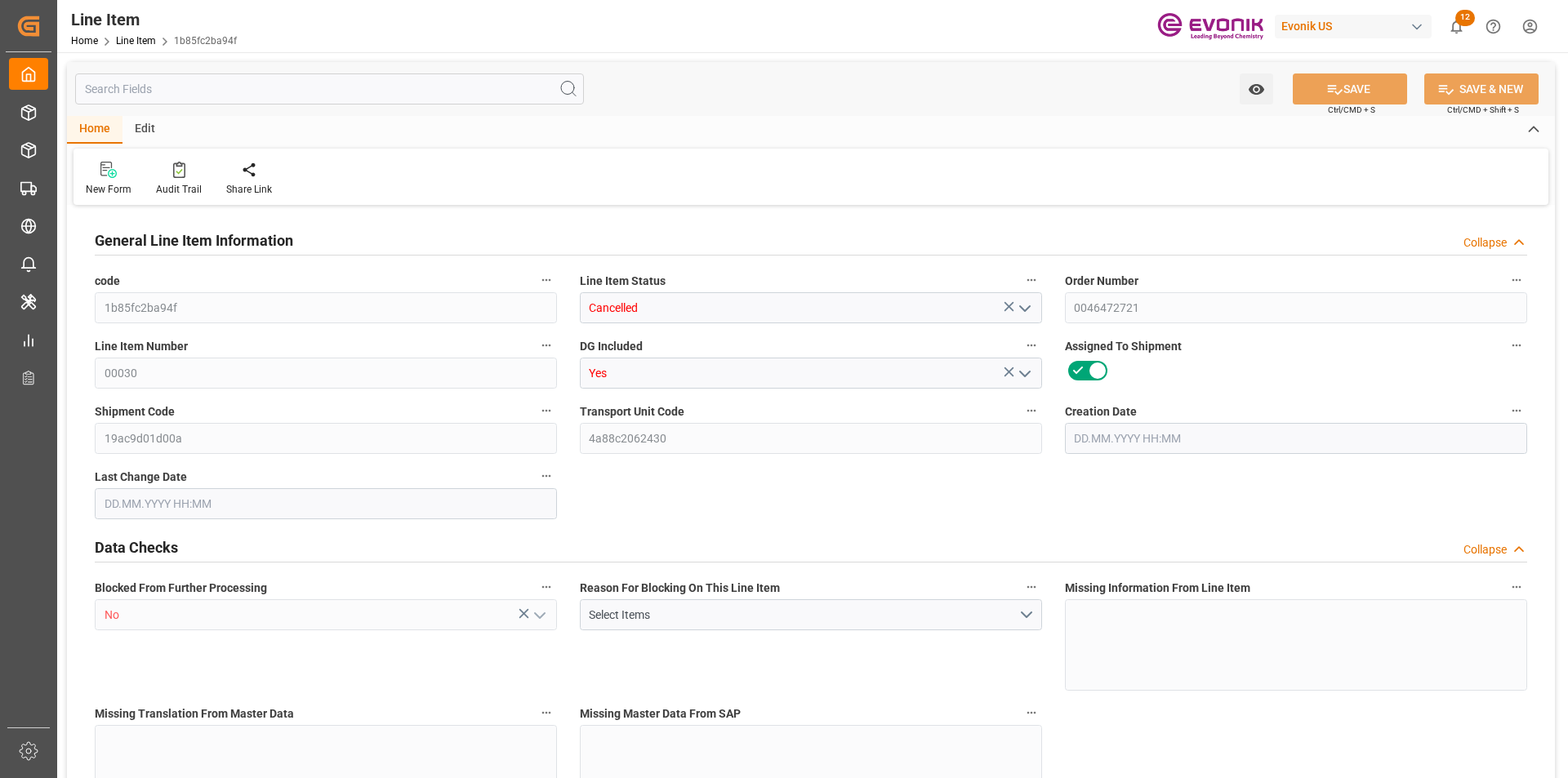
type input "747.2"
type input "680"
type input "1.1462"
type input "4"
type input "6840.8"
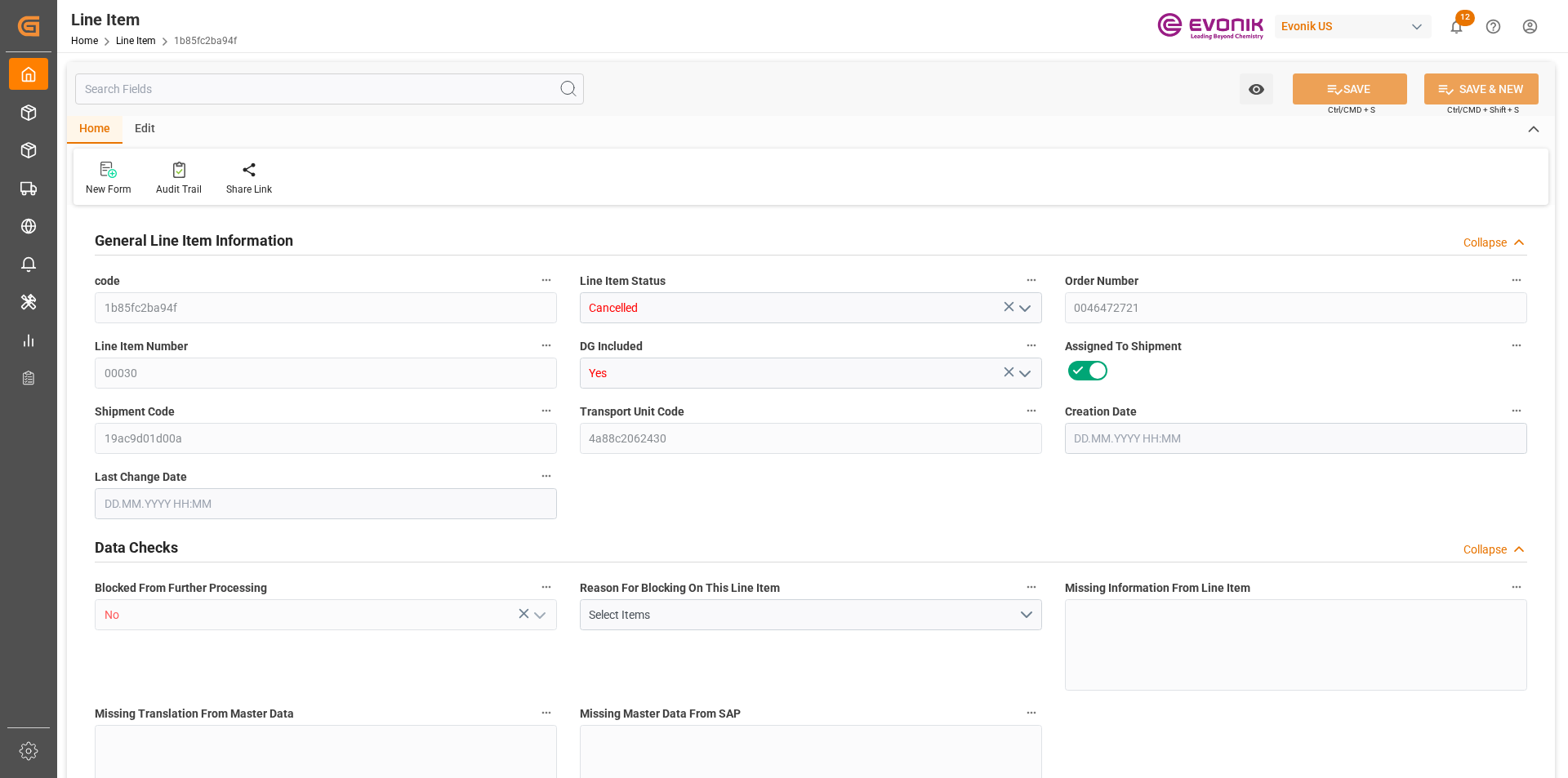
type input "4"
type input "747.2"
type input "767.2"
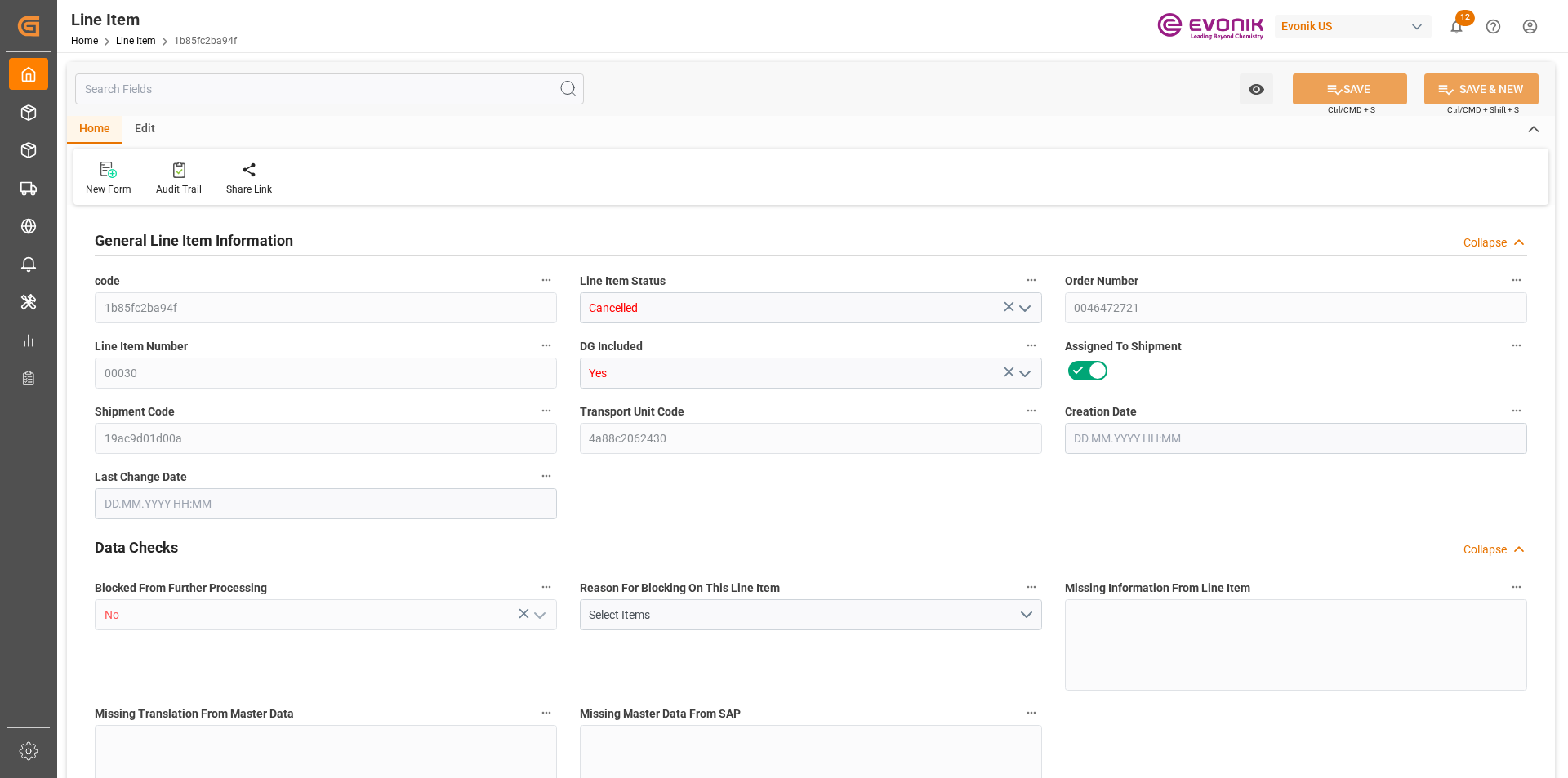
type input "680"
type input "1.1462"
type input "1146.248"
type input "0"
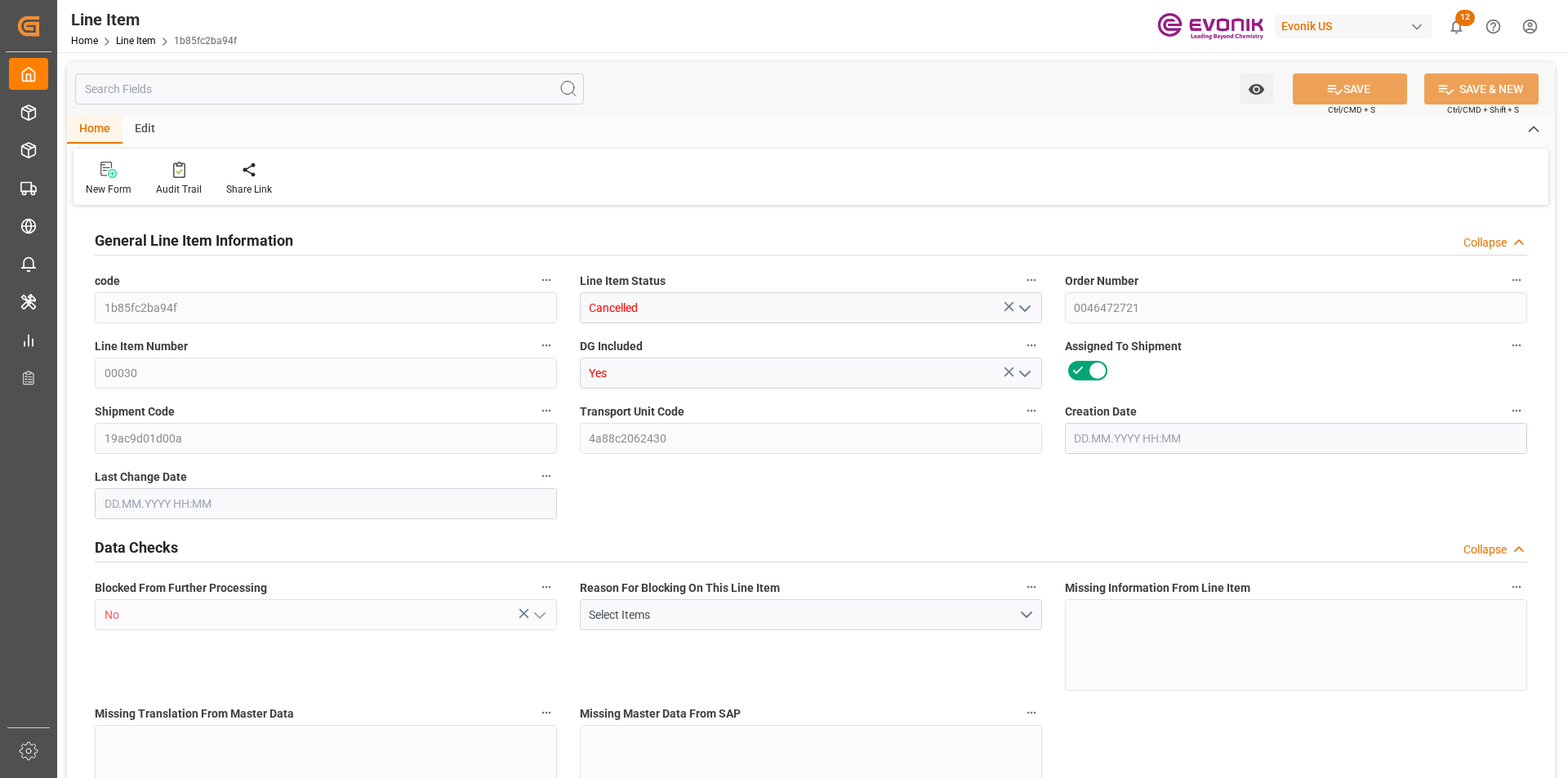
type input "0"
type input "[DATE] 19:27"
type input "[DATE] 12:25"
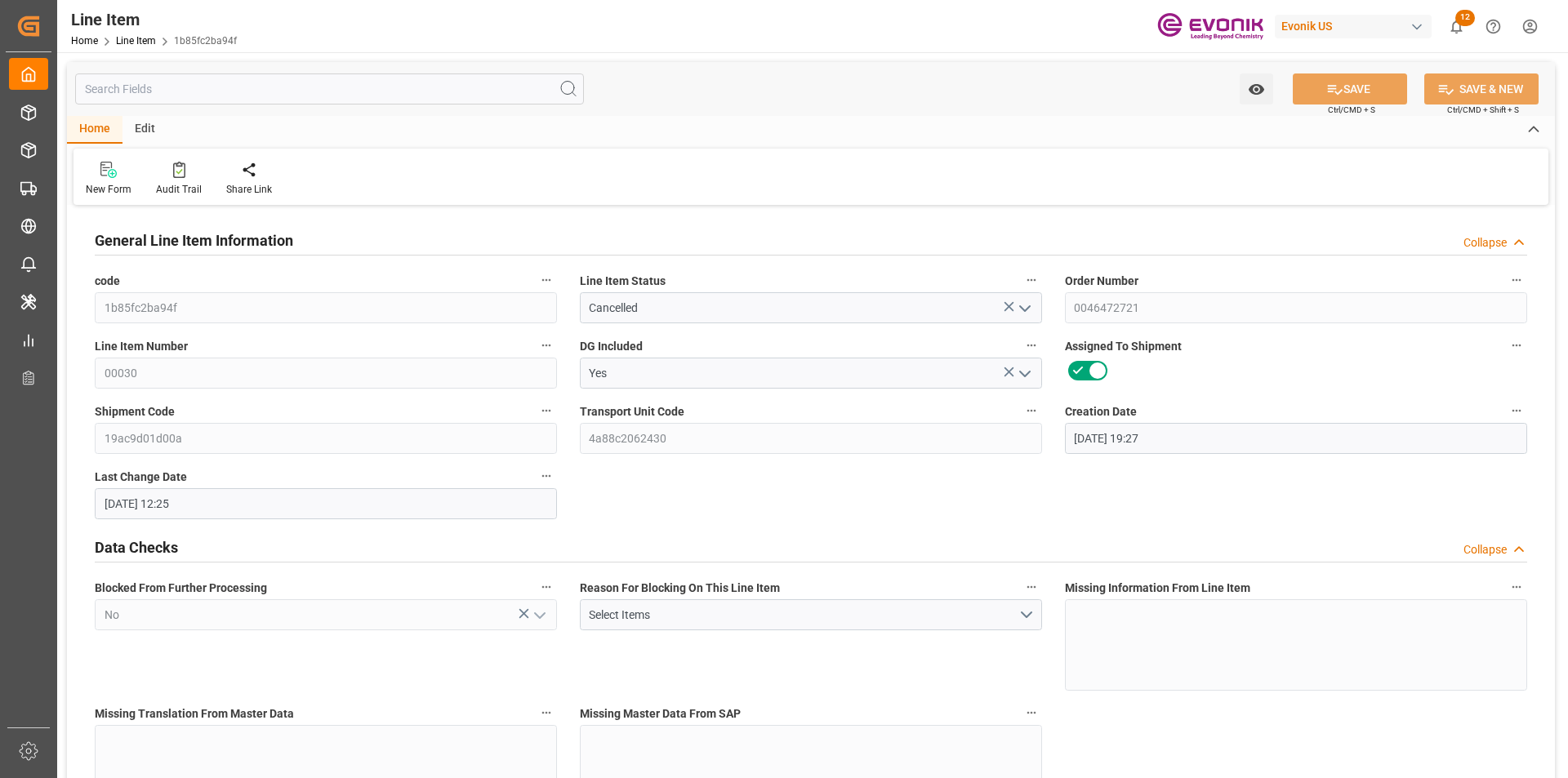
type input "[DATE]"
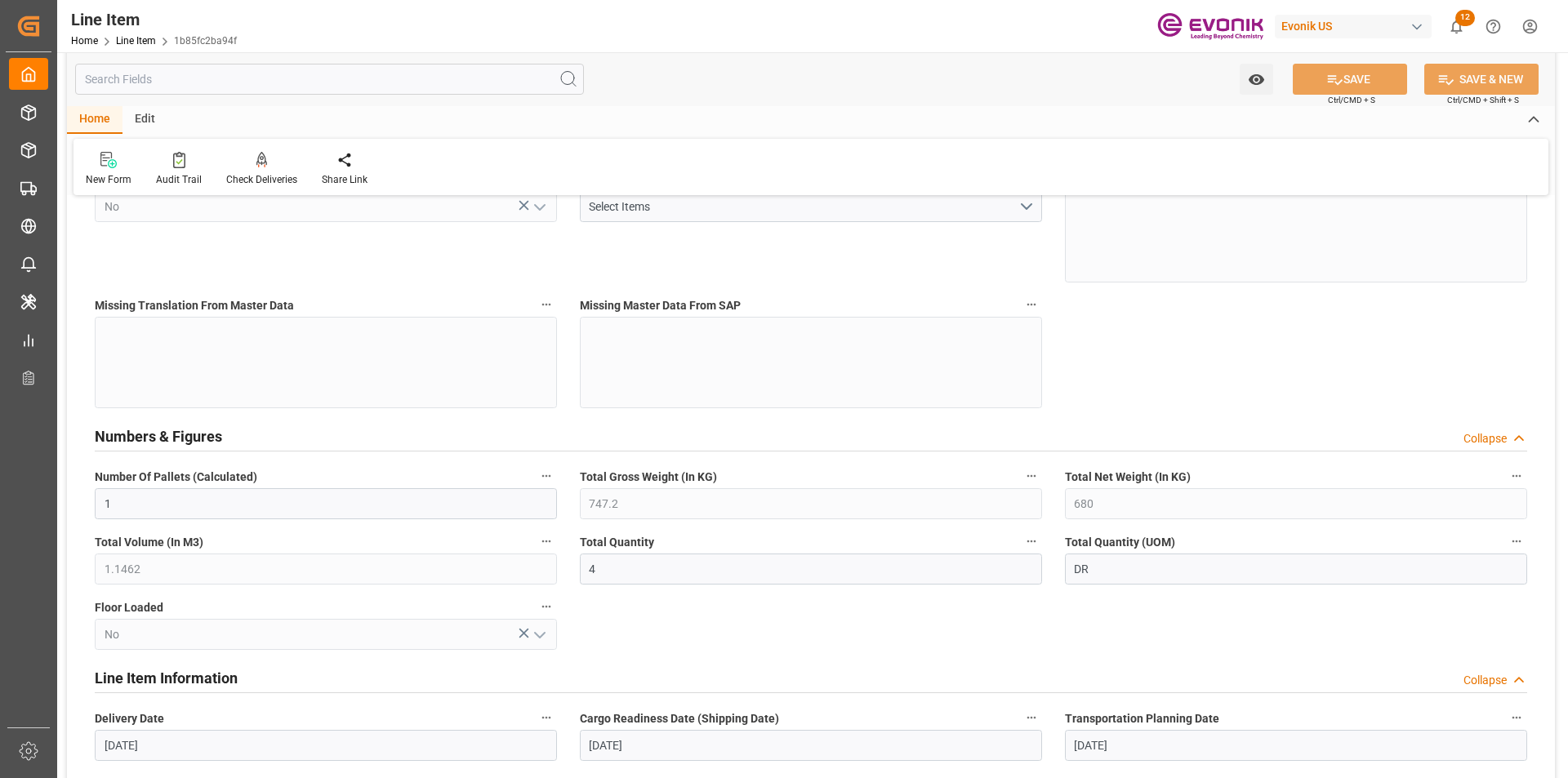
scroll to position [82, 0]
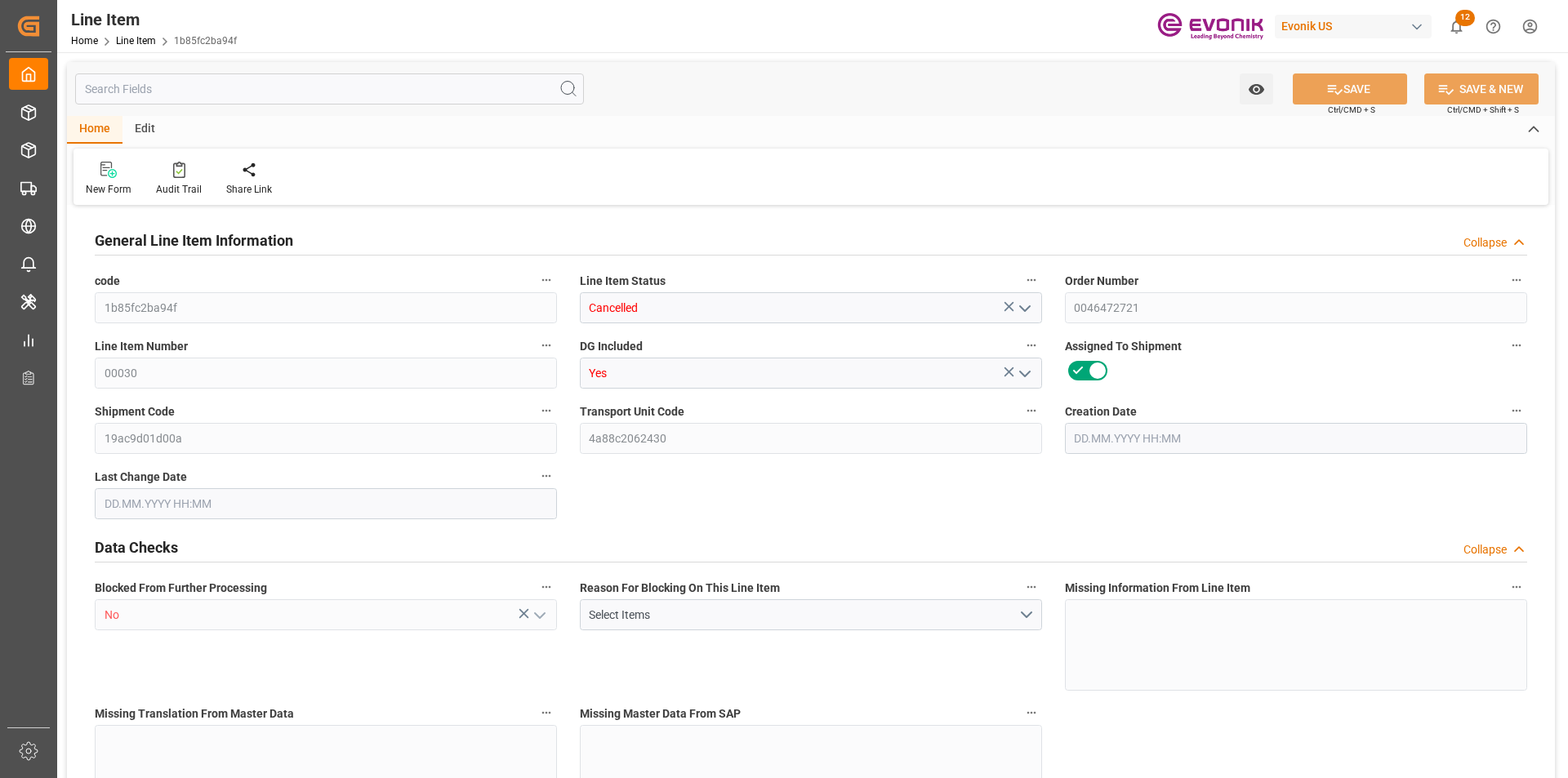
type input "1"
type input "747.2"
type input "680"
type input "1.1462"
type input "4"
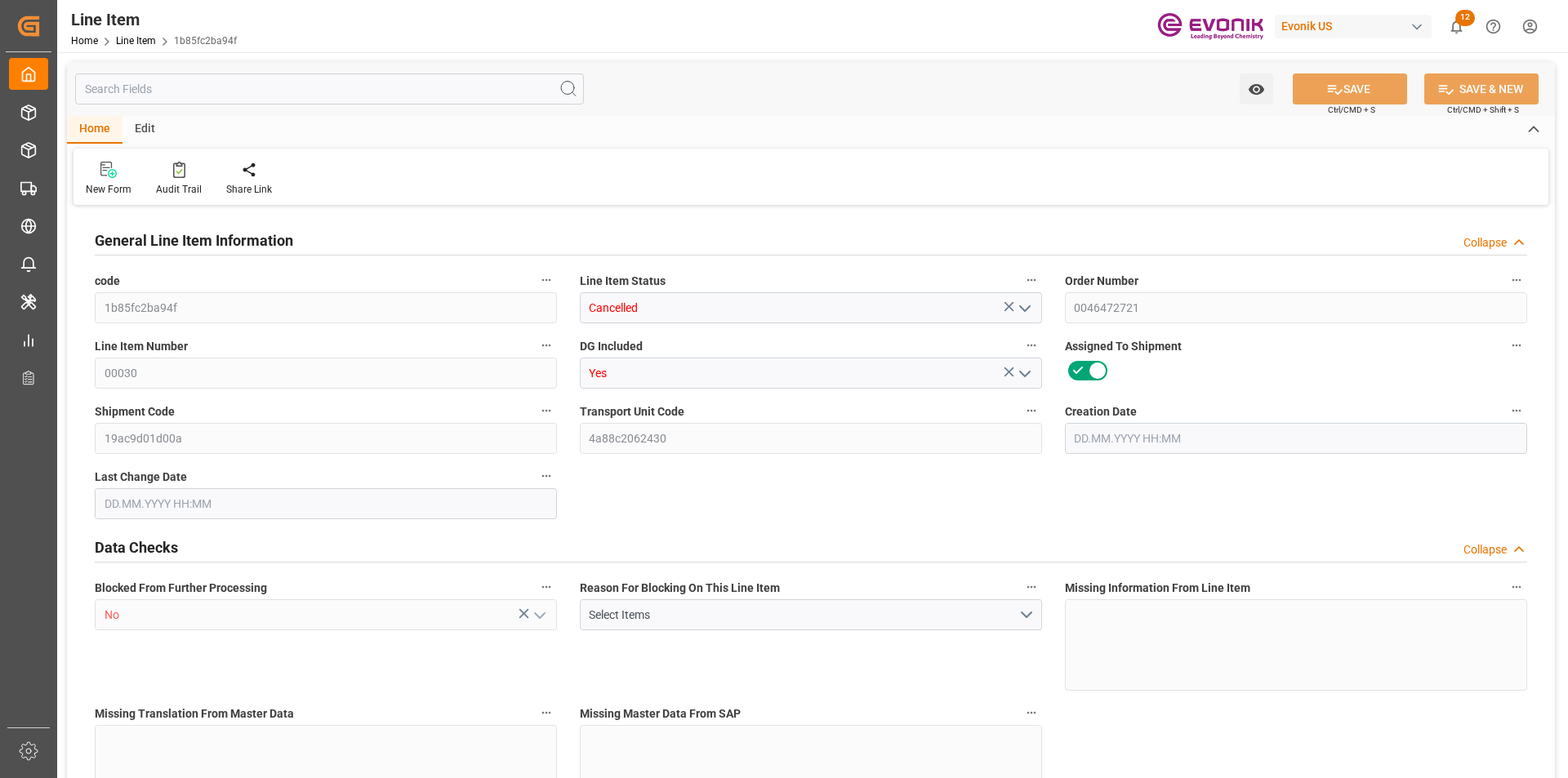
type input "6840.8"
type input "4"
type input "747.2"
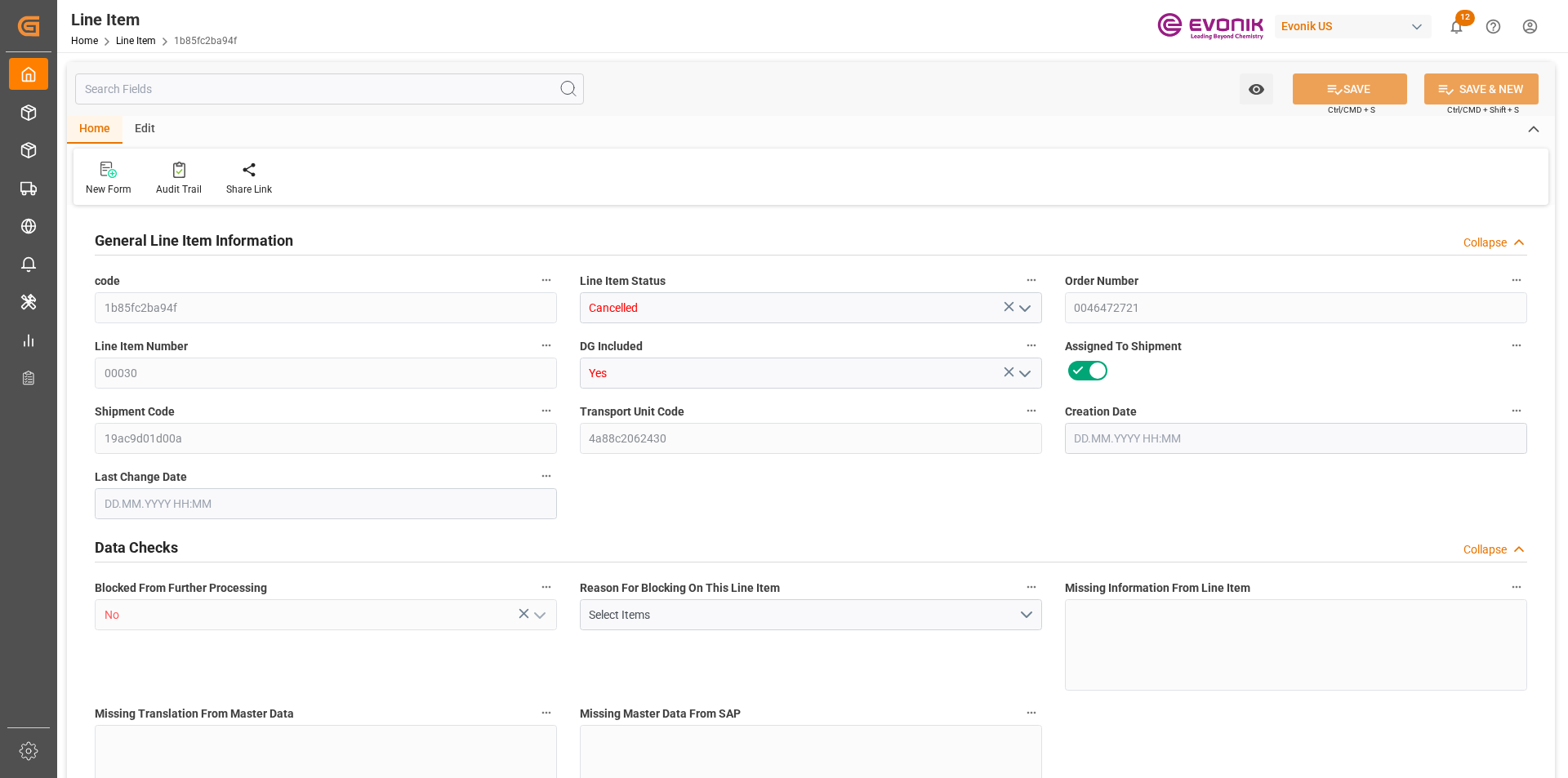
type input "767.2"
type input "680"
type input "1.1462"
type input "1146.248"
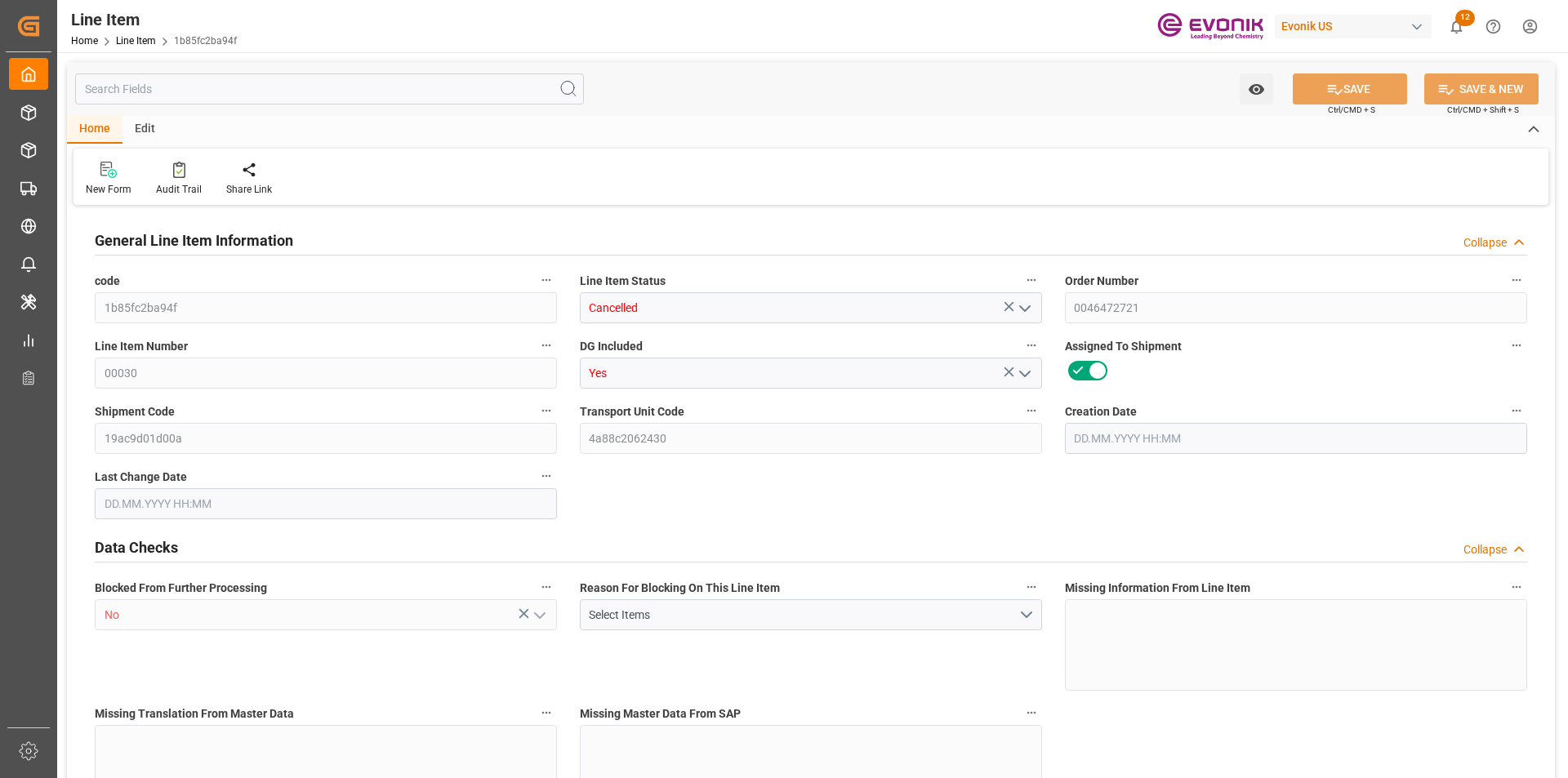
type input "0"
type input "[DATE] 19:27"
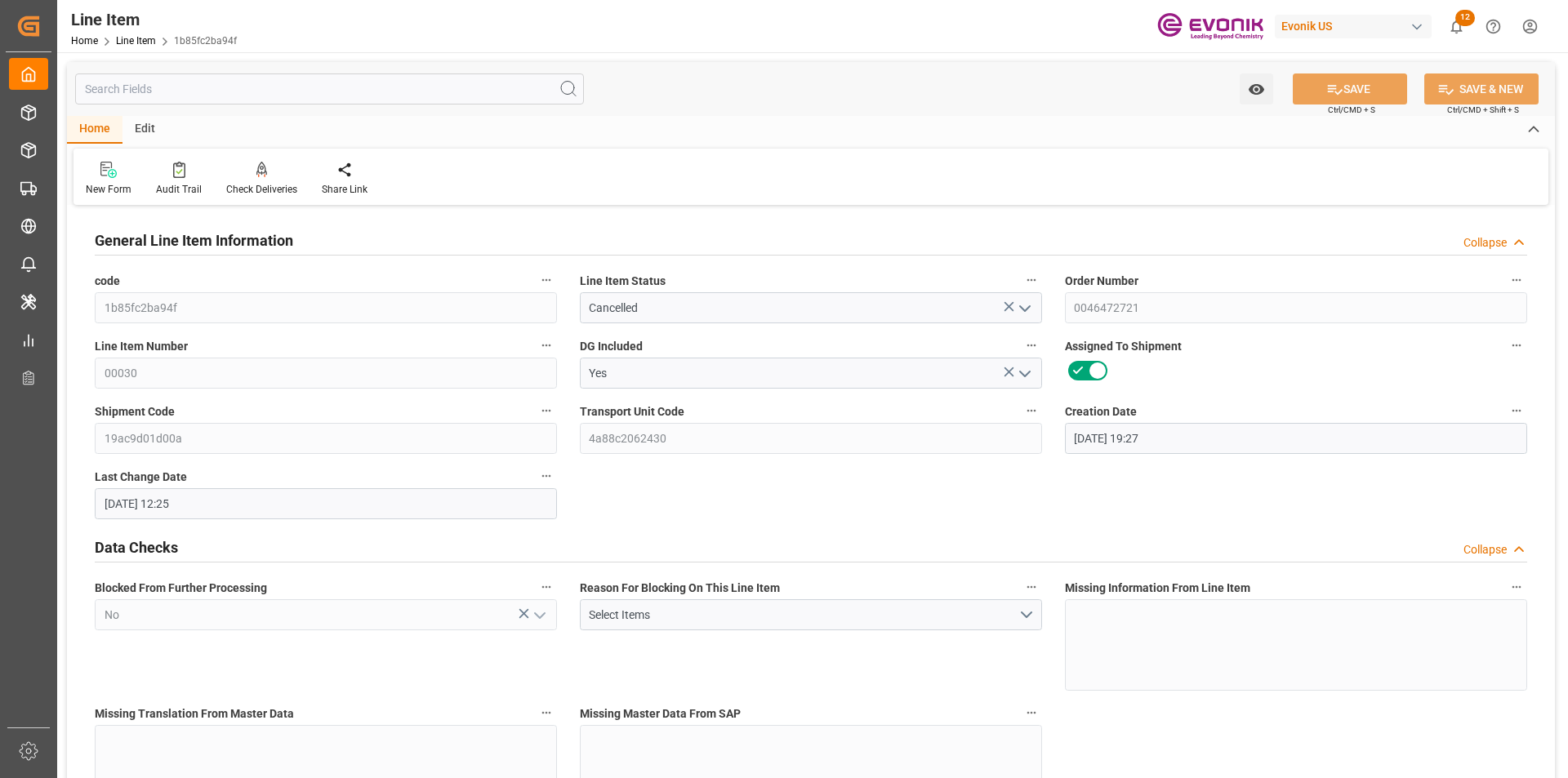
type input "[DATE] 12:25"
type input "[DATE]"
type input "2"
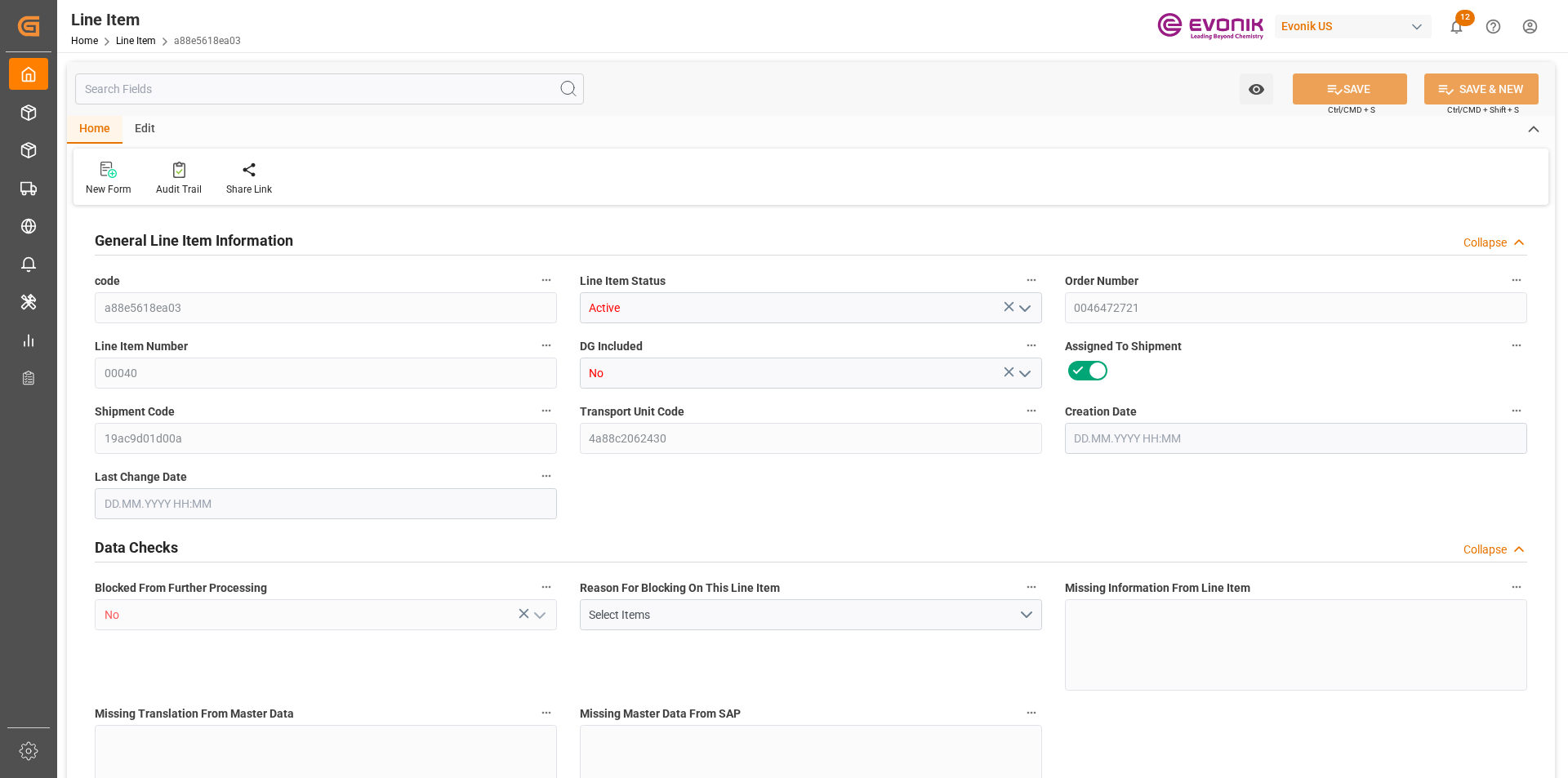
type input "1766.4"
type input "1632"
type input "2.423"
type input "8"
type input "18098.88"
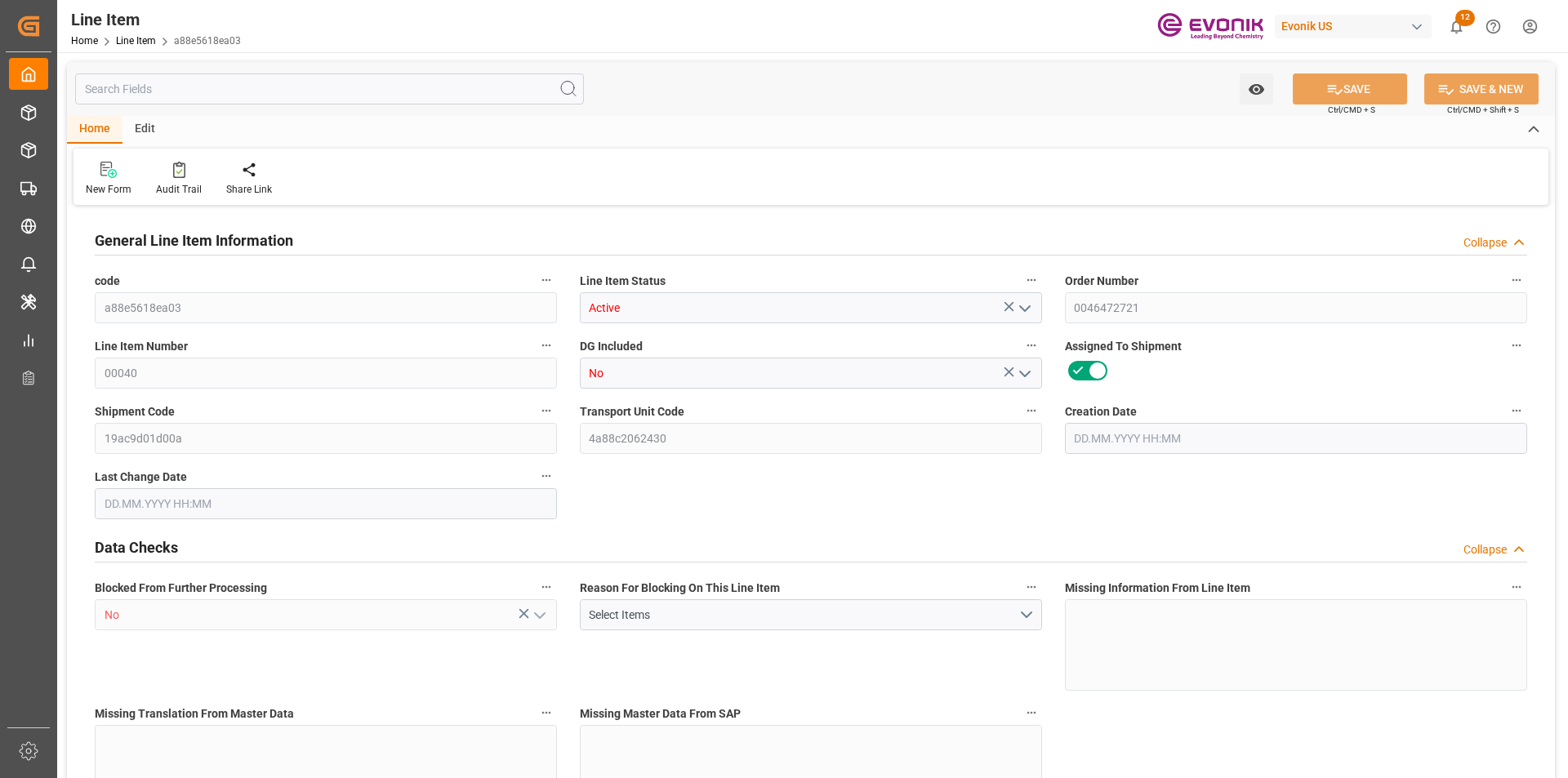
type input "8"
type input "1766.4"
type input "1806.4"
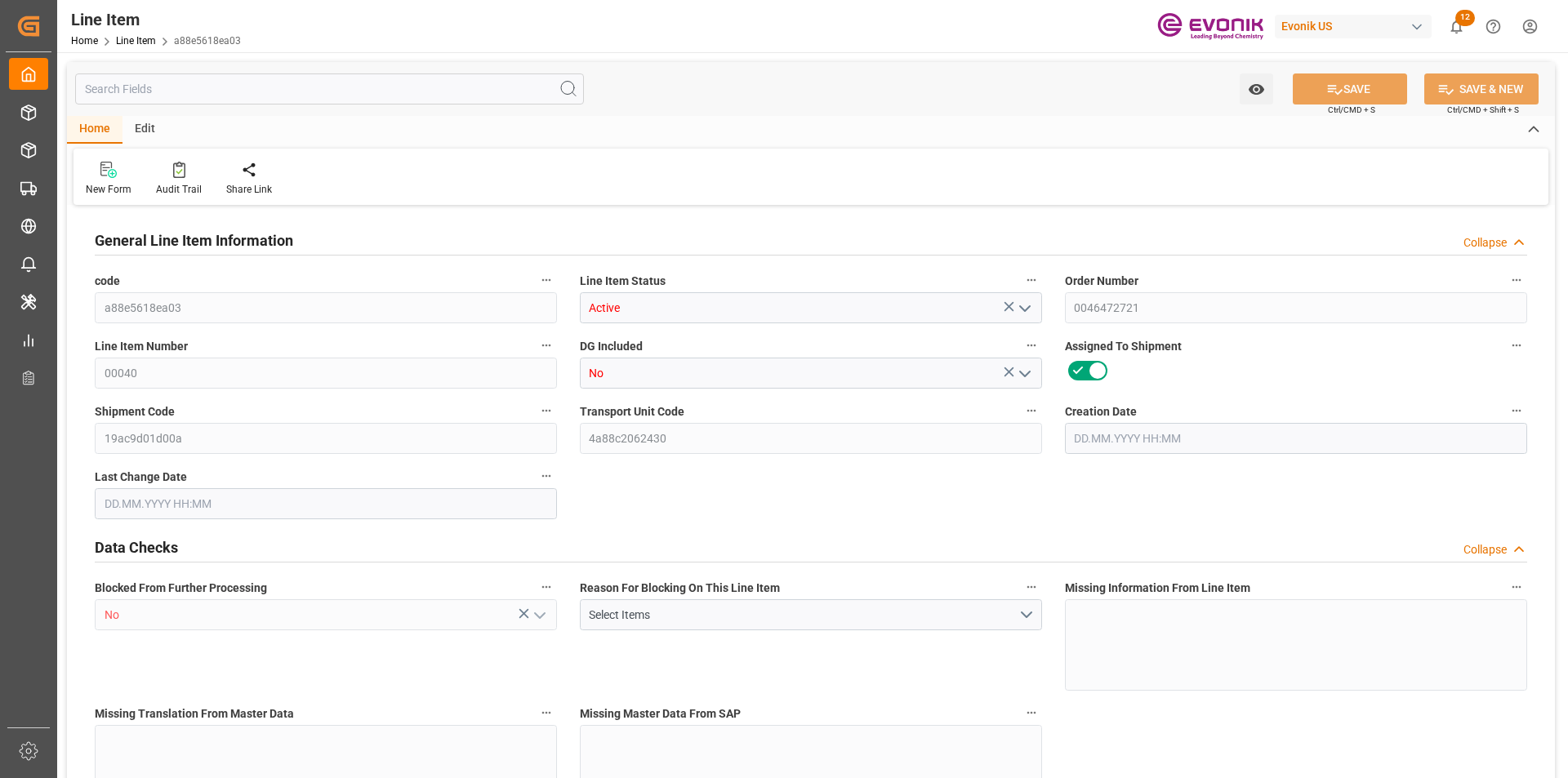
type input "1632"
type input "2.423"
type input "2422.952"
type input "0"
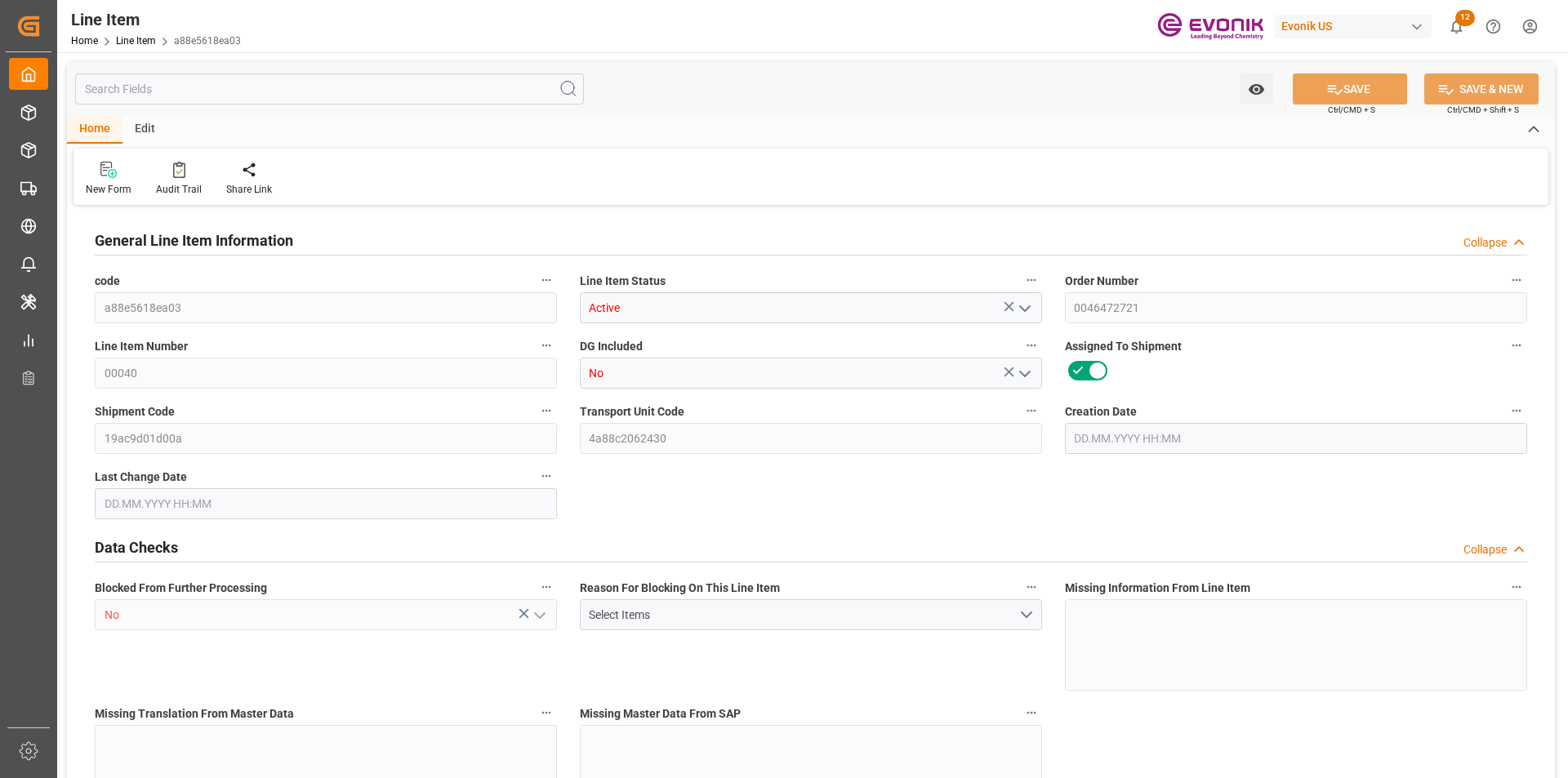
type input "0"
type input "10.09.2025 19:27"
type input "15.09.2025 12:25"
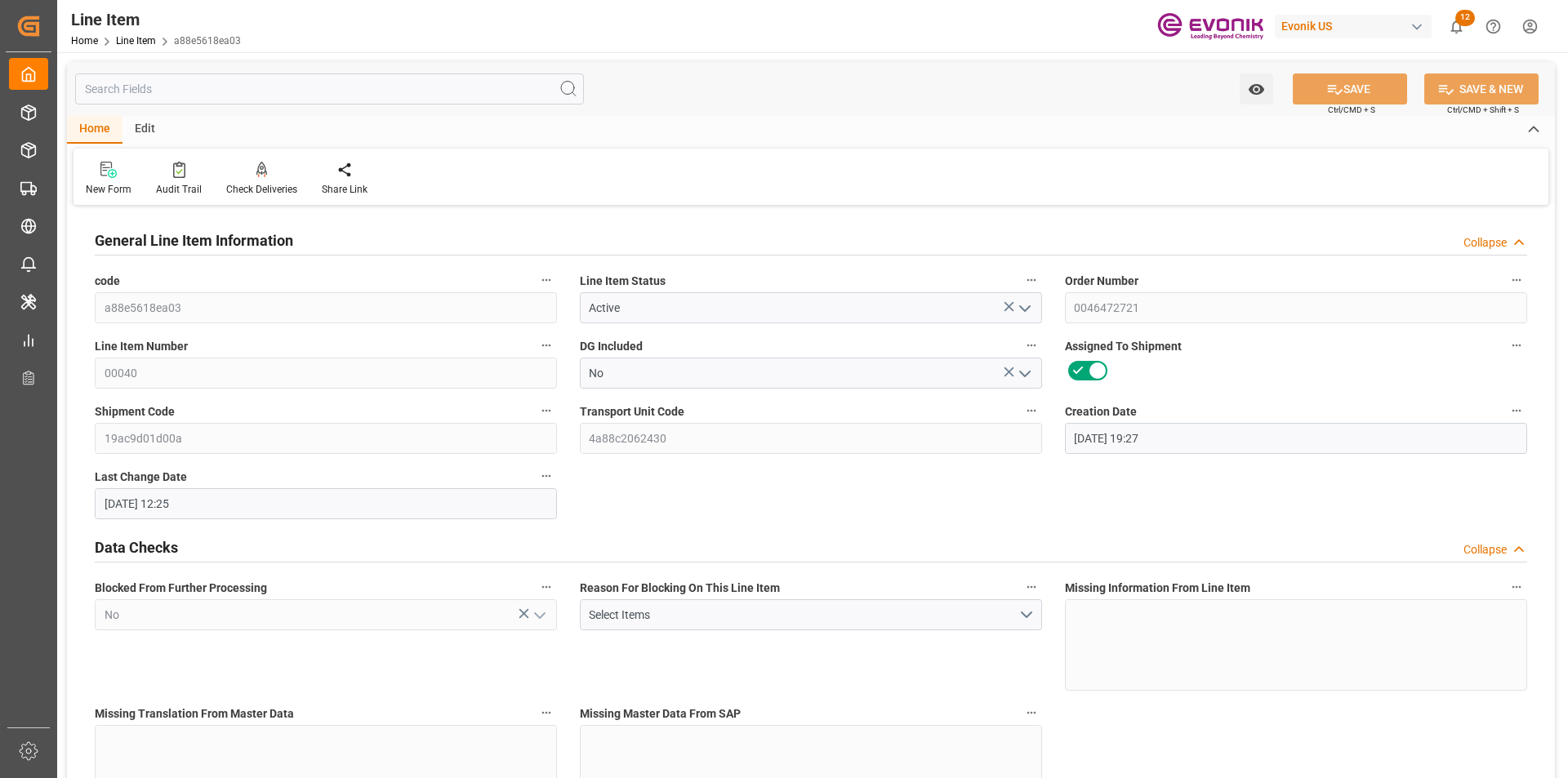
type input "17.10.2025"
type input "18.09.2025"
type input "11.09.2025"
type input "6"
type input "4483.2"
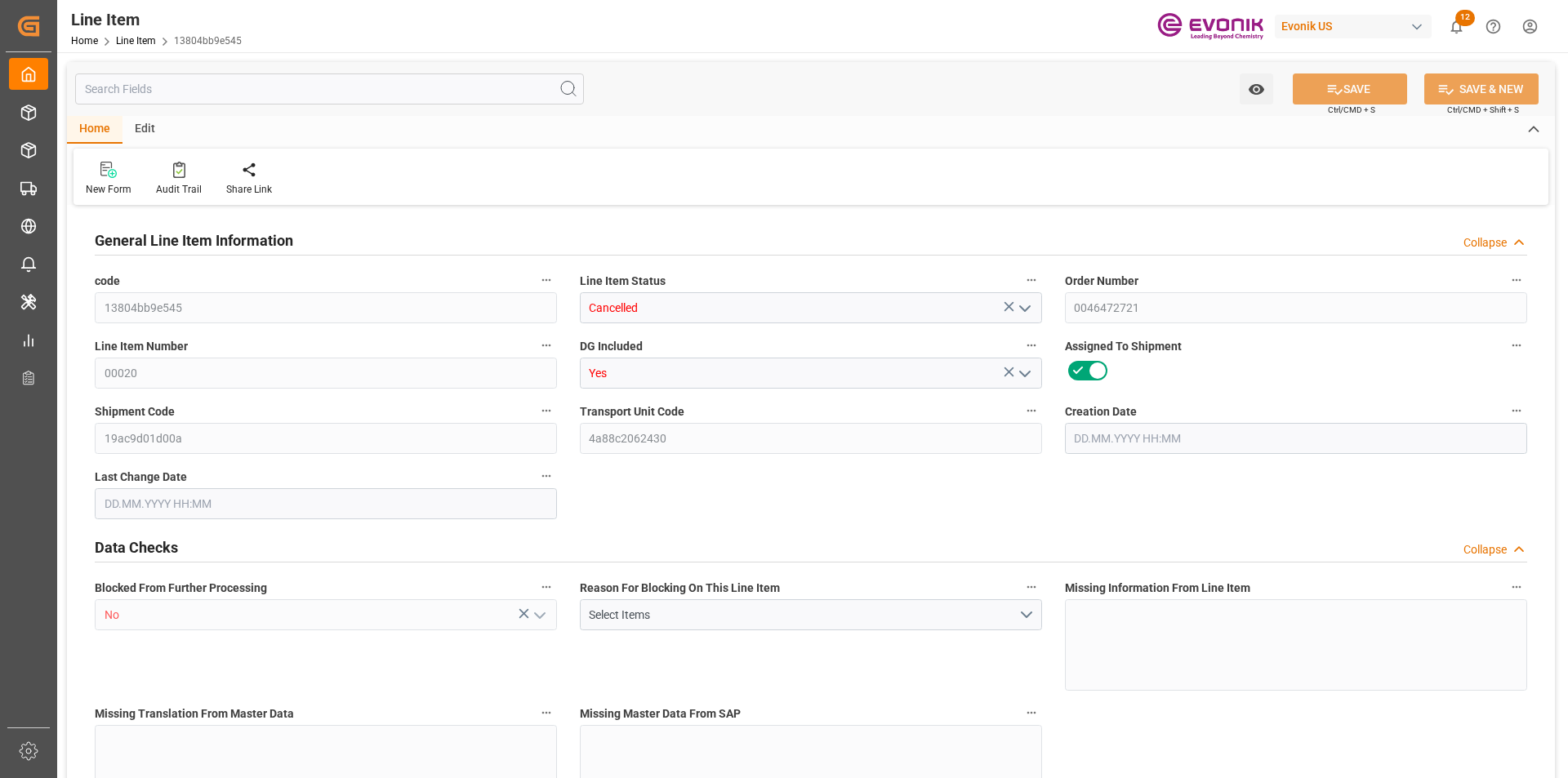
type input "4080"
type input "6.8775"
type input "24"
type input "31048.8"
type input "24"
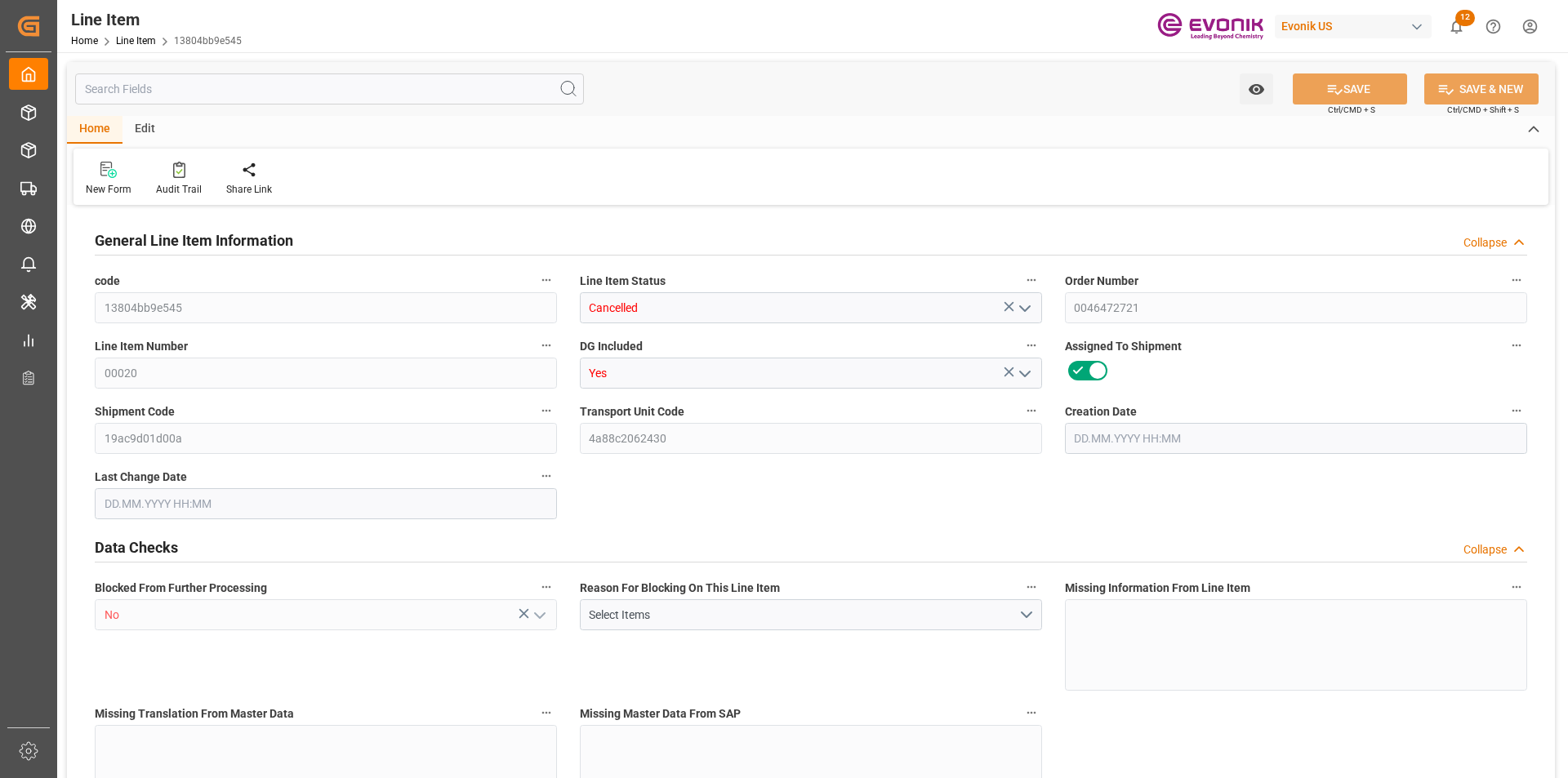
type input "24"
type input "4483.2"
type input "4603.2"
type input "4080"
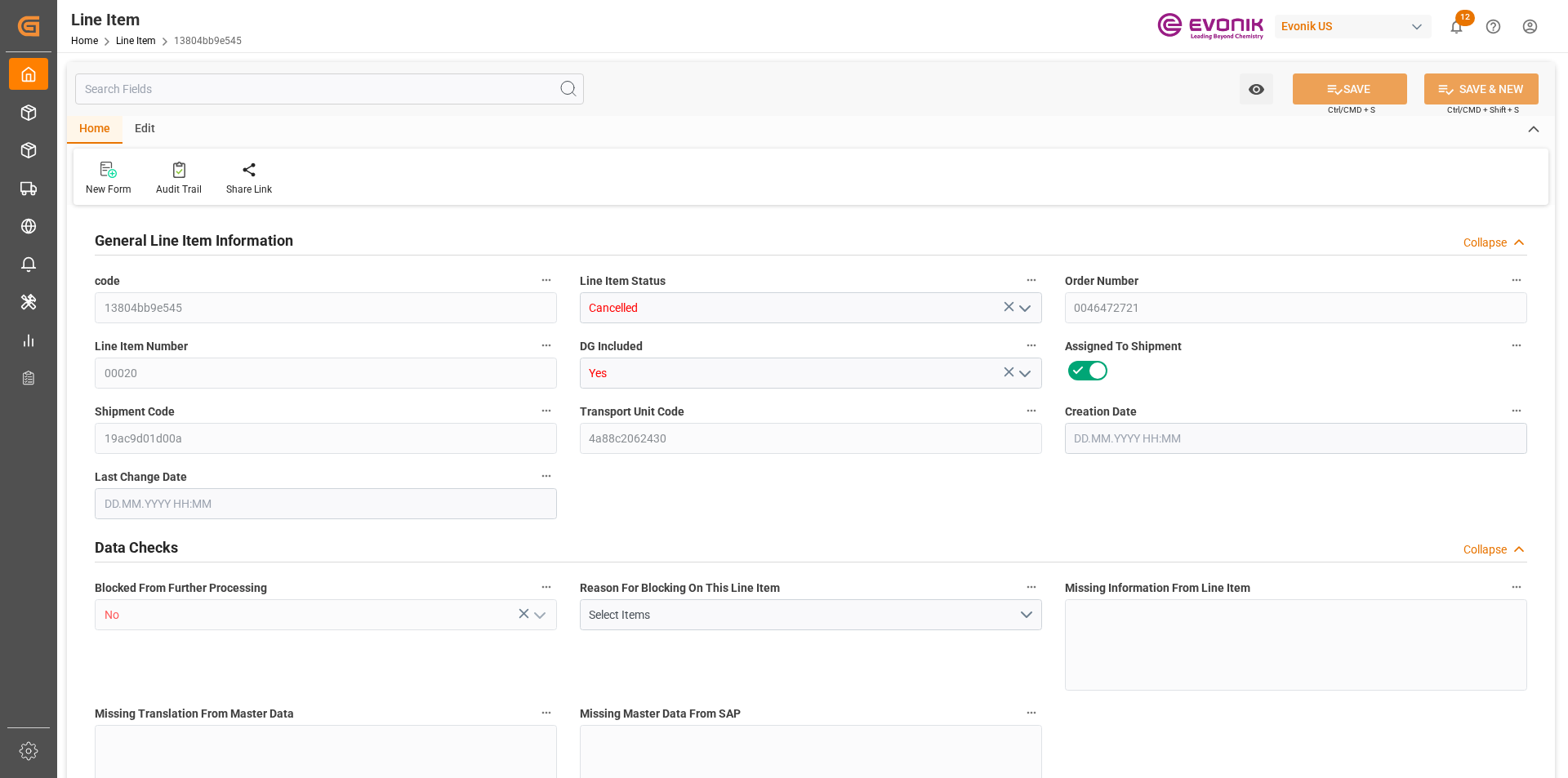
type input "4080"
type input "6.8775"
type input "6877.488"
type input "0"
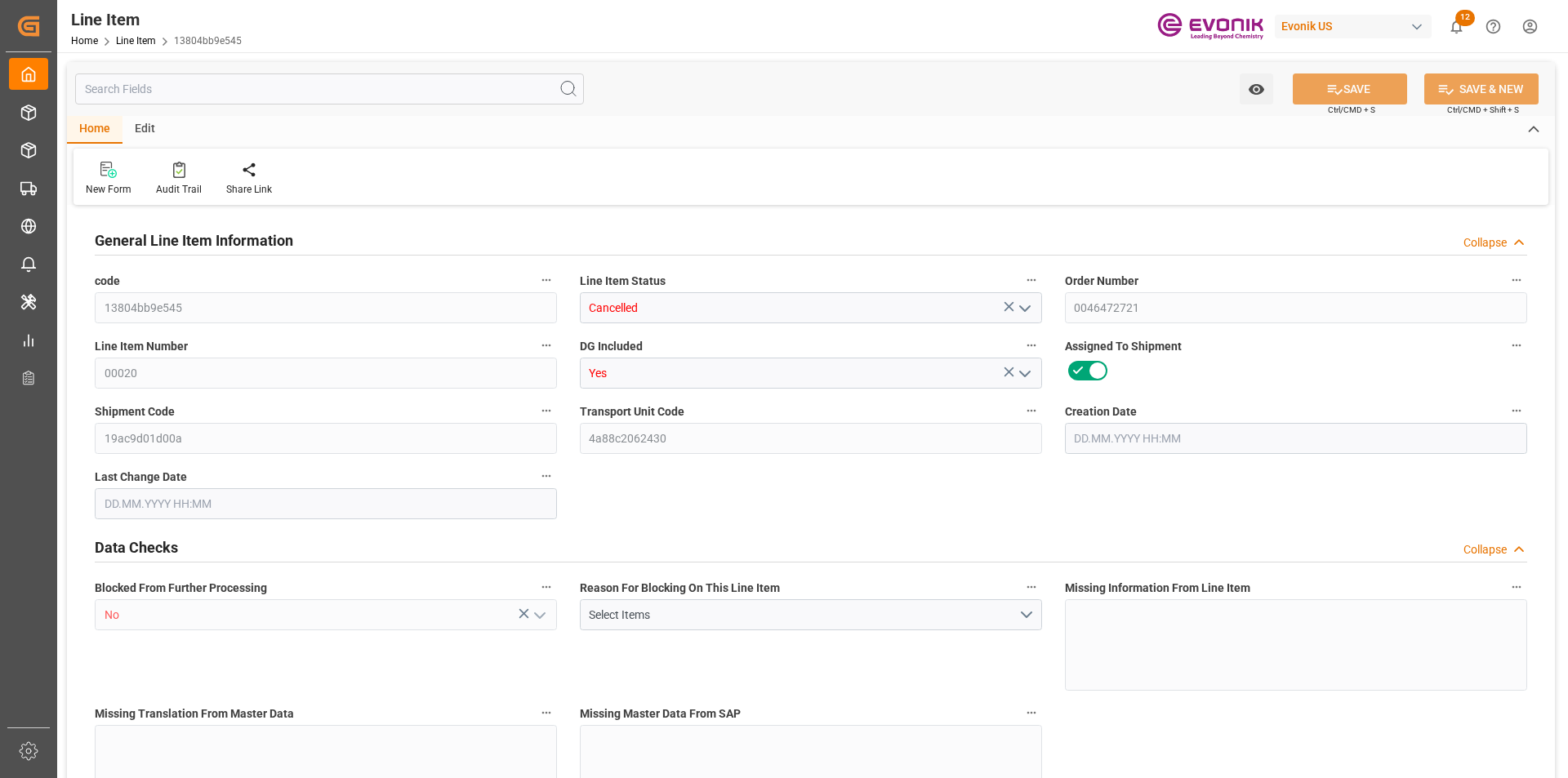
type input "0"
type input "10.09.2025 19:27"
type input "15.09.2025 12:25"
type input "[DATE]"
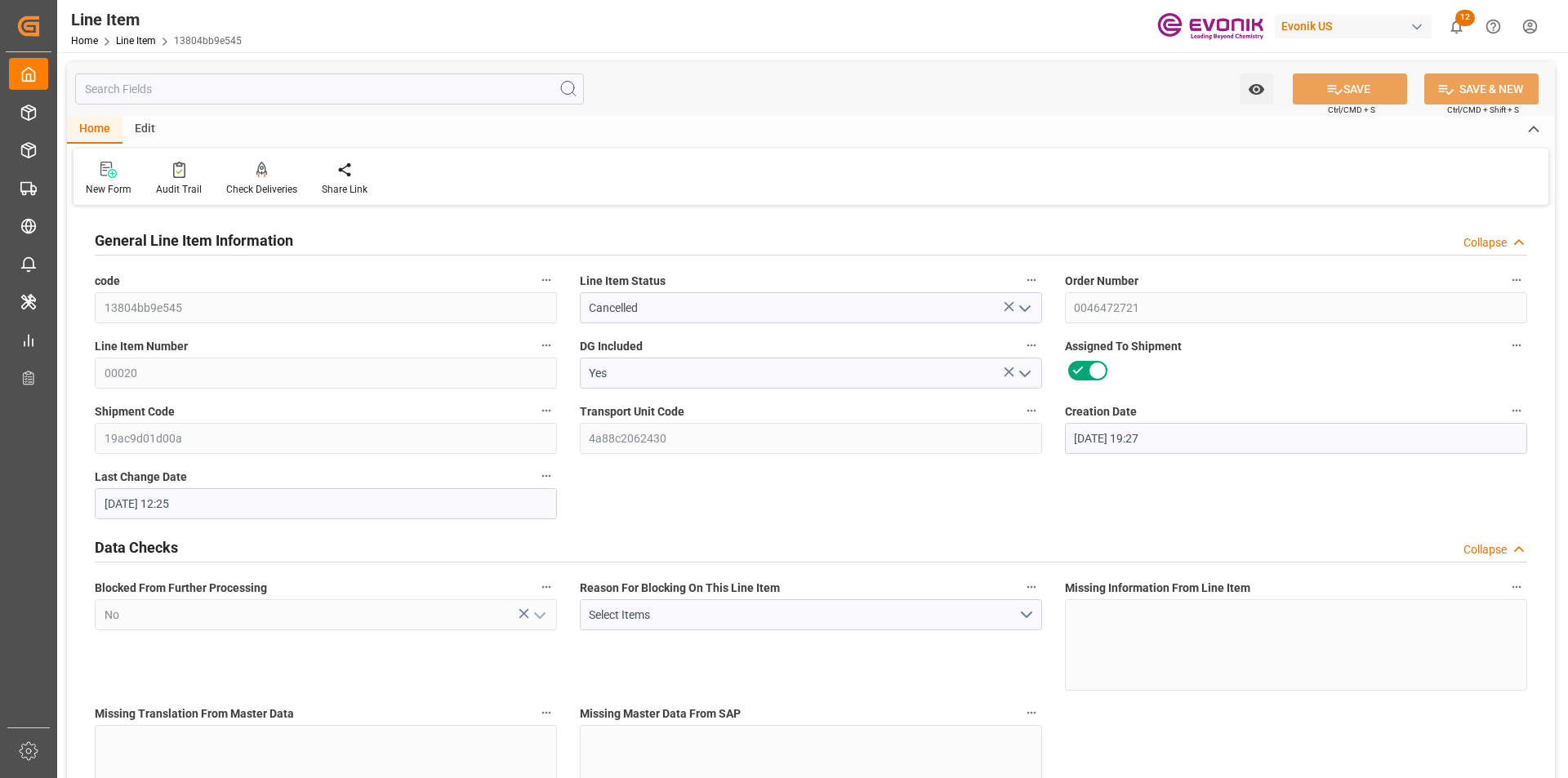
type input "18.09.2025"
type input "11.09.2025"
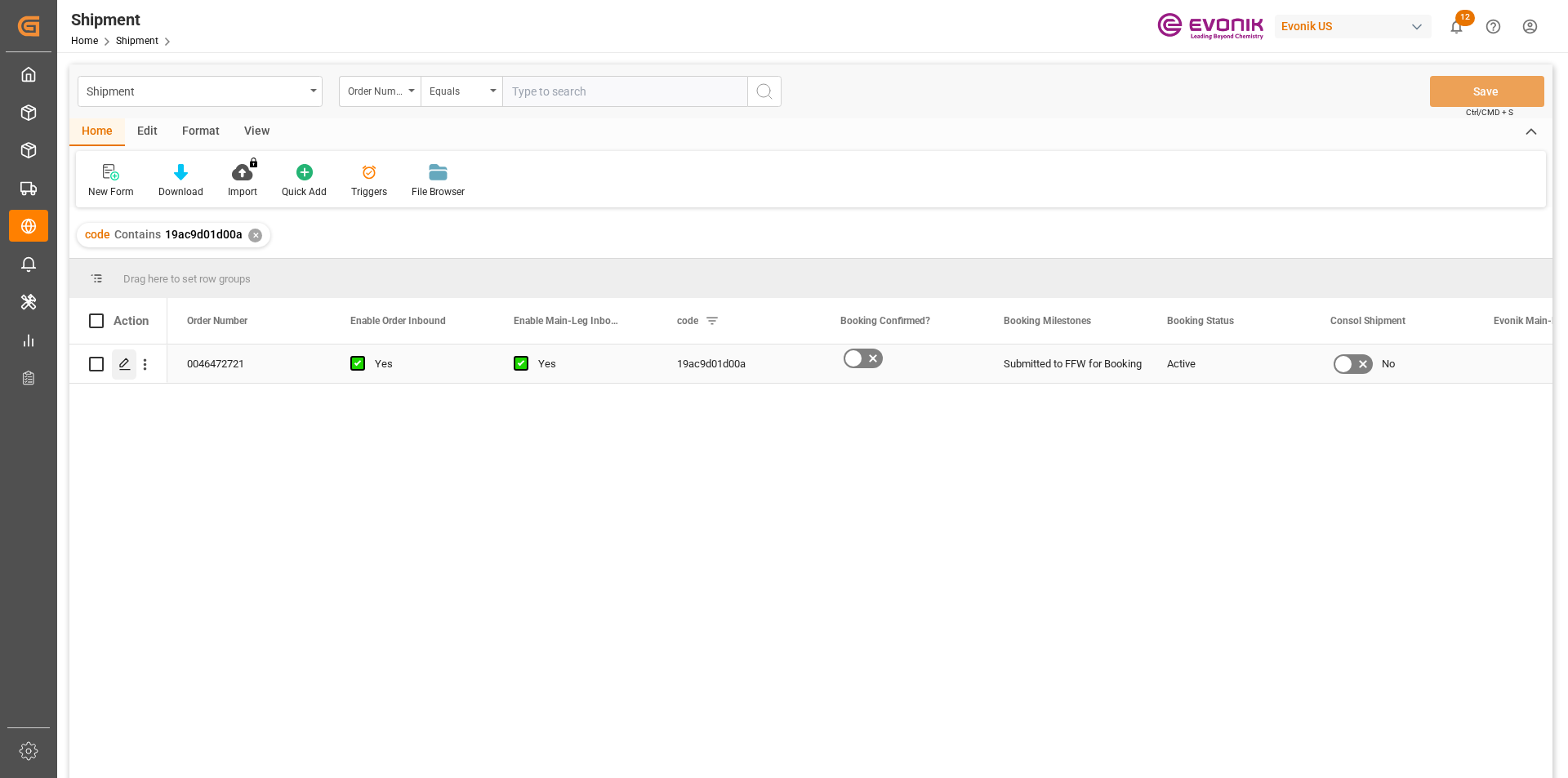
click at [118, 364] on icon "Press SPACE to select this row." at bounding box center [124, 363] width 13 height 13
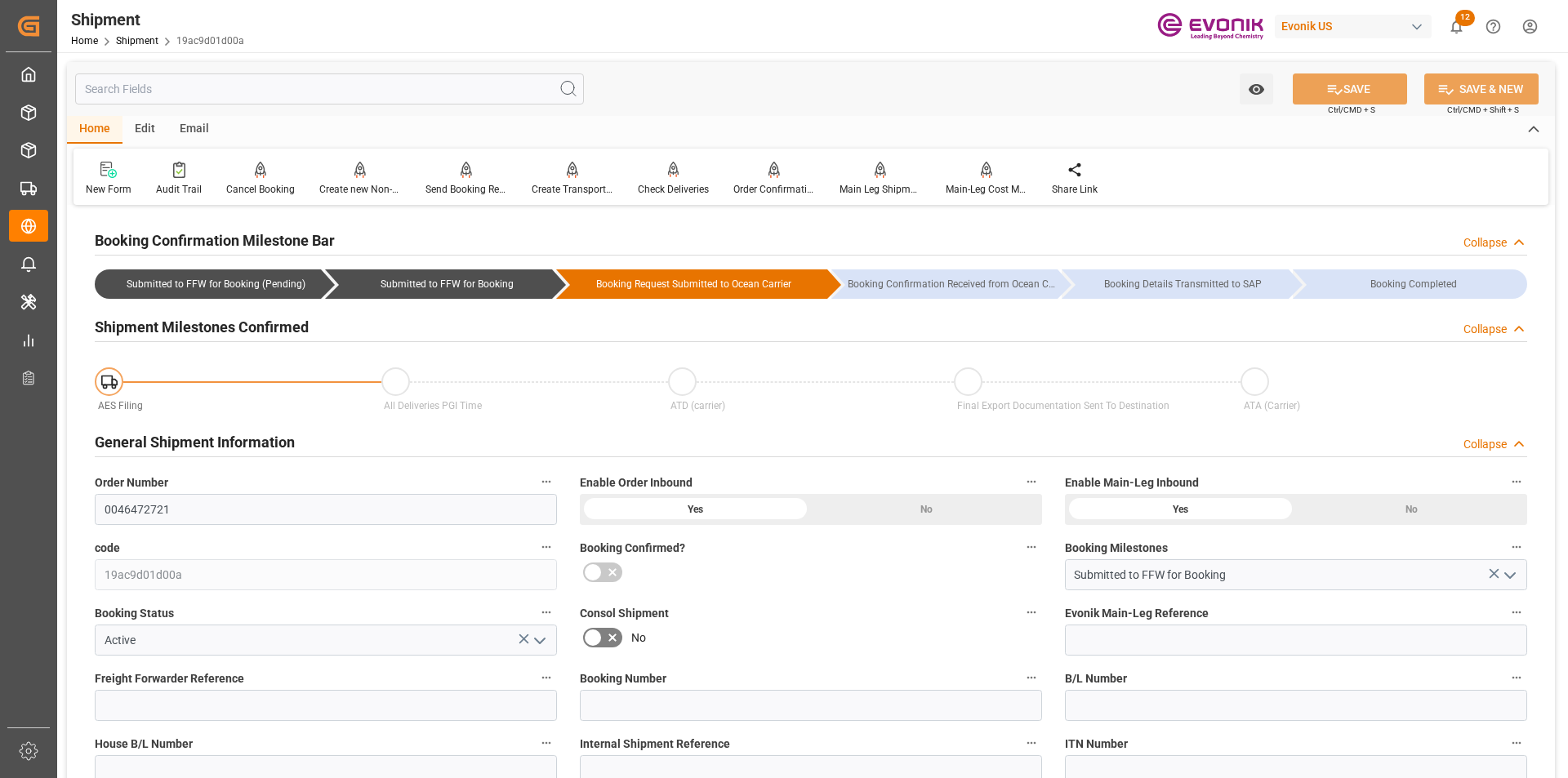
click at [275, 91] on input "text" at bounding box center [329, 88] width 509 height 31
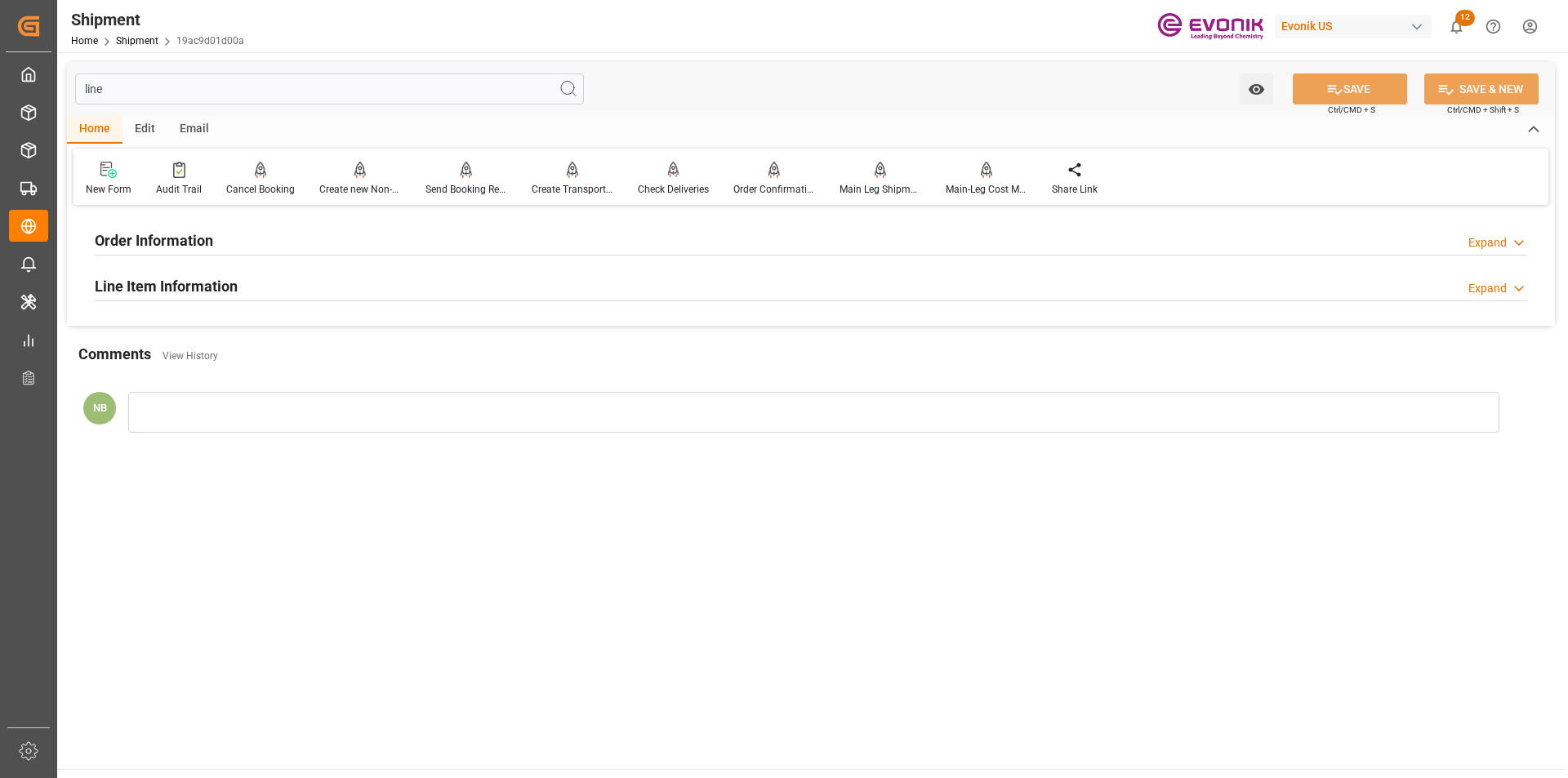
type input "line"
click at [322, 283] on div "Line Item Information Expand" at bounding box center [811, 285] width 1433 height 31
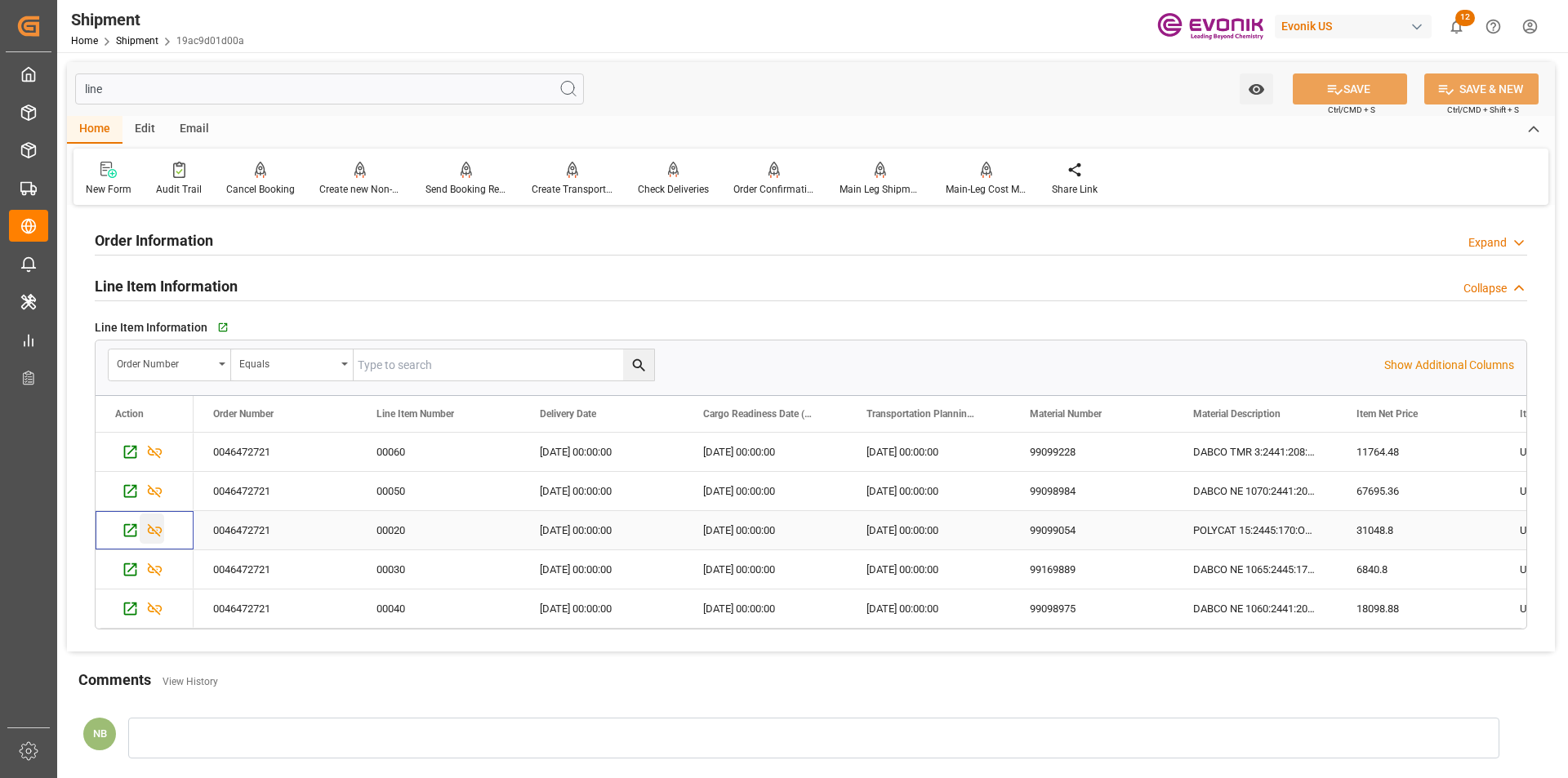
click at [155, 530] on icon "Press SPACE to select this row." at bounding box center [155, 530] width 17 height 17
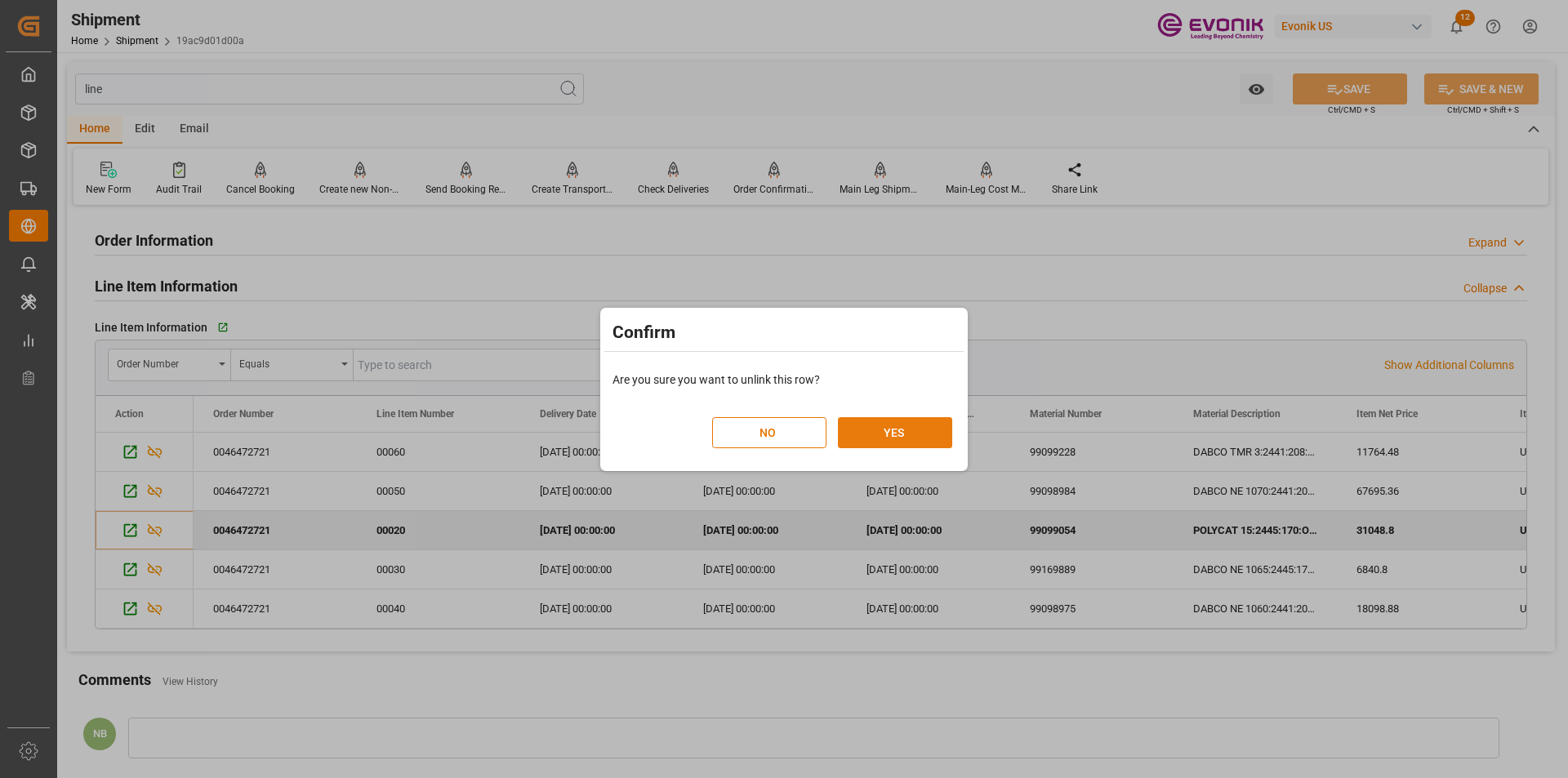
click at [863, 433] on button "YES" at bounding box center [895, 432] width 114 height 31
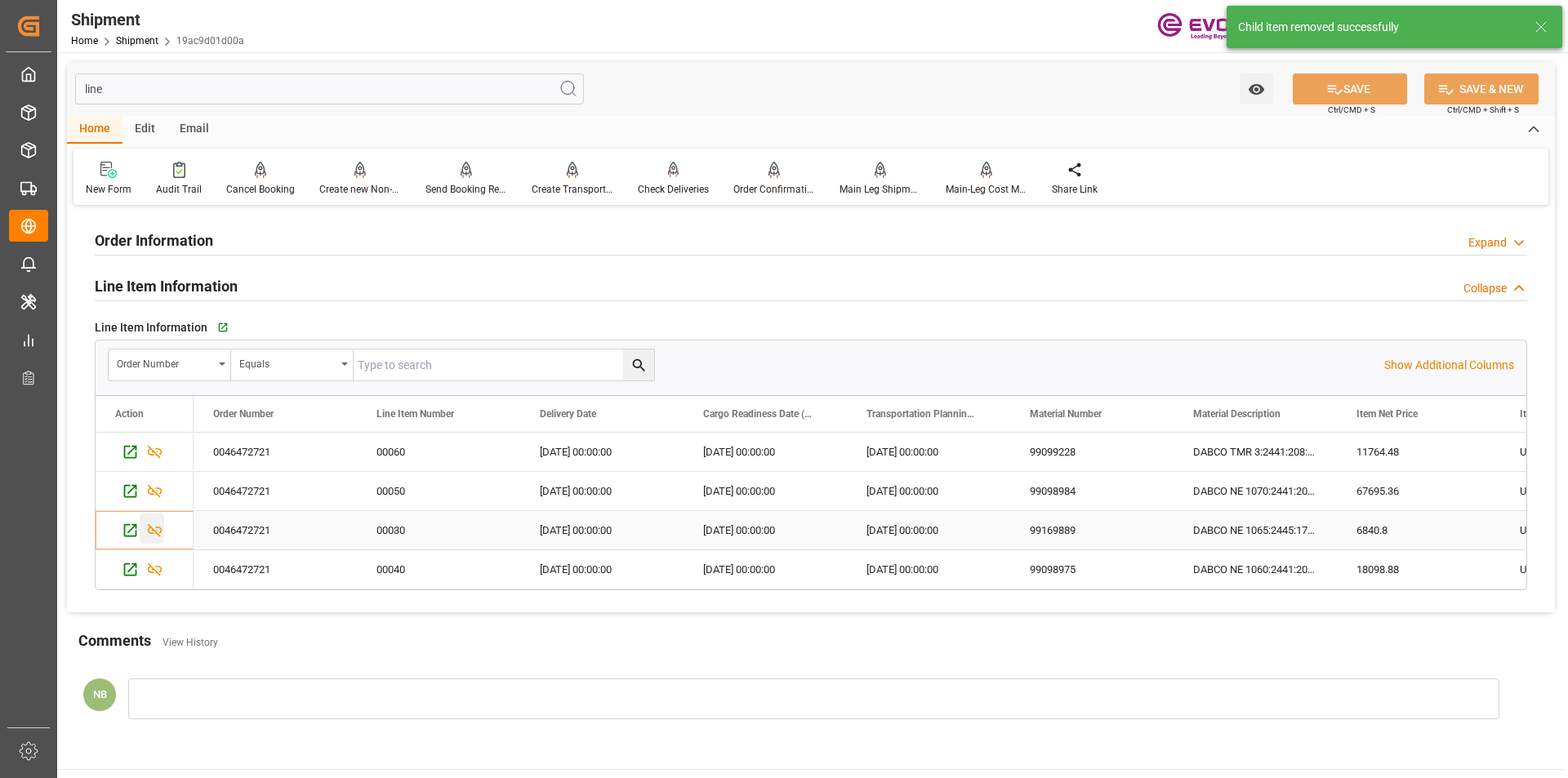
click at [161, 529] on icon "Press SPACE to select this row." at bounding box center [155, 530] width 14 height 13
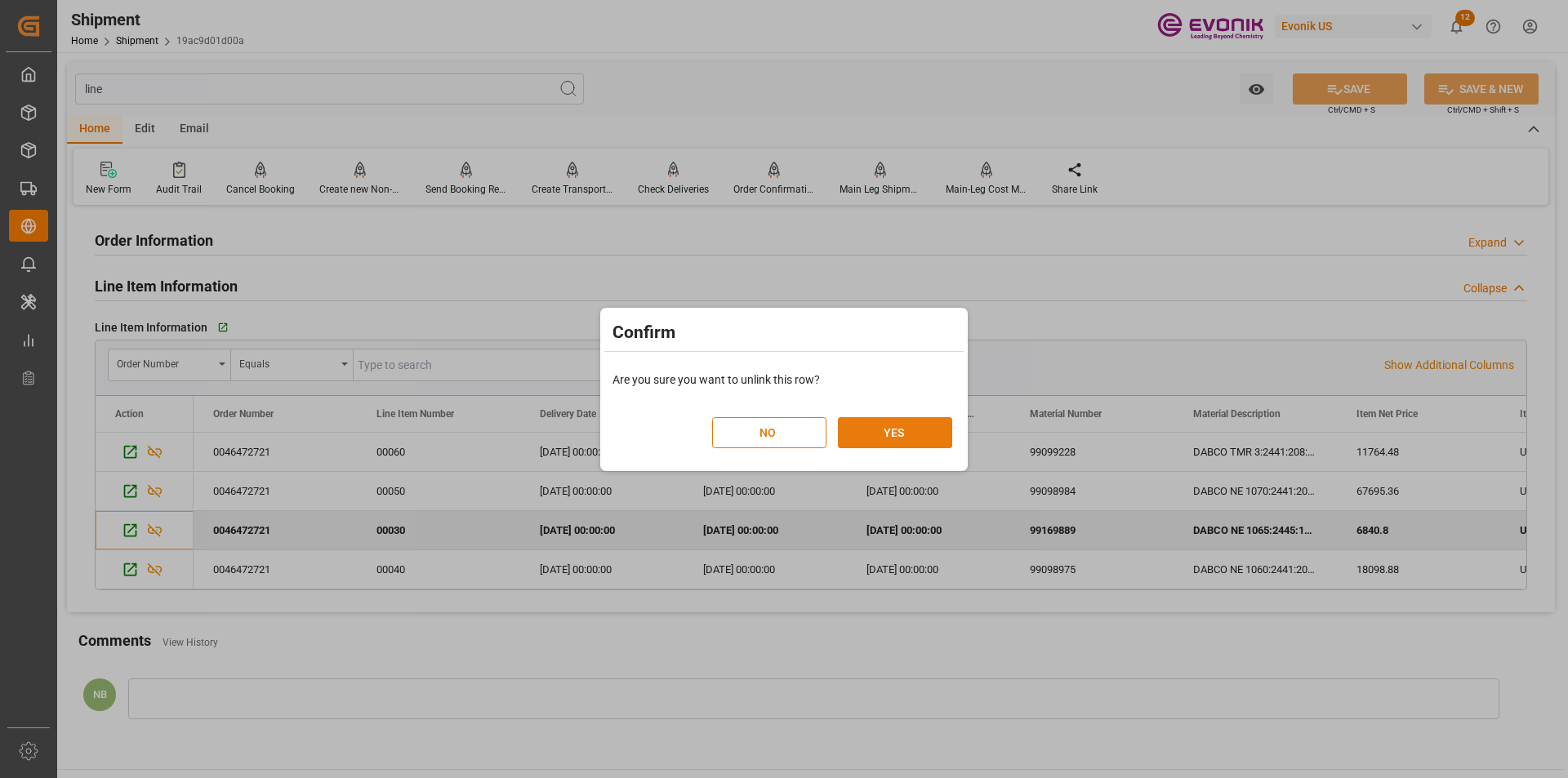
click at [886, 434] on button "YES" at bounding box center [895, 432] width 114 height 31
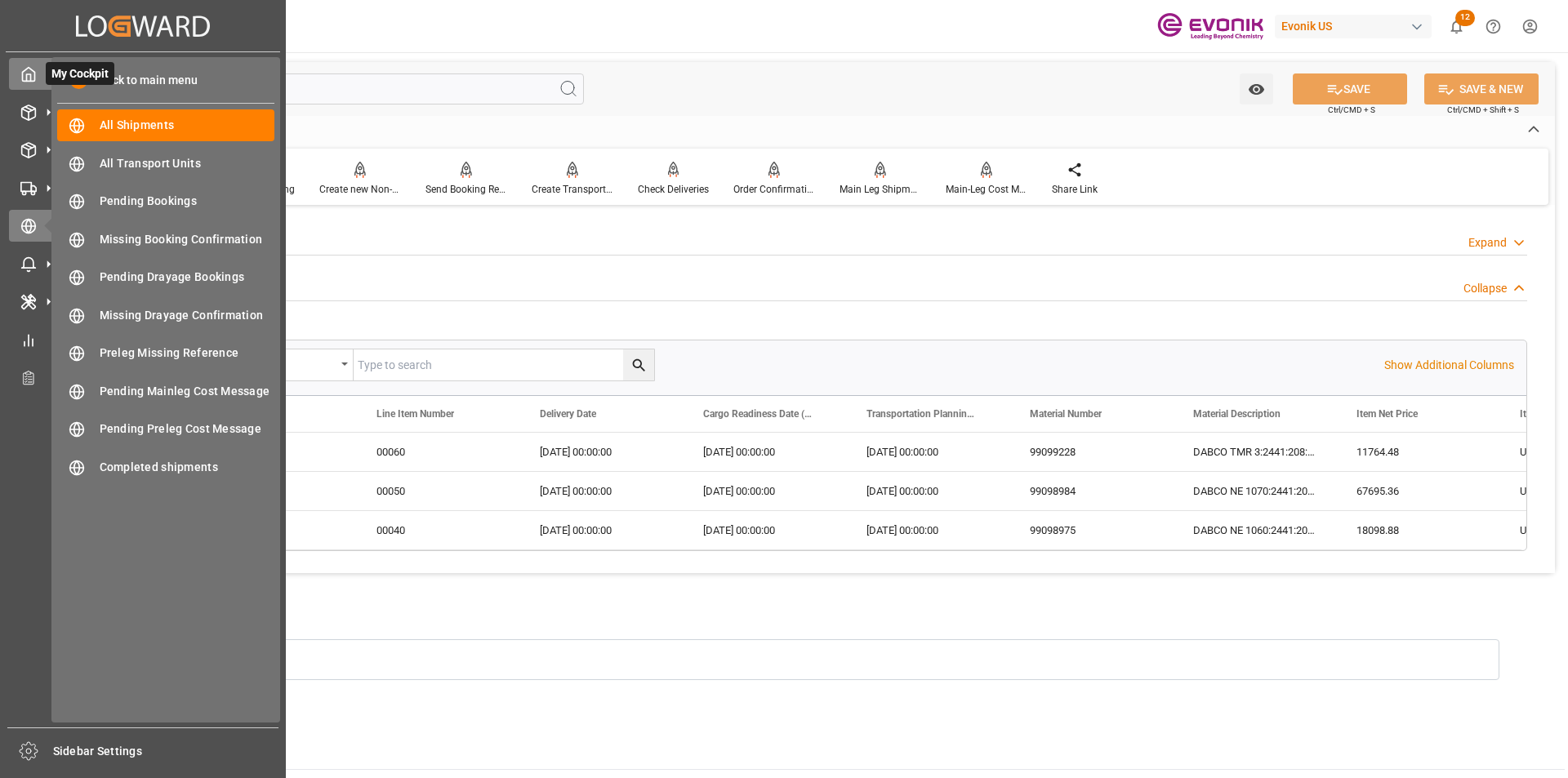
drag, startPoint x: 159, startPoint y: 85, endPoint x: 34, endPoint y: 90, distance: 125.1
click at [34, 90] on div "Created by potrace 1.15, written by [PERSON_NAME] [DATE]-[DATE] Created by potr…" at bounding box center [784, 389] width 1568 height 778
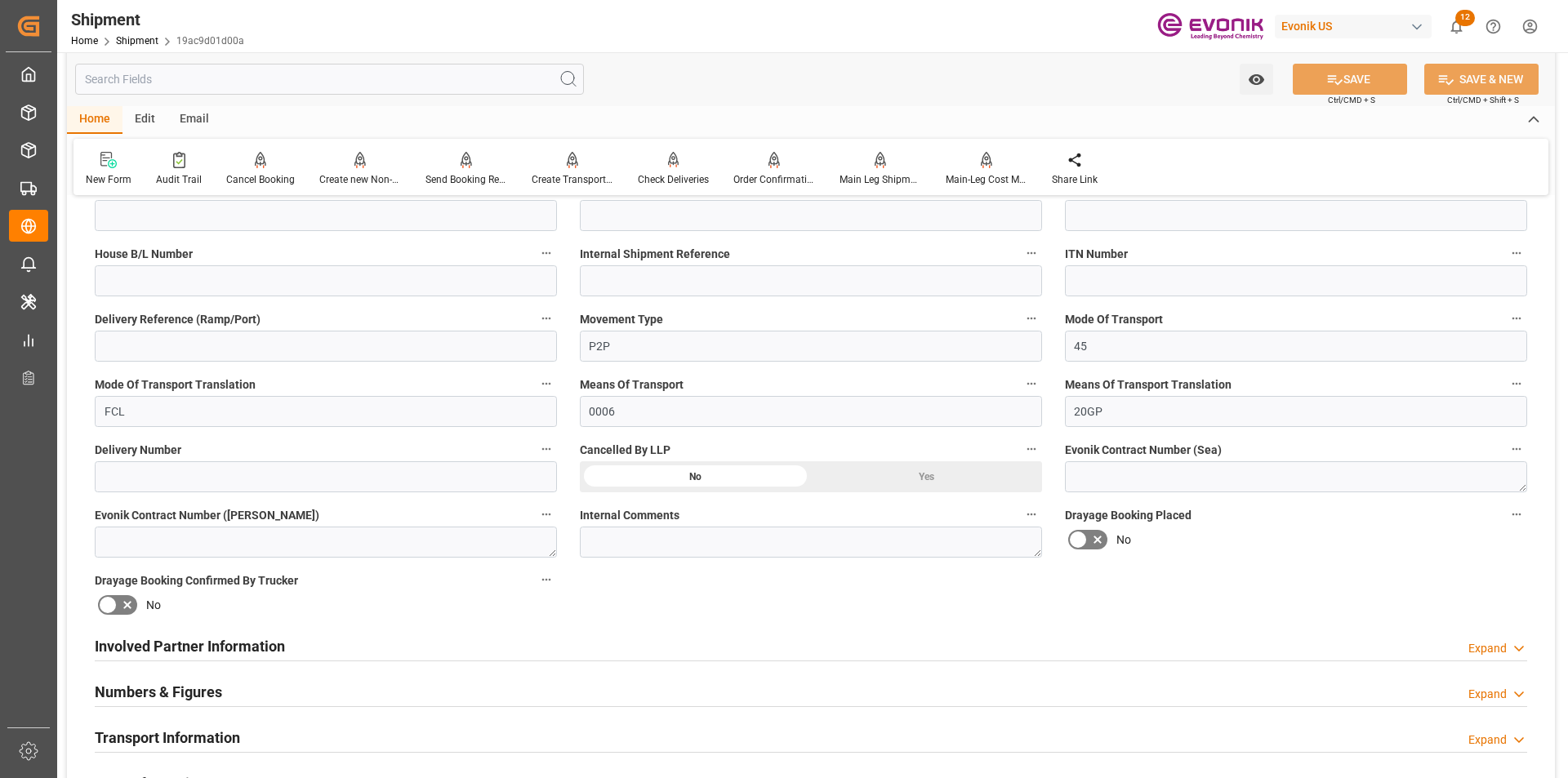
scroll to position [816, 0]
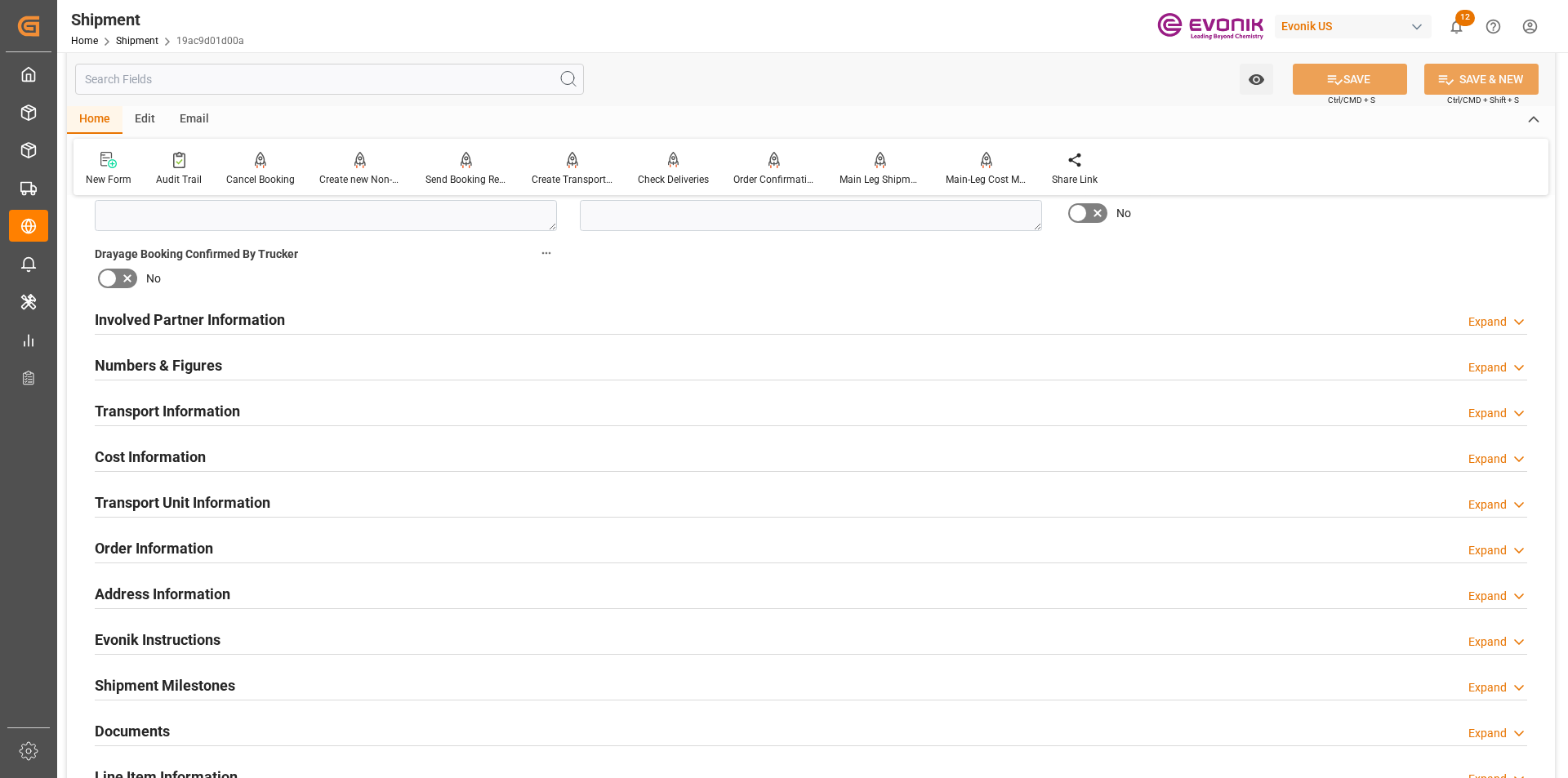
click at [216, 503] on h2 "Transport Unit Information" at bounding box center [182, 503] width 175 height 22
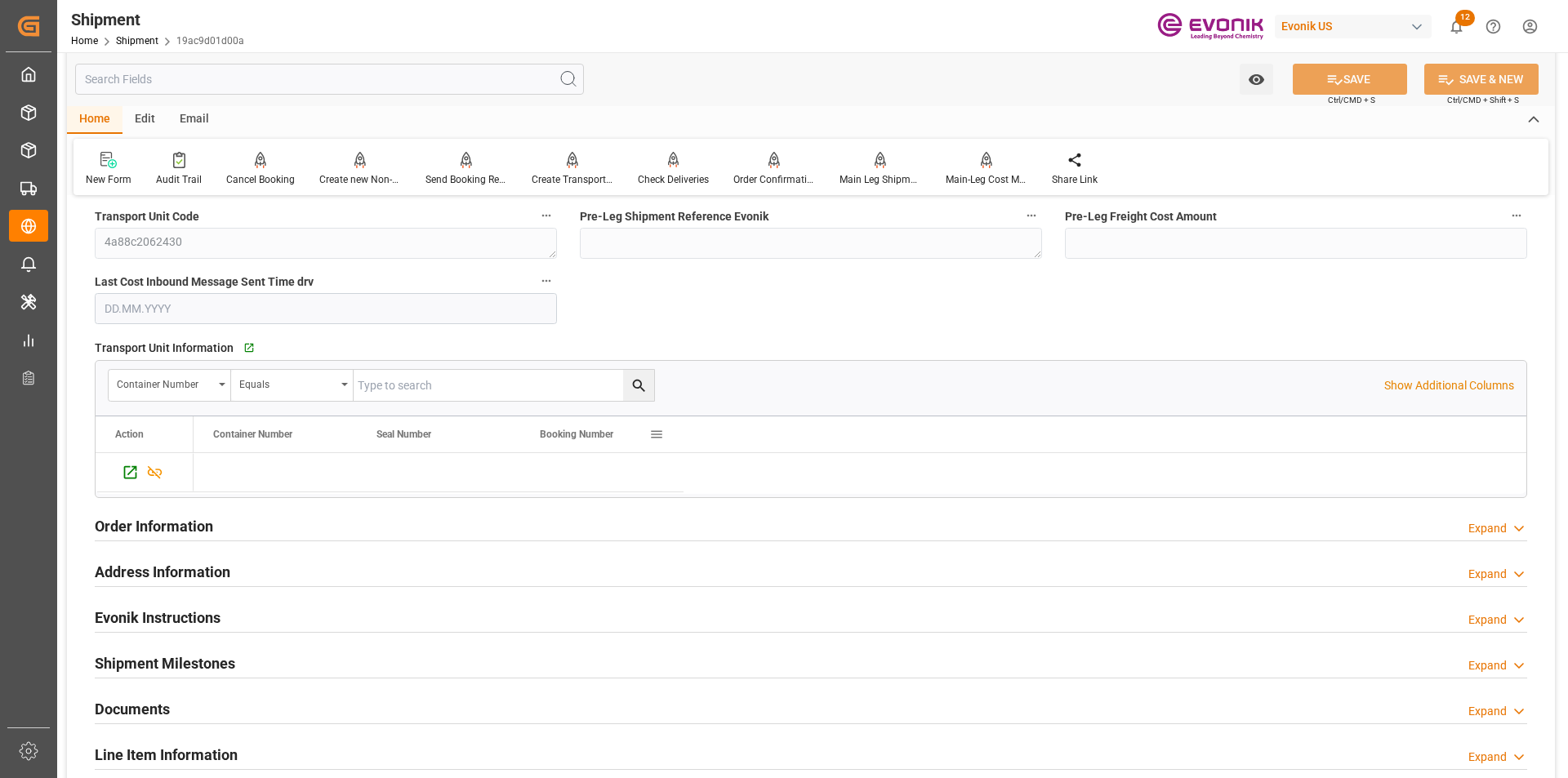
scroll to position [1224, 0]
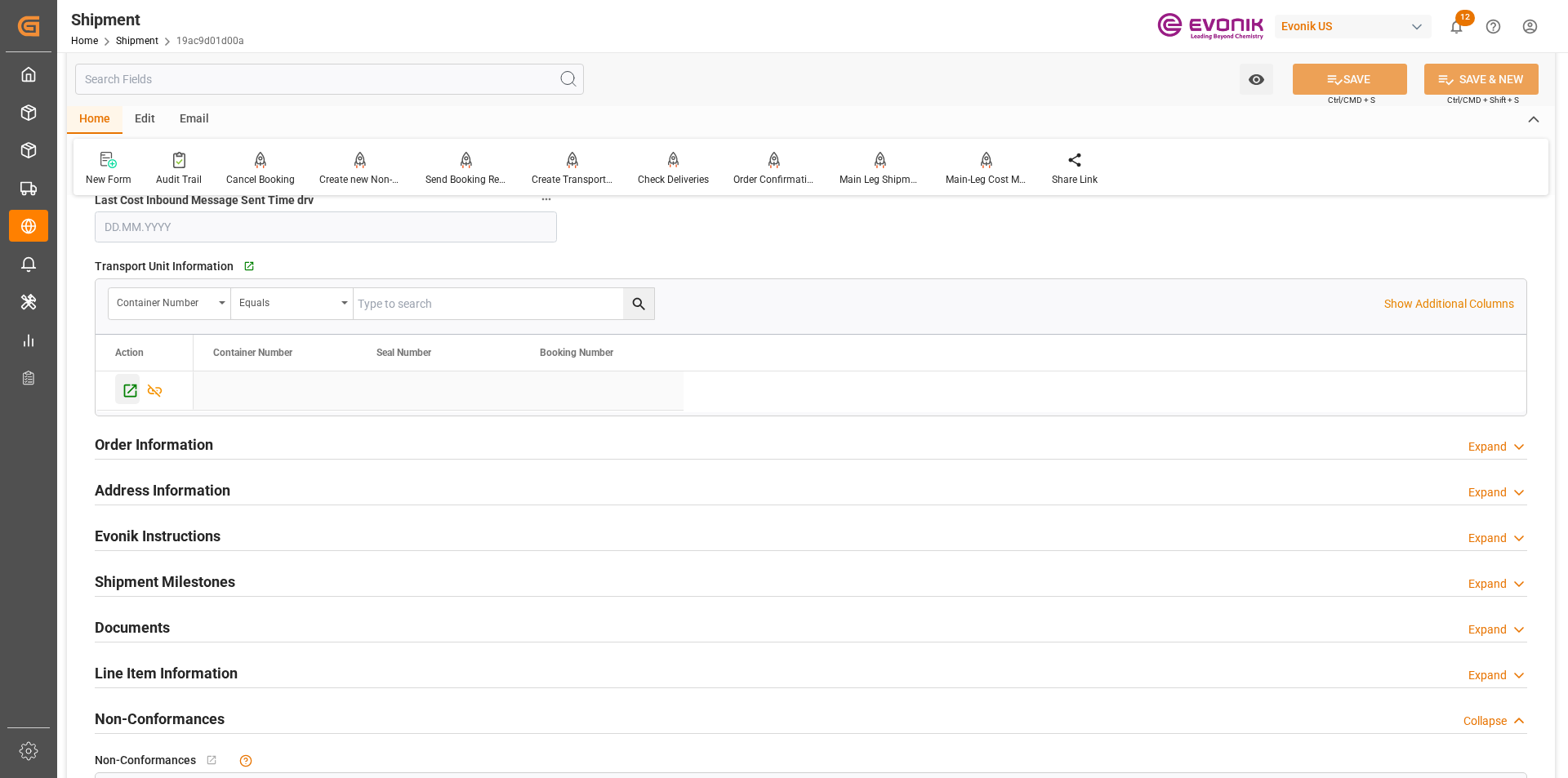
click at [124, 388] on icon "Press SPACE to select this row." at bounding box center [130, 390] width 13 height 13
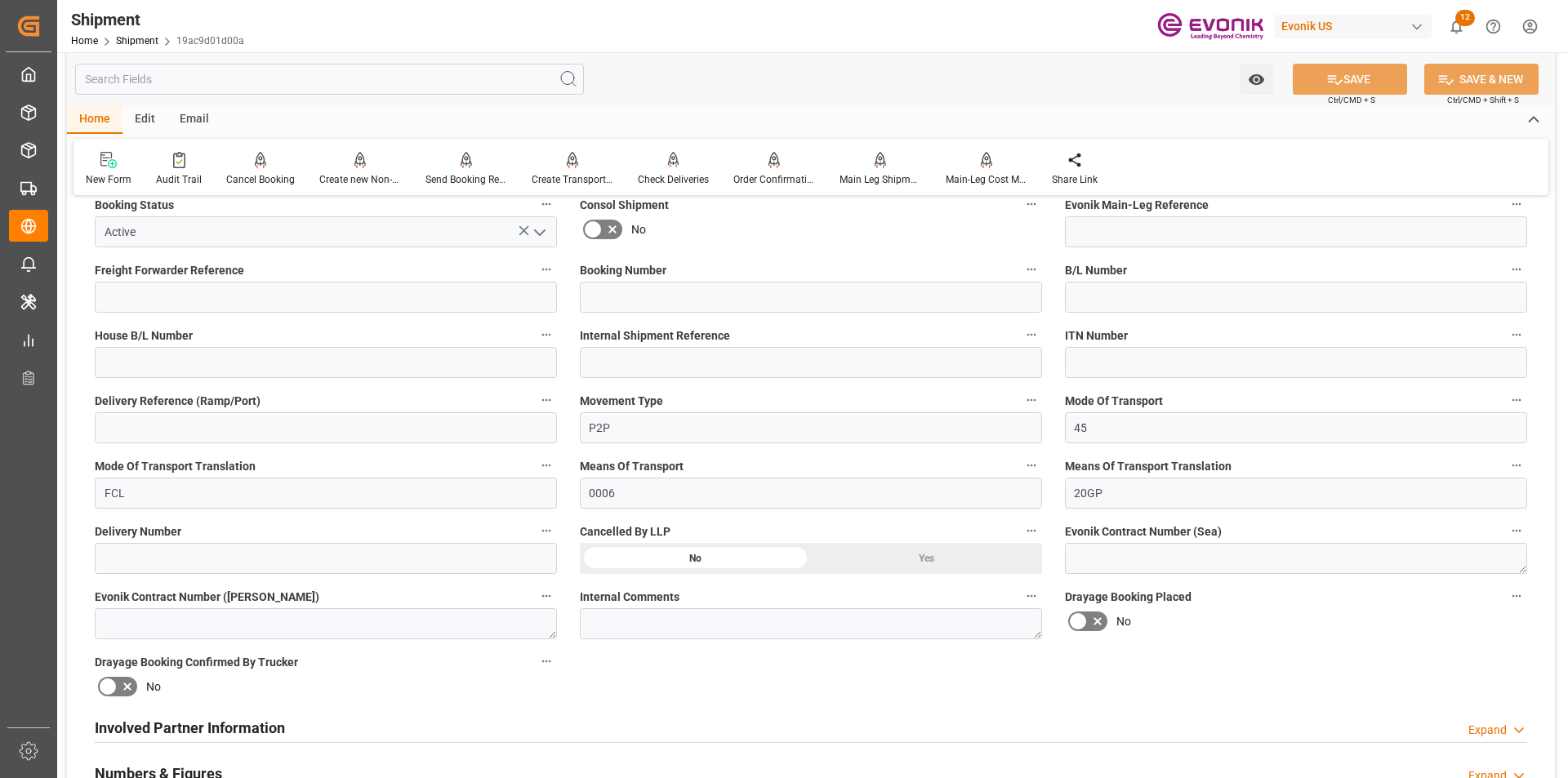
scroll to position [0, 0]
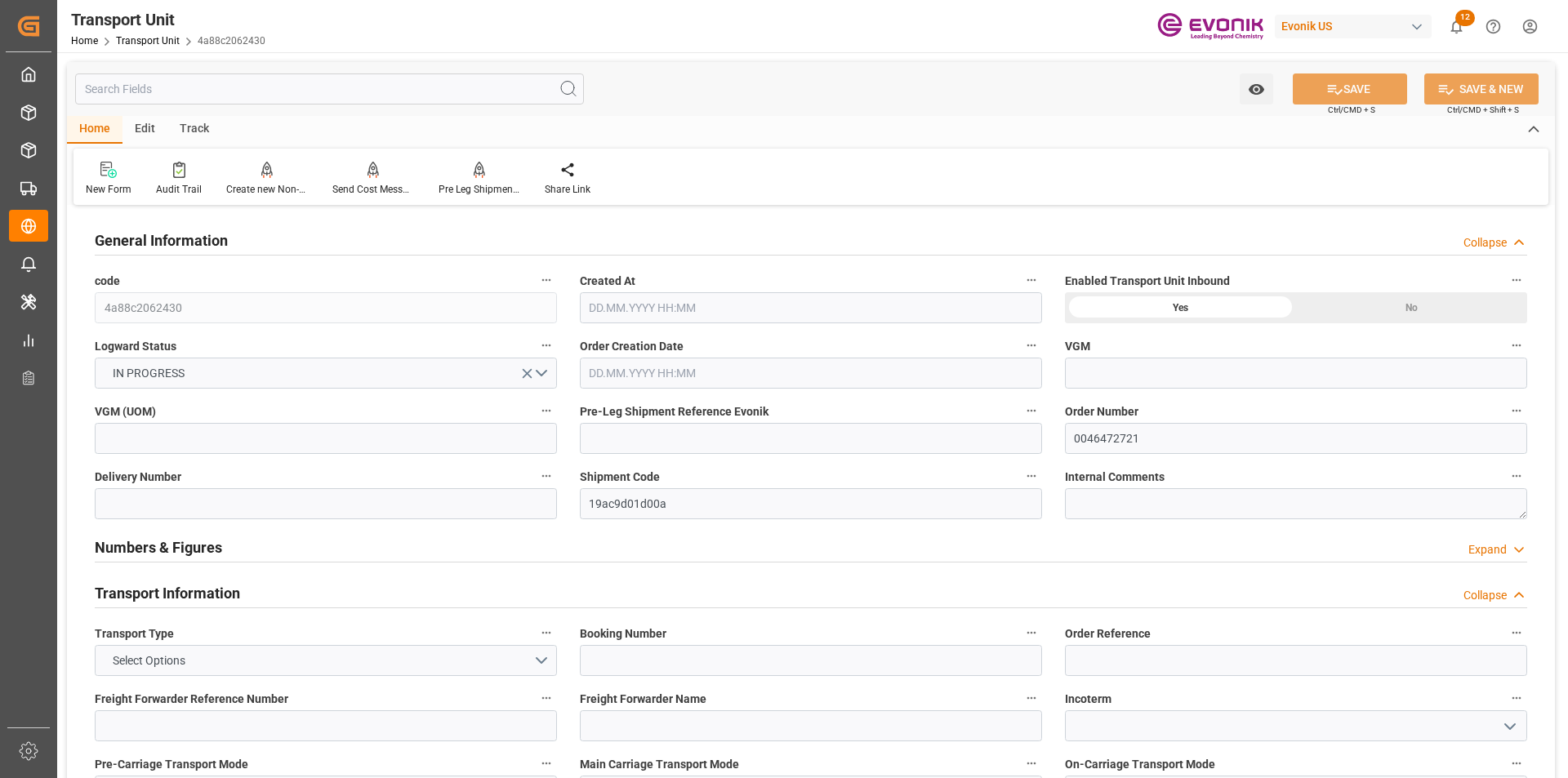
type input "OOCL"
type input "Orient Overseas Container Line Ltd"
type input "USHOU"
type input "NLRTM"
type input "9951.2"
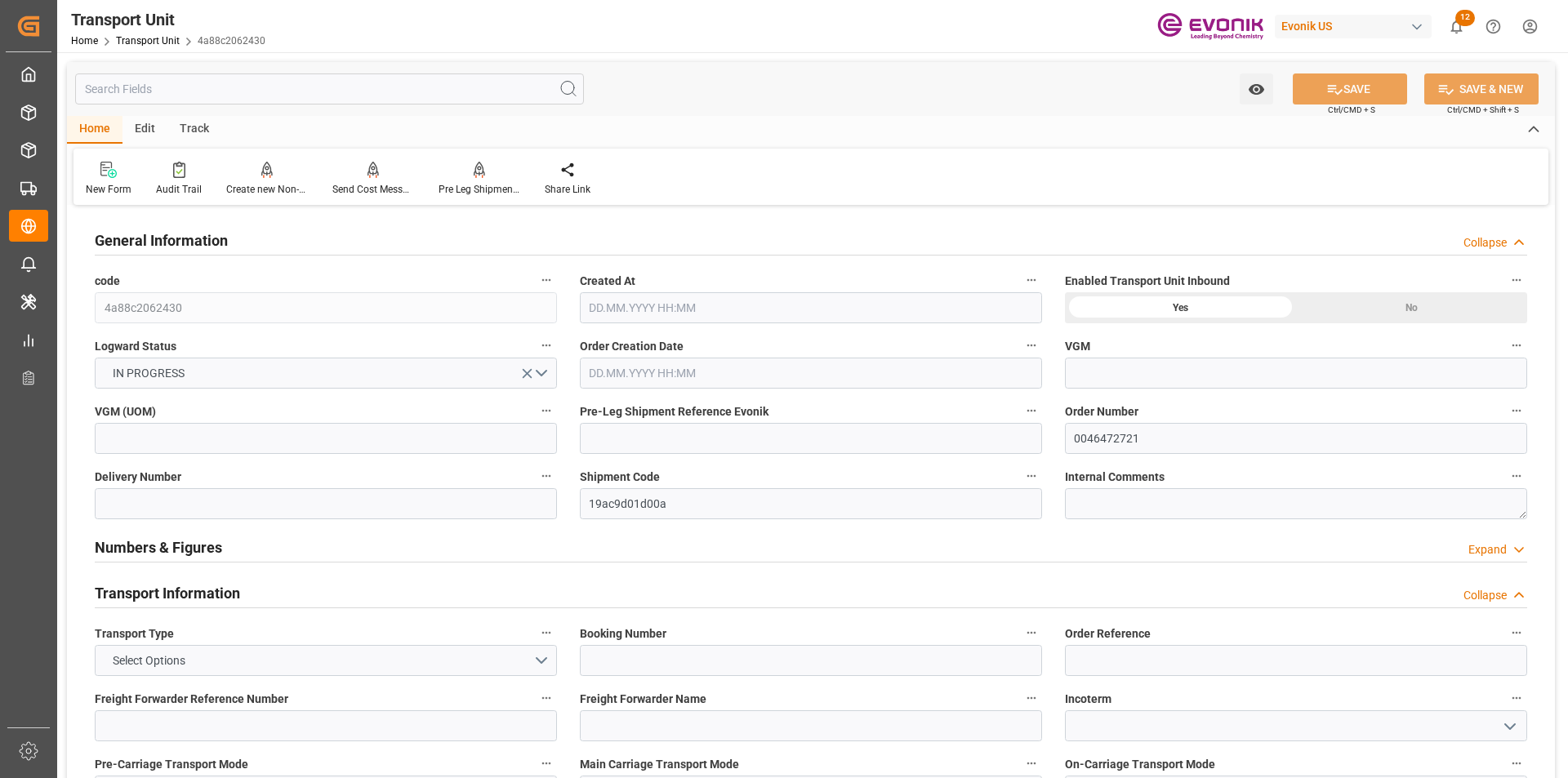
type input "11.09.2025 05:05"
type input "17.10.2025"
type input "23.09.2025 00:00"
type input "15.10.2025 00:00"
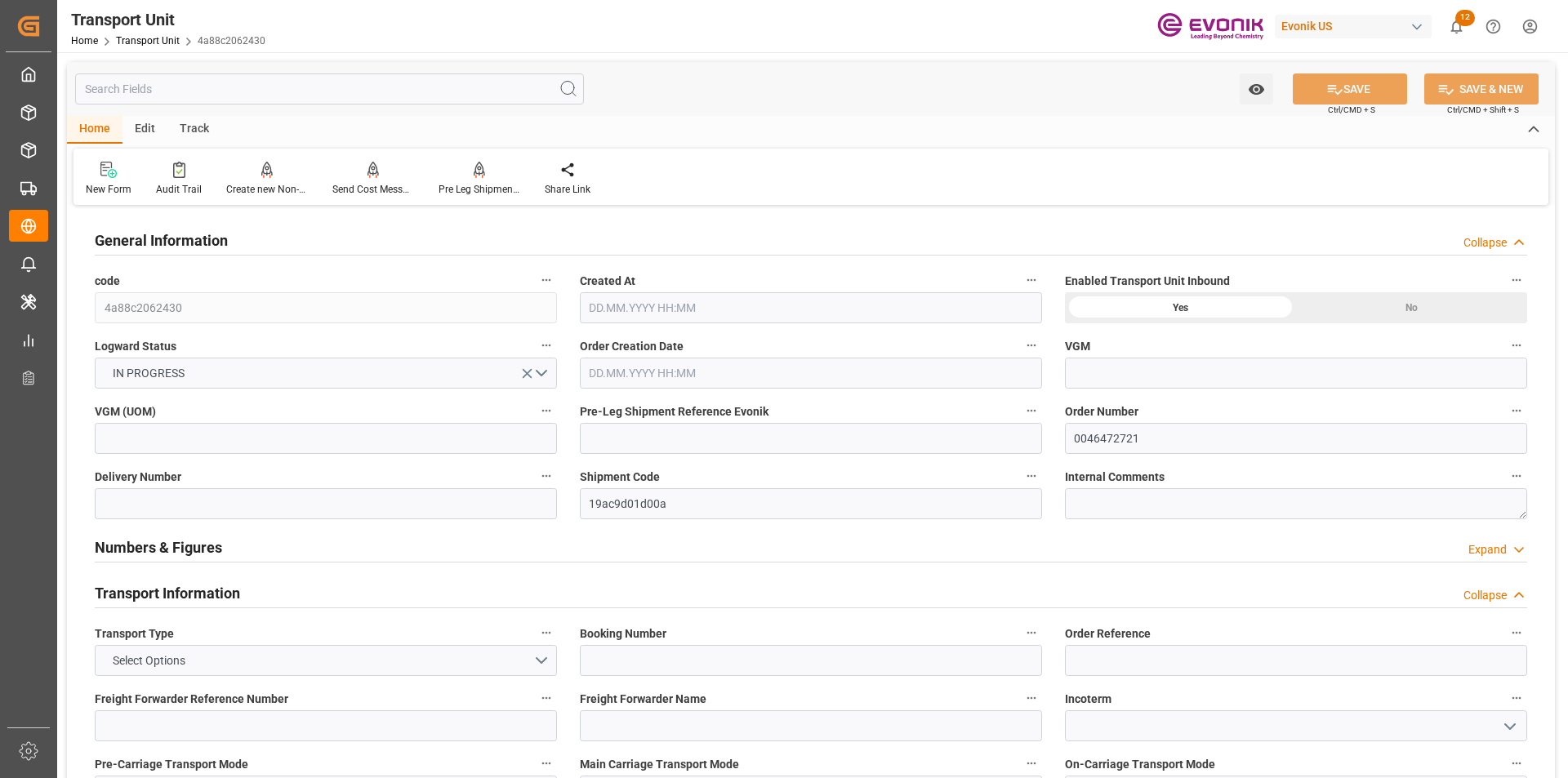
type input "15.10.2025 00:00"
type input "18.09.2025 00:00"
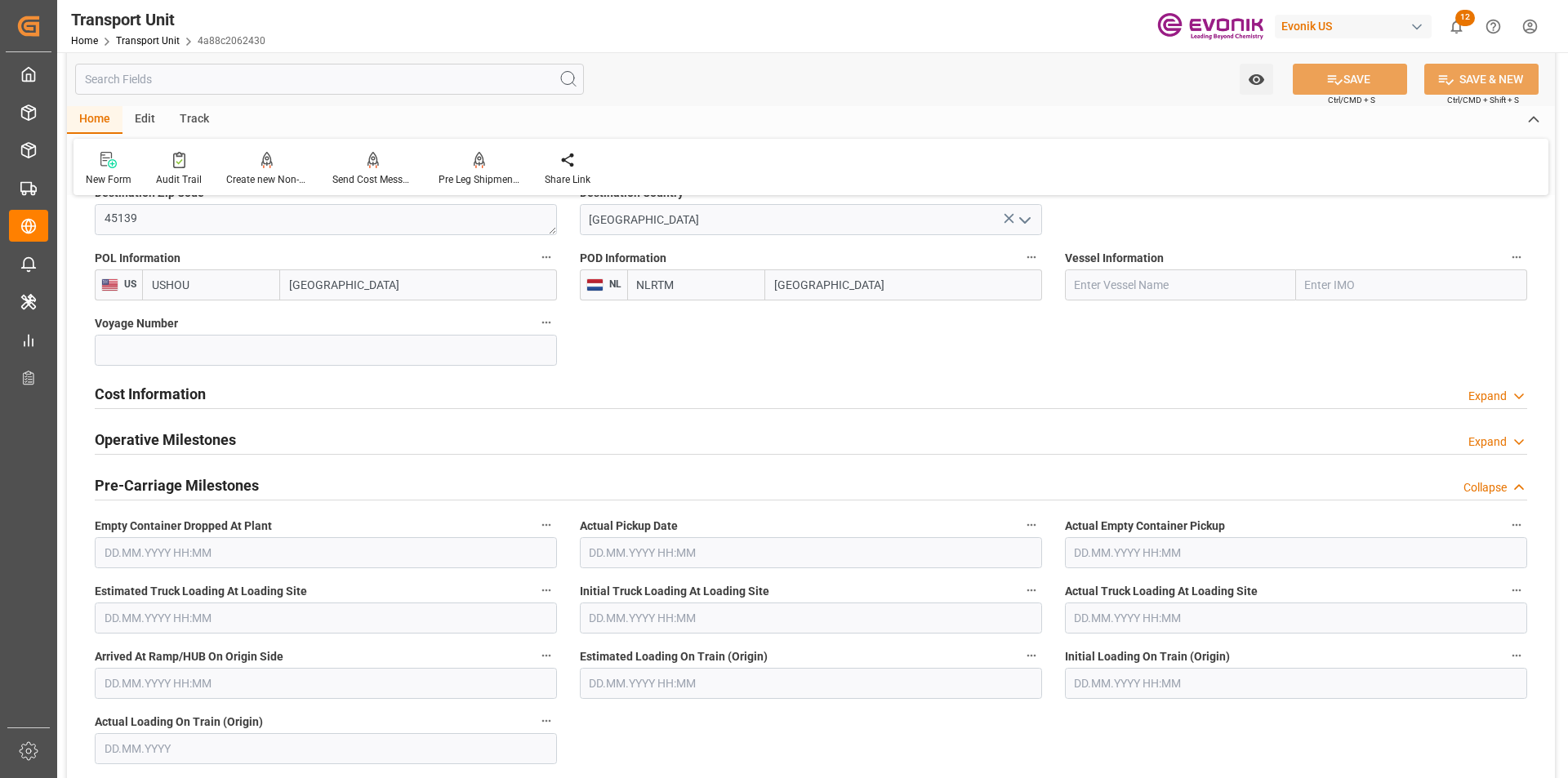
scroll to position [1306, 0]
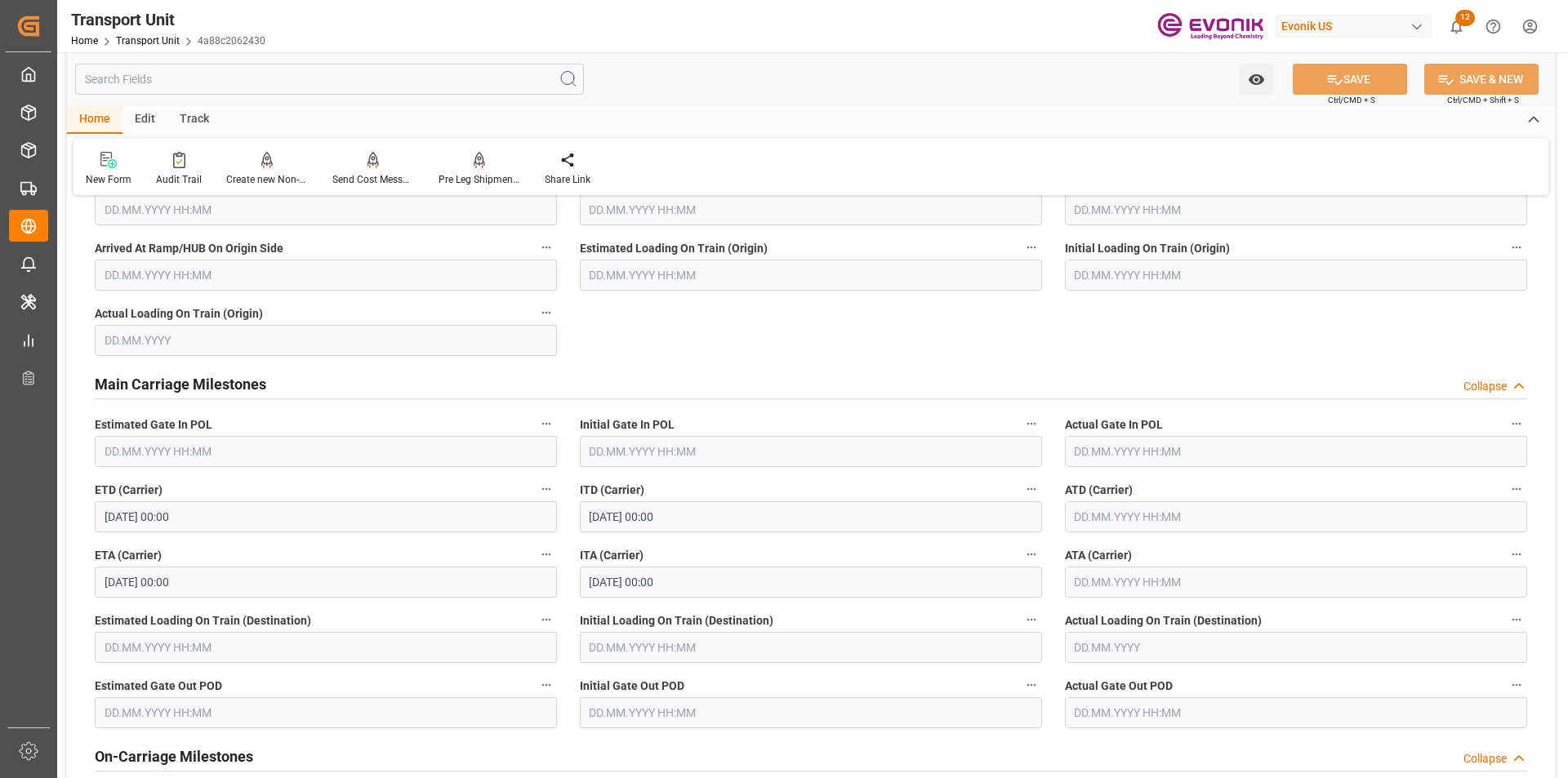
click at [255, 78] on input "text" at bounding box center [329, 79] width 509 height 31
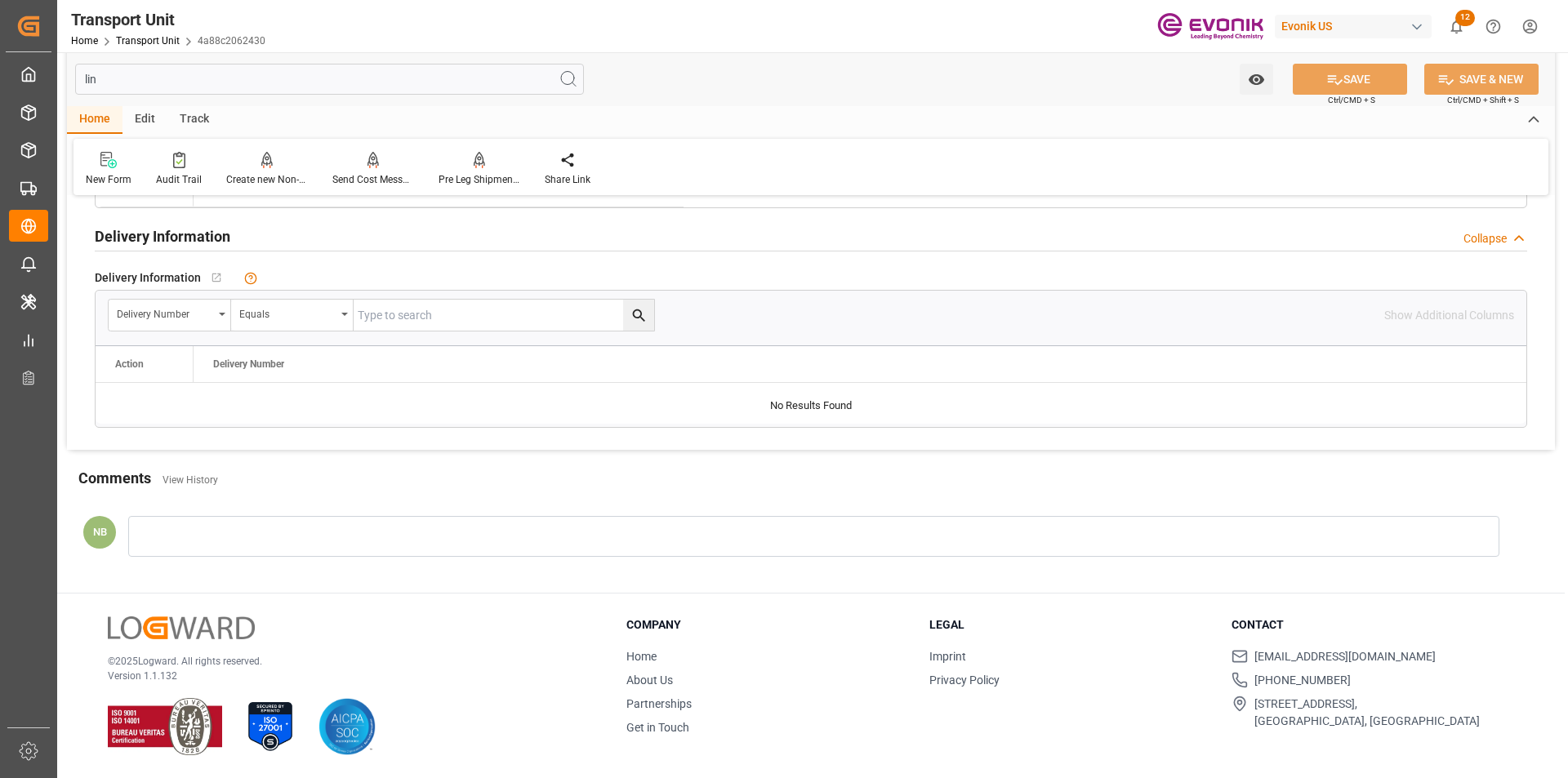
scroll to position [202, 0]
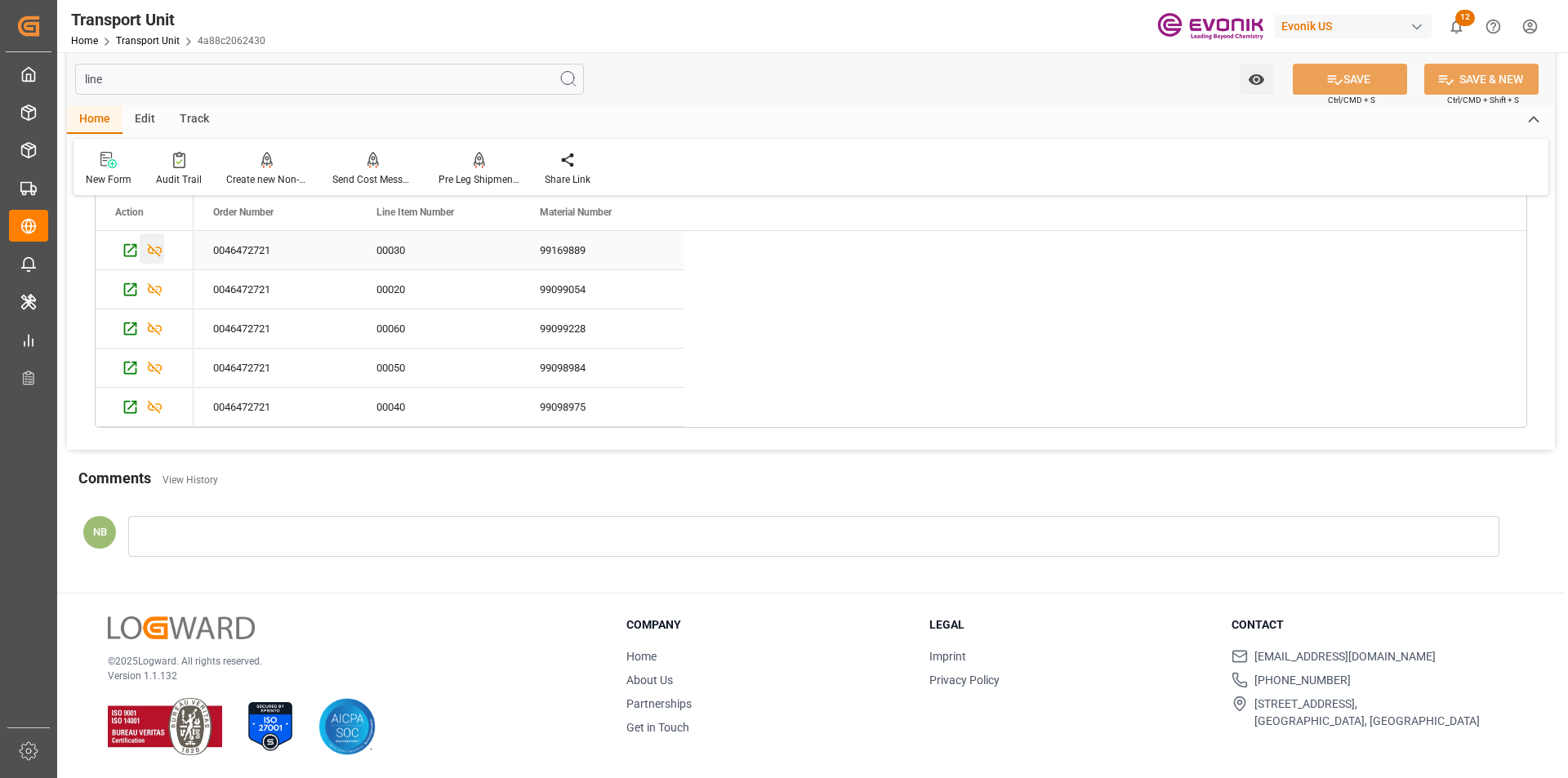
type input "line"
click at [154, 246] on icon "Press SPACE to select this row." at bounding box center [155, 250] width 17 height 17
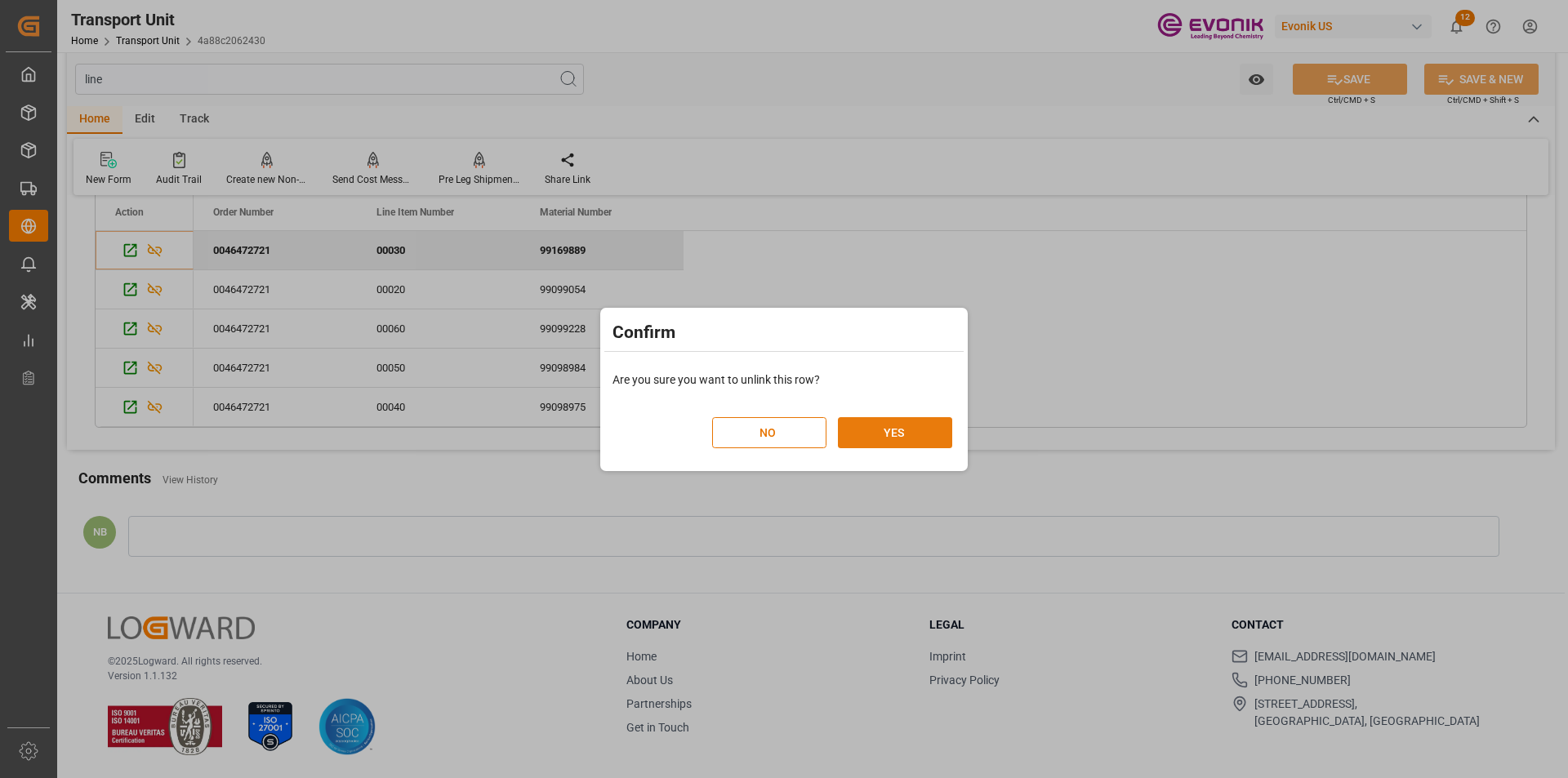
click at [870, 434] on button "YES" at bounding box center [895, 432] width 114 height 31
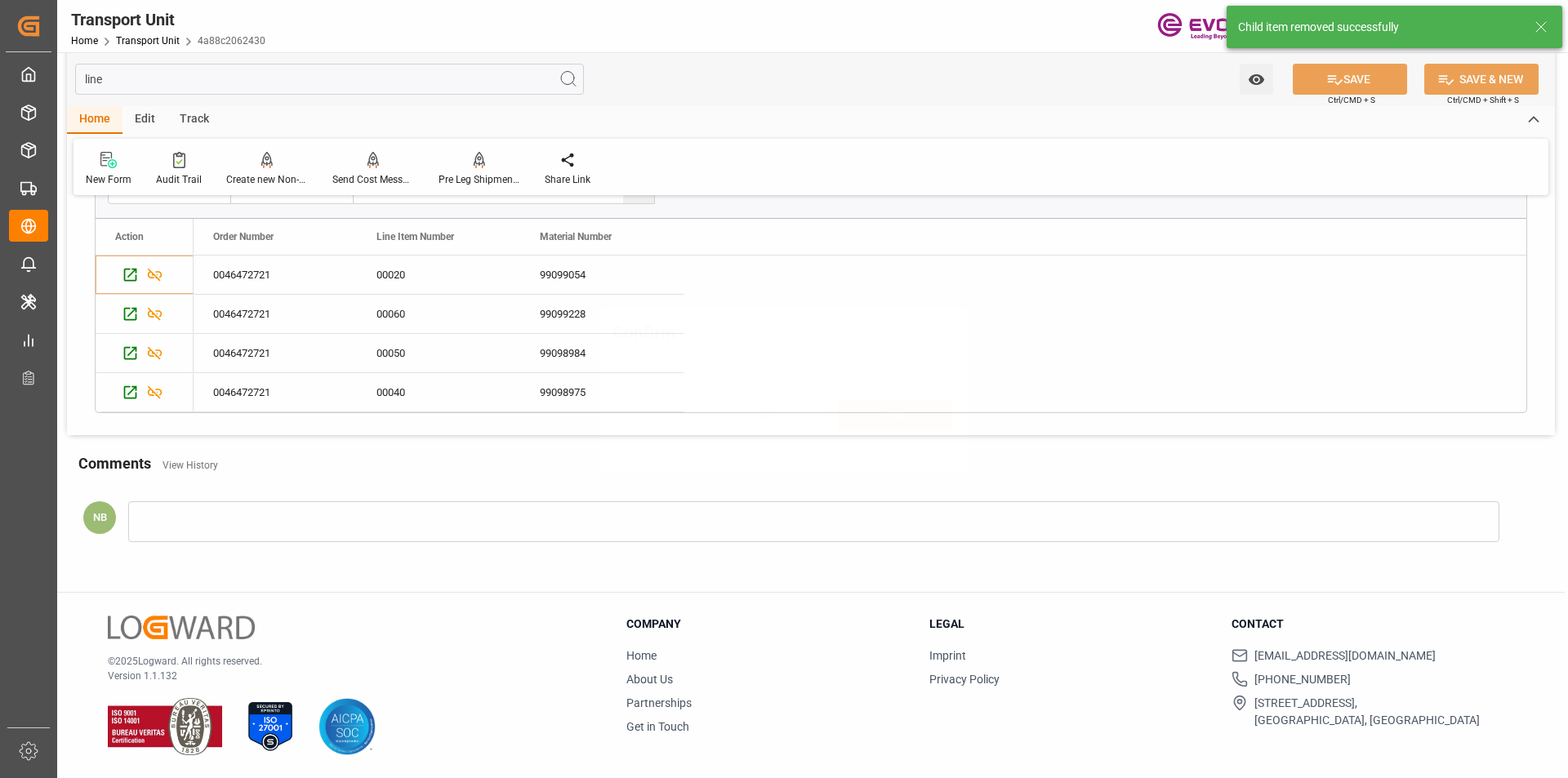
scroll to position [177, 0]
click at [157, 270] on icon "Press SPACE to select this row." at bounding box center [155, 275] width 17 height 17
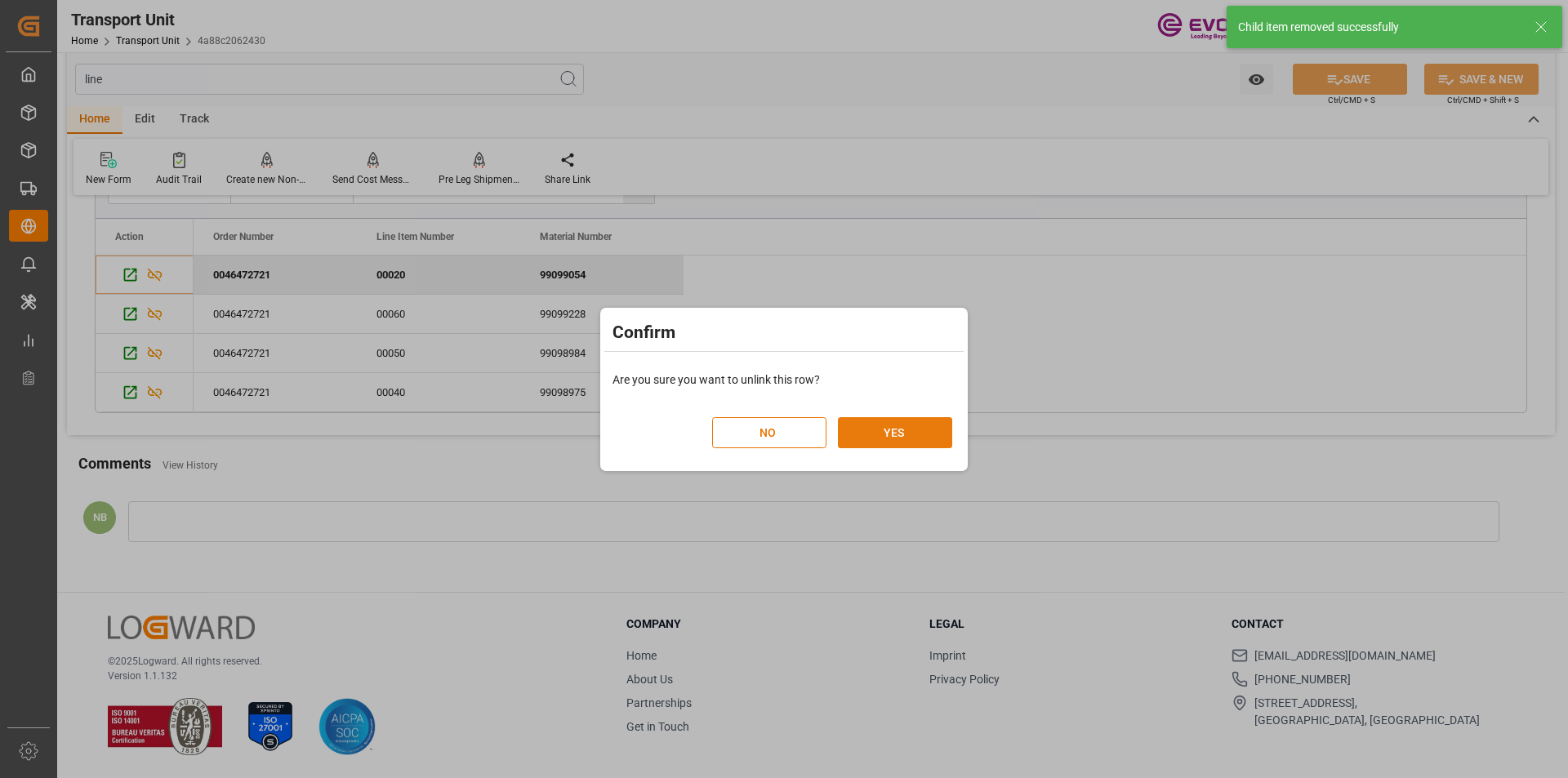
click at [895, 429] on button "YES" at bounding box center [895, 432] width 114 height 31
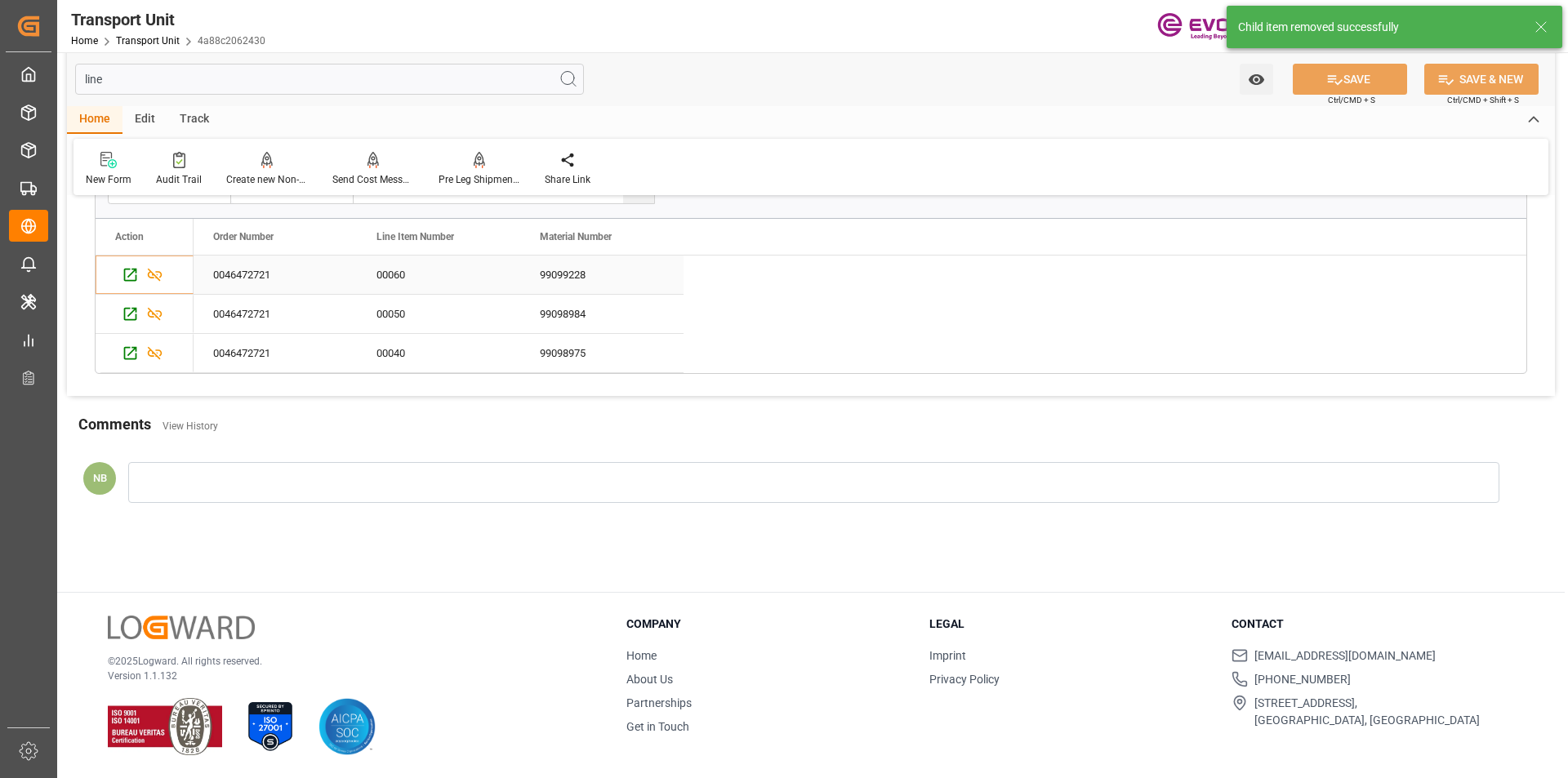
scroll to position [0, 0]
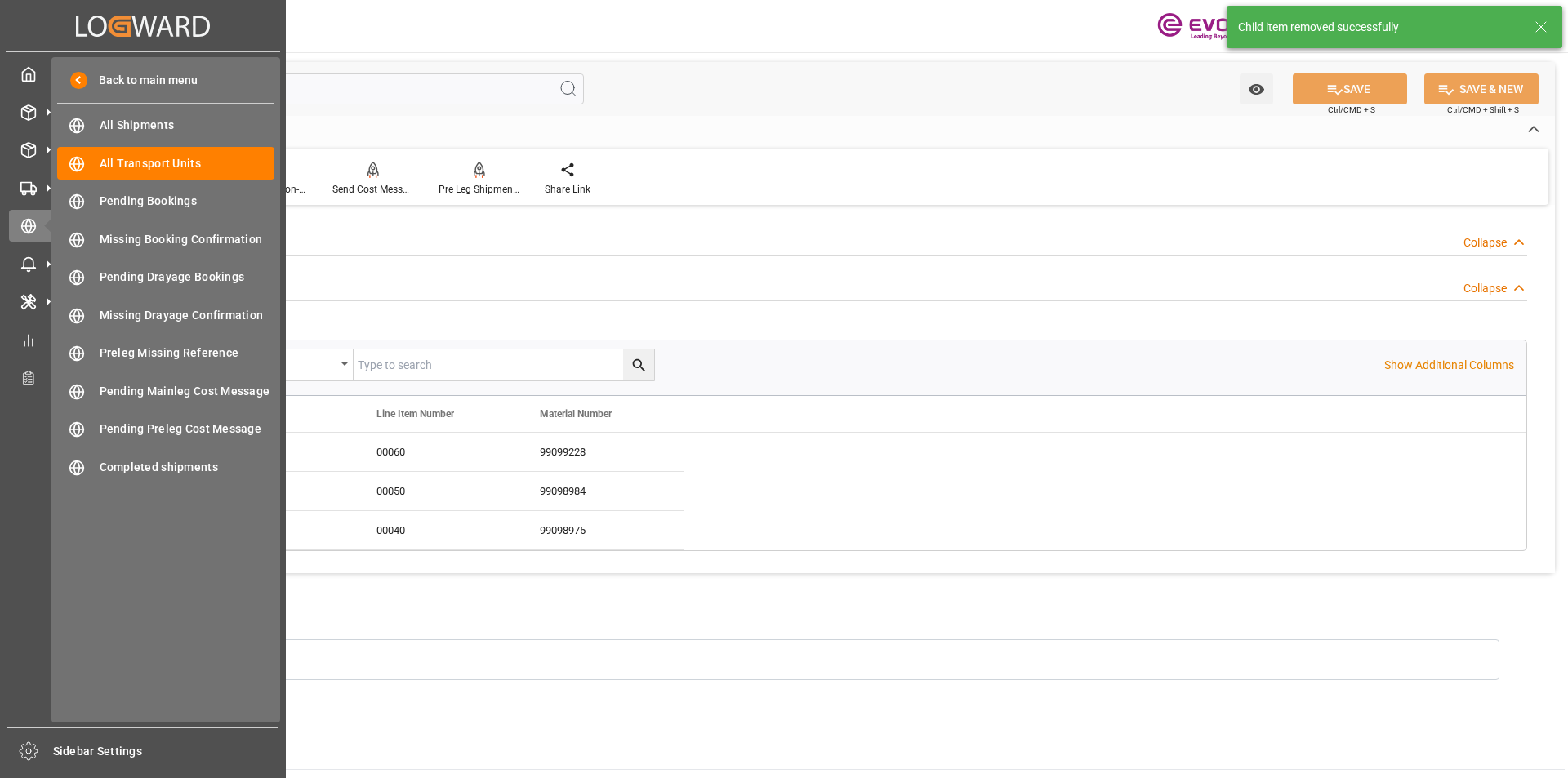
drag, startPoint x: 202, startPoint y: 88, endPoint x: 509, endPoint y: 160, distance: 315.3
click at [51, 94] on div "Created by potrace 1.15, written by Peter Selinger 2001-2017 Created by potrace…" at bounding box center [784, 389] width 1568 height 778
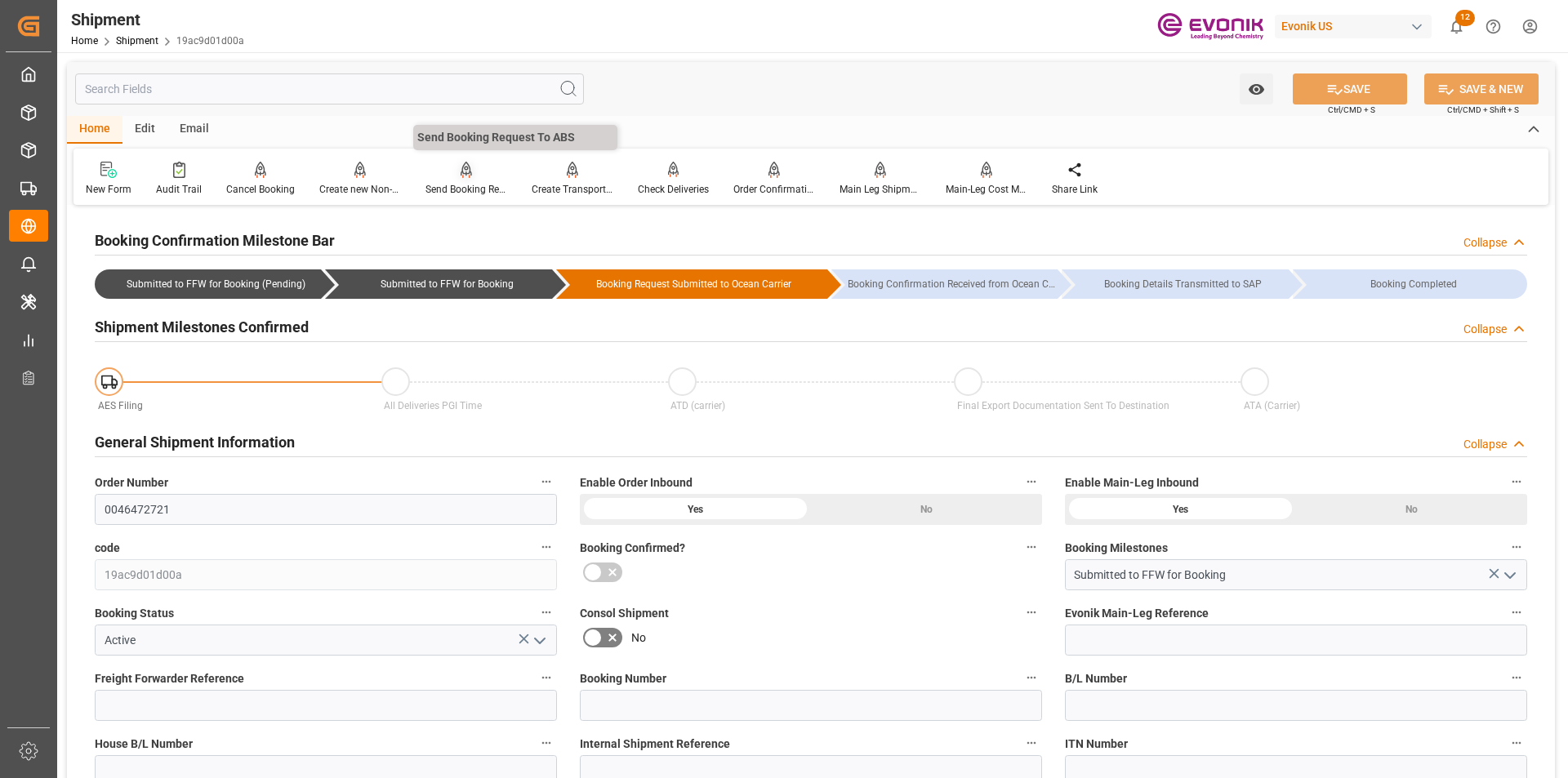
click at [460, 176] on icon at bounding box center [465, 169] width 11 height 16
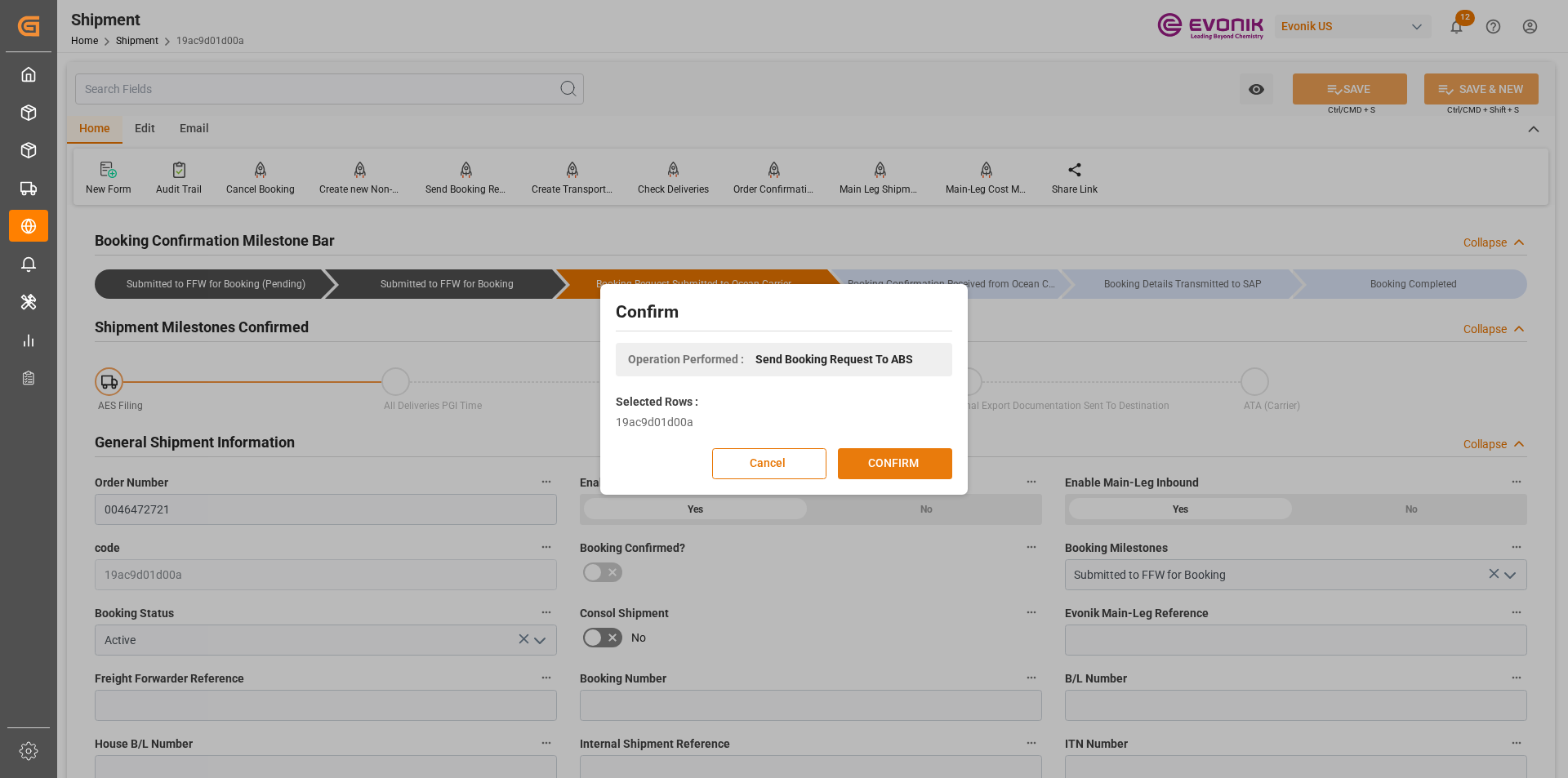
click at [909, 454] on button "CONFIRM" at bounding box center [895, 463] width 114 height 31
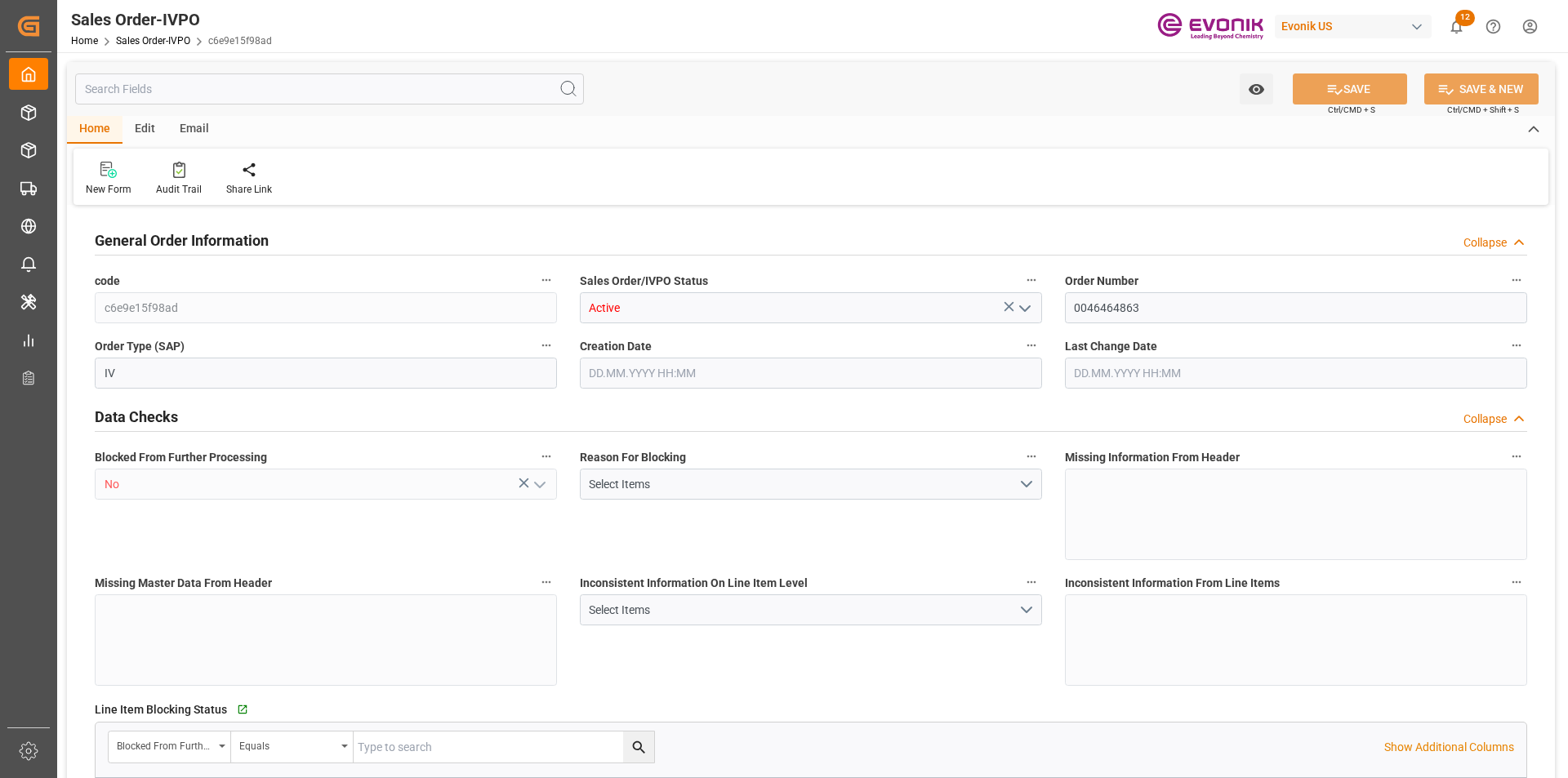
type input "KRPUS"
type input "0"
type input "1"
type input "887.2"
type input "[DATE] 14:29"
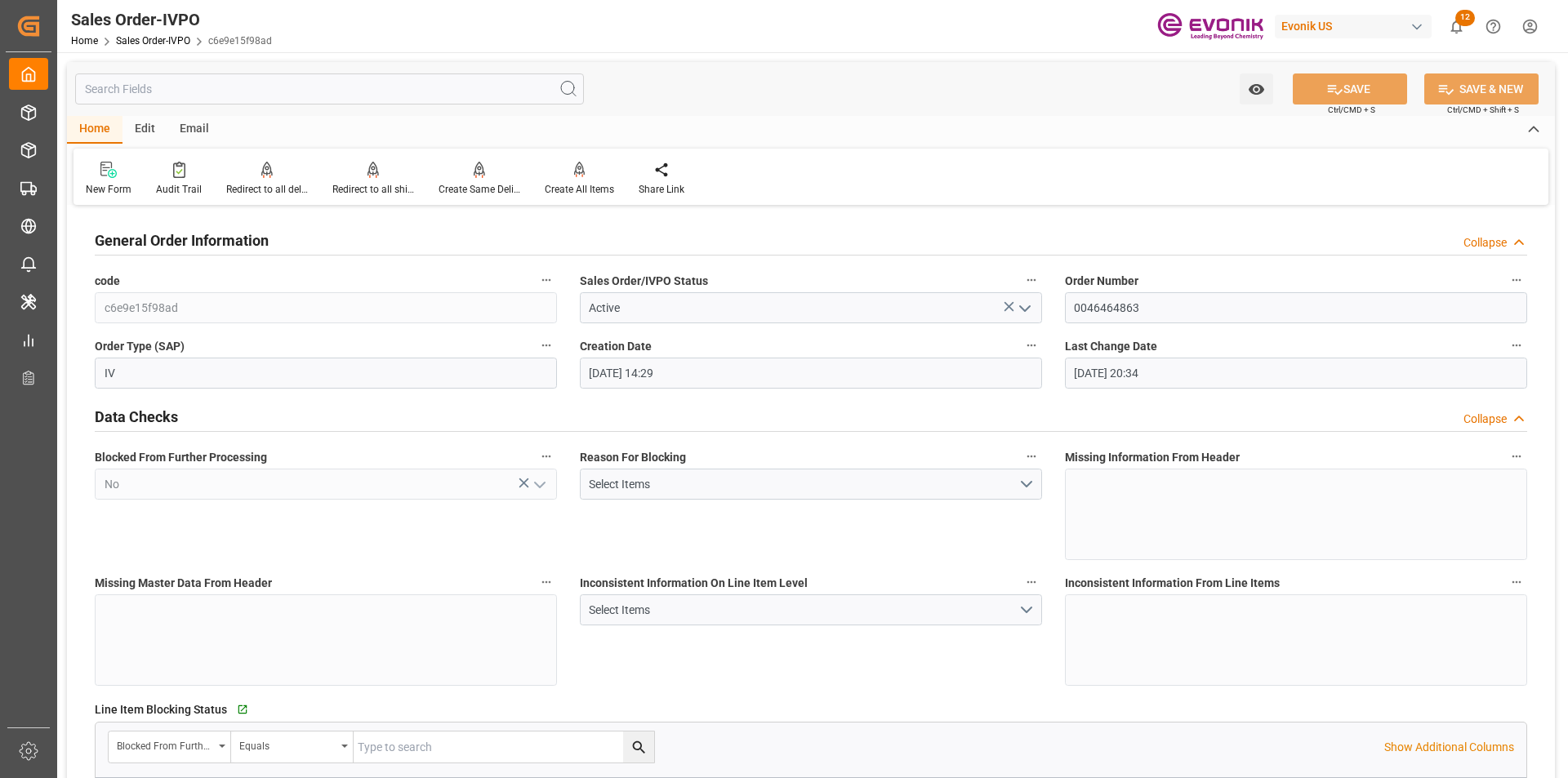
type input "[DATE] 20:34"
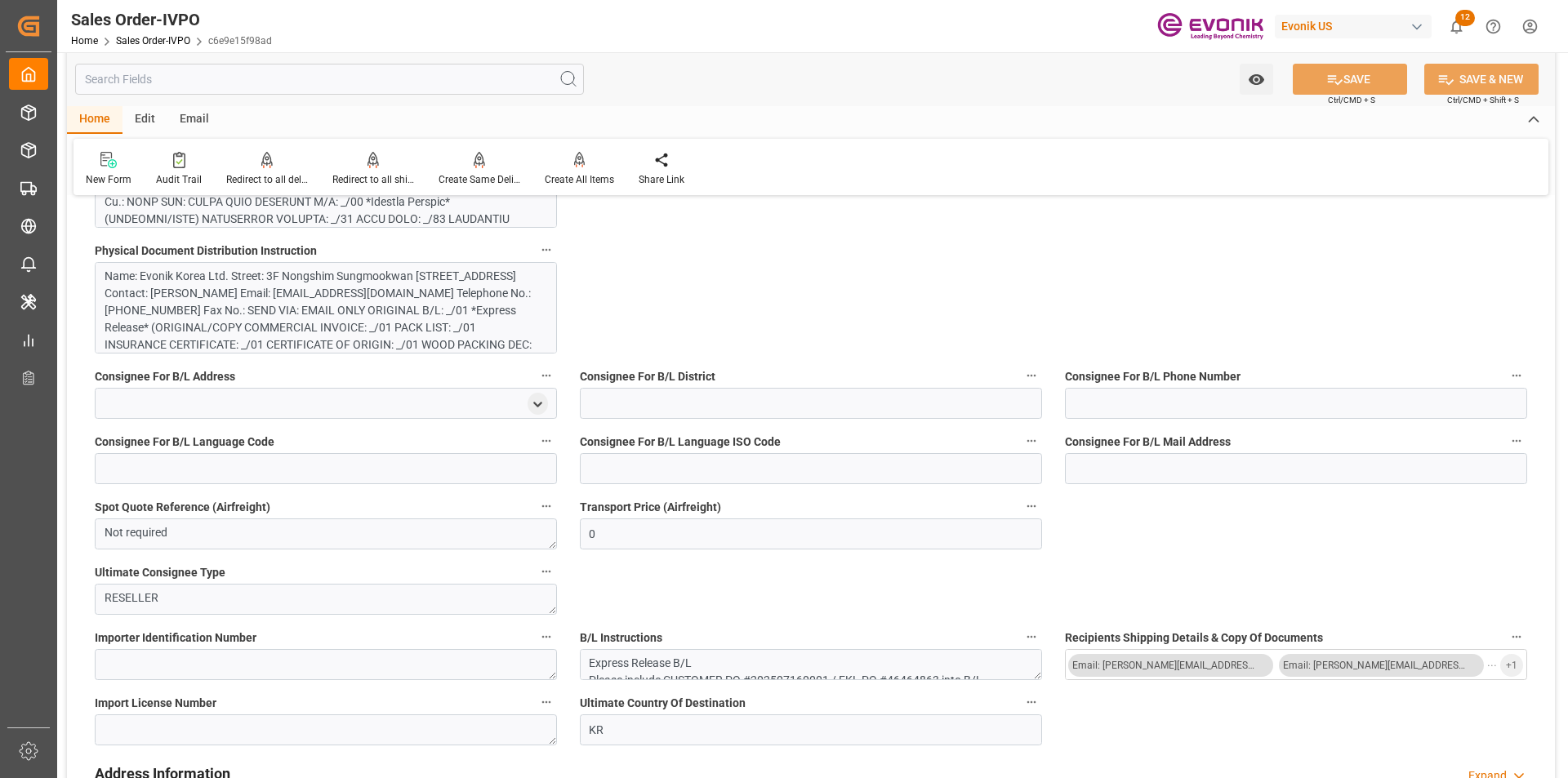
scroll to position [1061, 0]
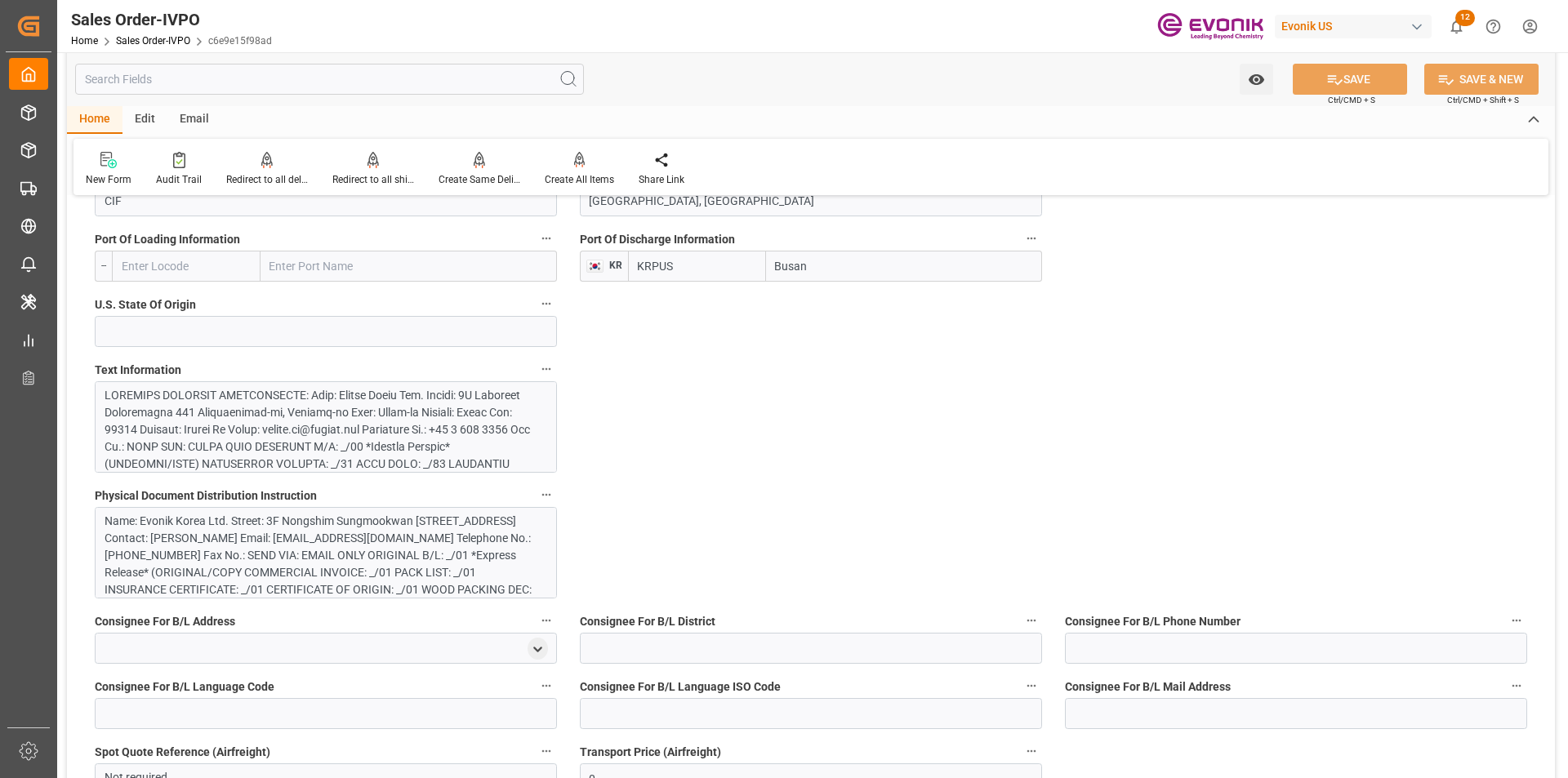
click at [324, 443] on div at bounding box center [320, 566] width 430 height 360
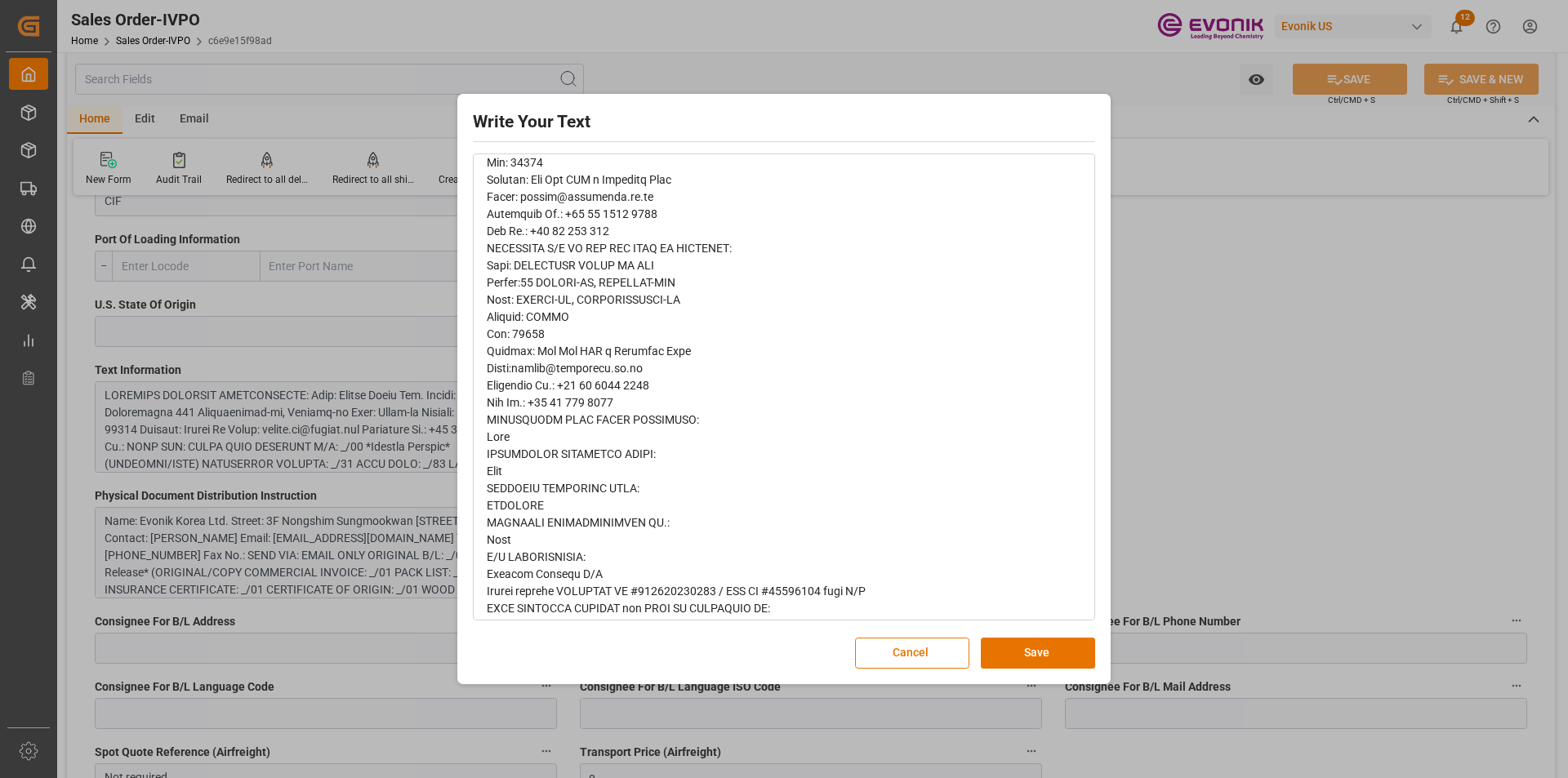
scroll to position [620, 0]
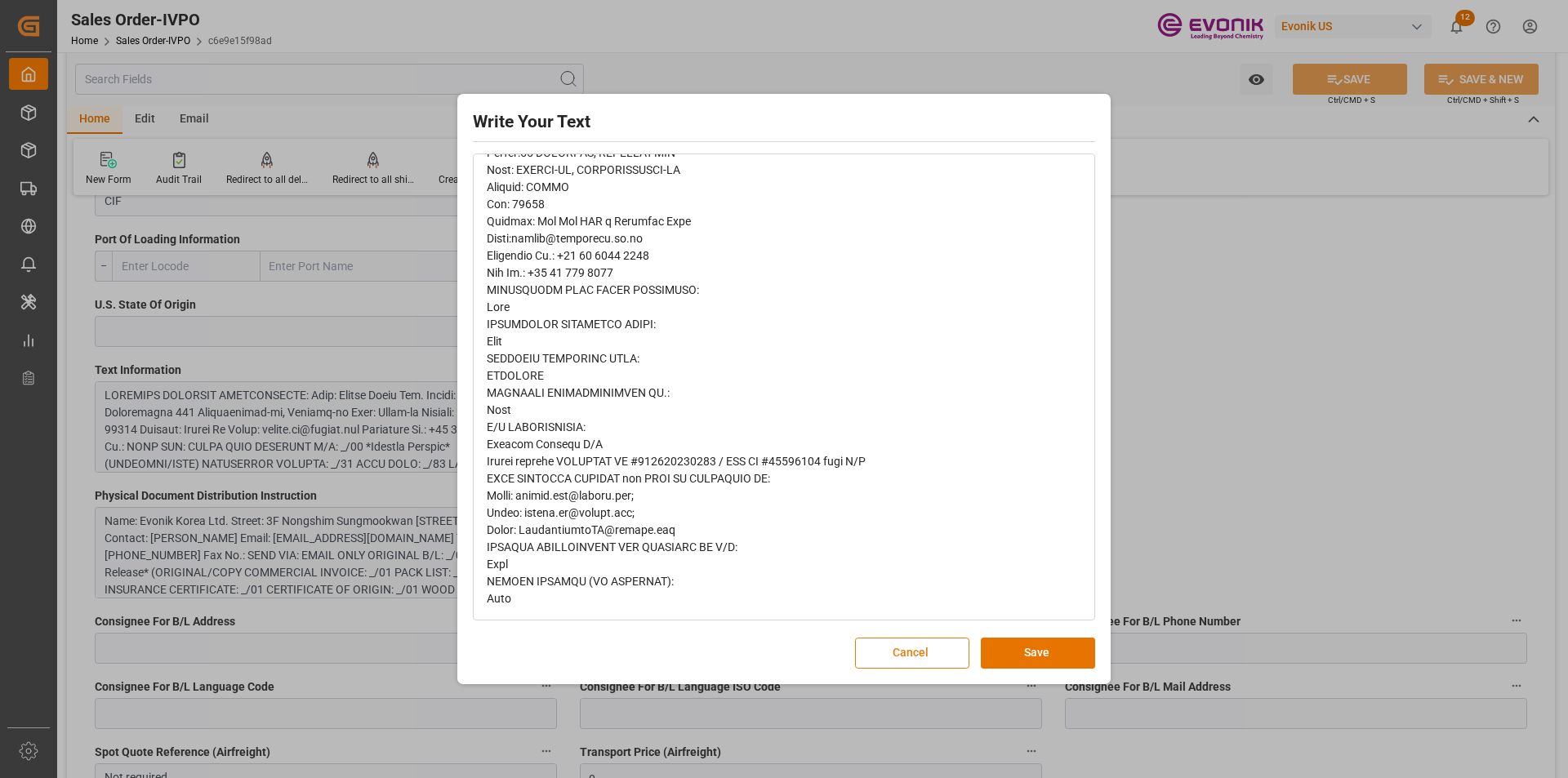
click at [923, 650] on button "Cancel" at bounding box center [912, 653] width 114 height 31
